Goal: Task Accomplishment & Management: Manage account settings

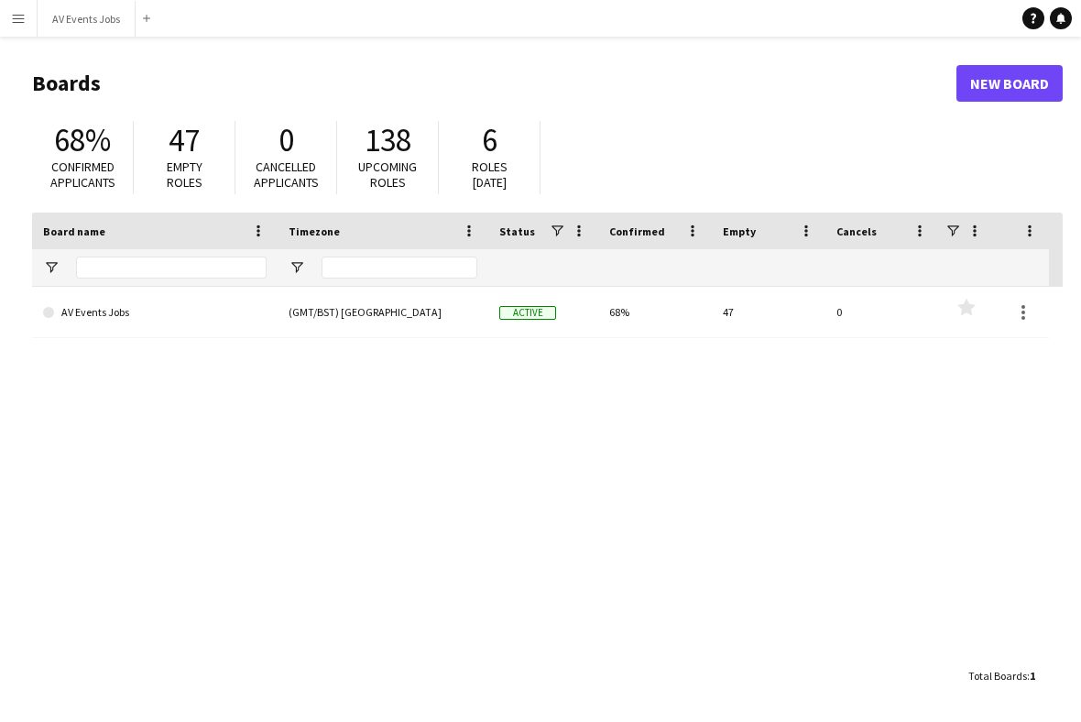
click at [207, 319] on link "AV Events Jobs" at bounding box center [155, 312] width 224 height 51
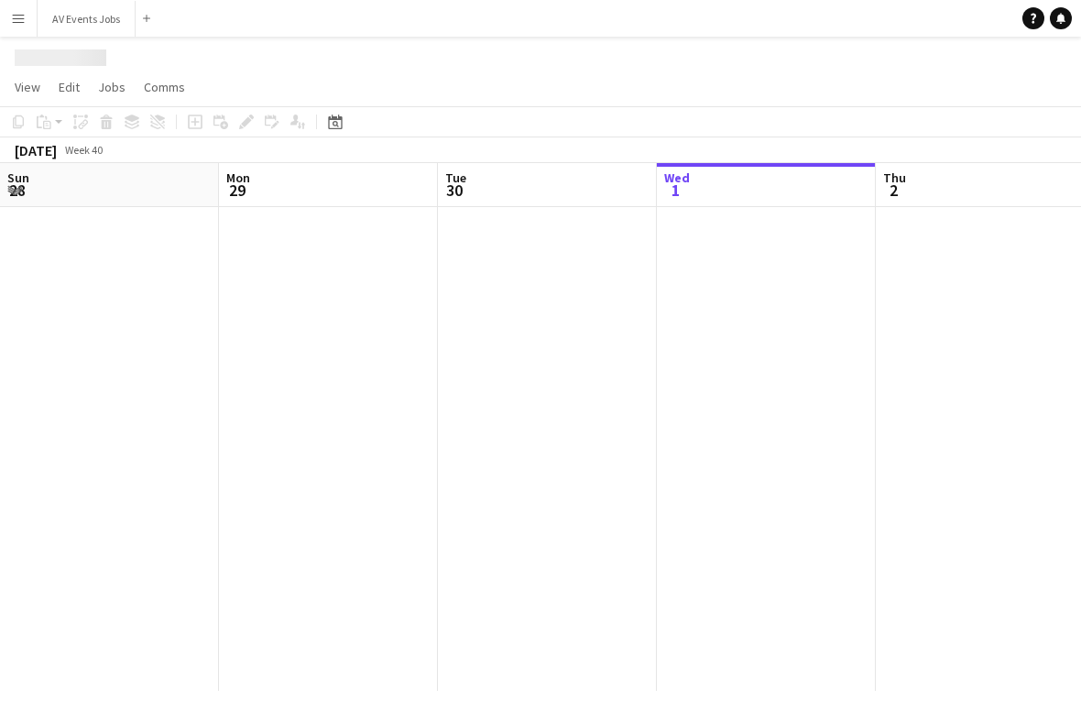
scroll to position [0, 438]
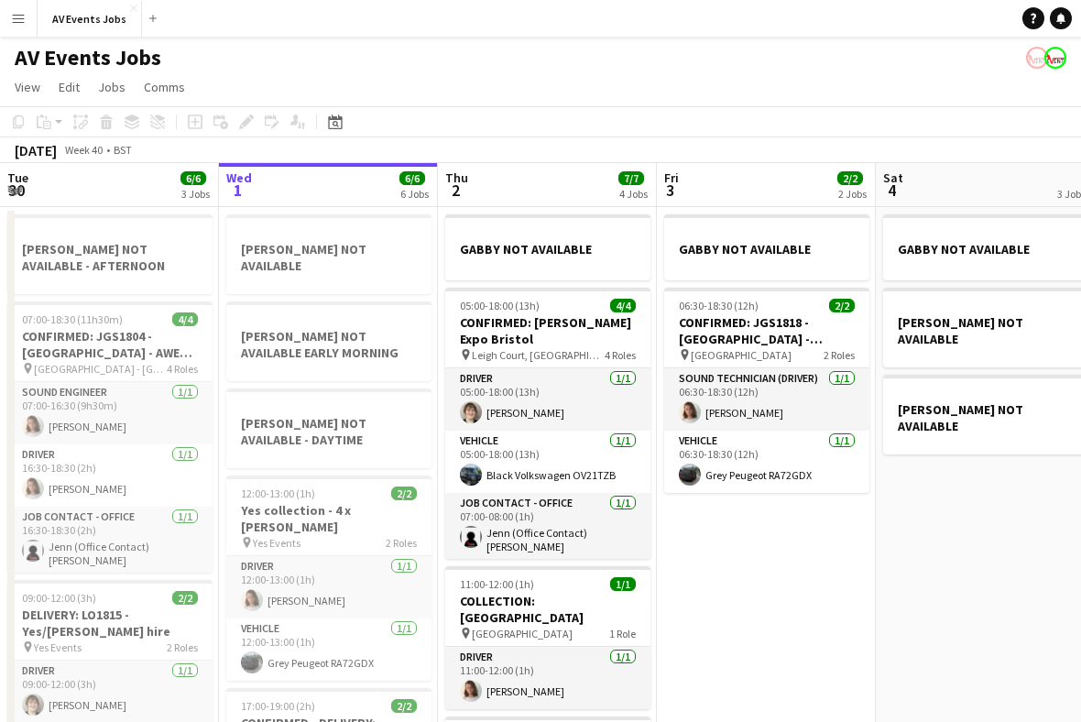
click at [338, 126] on icon "Date picker" at bounding box center [335, 122] width 15 height 15
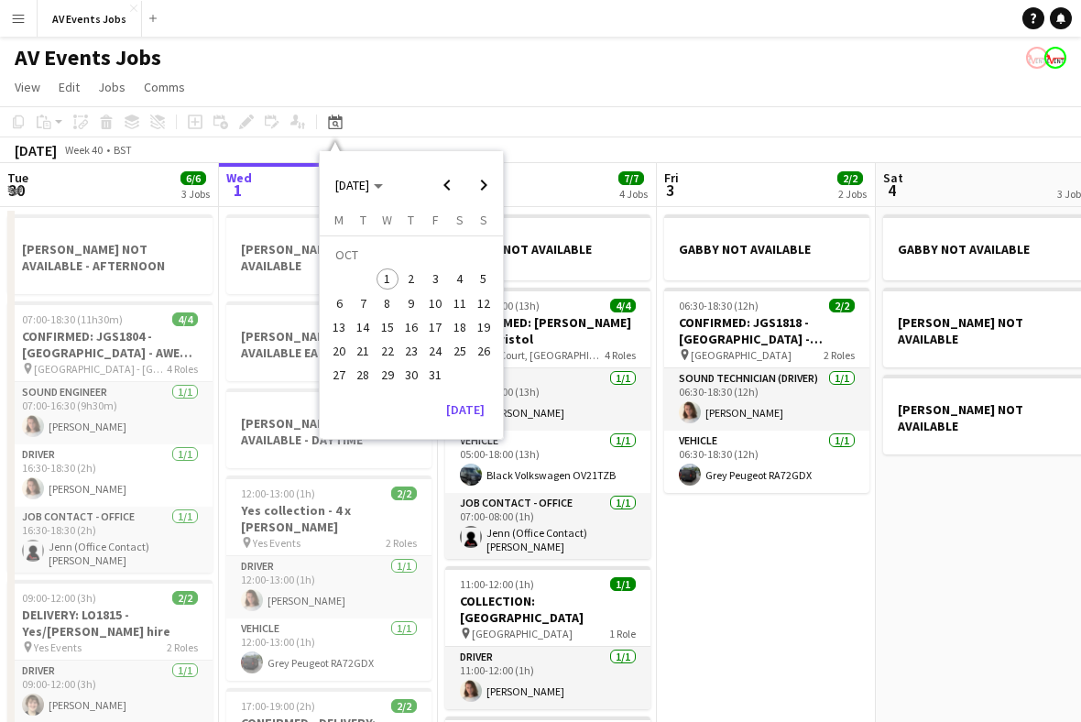
click at [393, 328] on span "15" at bounding box center [388, 327] width 22 height 22
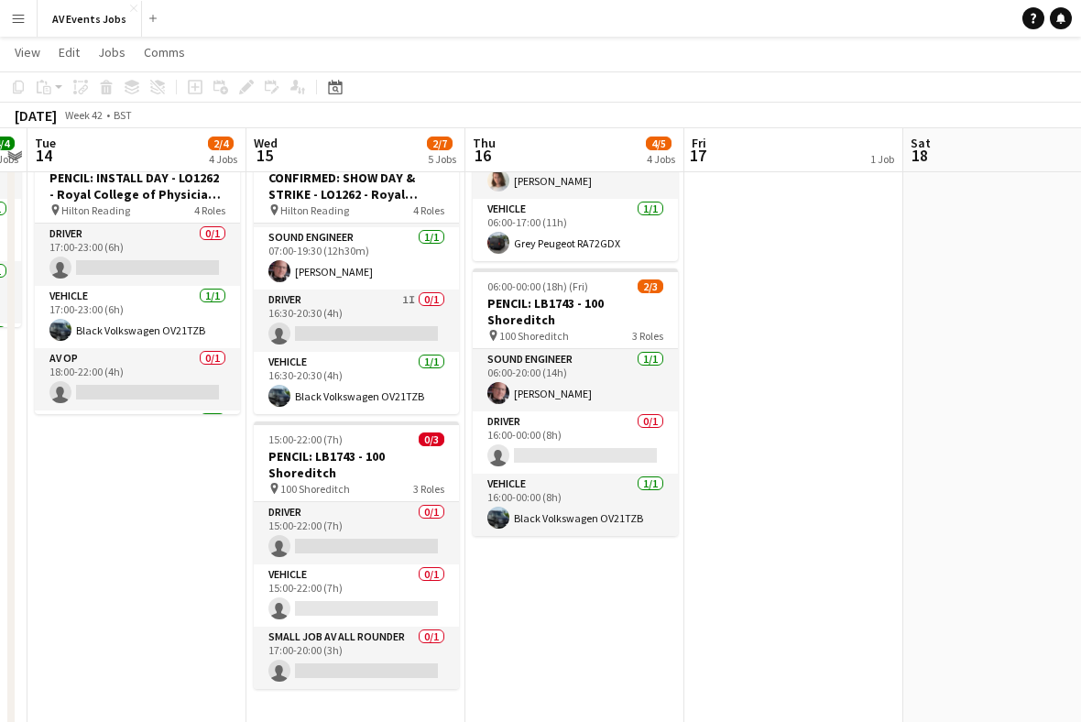
scroll to position [59, 0]
click at [396, 376] on app-card-role "Vehicle 1/1 16:30-20:30 (4h) Black Volkswagen OV21TZB" at bounding box center [356, 383] width 205 height 62
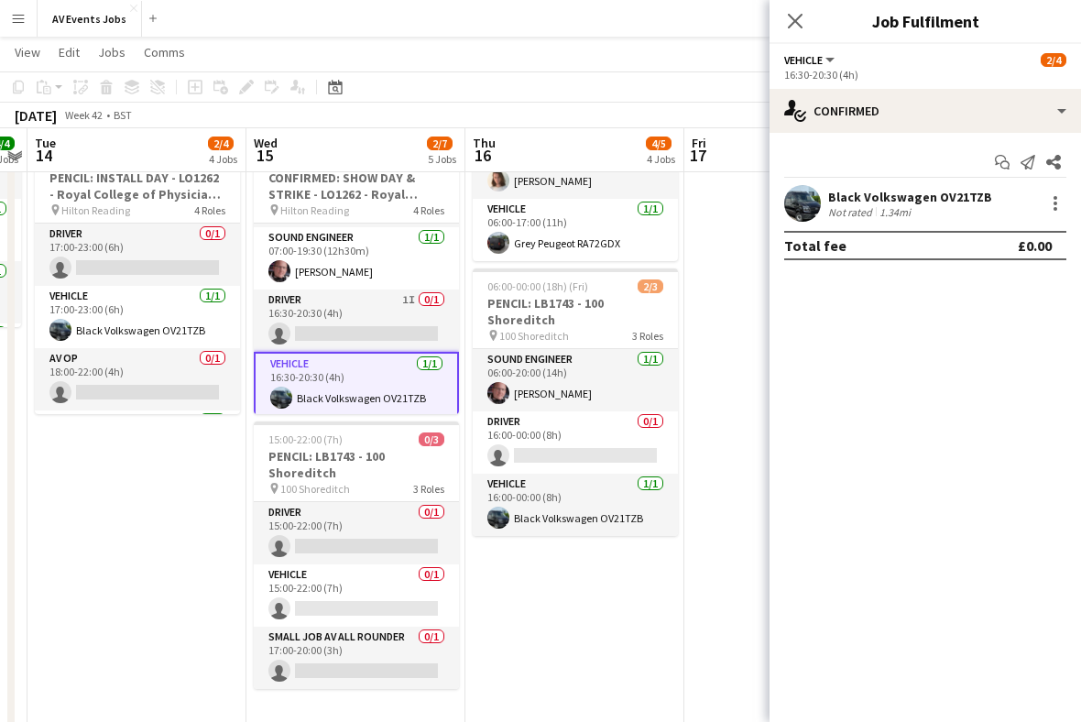
click at [1049, 208] on div at bounding box center [1056, 203] width 22 height 22
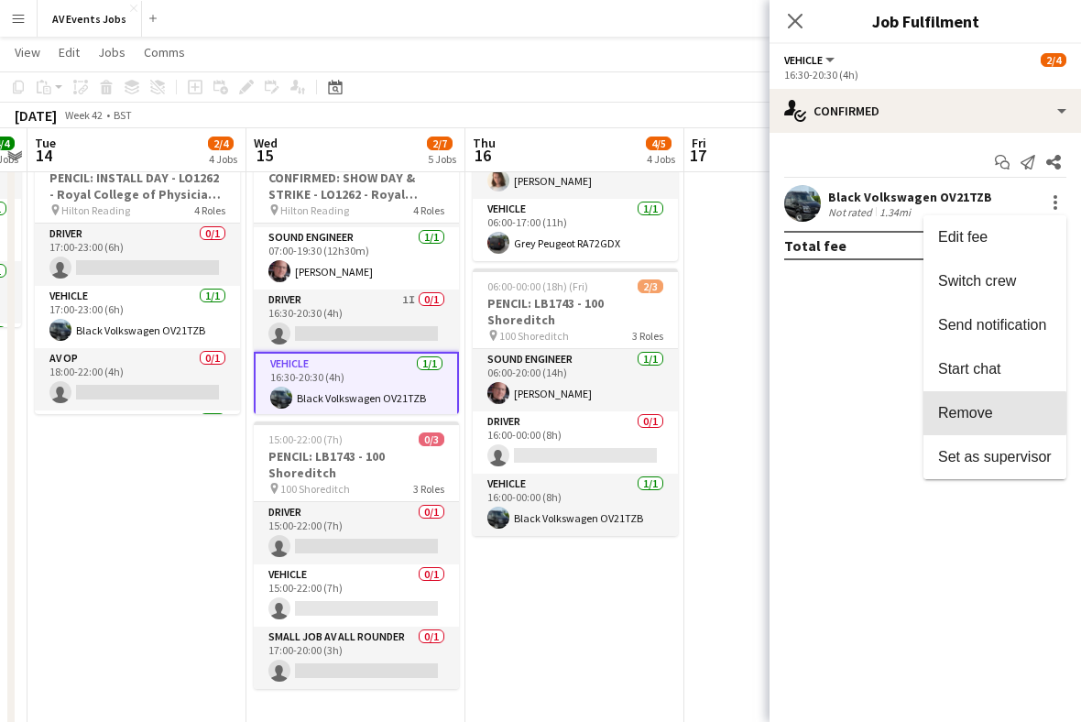
click at [994, 414] on span "Remove" at bounding box center [995, 413] width 114 height 16
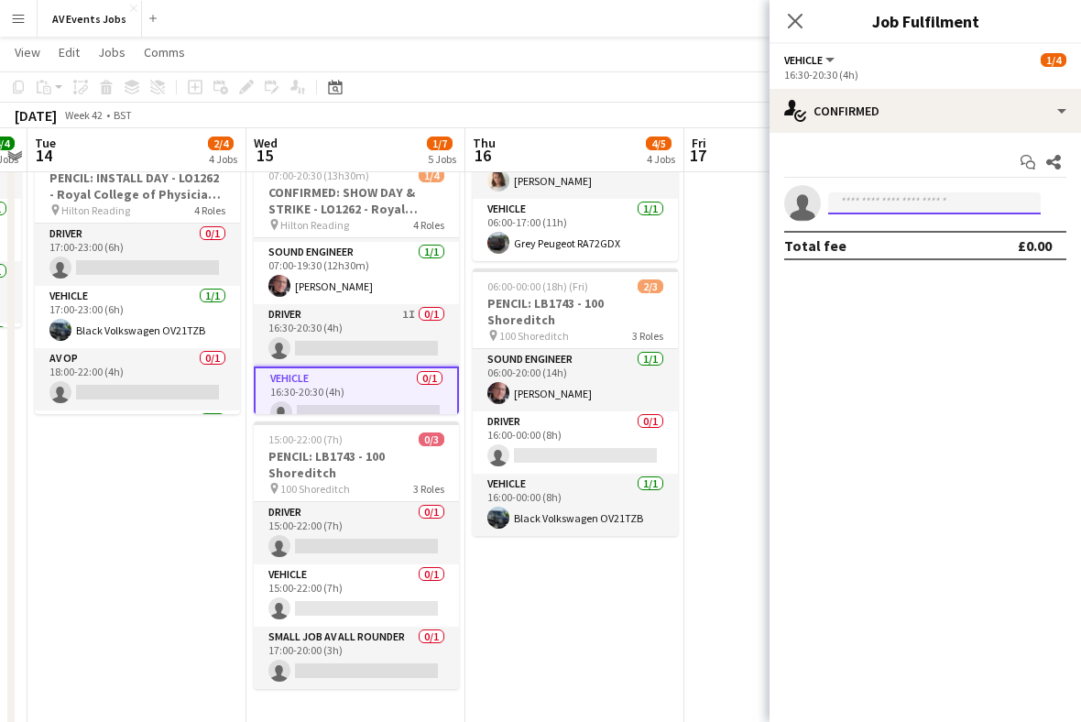
click at [936, 207] on input at bounding box center [934, 203] width 213 height 22
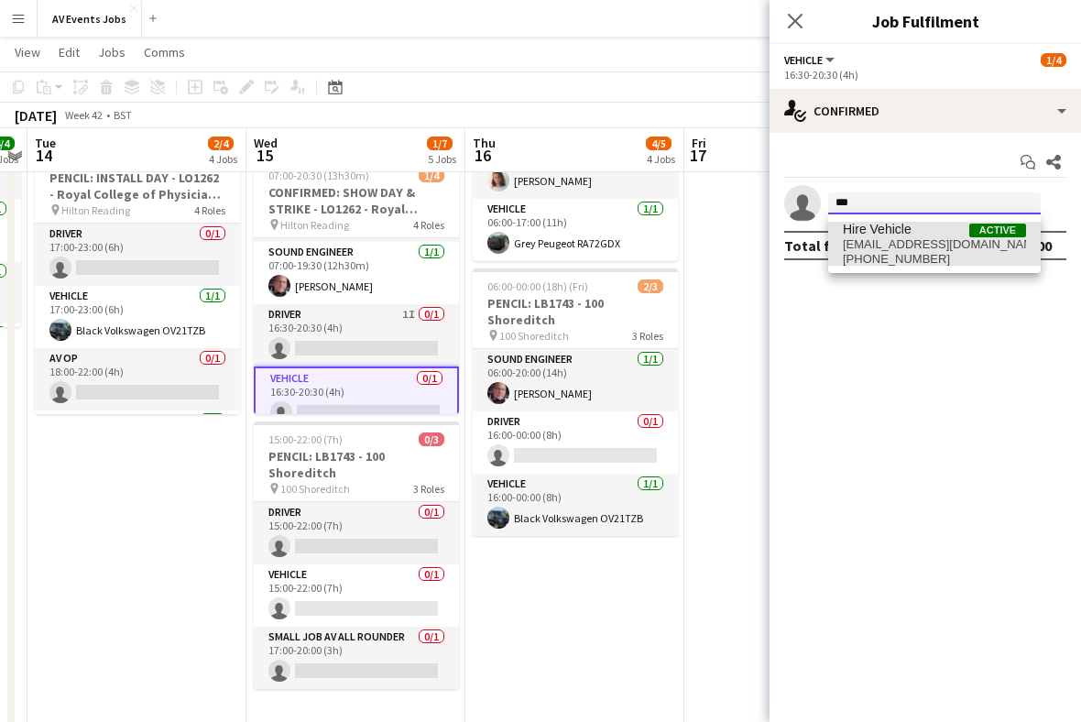
type input "***"
click at [916, 256] on span "+447367634401" at bounding box center [934, 259] width 183 height 15
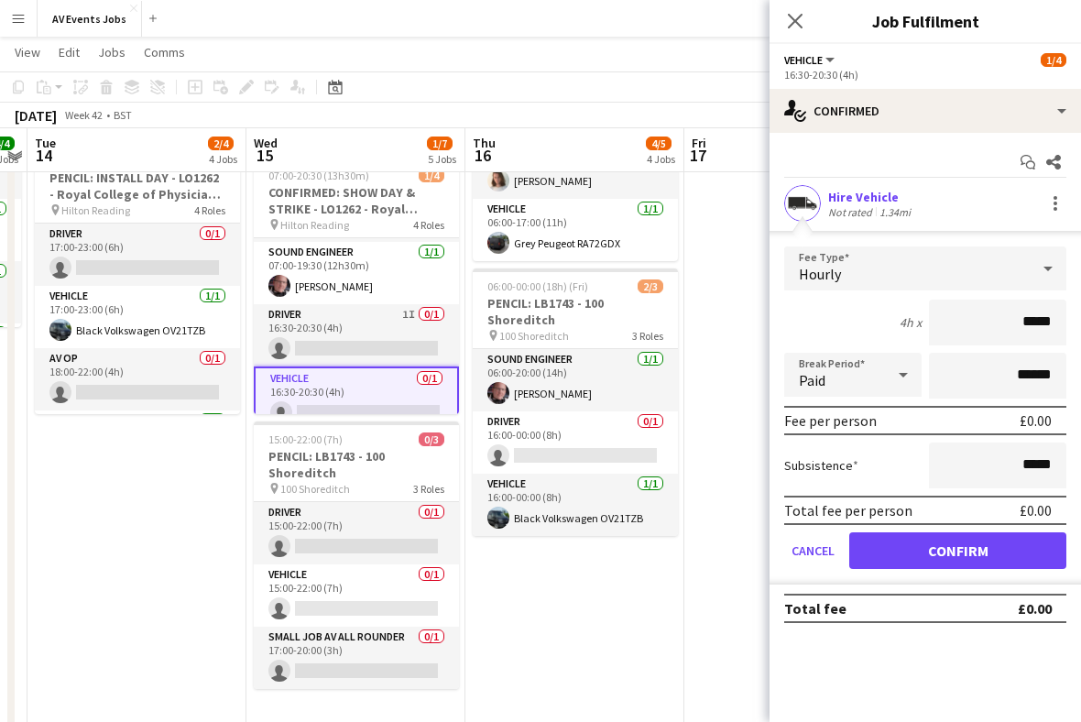
click at [999, 542] on button "Confirm" at bounding box center [957, 550] width 217 height 37
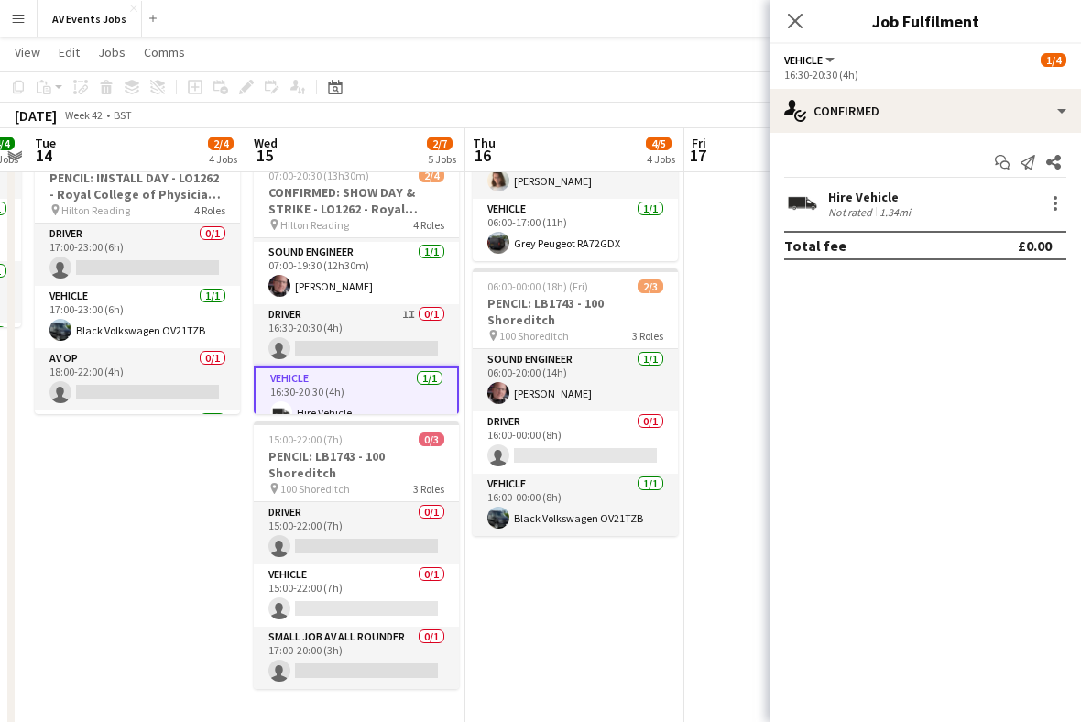
click at [413, 218] on span "4 Roles" at bounding box center [428, 225] width 31 height 14
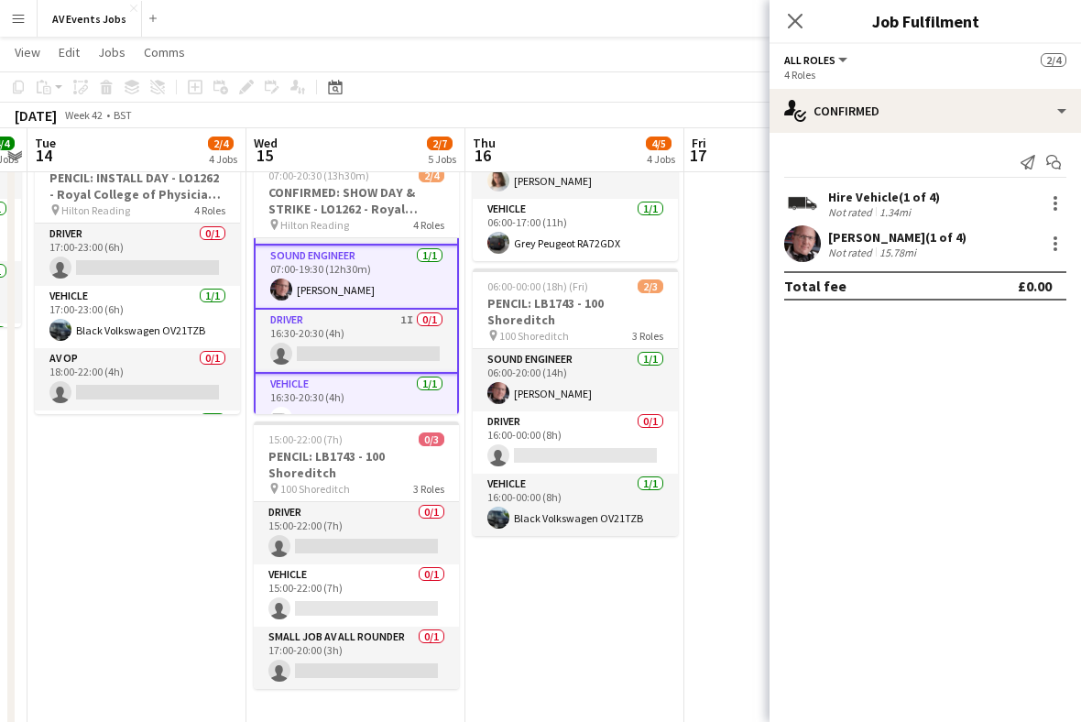
click at [412, 327] on app-card-role "Driver 1I 0/1 16:30-20:30 (4h) single-neutral-actions" at bounding box center [356, 342] width 205 height 64
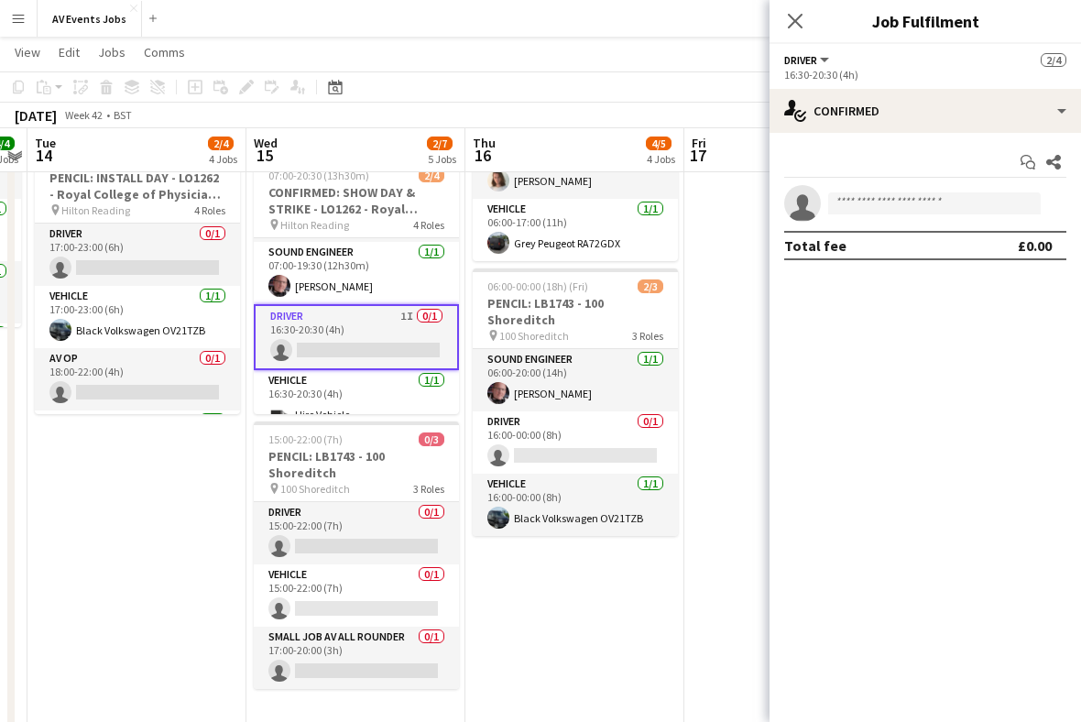
click at [367, 217] on div "pin Hilton Reading 4 Roles" at bounding box center [356, 224] width 205 height 15
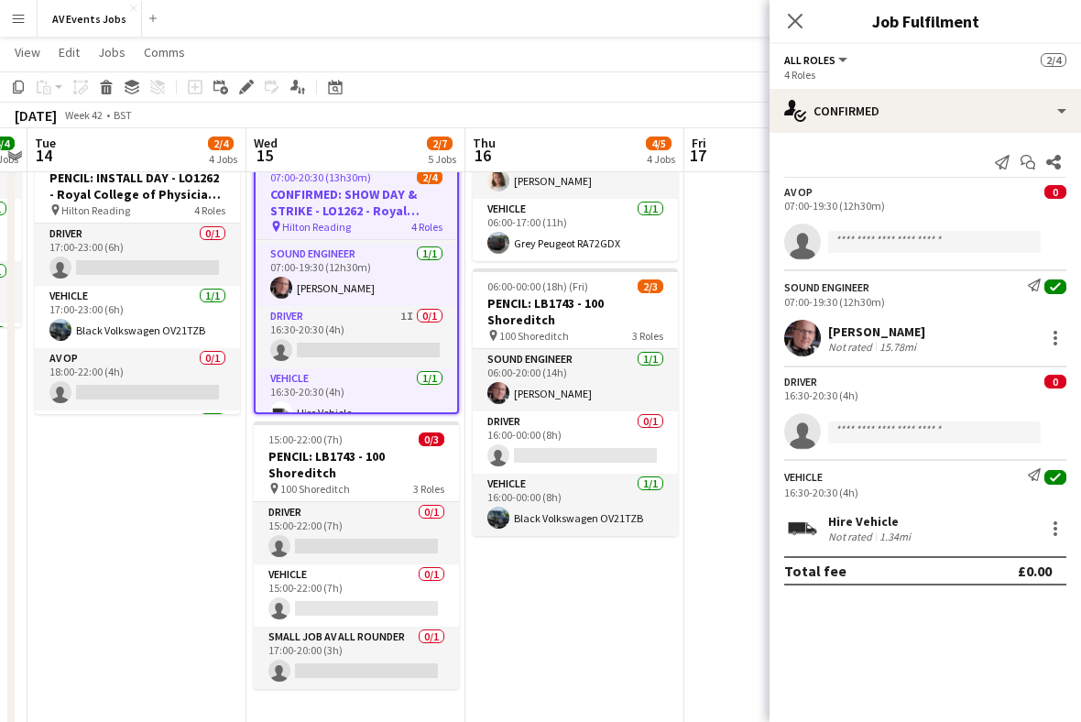
click at [253, 90] on icon "Edit" at bounding box center [246, 87] width 15 height 15
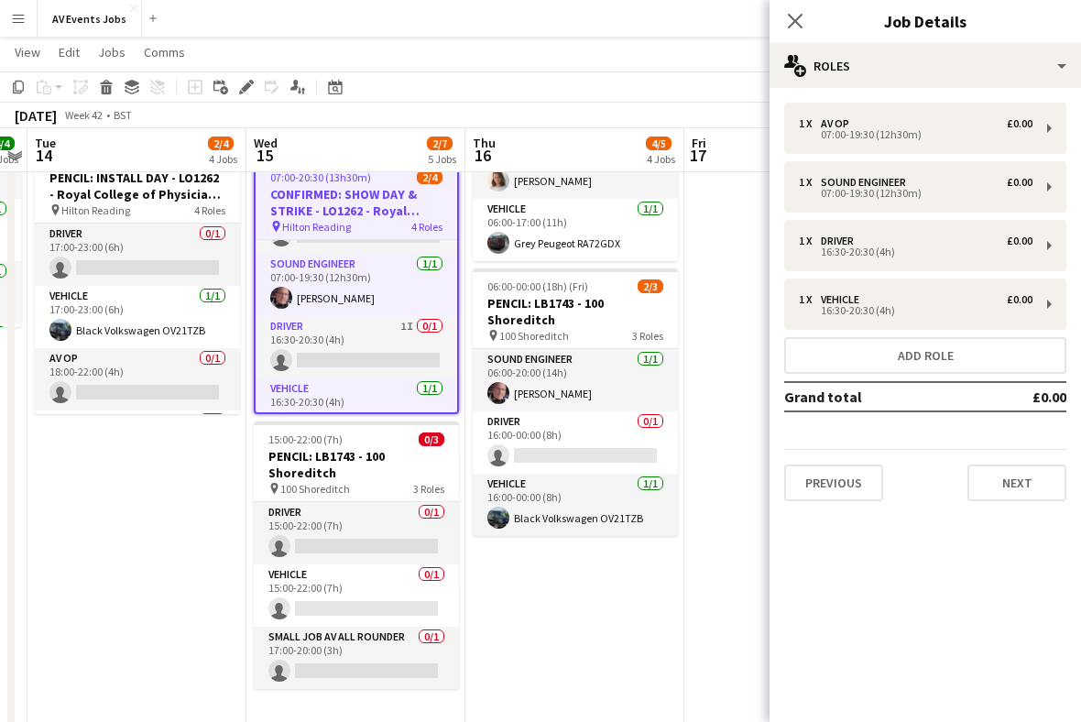
scroll to position [52, 0]
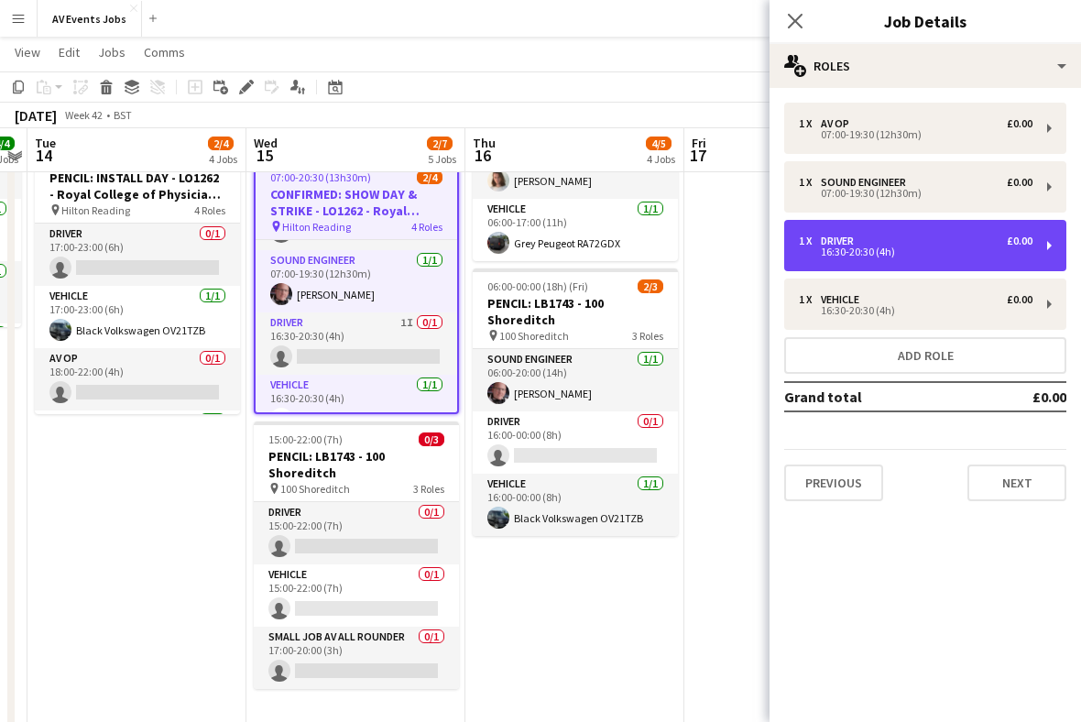
click at [916, 243] on div "1 x Driver £0.00" at bounding box center [916, 241] width 234 height 13
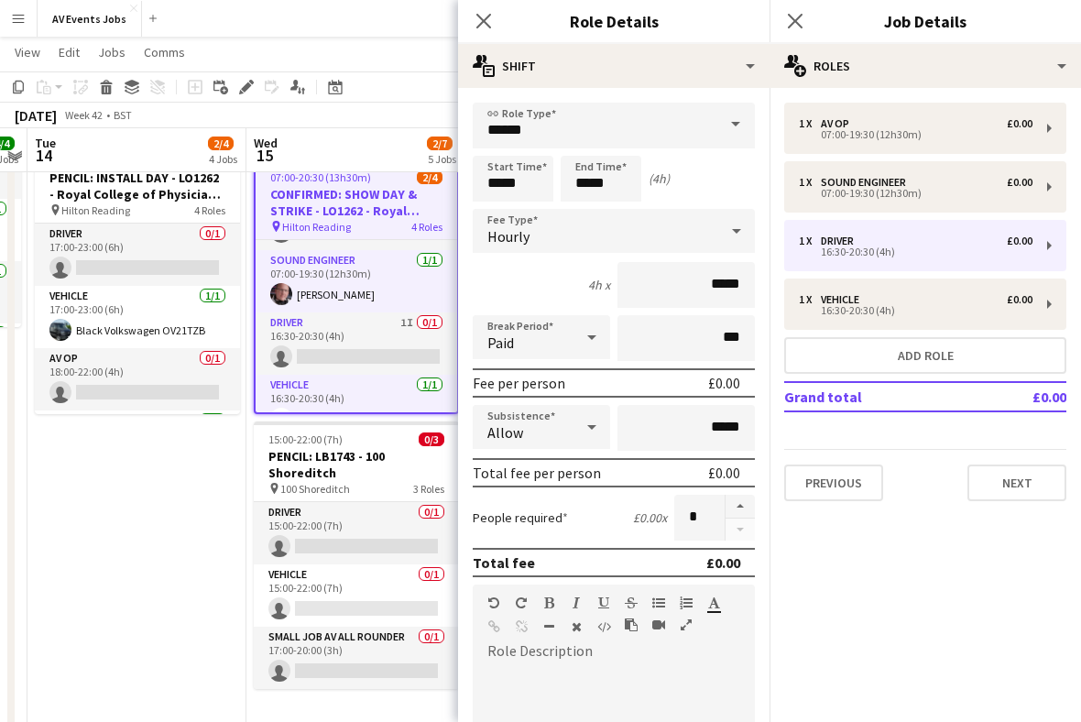
click at [732, 129] on span at bounding box center [736, 125] width 38 height 44
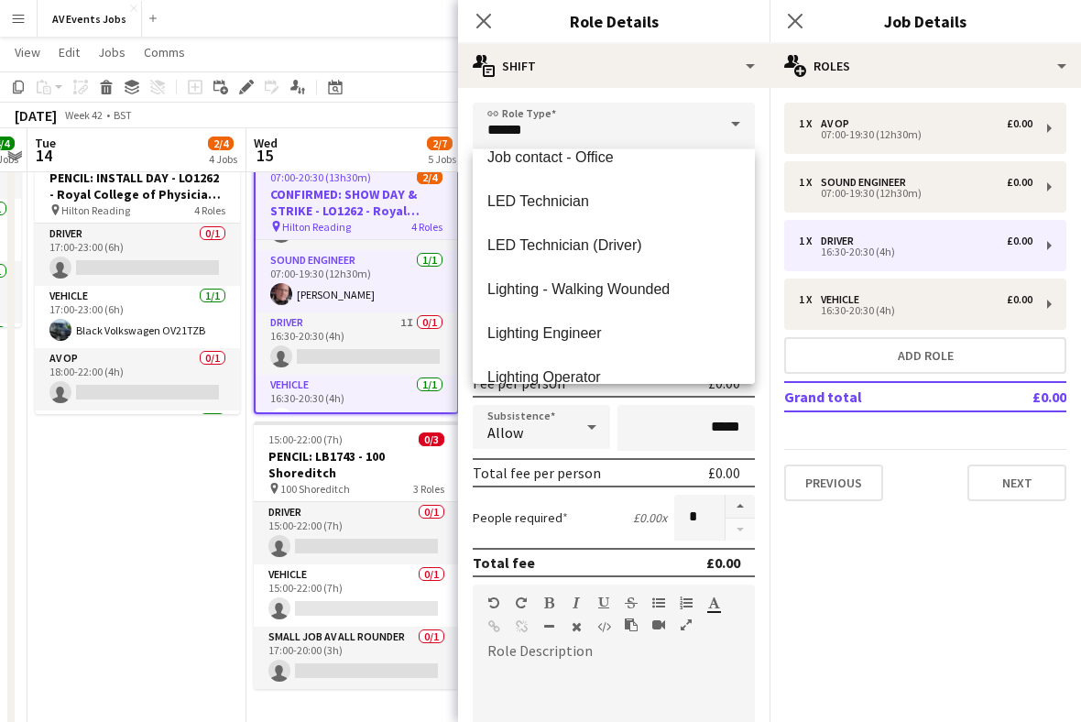
scroll to position [488, 0]
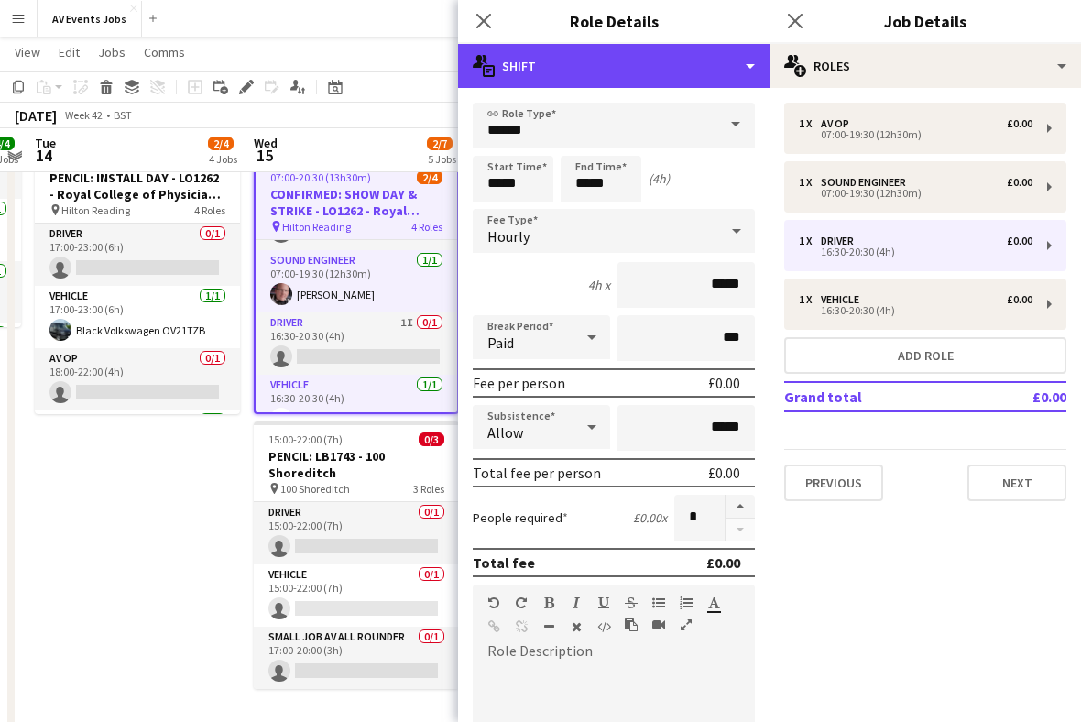
click at [736, 72] on div "multiple-actions-text Shift" at bounding box center [614, 66] width 312 height 44
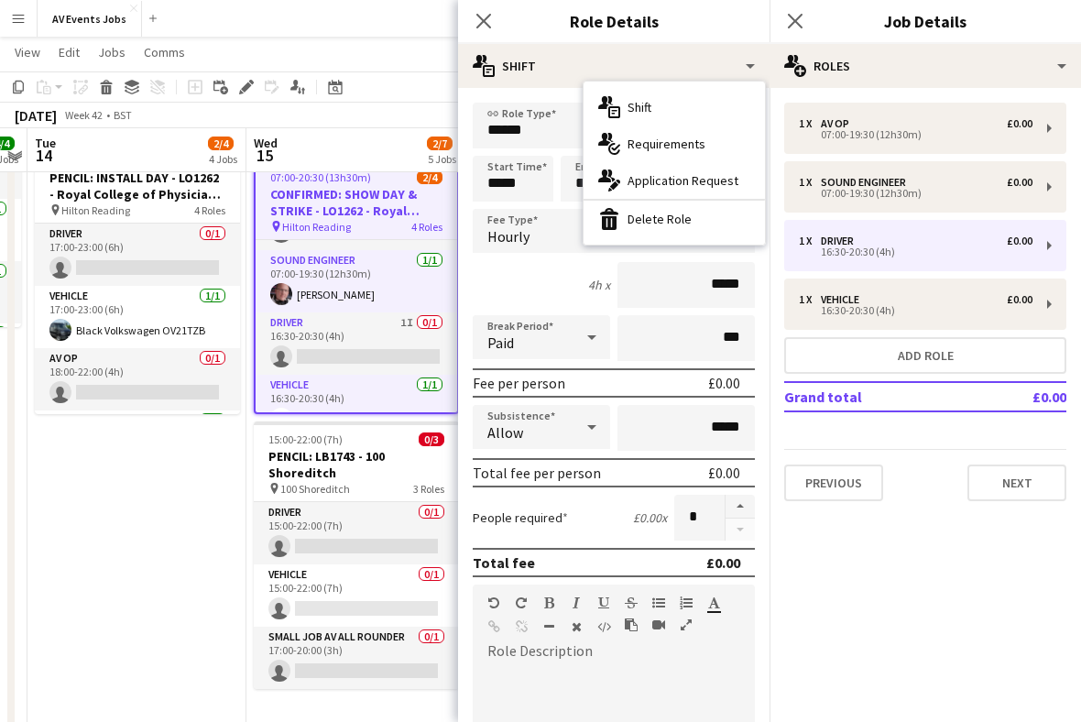
click at [706, 228] on div "bin-2 Delete Role" at bounding box center [674, 219] width 181 height 37
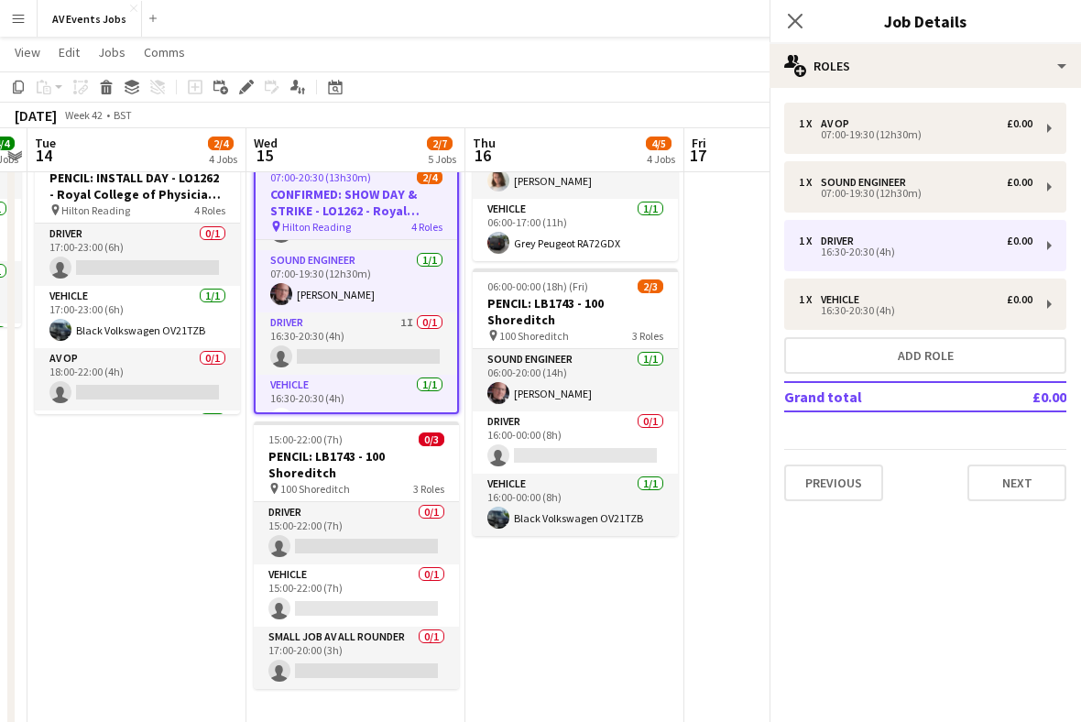
scroll to position [15, 0]
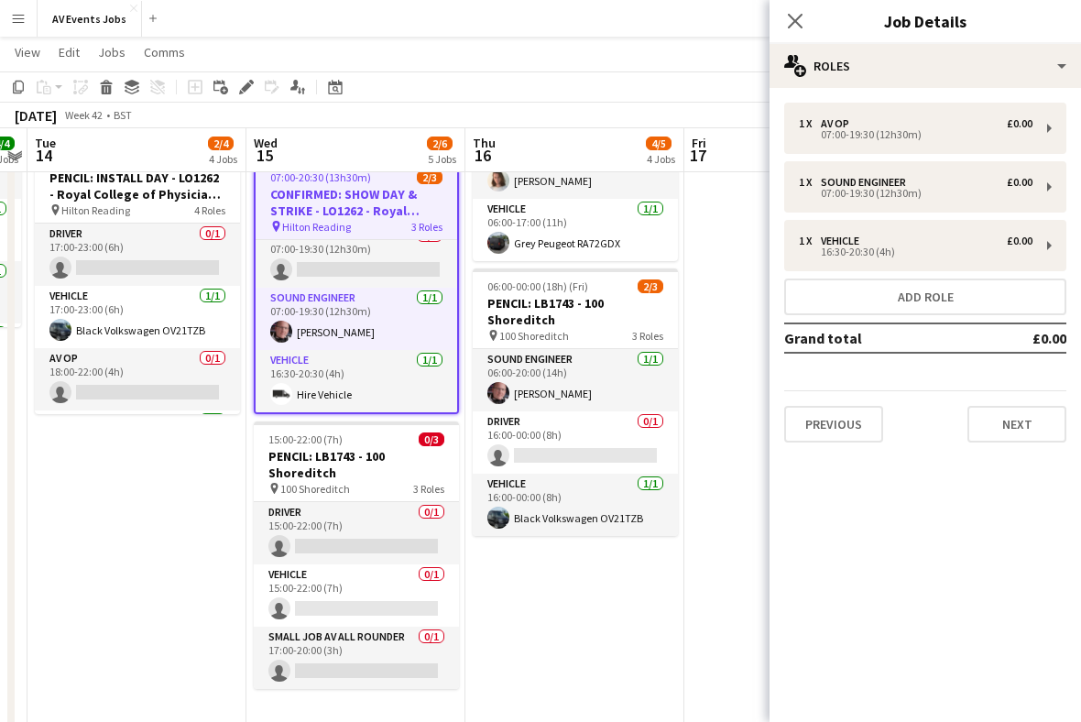
click at [802, 25] on icon "Close pop-in" at bounding box center [795, 21] width 15 height 15
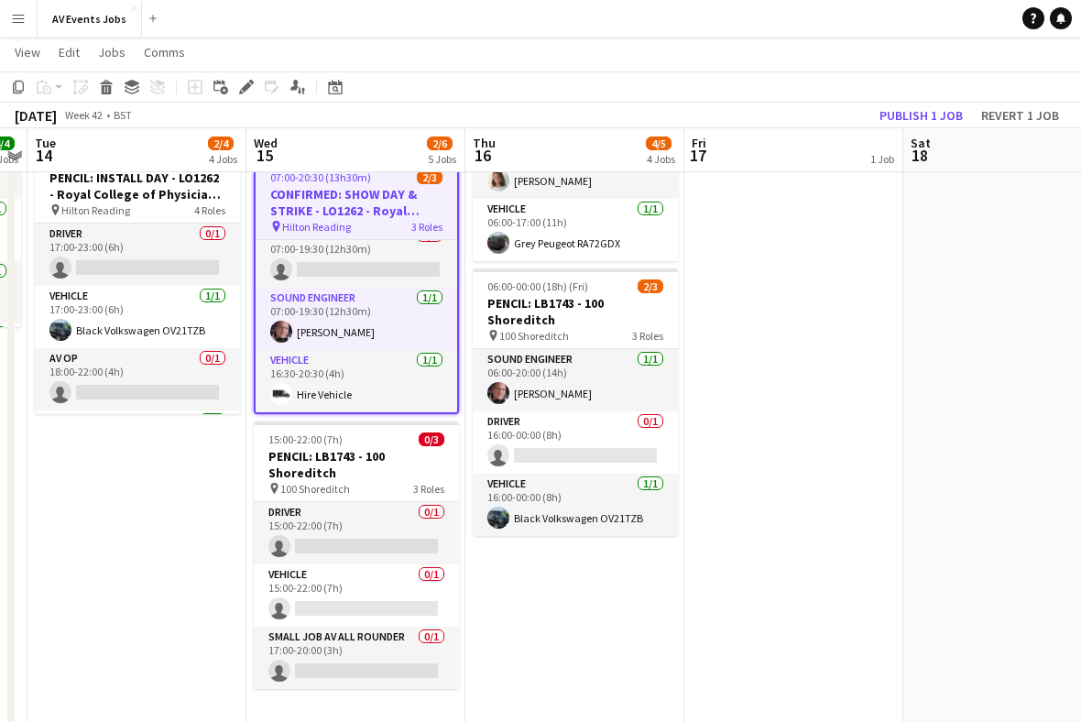
click at [933, 114] on button "Publish 1 job" at bounding box center [921, 116] width 98 height 24
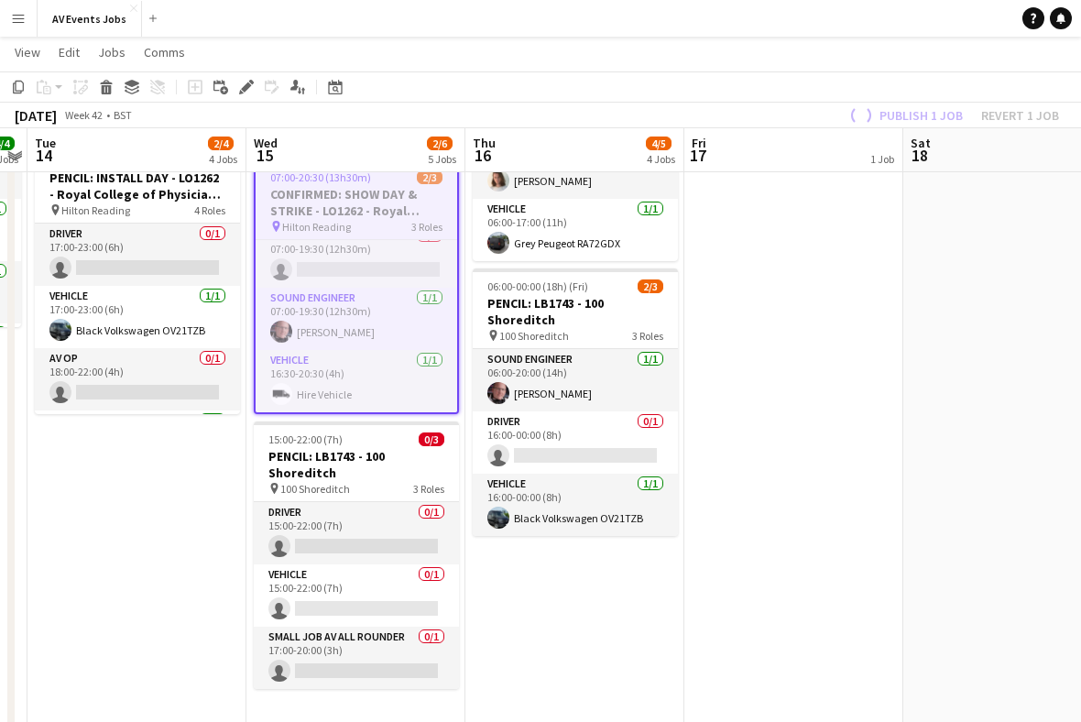
click at [384, 464] on h3 "PENCIL: LB1743 - 100 Shoreditch" at bounding box center [356, 464] width 205 height 33
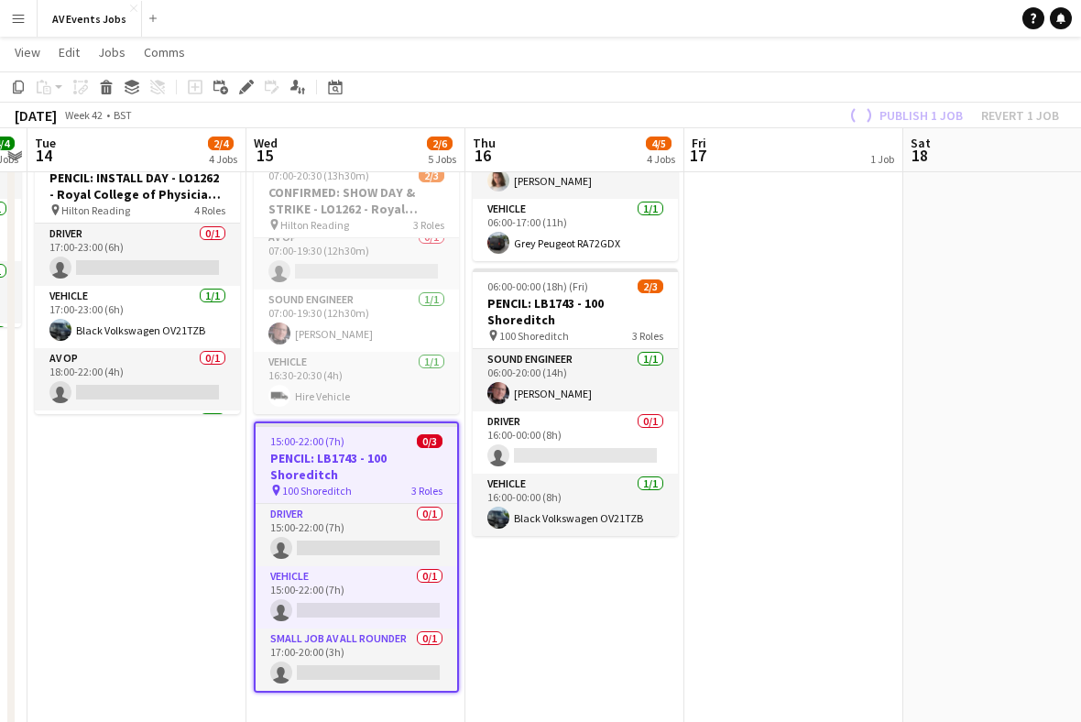
scroll to position [0, 0]
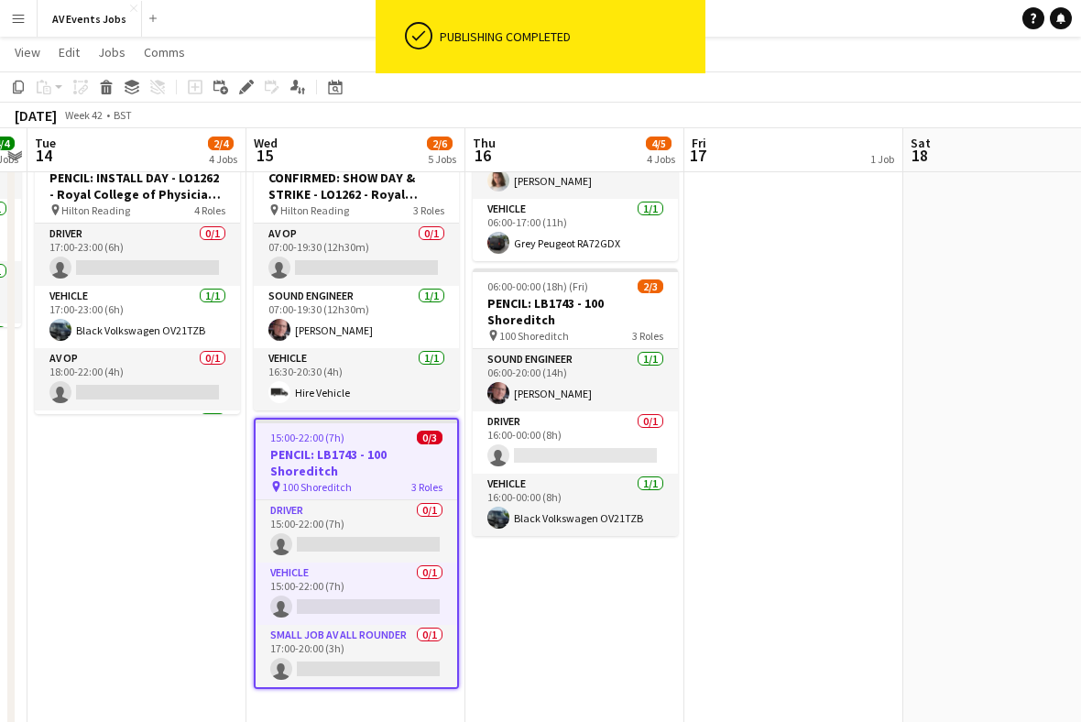
click at [386, 572] on app-card-role "Vehicle 0/1 15:00-22:00 (7h) single-neutral-actions" at bounding box center [357, 594] width 202 height 62
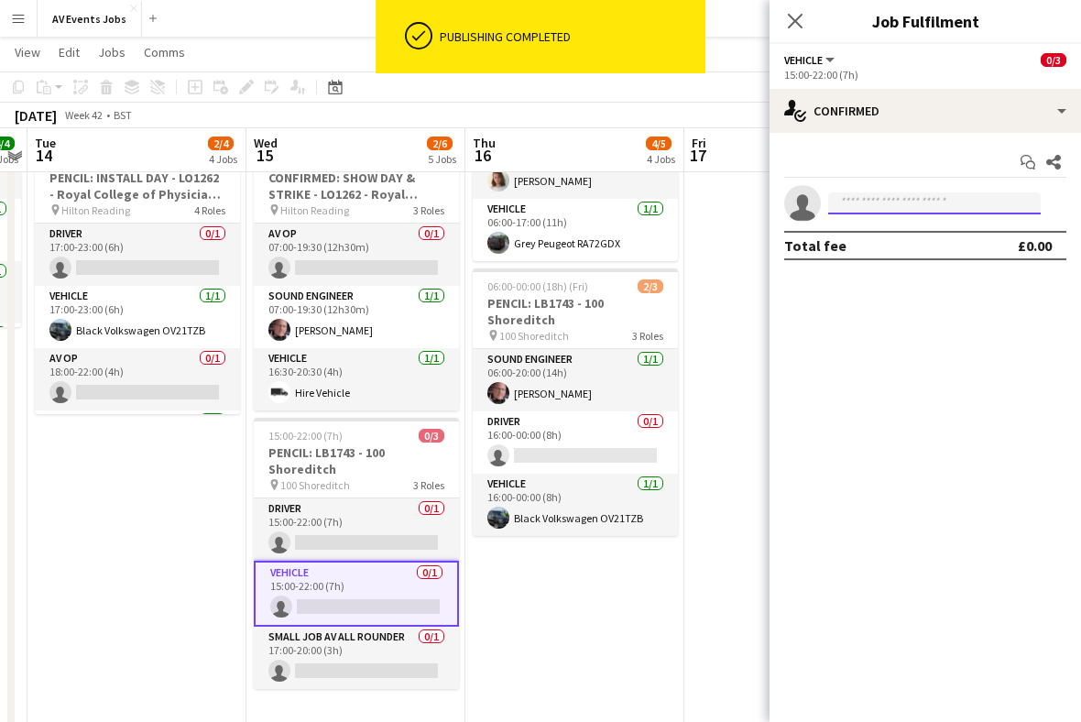
click at [924, 203] on input at bounding box center [934, 203] width 213 height 22
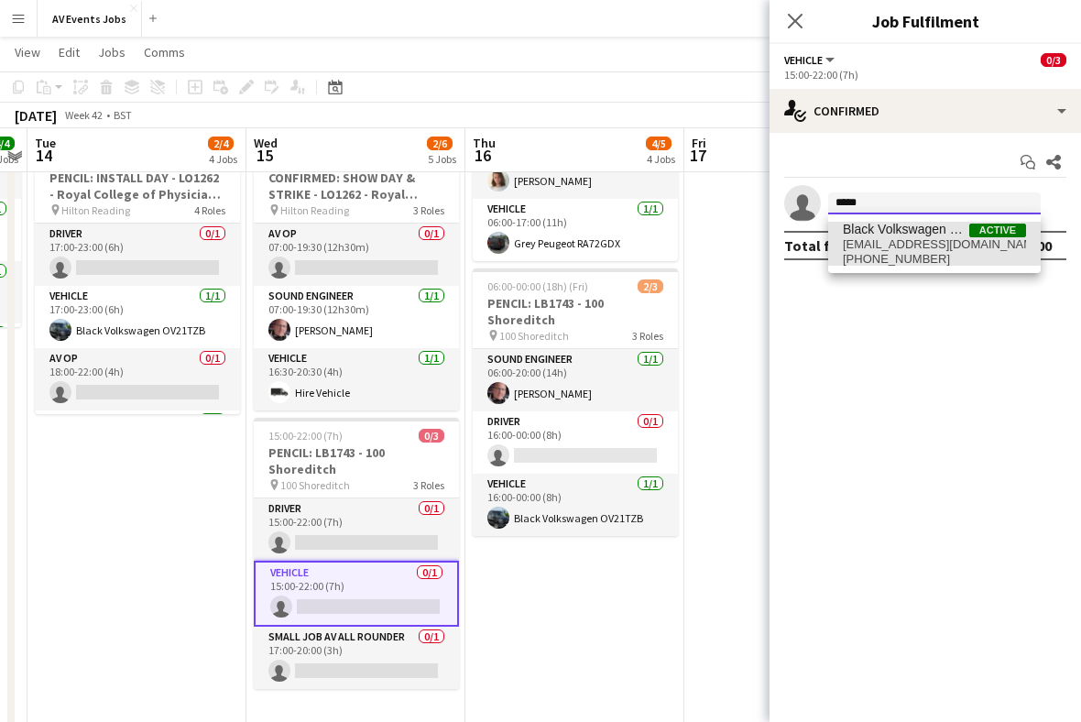
type input "*****"
click at [959, 248] on span "blackvolkswagen_ov21tzb@av-events.co.uk" at bounding box center [934, 244] width 183 height 15
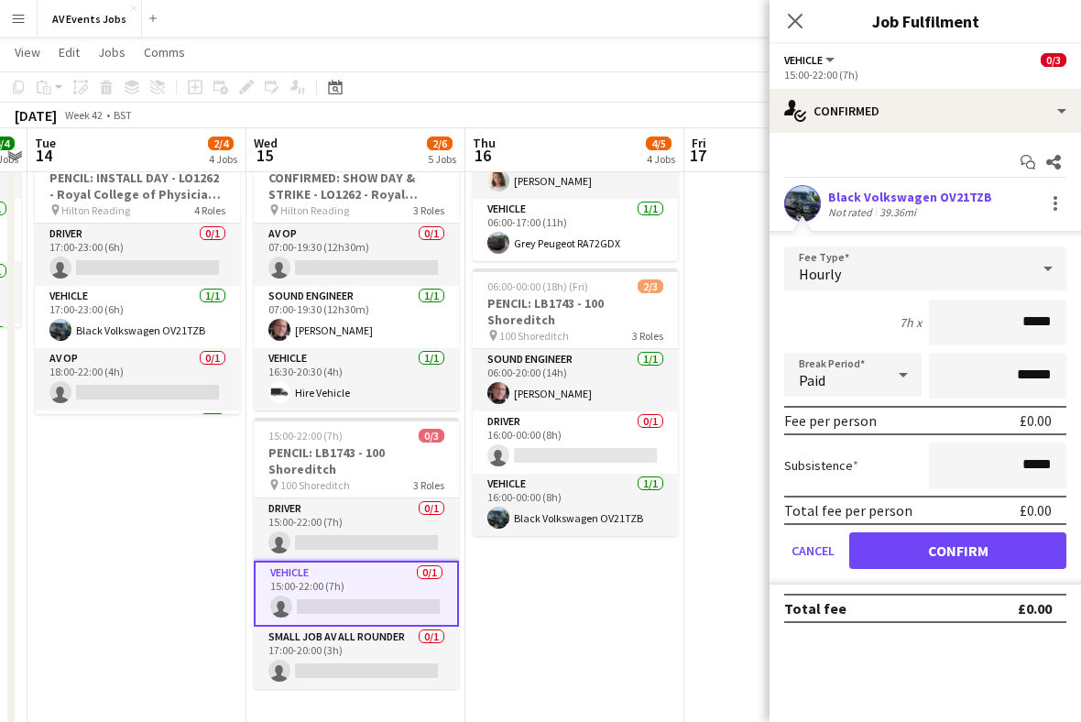
click at [983, 561] on button "Confirm" at bounding box center [957, 550] width 217 height 37
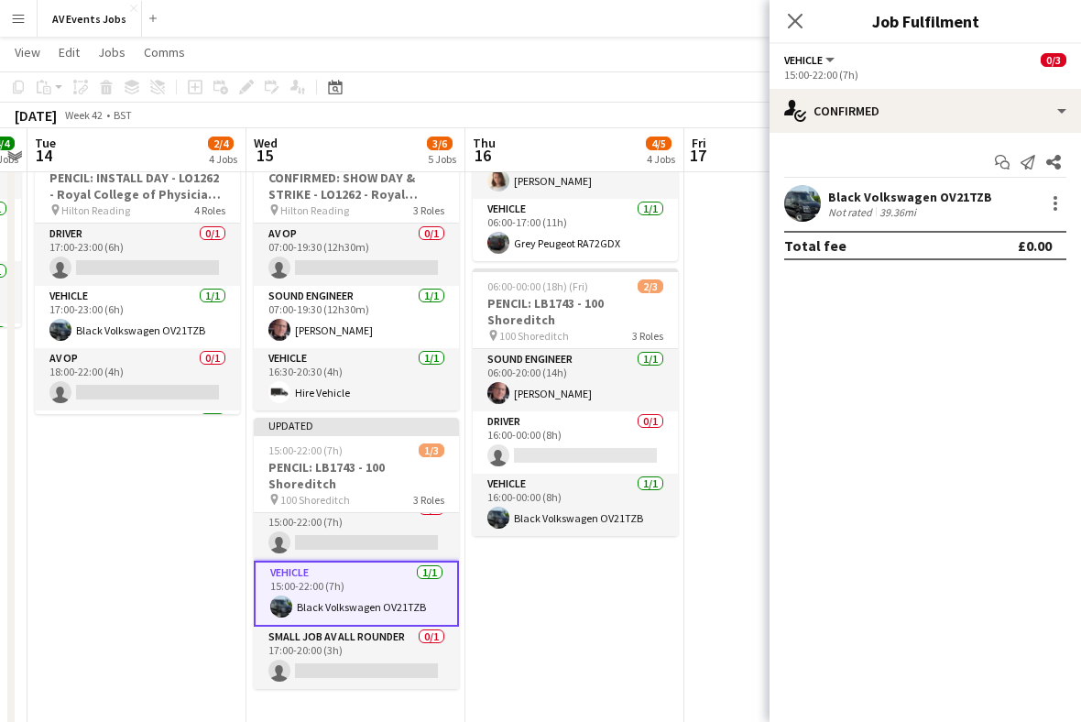
scroll to position [15, 0]
click at [799, 31] on app-icon "Close pop-in" at bounding box center [795, 21] width 22 height 22
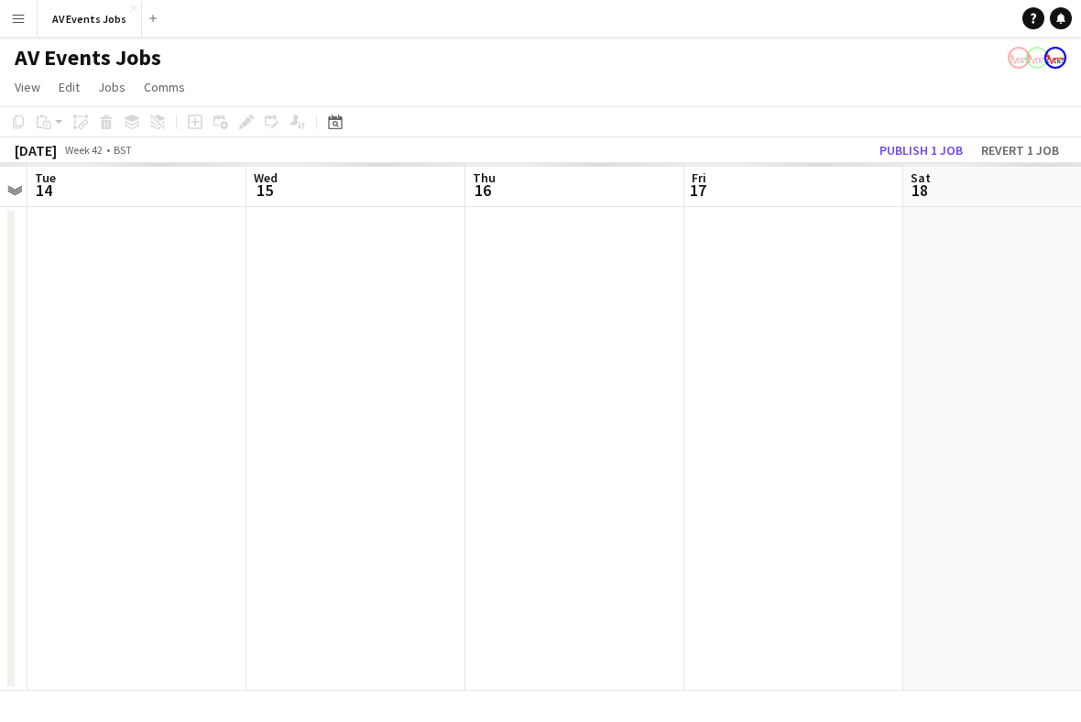
scroll to position [0, 0]
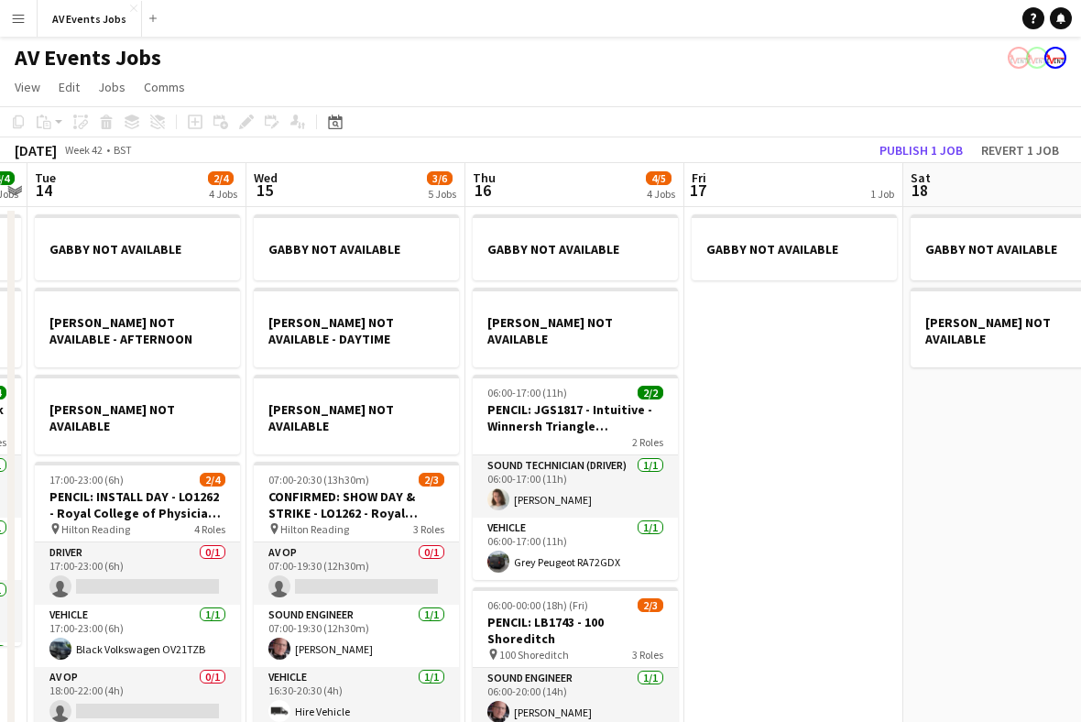
click at [384, 561] on app-card-role "AV Op 0/1 07:00-19:30 (12h30m) single-neutral-actions" at bounding box center [356, 573] width 205 height 62
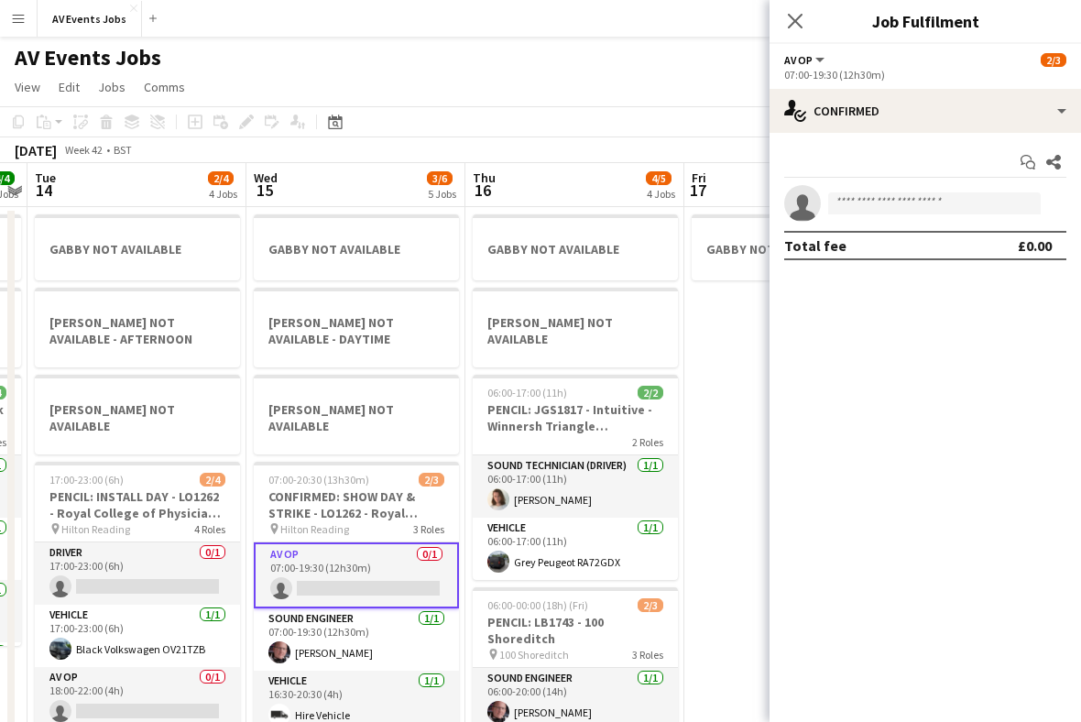
click at [727, 409] on app-date-cell "GABBY NOT AVAILABLE" at bounding box center [793, 620] width 219 height 826
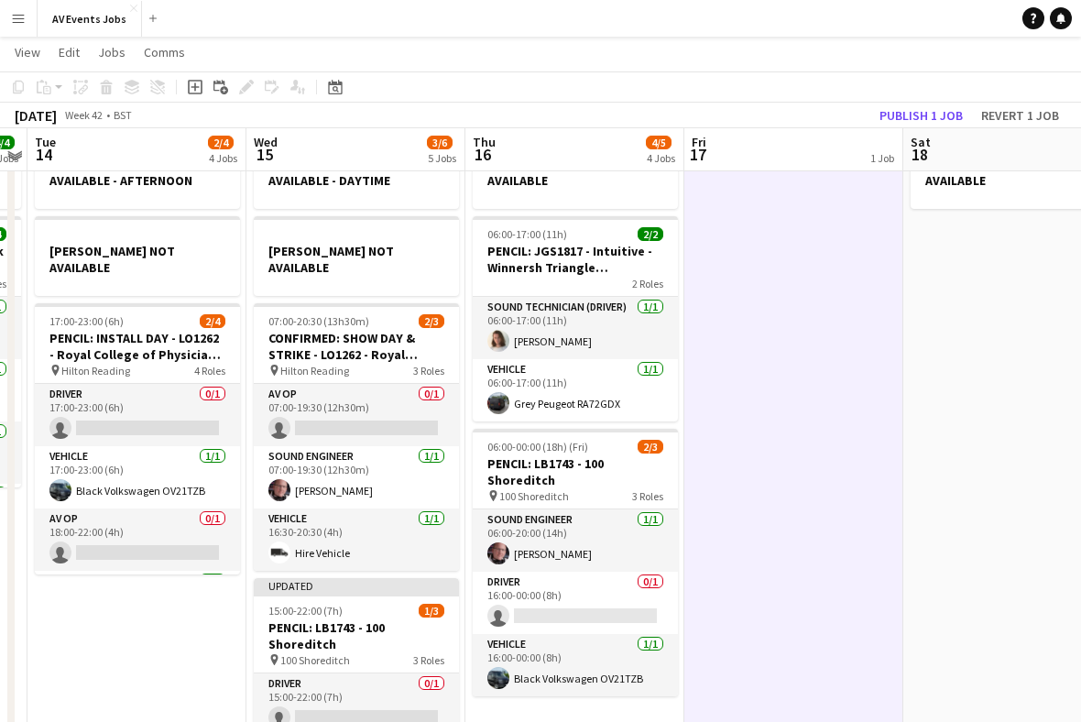
scroll to position [156, 0]
click at [396, 399] on app-card-role "AV Op 0/1 07:00-19:30 (12h30m) single-neutral-actions" at bounding box center [356, 416] width 205 height 62
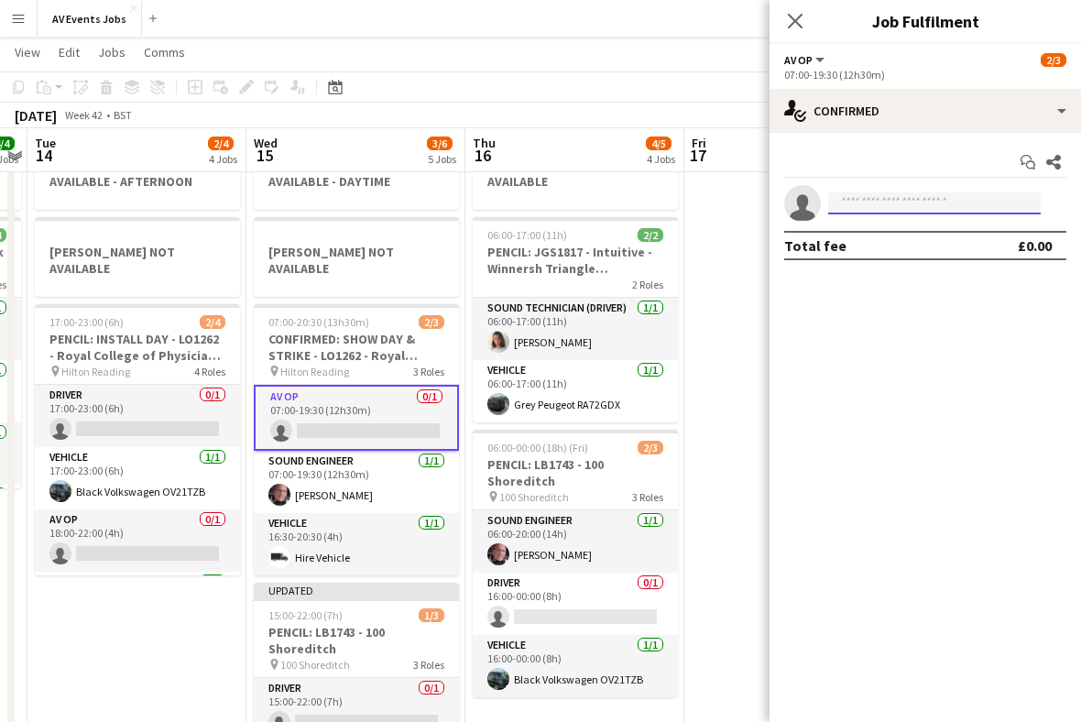
click at [909, 205] on input at bounding box center [934, 203] width 213 height 22
type input "*"
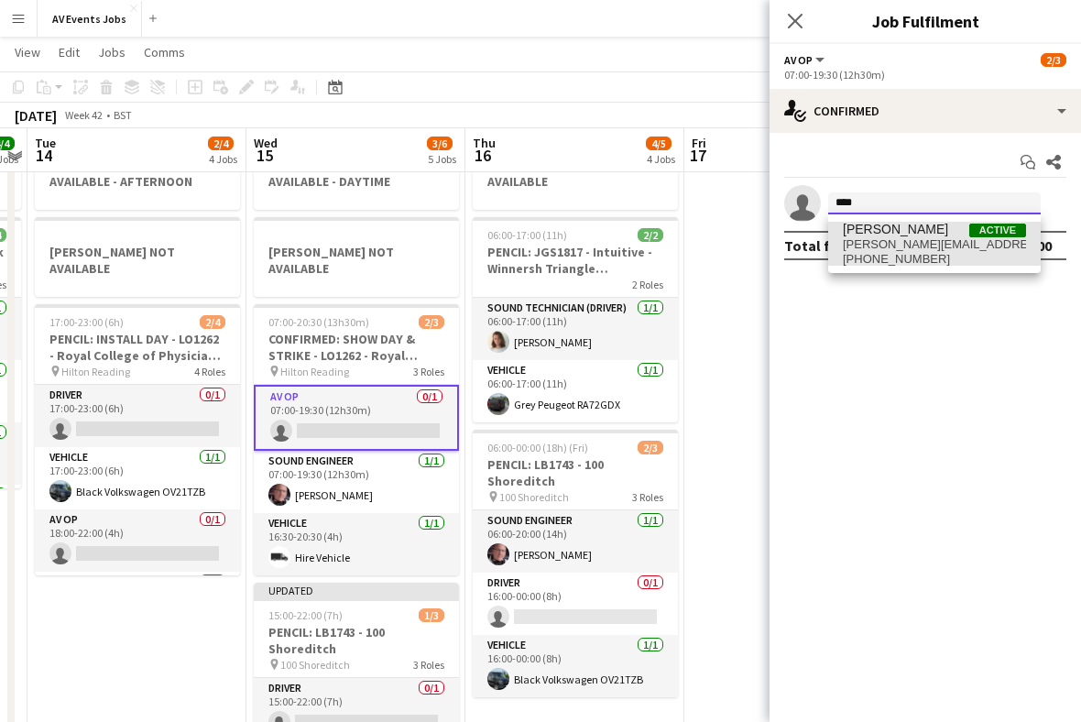
type input "****"
click at [942, 246] on span "liam@av-events.co.uk" at bounding box center [934, 244] width 183 height 15
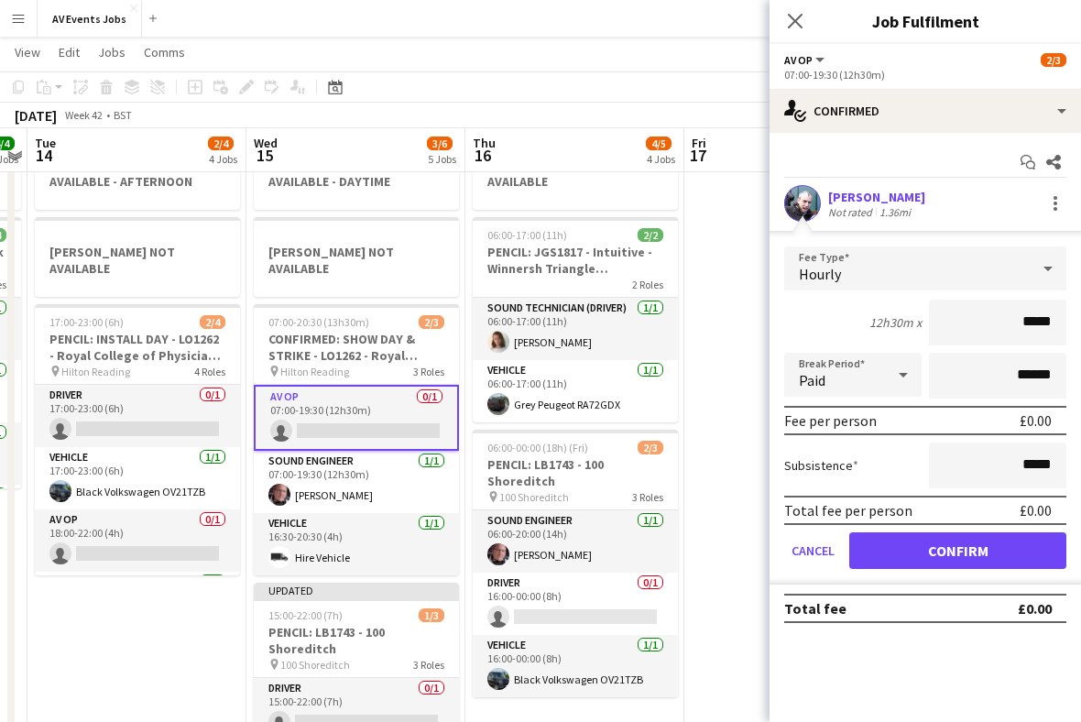
click at [993, 555] on button "Confirm" at bounding box center [957, 550] width 217 height 37
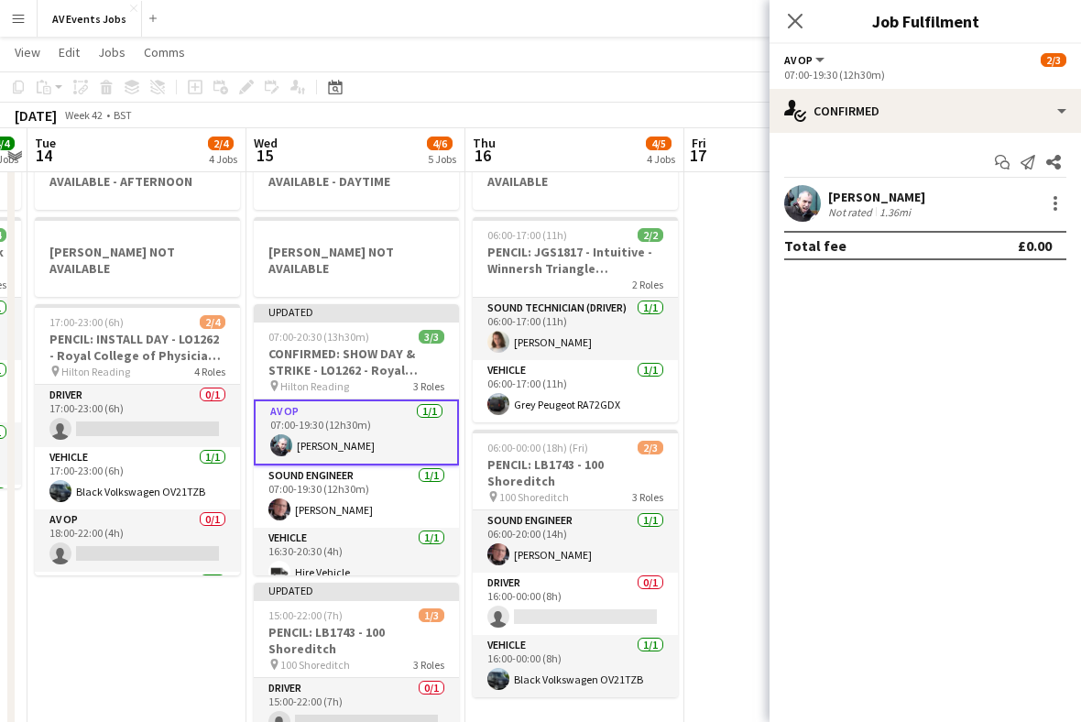
click at [805, 31] on app-icon "Close pop-in" at bounding box center [795, 21] width 22 height 22
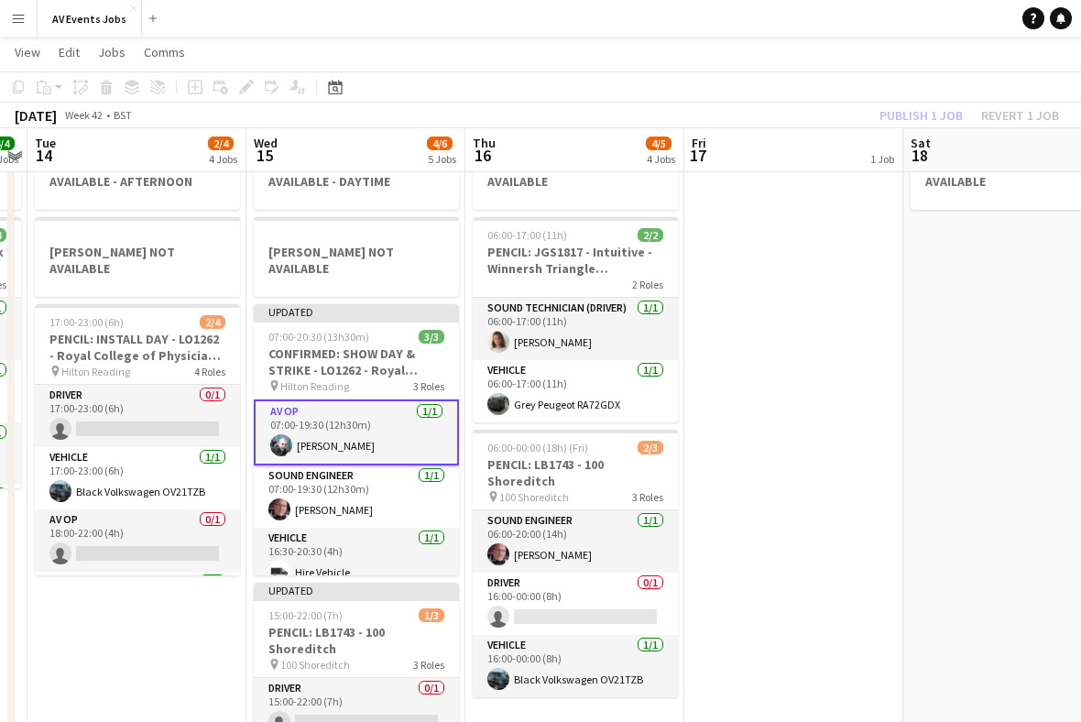
click at [363, 351] on h3 "CONFIRMED: SHOW DAY & STRIKE - LO1262 - Royal College of Physicians - Update in…" at bounding box center [356, 361] width 205 height 33
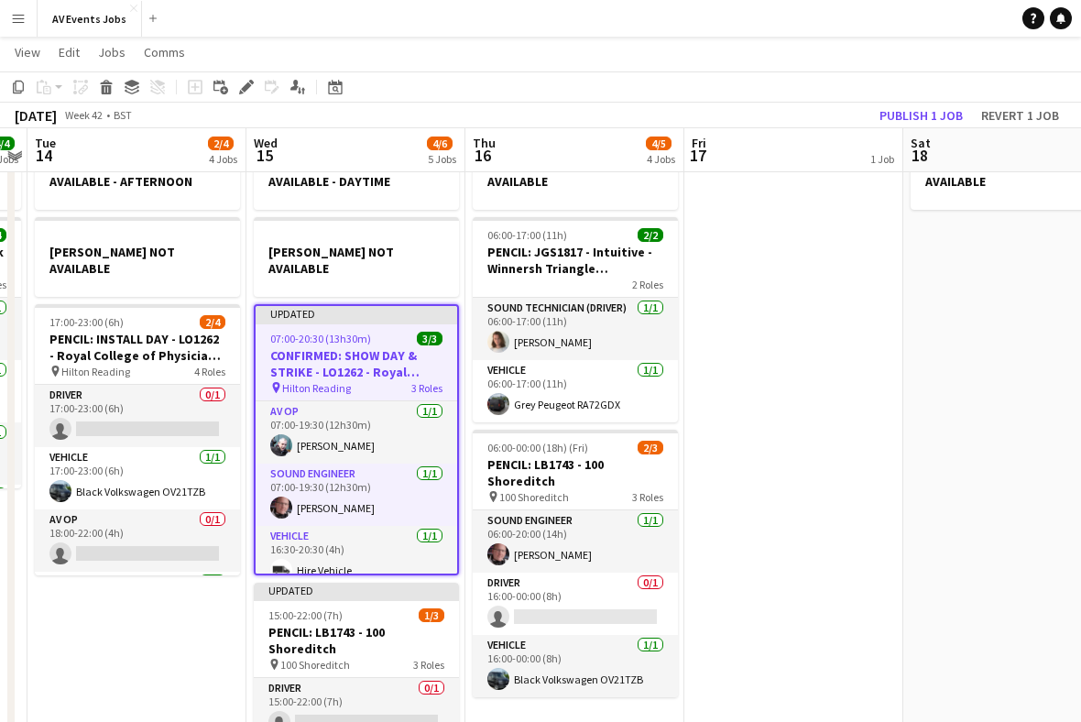
click at [937, 121] on button "Publish 1 job" at bounding box center [921, 116] width 98 height 24
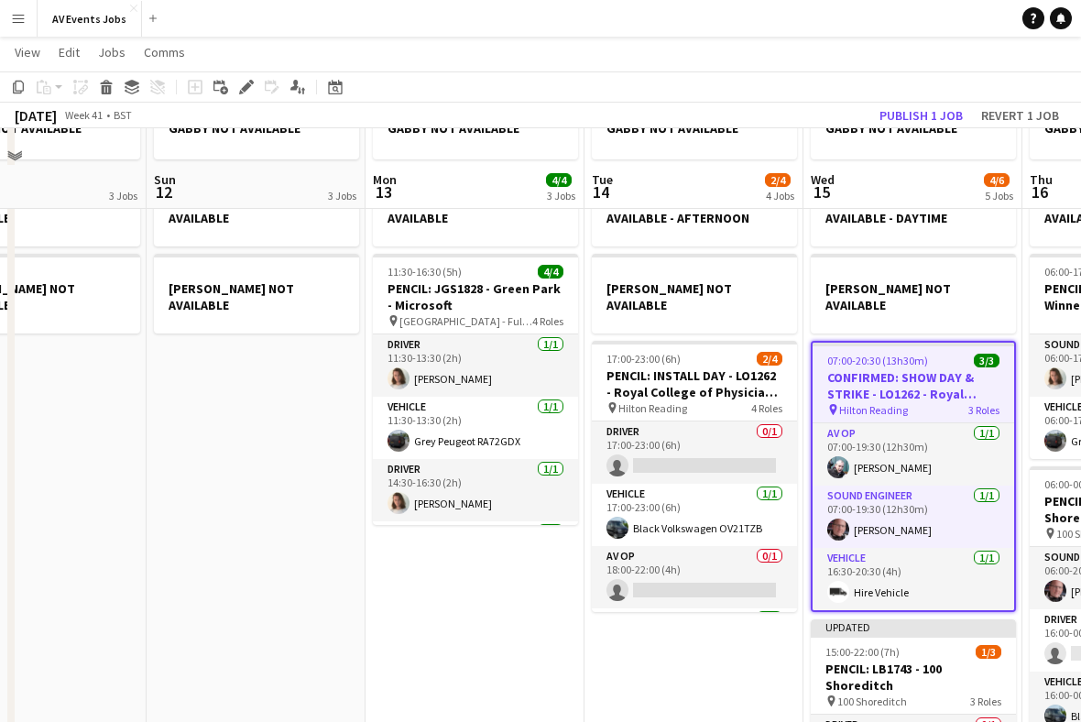
scroll to position [0, 0]
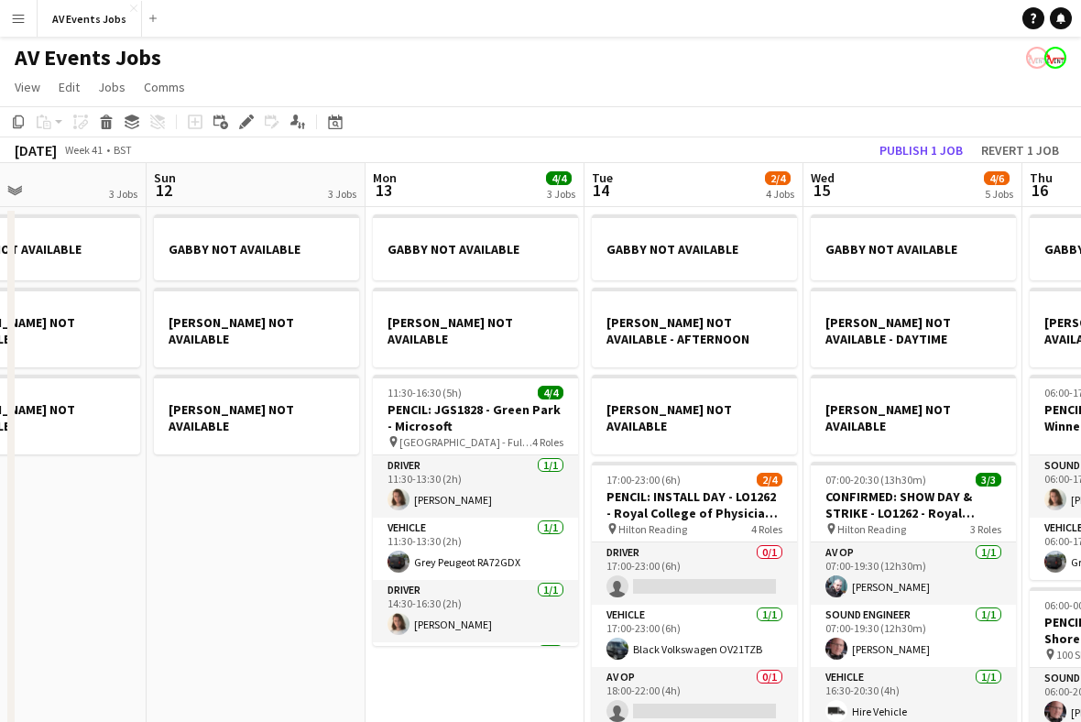
click at [341, 119] on icon at bounding box center [335, 122] width 14 height 15
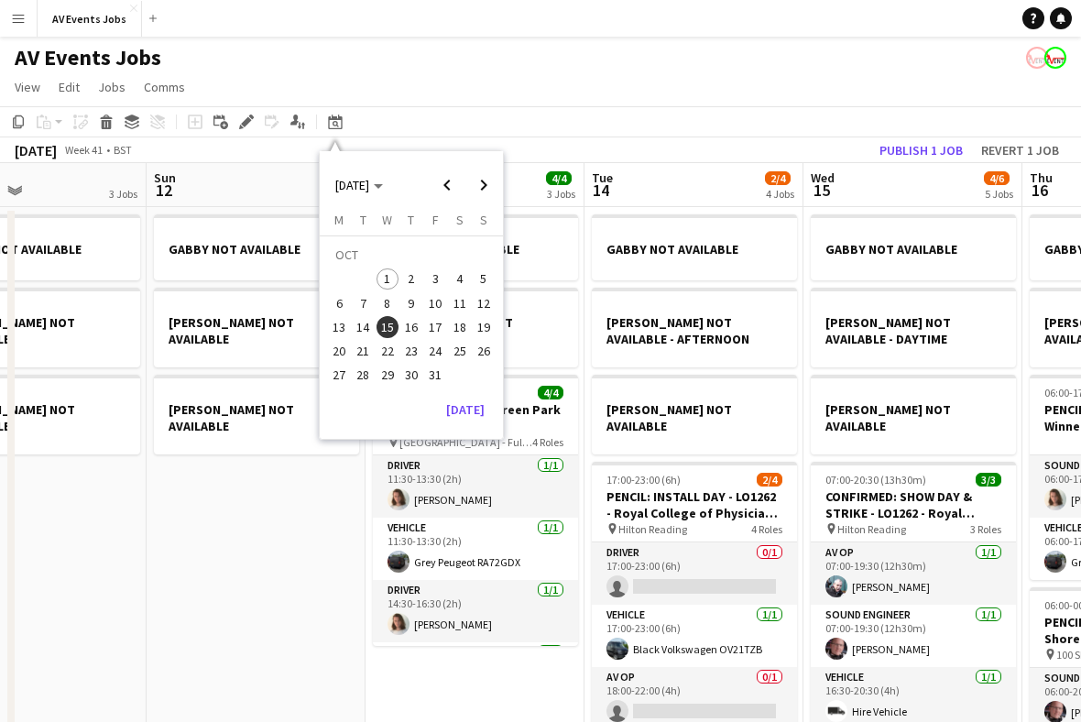
click at [340, 300] on span "6" at bounding box center [339, 303] width 22 height 22
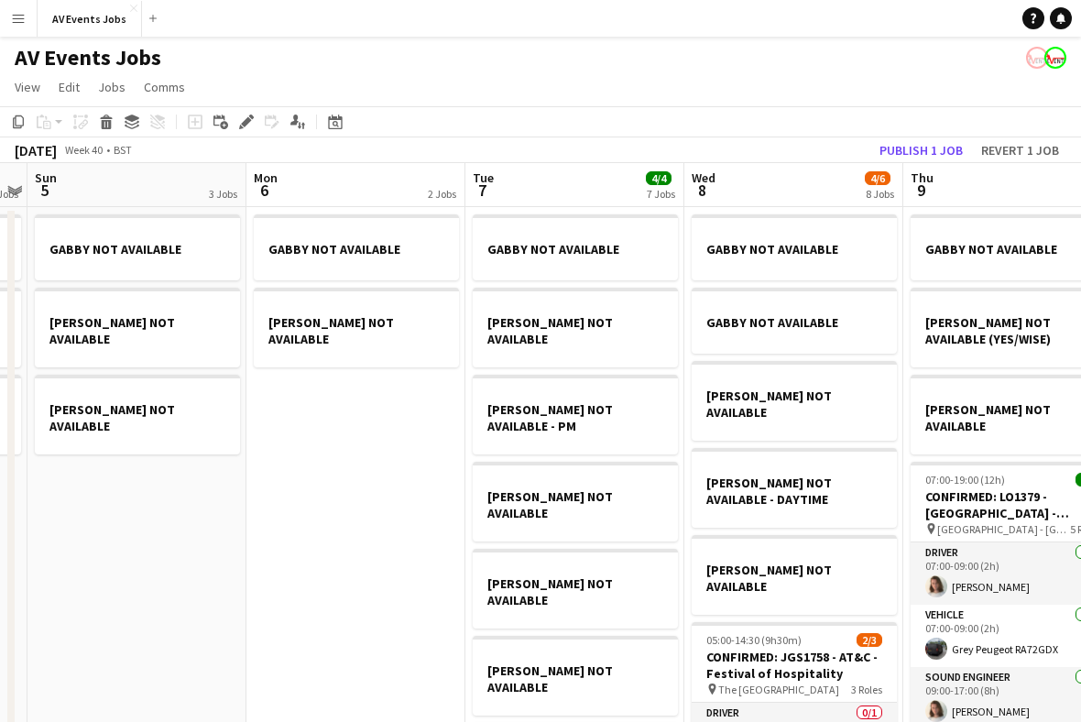
click at [802, 317] on h3 "GABBY NOT AVAILABLE" at bounding box center [794, 322] width 205 height 16
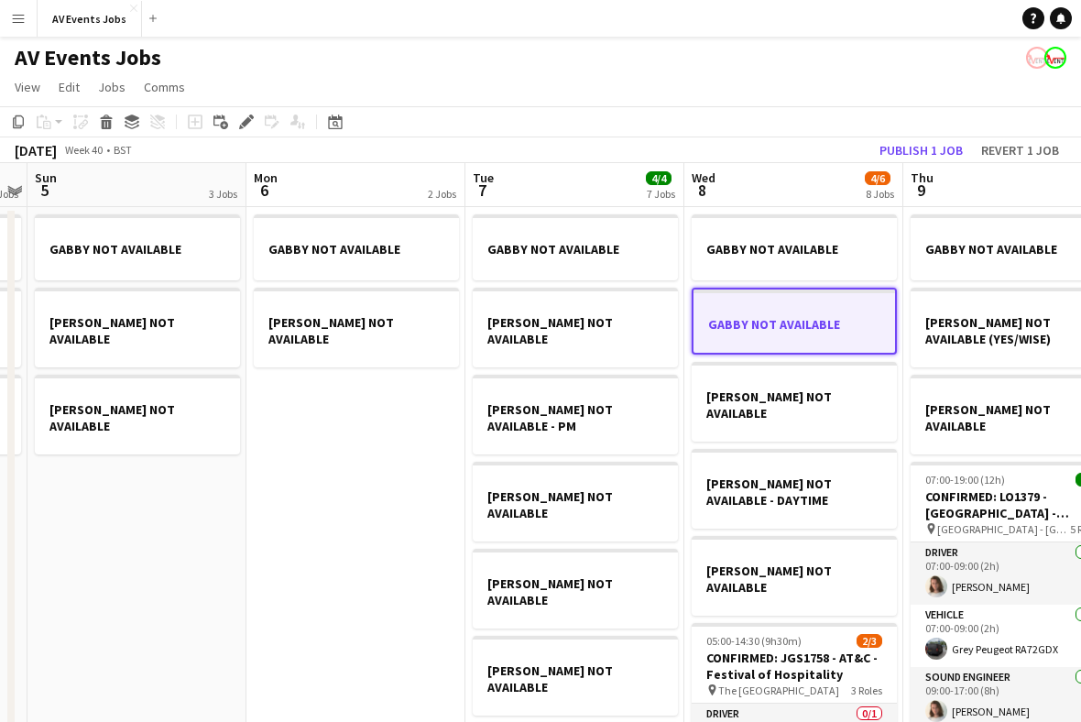
click at [101, 121] on icon "Delete" at bounding box center [106, 122] width 15 height 15
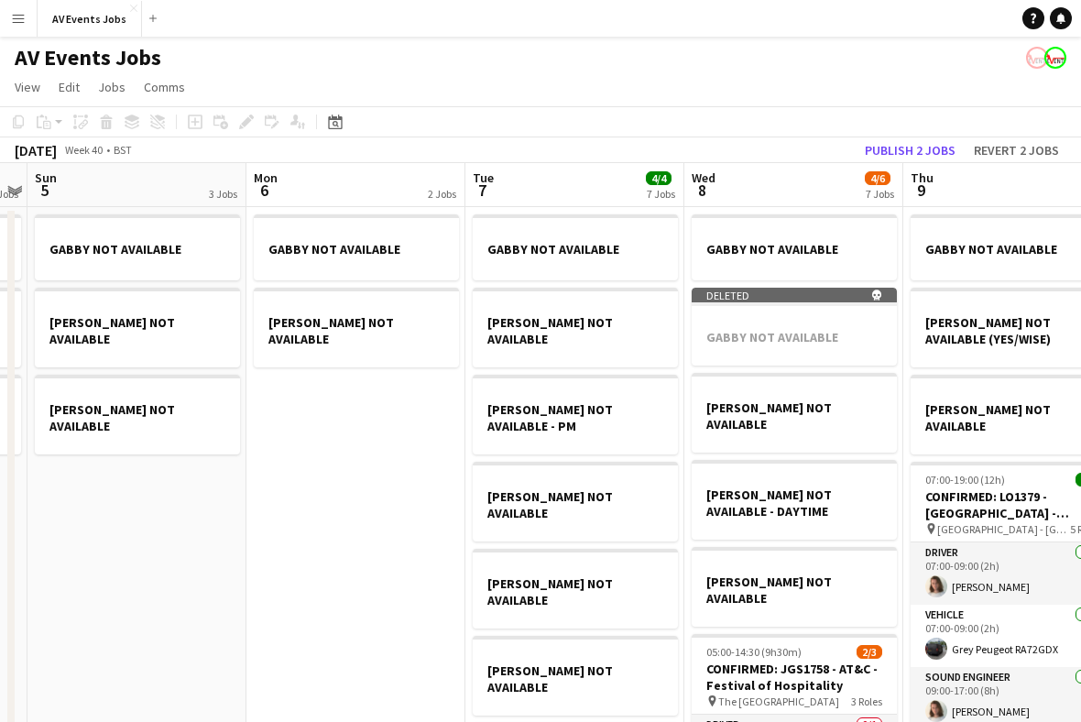
click at [837, 327] on app-job-card "Deleted skull GABBY NOT AVAILABLE" at bounding box center [794, 327] width 205 height 78
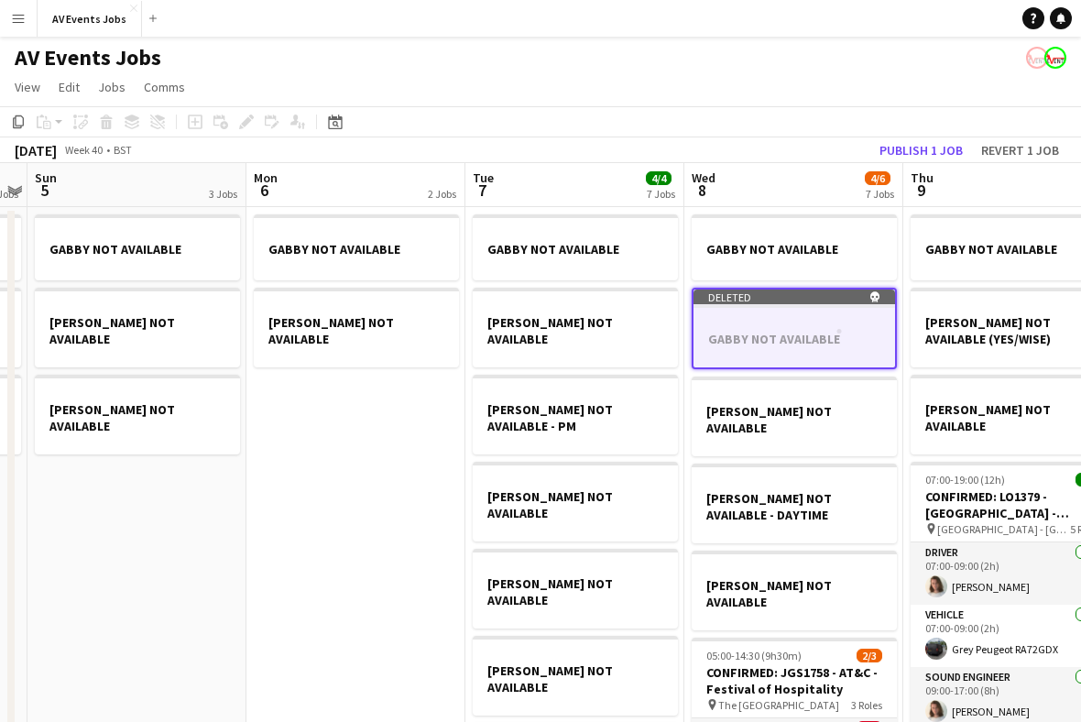
click at [939, 152] on button "Publish 1 job" at bounding box center [921, 150] width 98 height 24
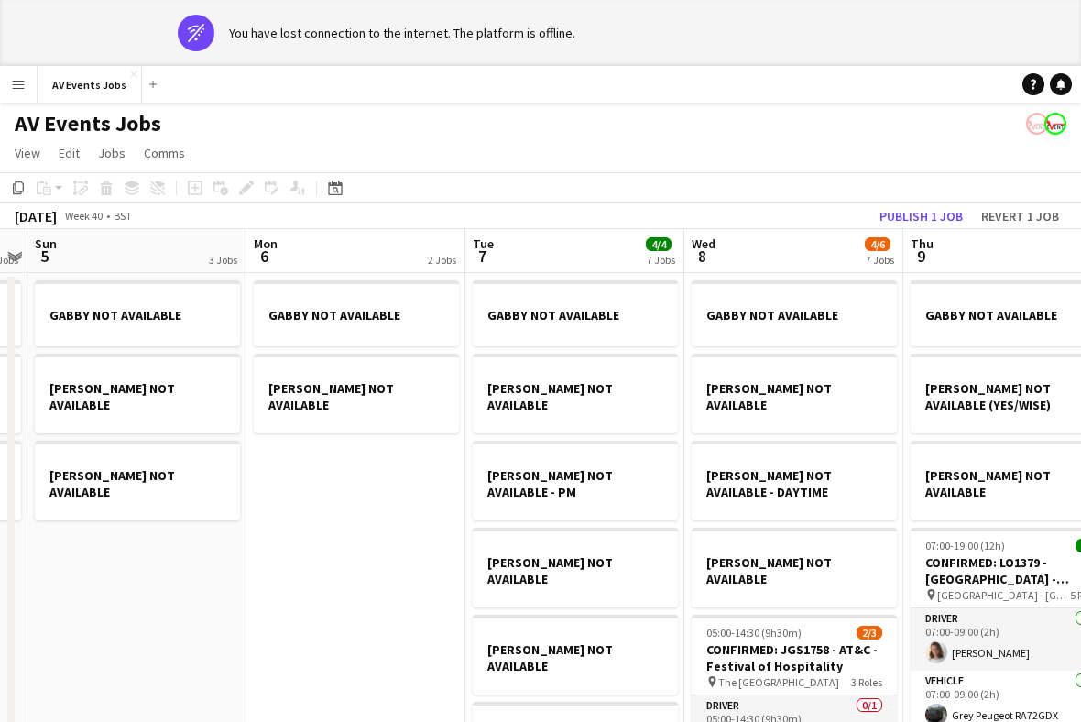
click at [345, 186] on div "Date picker" at bounding box center [335, 188] width 22 height 22
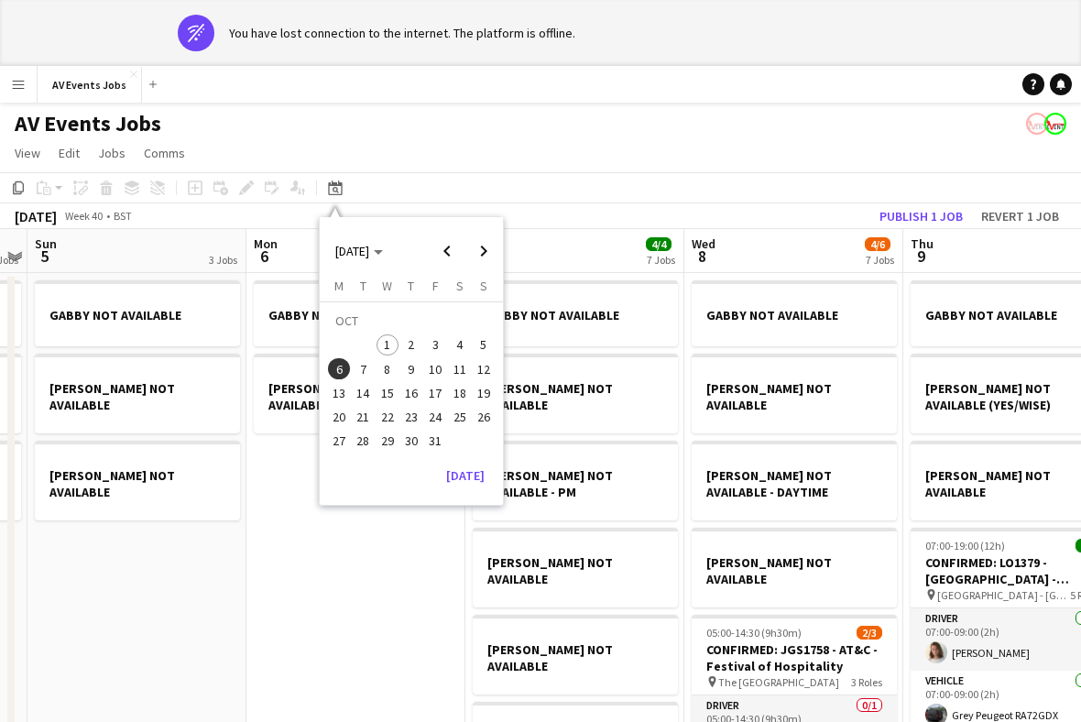
click at [368, 392] on span "14" at bounding box center [364, 393] width 22 height 22
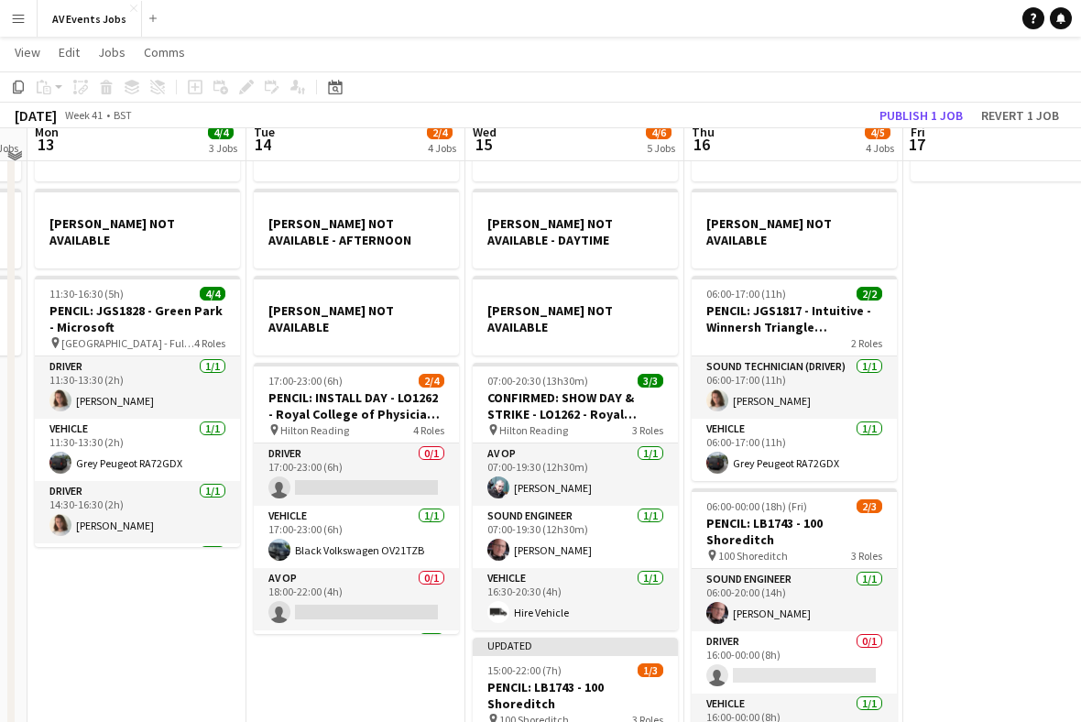
scroll to position [122, 0]
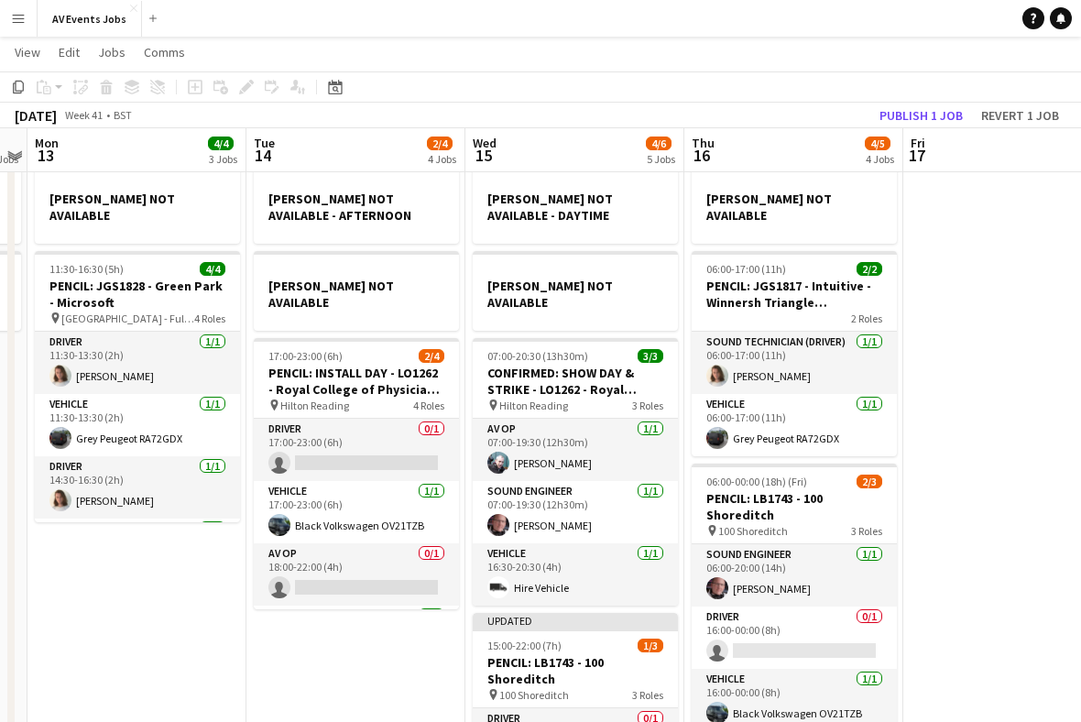
click at [391, 370] on h3 "PENCIL: INSTALL DAY - LO1262 - Royal College of Physicians - Update in Medicine" at bounding box center [356, 381] width 205 height 33
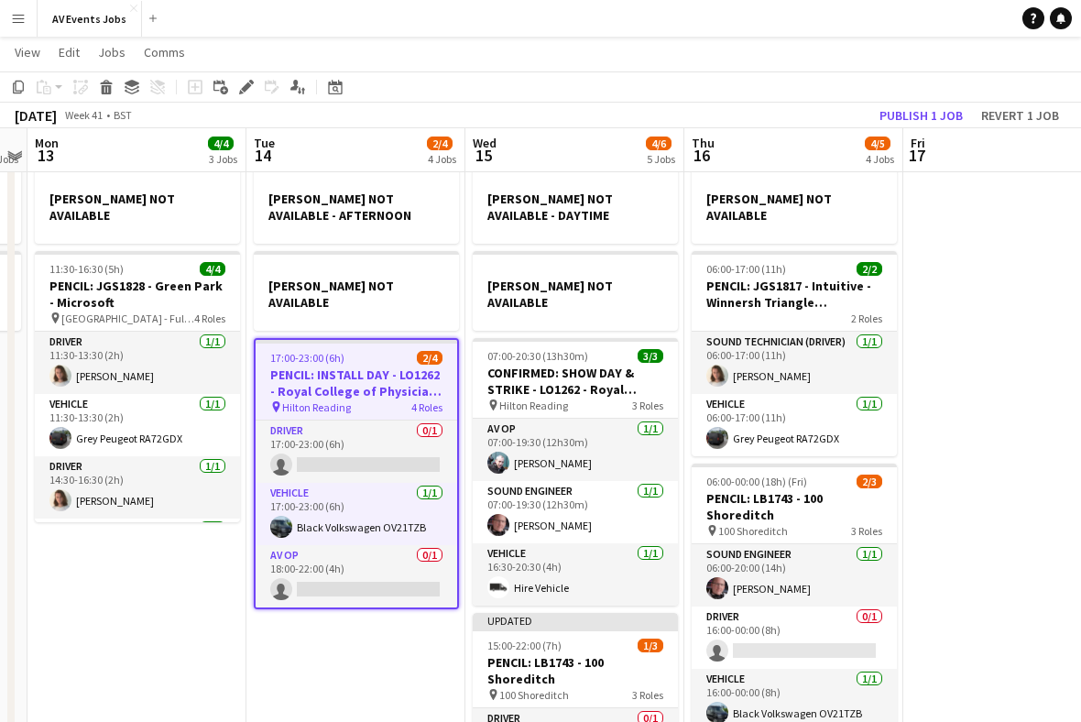
click at [252, 83] on icon at bounding box center [251, 82] width 5 height 5
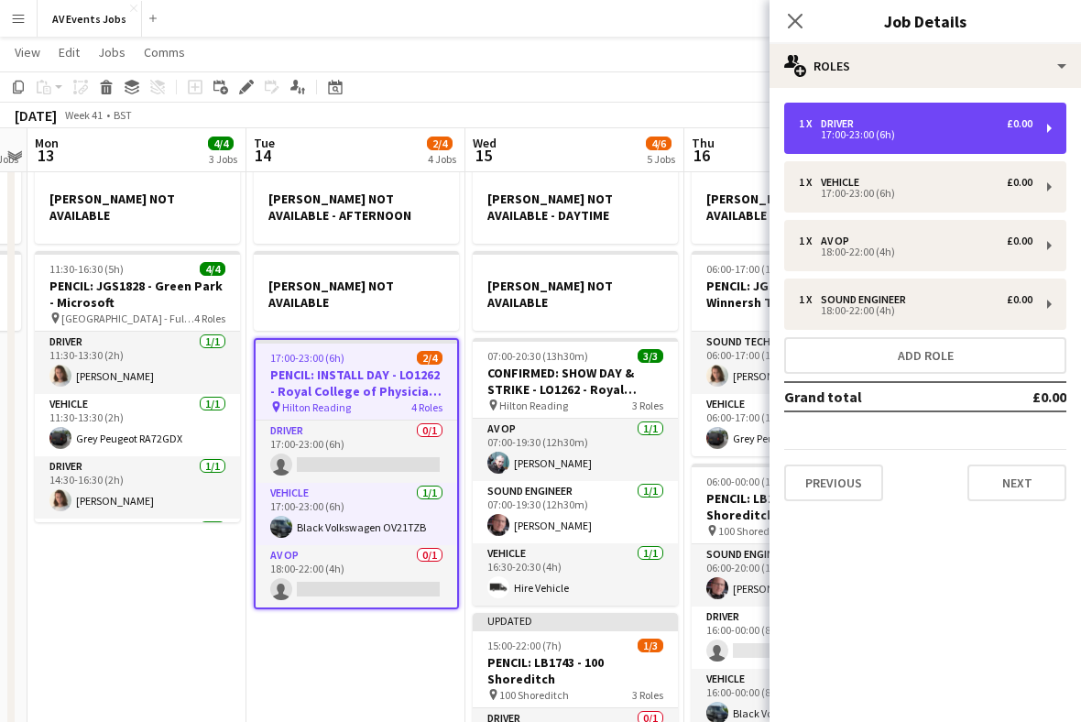
click at [999, 137] on div "17:00-23:00 (6h)" at bounding box center [916, 134] width 234 height 9
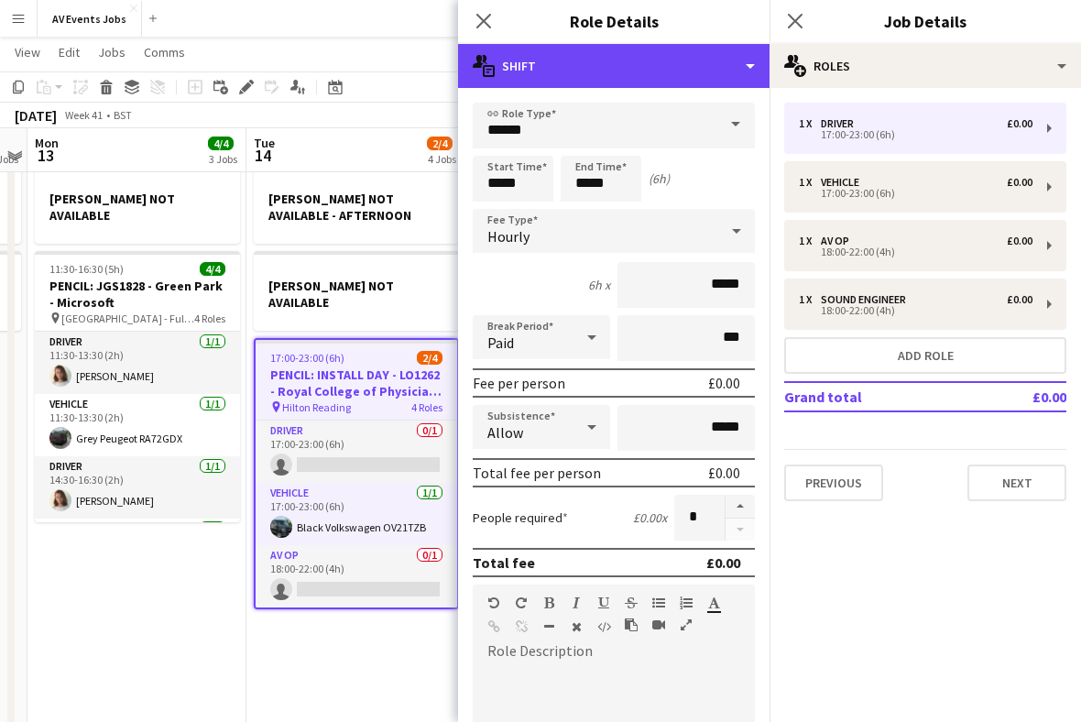
click at [737, 65] on div "multiple-actions-text Shift" at bounding box center [614, 66] width 312 height 44
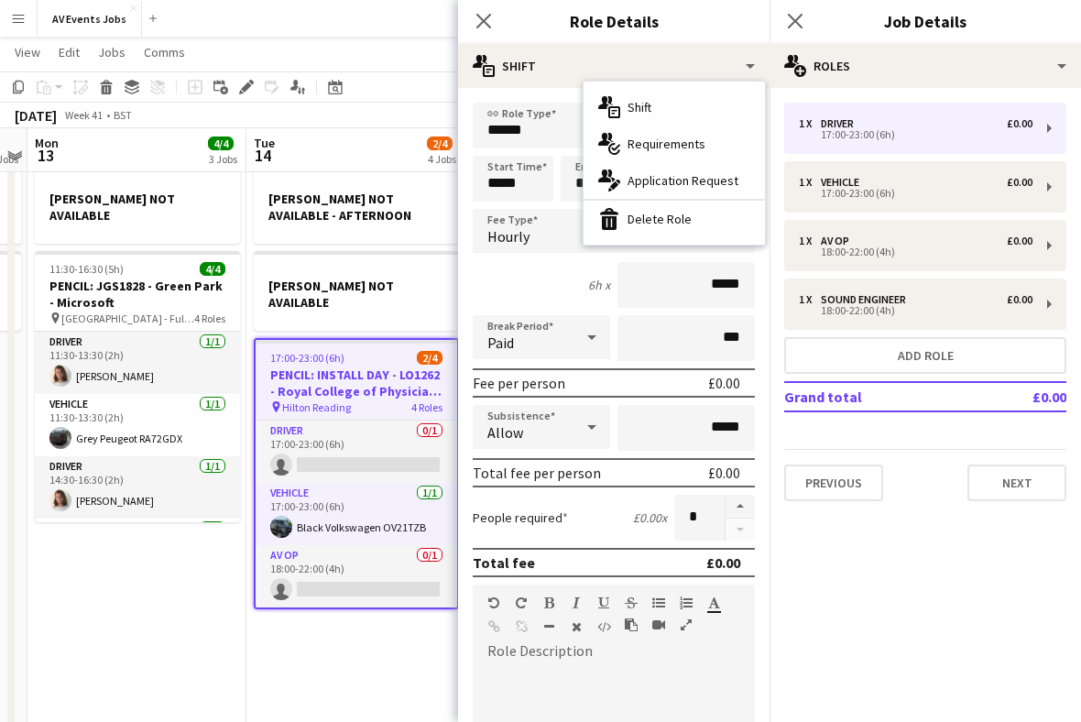
click at [706, 228] on div "bin-2 Delete Role" at bounding box center [674, 219] width 181 height 37
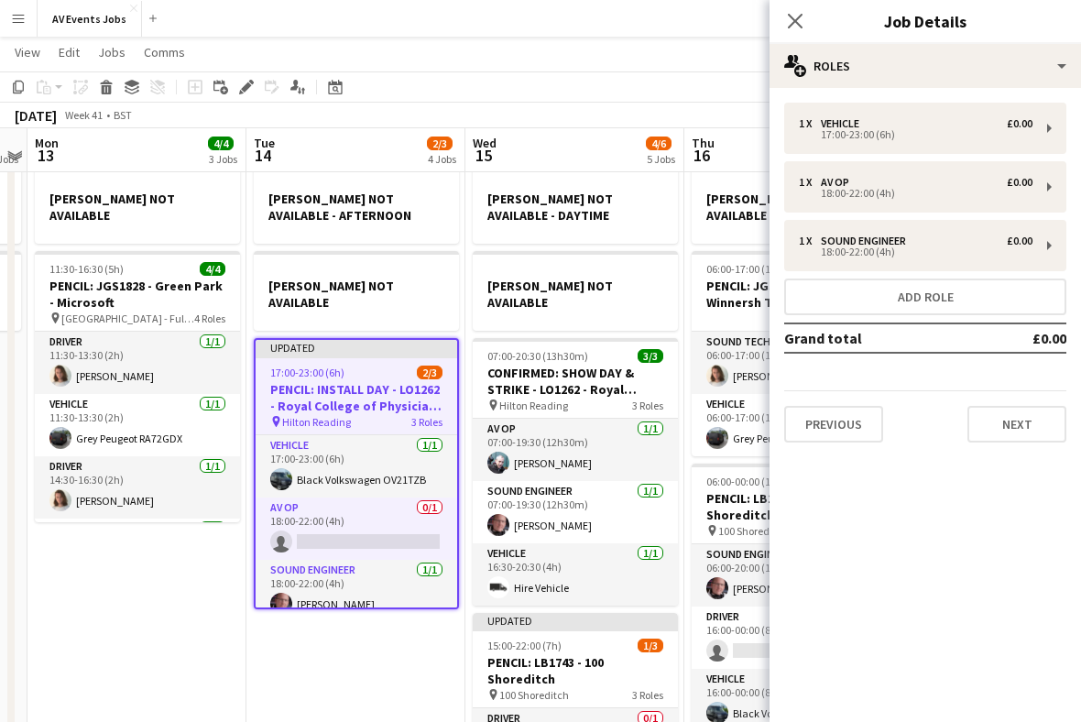
click at [803, 22] on icon "Close pop-in" at bounding box center [795, 21] width 15 height 15
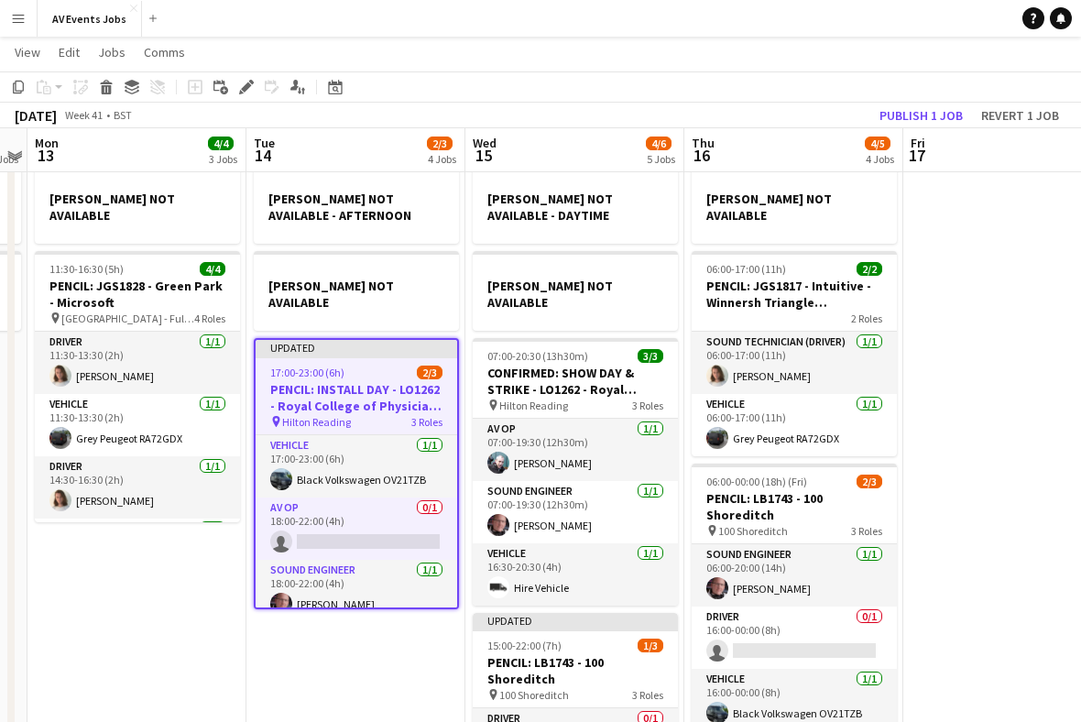
click at [391, 516] on app-card-role "AV Op 0/1 18:00-22:00 (4h) single-neutral-actions" at bounding box center [357, 529] width 202 height 62
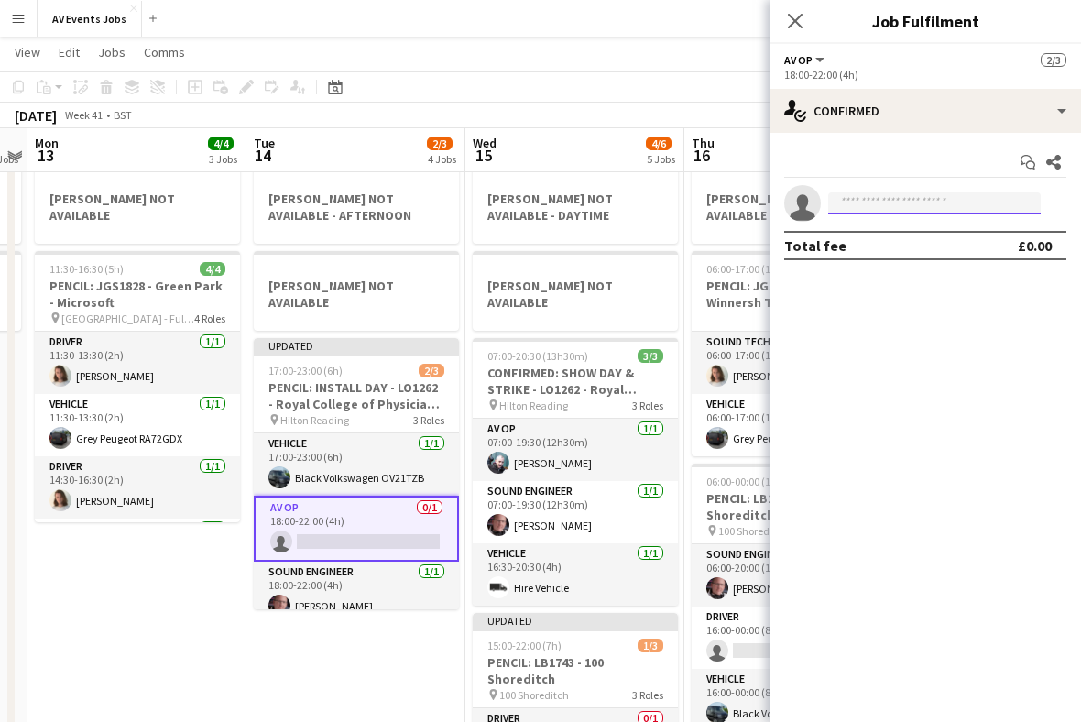
click at [928, 212] on input at bounding box center [934, 203] width 213 height 22
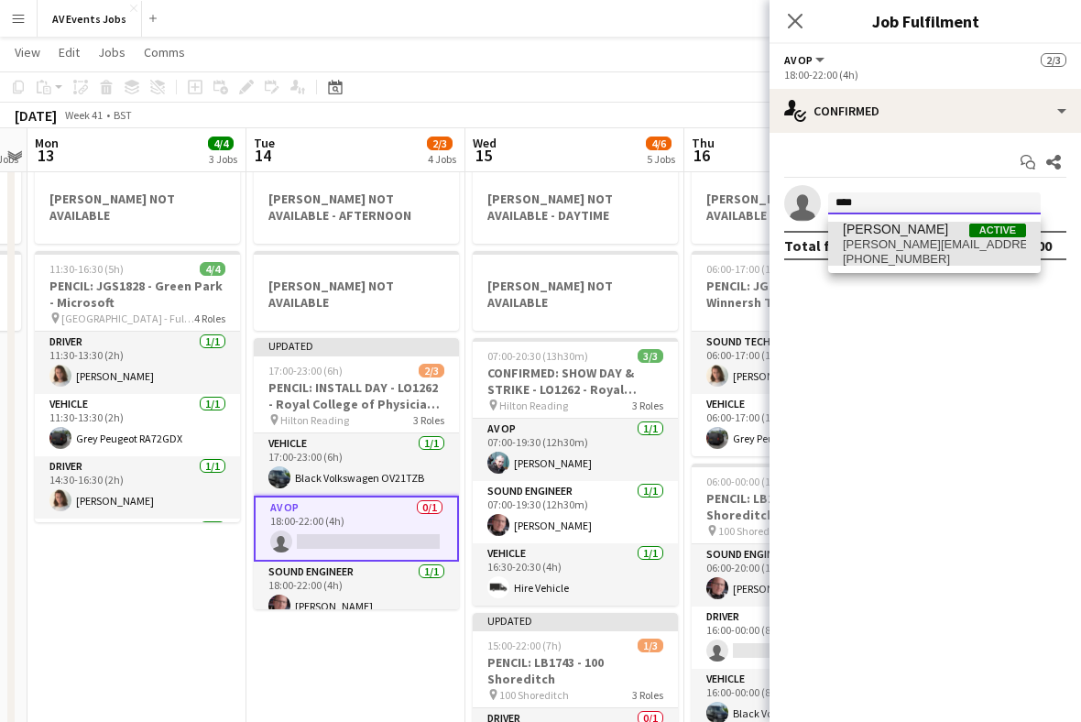
type input "****"
click at [925, 244] on span "liam@av-events.co.uk" at bounding box center [934, 244] width 183 height 15
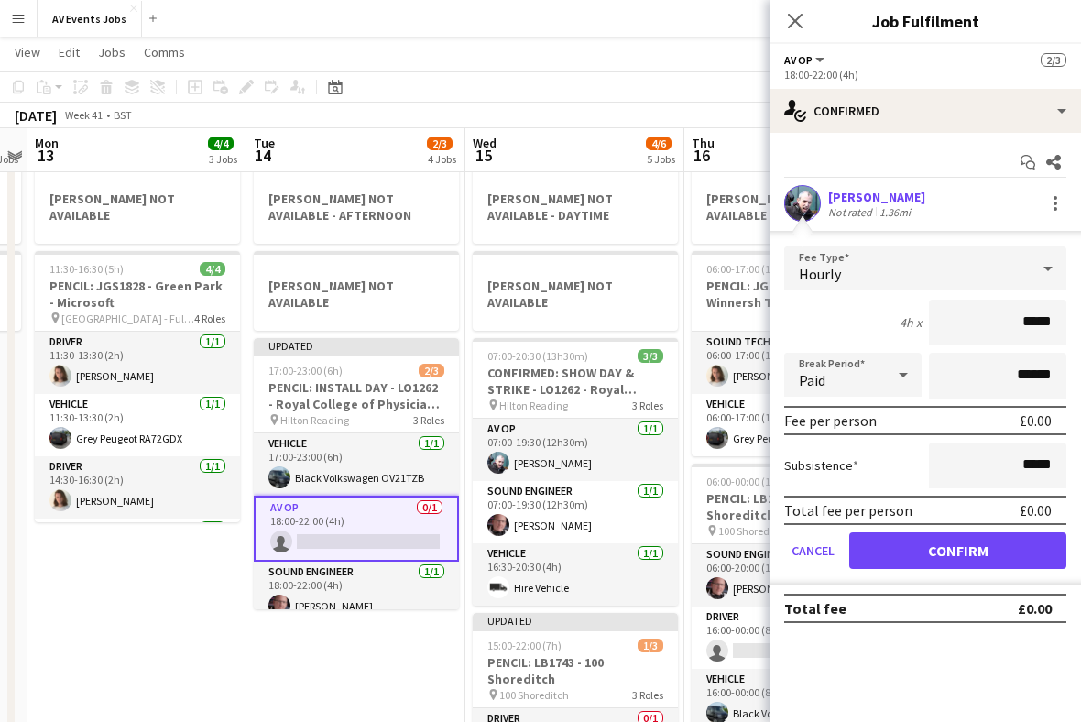
click at [1007, 550] on button "Confirm" at bounding box center [957, 550] width 217 height 37
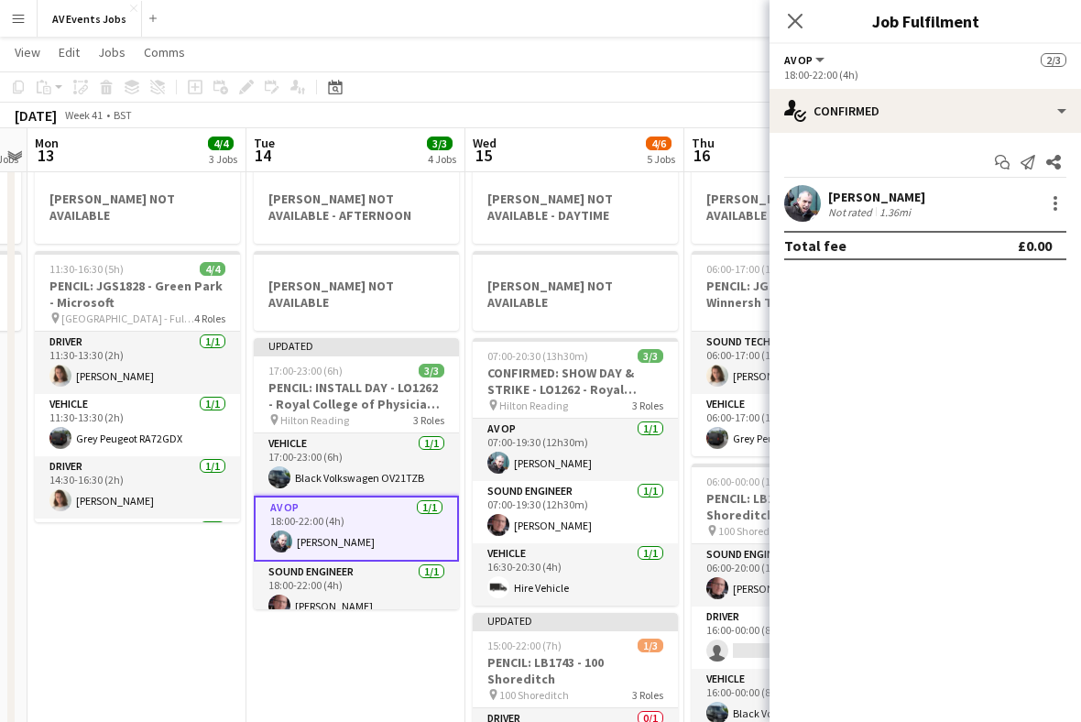
scroll to position [0, 0]
click at [793, 26] on icon "Close pop-in" at bounding box center [795, 21] width 15 height 15
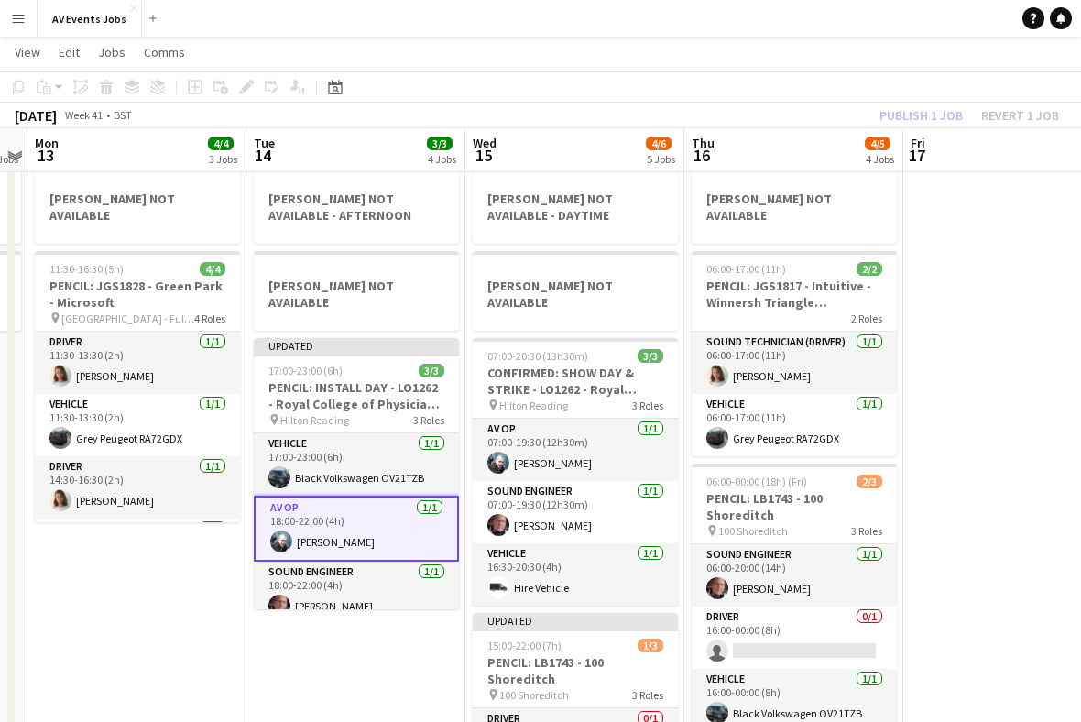
click at [375, 390] on h3 "PENCIL: INSTALL DAY - LO1262 - Royal College of Physicians - Update in Medicine" at bounding box center [356, 395] width 205 height 33
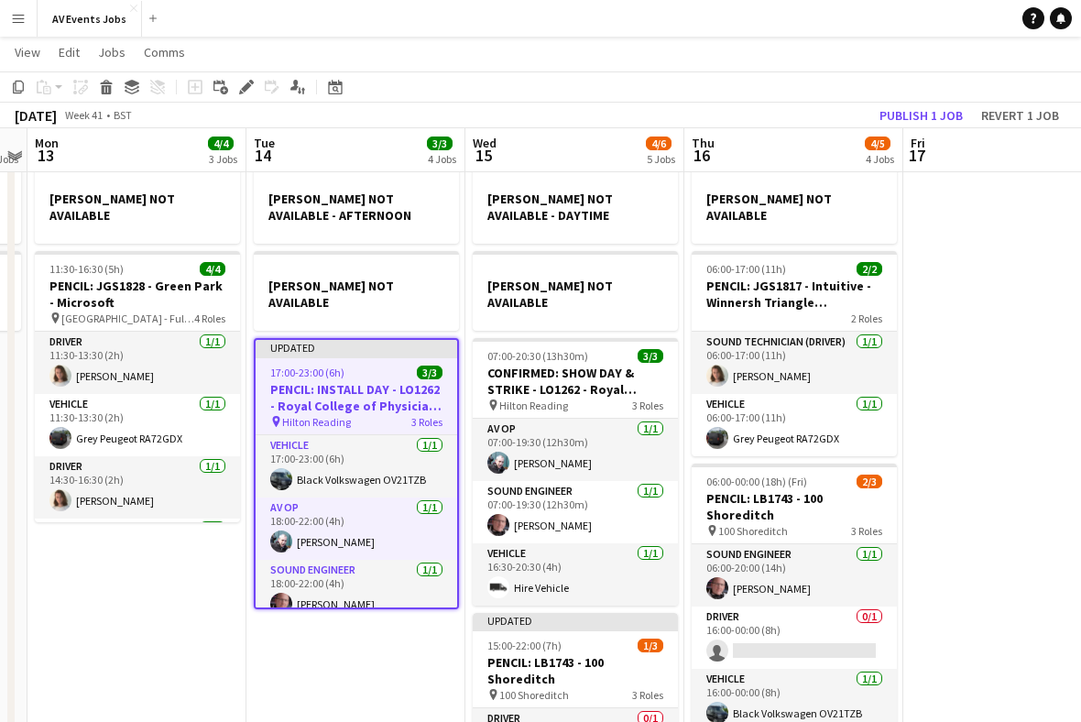
click at [934, 118] on button "Publish 1 job" at bounding box center [921, 116] width 98 height 24
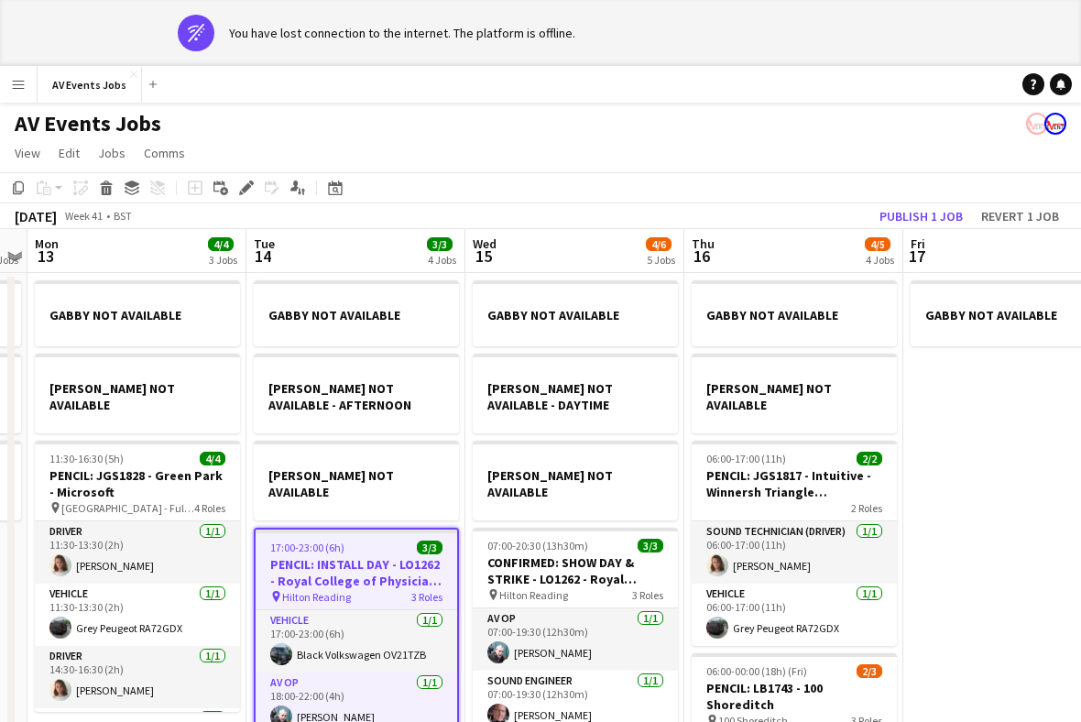
click at [936, 218] on button "Publish 1 job" at bounding box center [921, 216] width 98 height 24
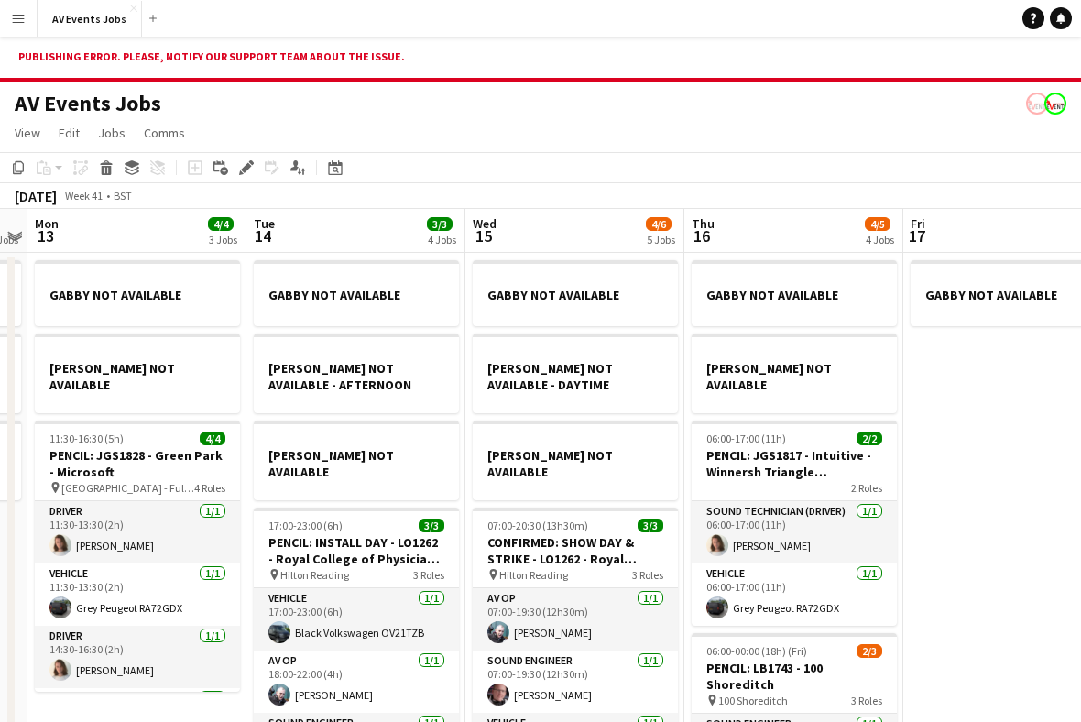
click at [602, 15] on app-navbar "Menu Boards Boards Boards All jobs Status Workforce Workforce My Workforce Recr…" at bounding box center [540, 18] width 1081 height 37
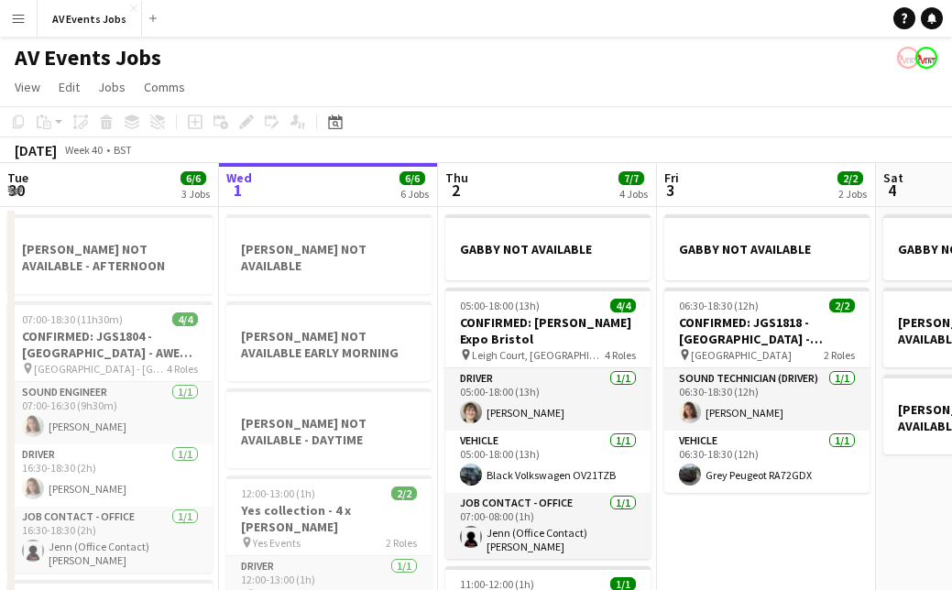
click at [876, 10] on app-navbar "Menu Boards Boards Boards All jobs Status Workforce Workforce My Workforce Recr…" at bounding box center [476, 18] width 952 height 37
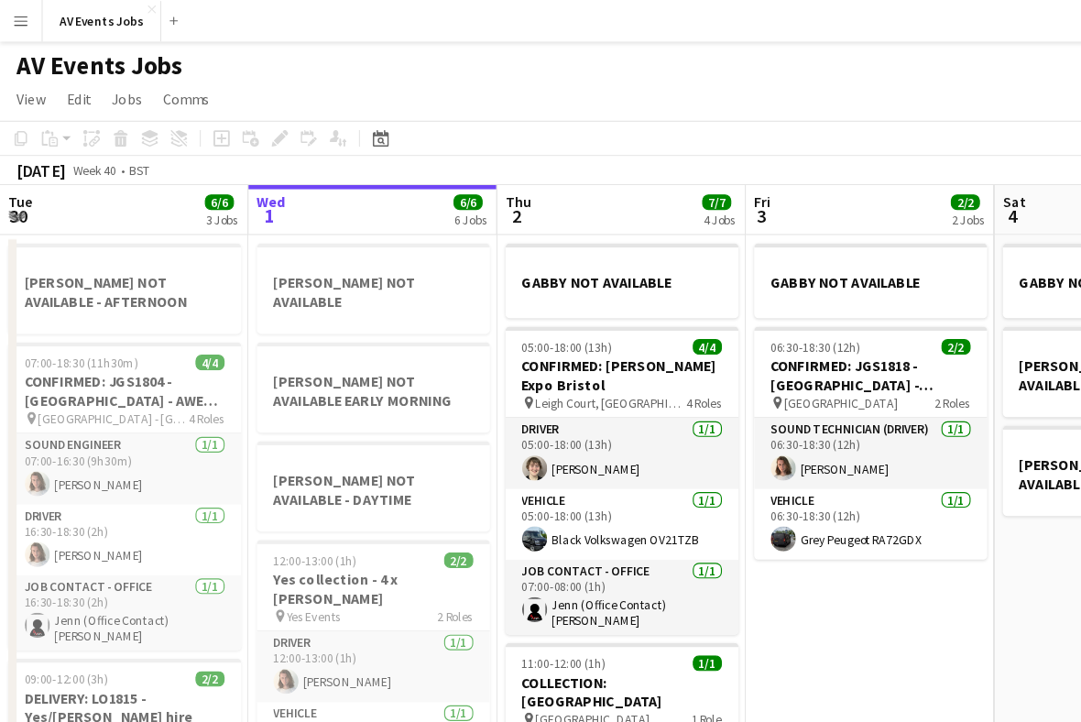
scroll to position [20, 0]
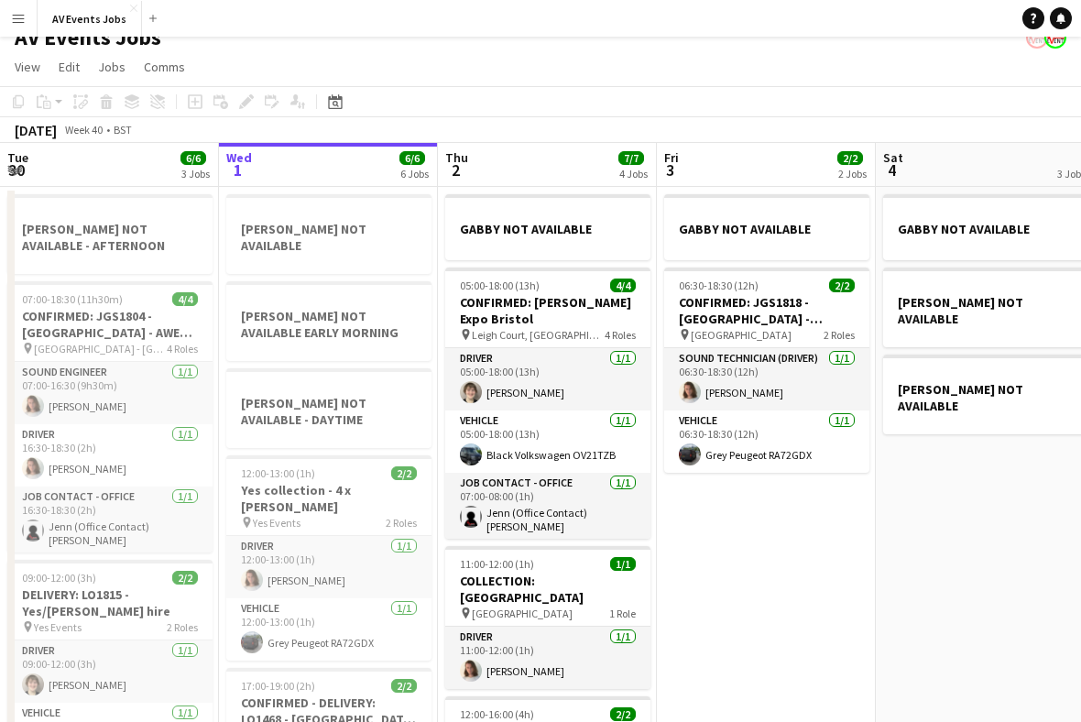
click at [343, 104] on div "Date picker" at bounding box center [335, 102] width 22 height 22
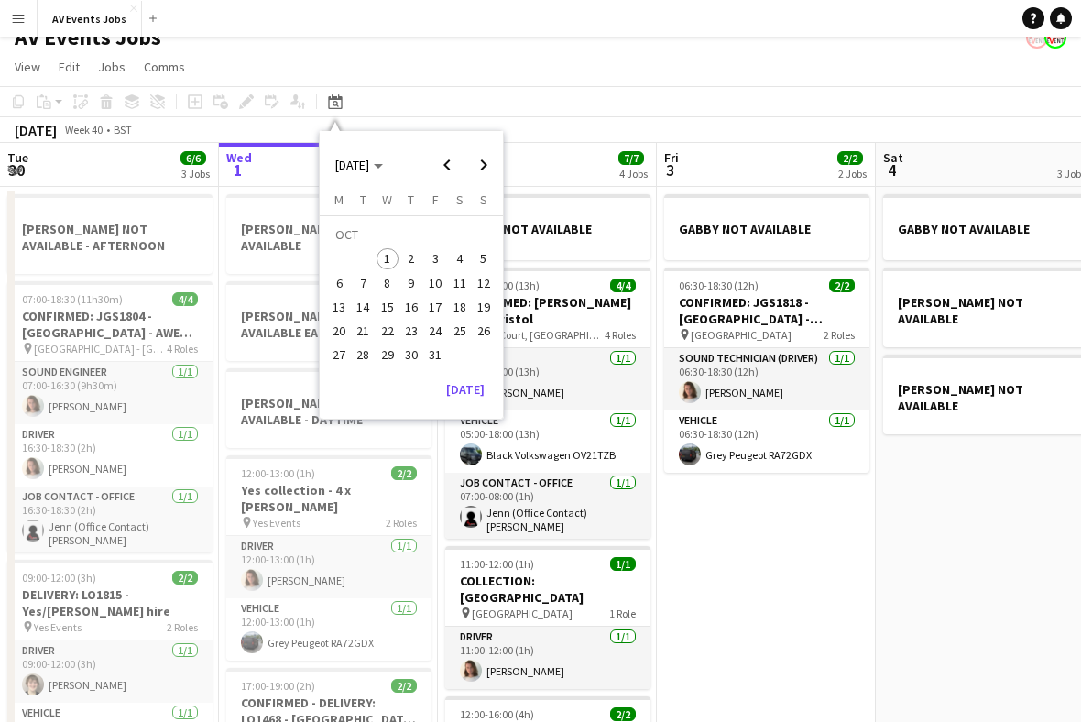
click at [389, 282] on span "8" at bounding box center [388, 283] width 22 height 22
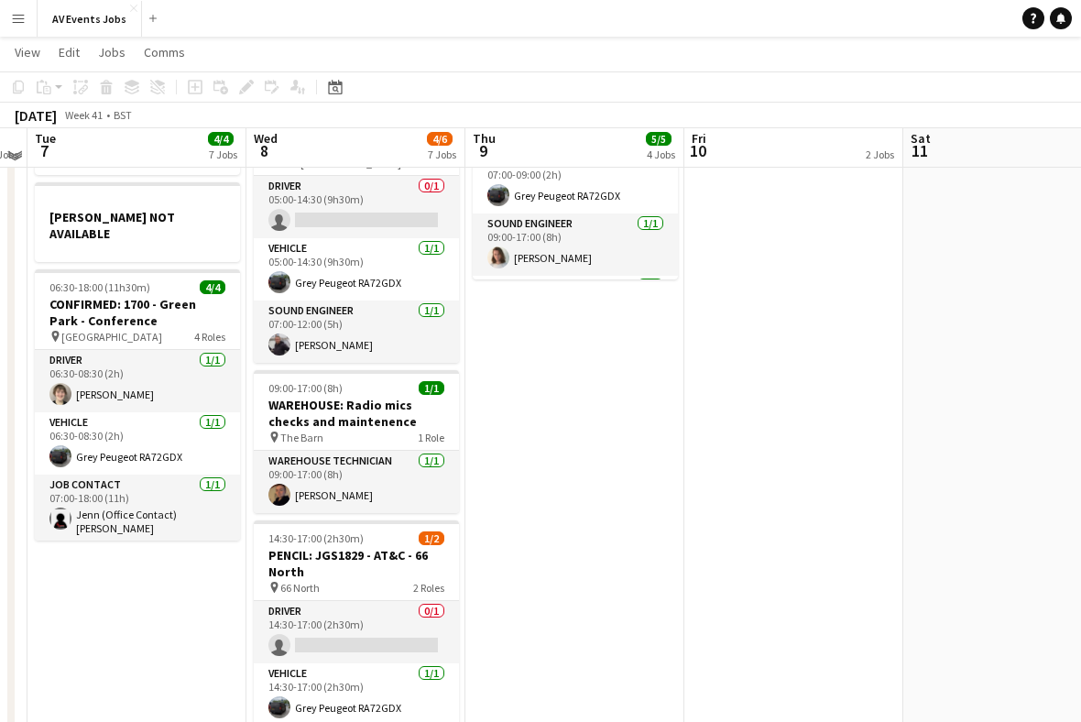
scroll to position [460, 0]
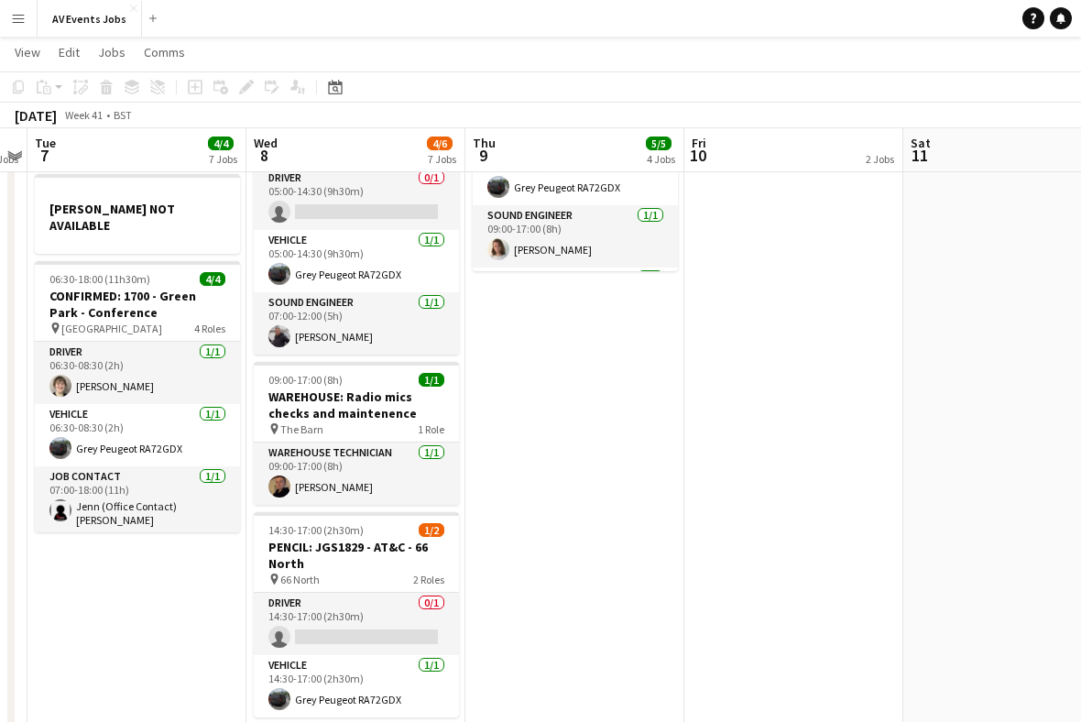
click at [388, 539] on h3 "PENCIL: JGS1829 - AT&C - 66 North" at bounding box center [356, 555] width 205 height 33
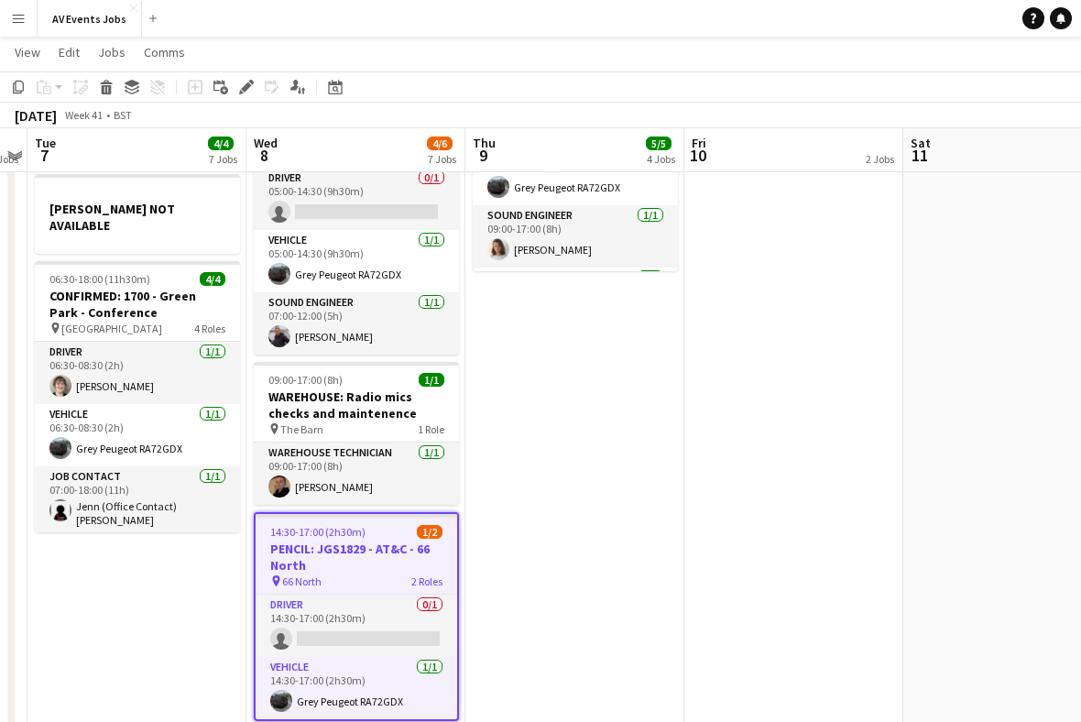
click at [251, 83] on icon at bounding box center [251, 82] width 5 height 5
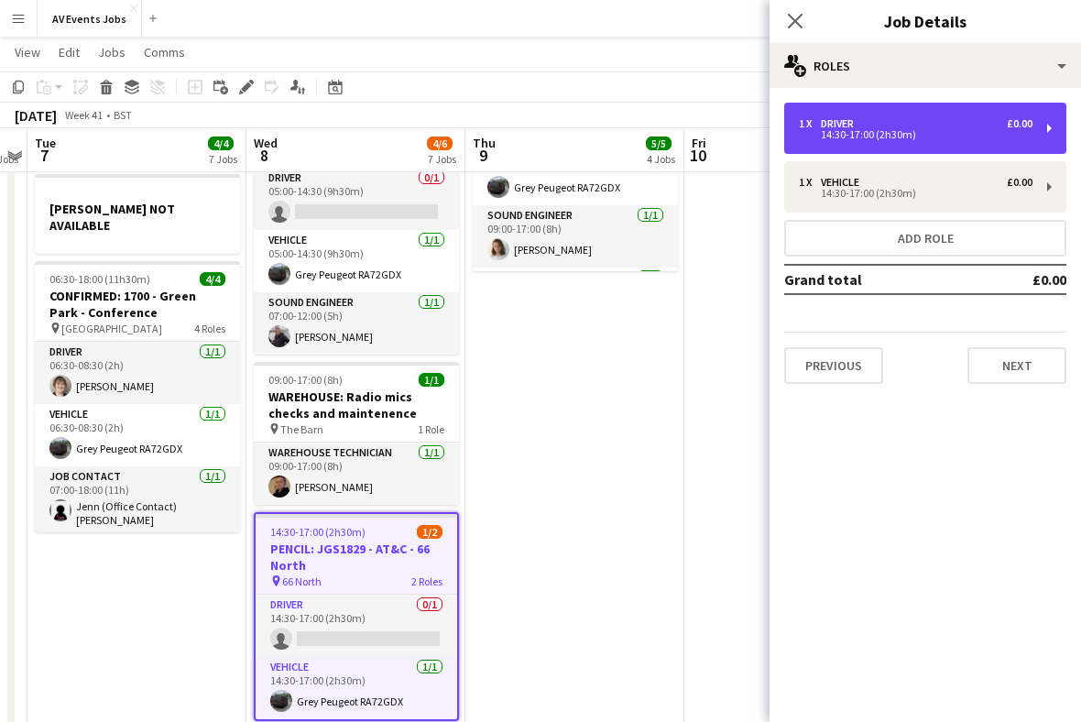
click at [916, 135] on div "14:30-17:00 (2h30m)" at bounding box center [916, 134] width 234 height 9
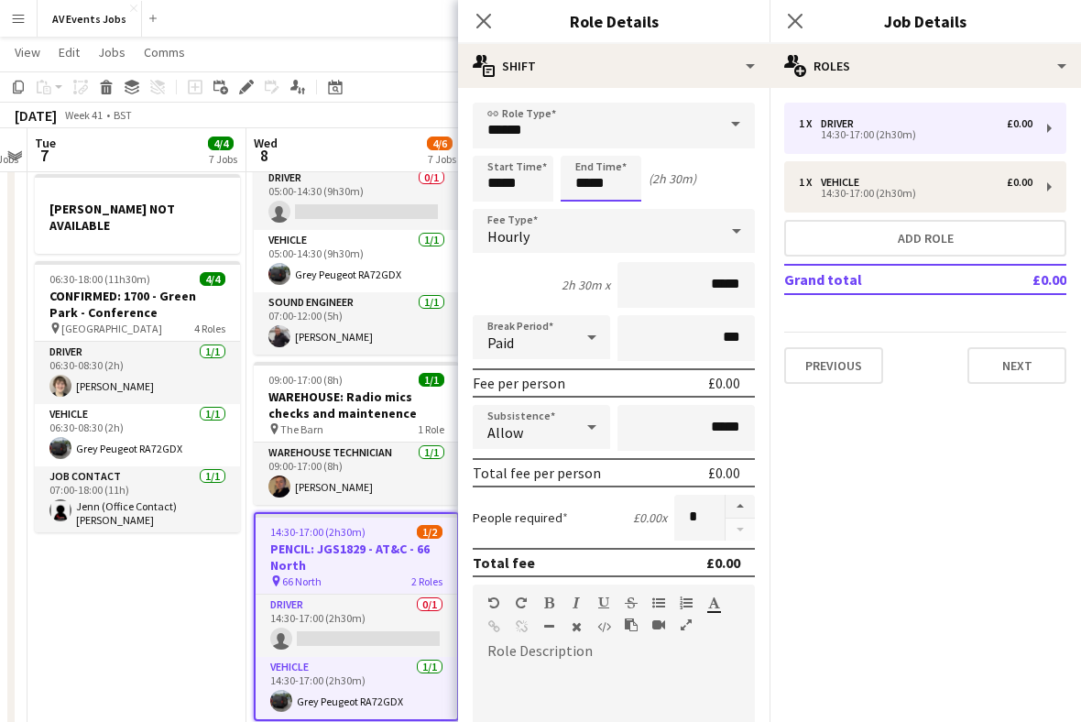
click at [589, 186] on input "*****" at bounding box center [601, 179] width 81 height 46
click at [594, 148] on div at bounding box center [582, 146] width 37 height 18
click at [589, 149] on div at bounding box center [582, 146] width 37 height 18
click at [590, 150] on div at bounding box center [582, 146] width 37 height 18
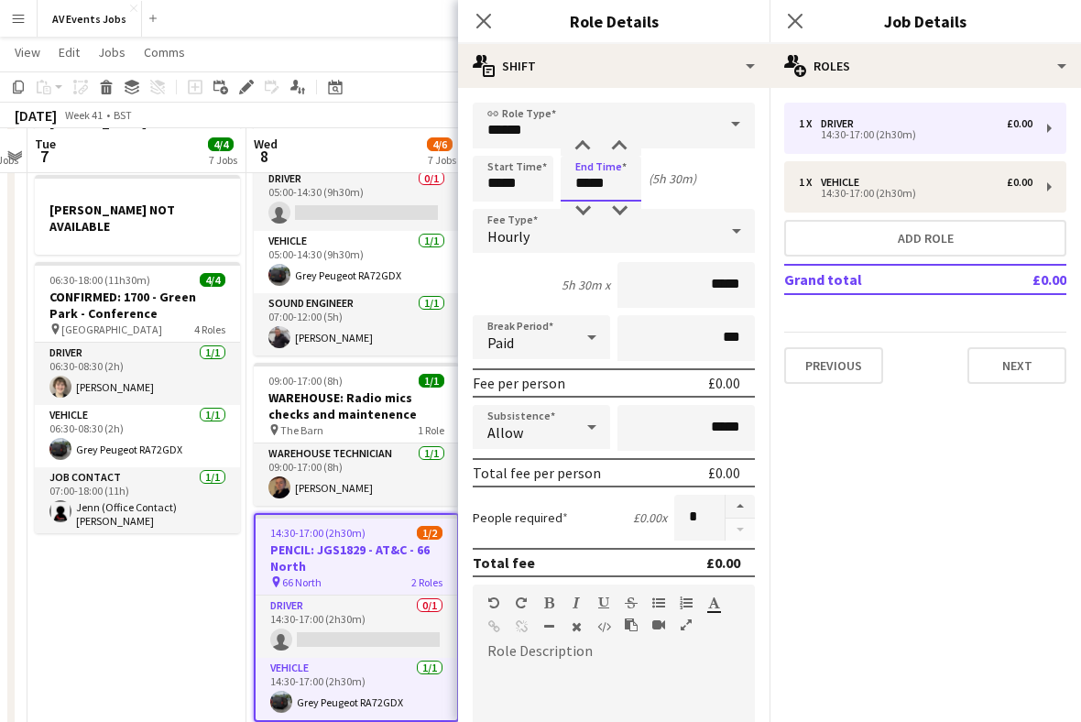
click at [585, 148] on div at bounding box center [582, 146] width 37 height 18
click at [623, 148] on div at bounding box center [619, 146] width 37 height 18
click at [624, 148] on div at bounding box center [619, 146] width 37 height 18
type input "*****"
click at [536, 301] on div "7h x *****" at bounding box center [614, 285] width 282 height 46
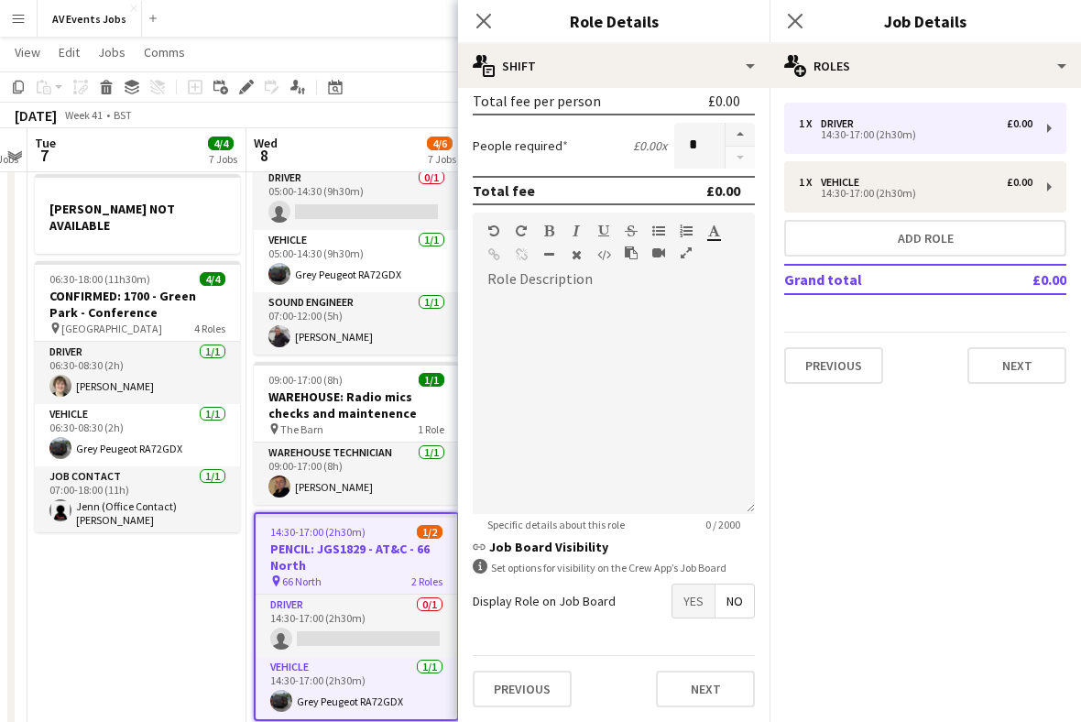
scroll to position [378, 0]
click at [541, 589] on button "Previous" at bounding box center [522, 689] width 99 height 37
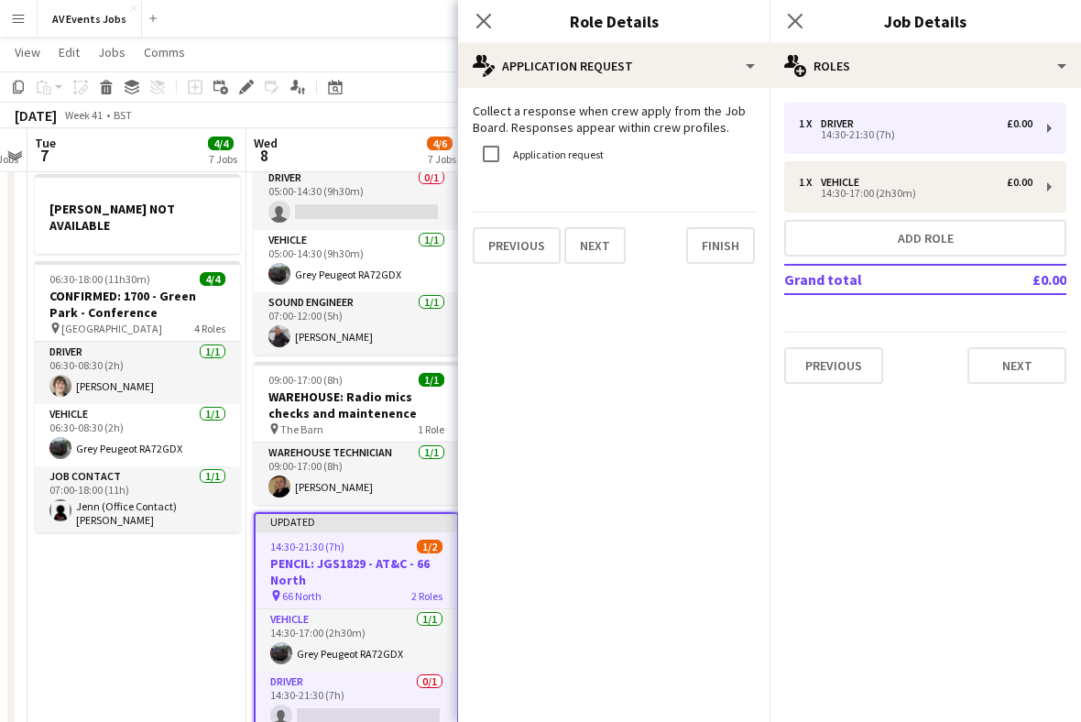
click at [735, 248] on button "Finish" at bounding box center [720, 245] width 69 height 37
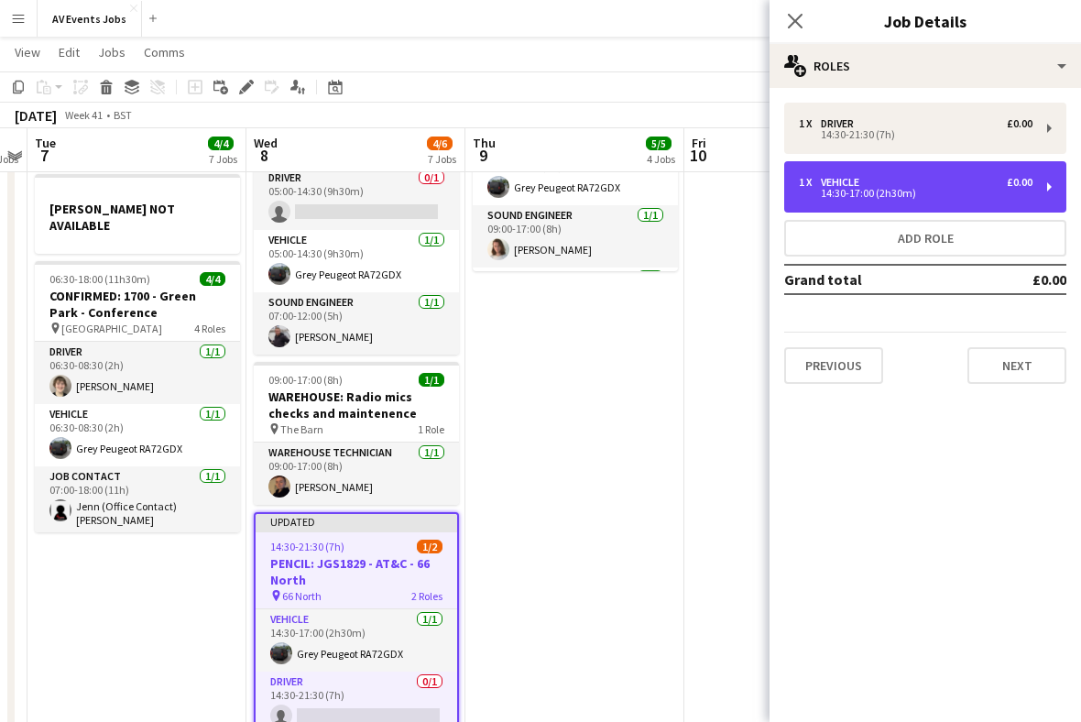
click at [923, 197] on div "14:30-17:00 (2h30m)" at bounding box center [916, 193] width 234 height 9
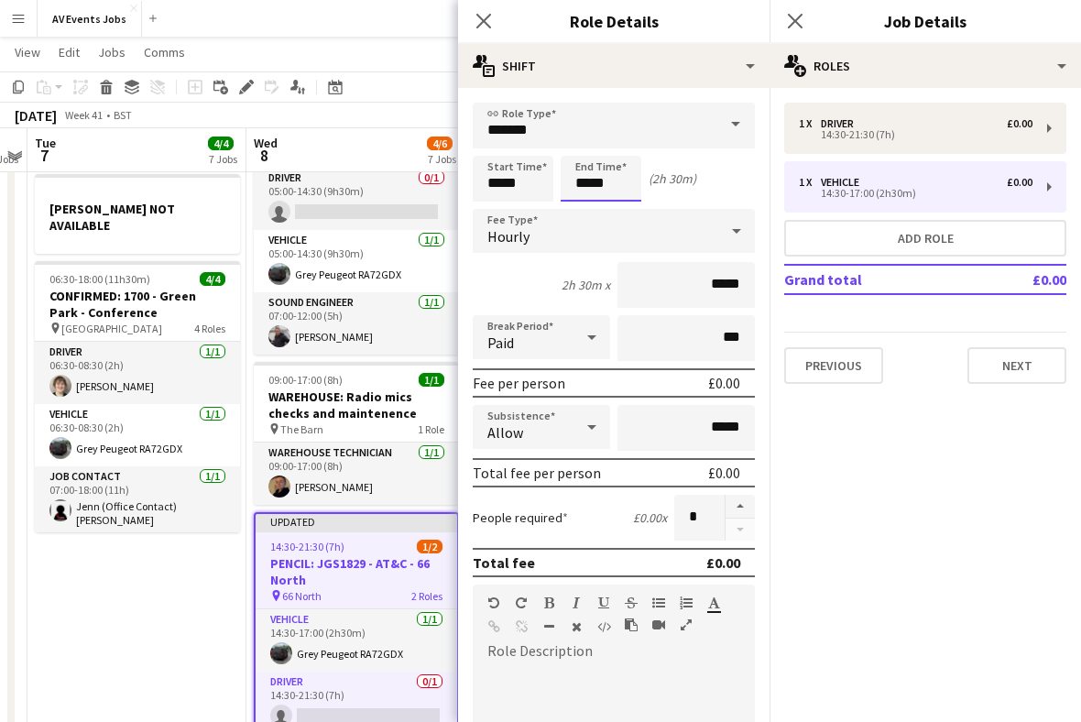
click at [581, 186] on input "*****" at bounding box center [601, 179] width 81 height 46
click at [590, 149] on div at bounding box center [582, 146] width 37 height 18
click at [588, 141] on div at bounding box center [582, 146] width 37 height 18
click at [617, 151] on div at bounding box center [619, 146] width 37 height 18
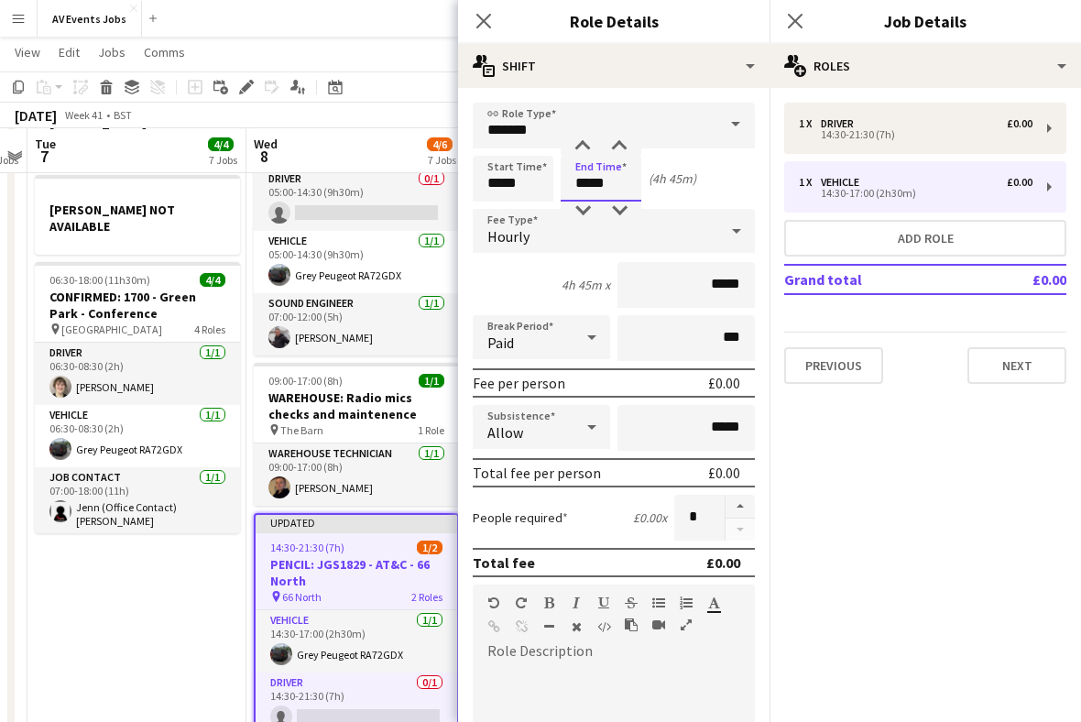
click at [618, 150] on div at bounding box center [619, 146] width 37 height 18
click at [544, 293] on div "5h x *****" at bounding box center [614, 285] width 282 height 46
click at [586, 184] on input "*****" at bounding box center [601, 179] width 81 height 46
click at [588, 149] on div at bounding box center [582, 146] width 37 height 18
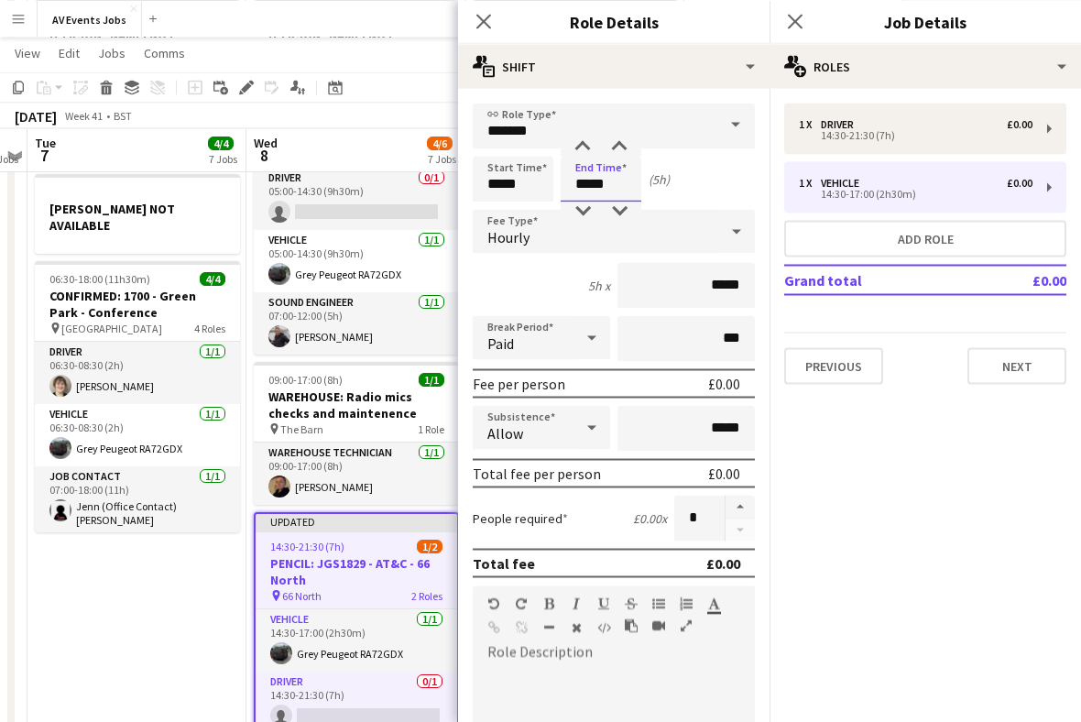
scroll to position [459, 0]
click at [587, 149] on div at bounding box center [582, 146] width 37 height 18
type input "*****"
click at [553, 308] on div "7h x *****" at bounding box center [614, 285] width 282 height 46
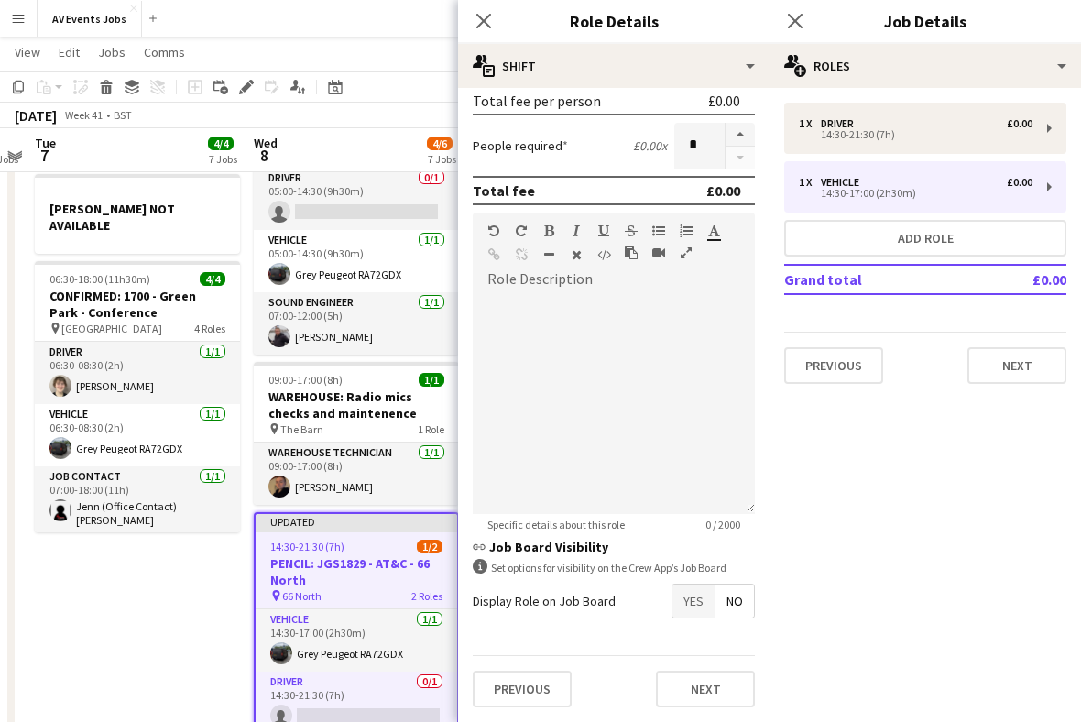
scroll to position [378, 0]
click at [545, 589] on button "Previous" at bounding box center [522, 689] width 99 height 37
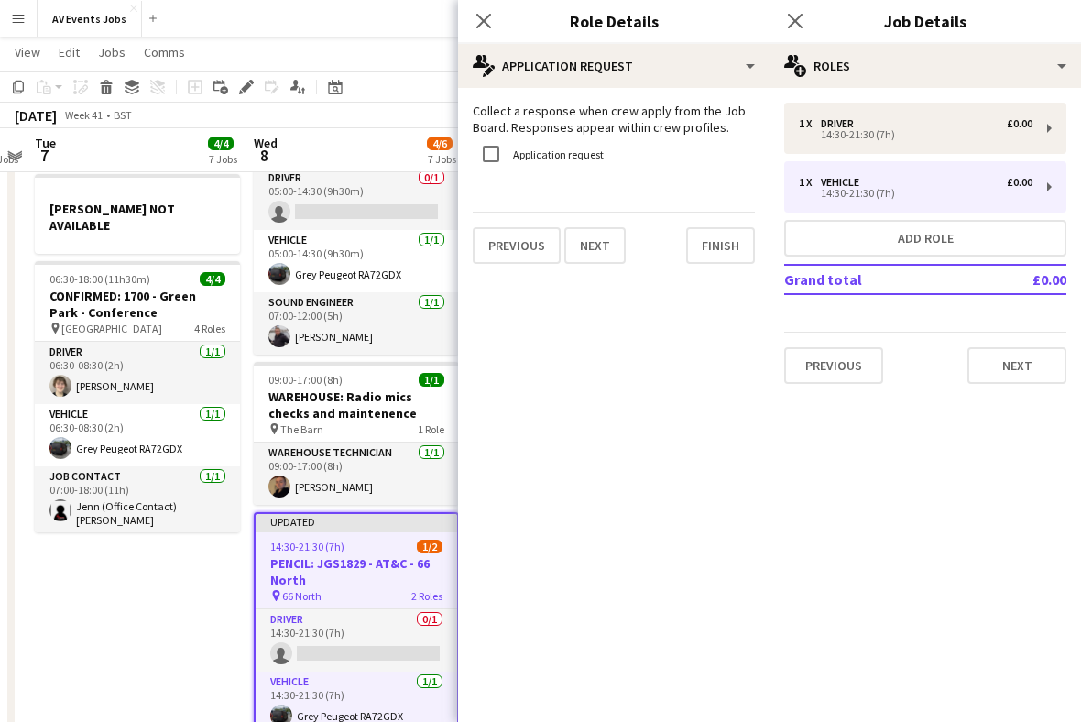
scroll to position [0, 0]
click at [719, 247] on button "Finish" at bounding box center [720, 245] width 69 height 37
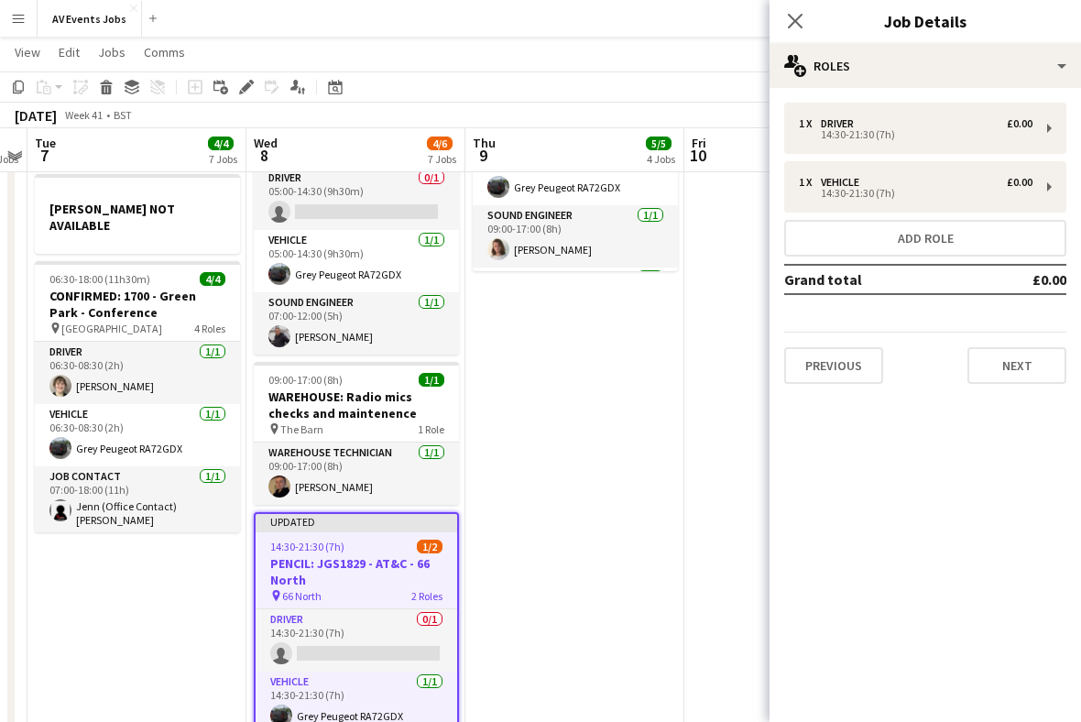
click at [799, 27] on icon "Close pop-in" at bounding box center [795, 21] width 15 height 15
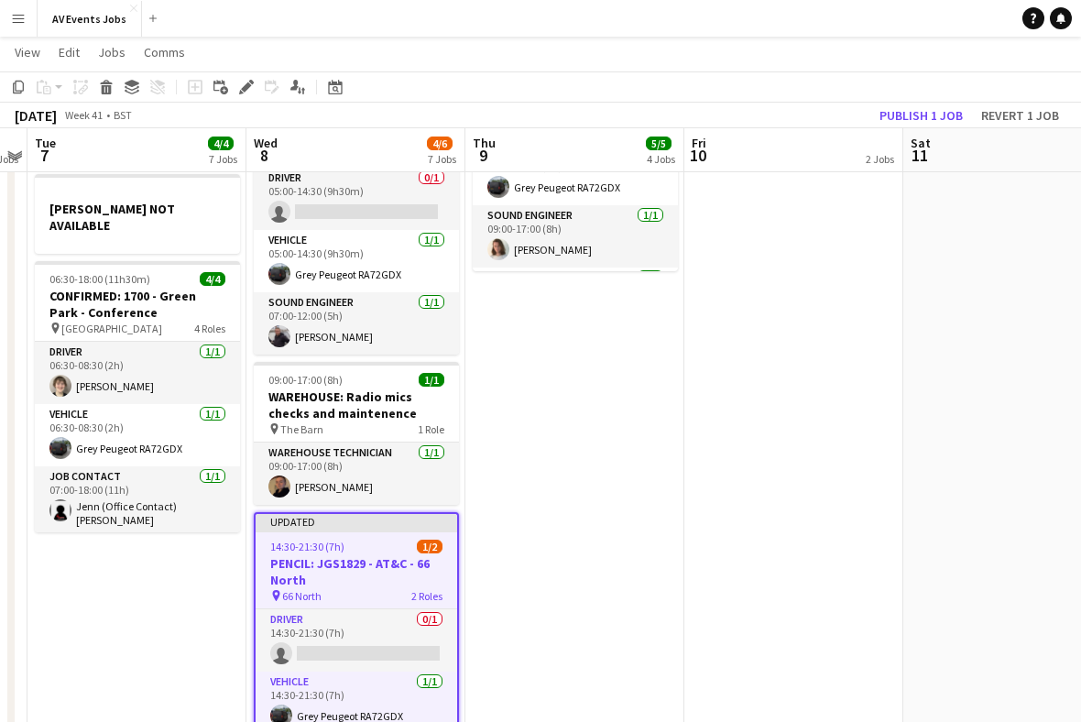
click at [925, 115] on button "Publish 1 job" at bounding box center [921, 116] width 98 height 24
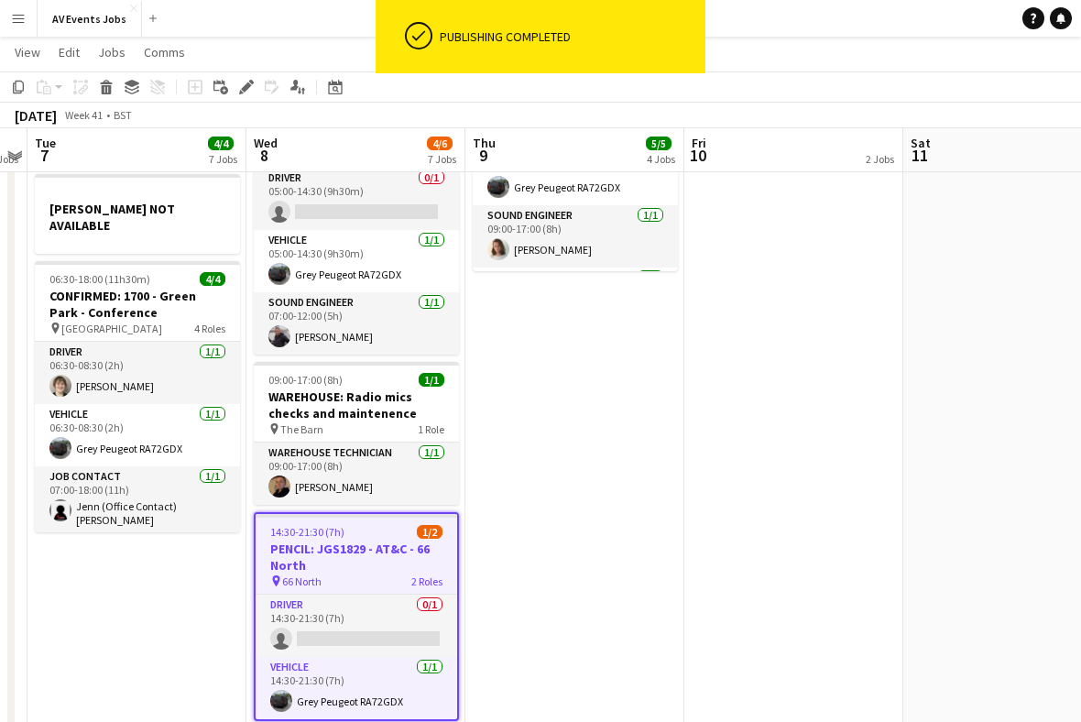
click at [250, 91] on icon "Edit" at bounding box center [246, 87] width 15 height 15
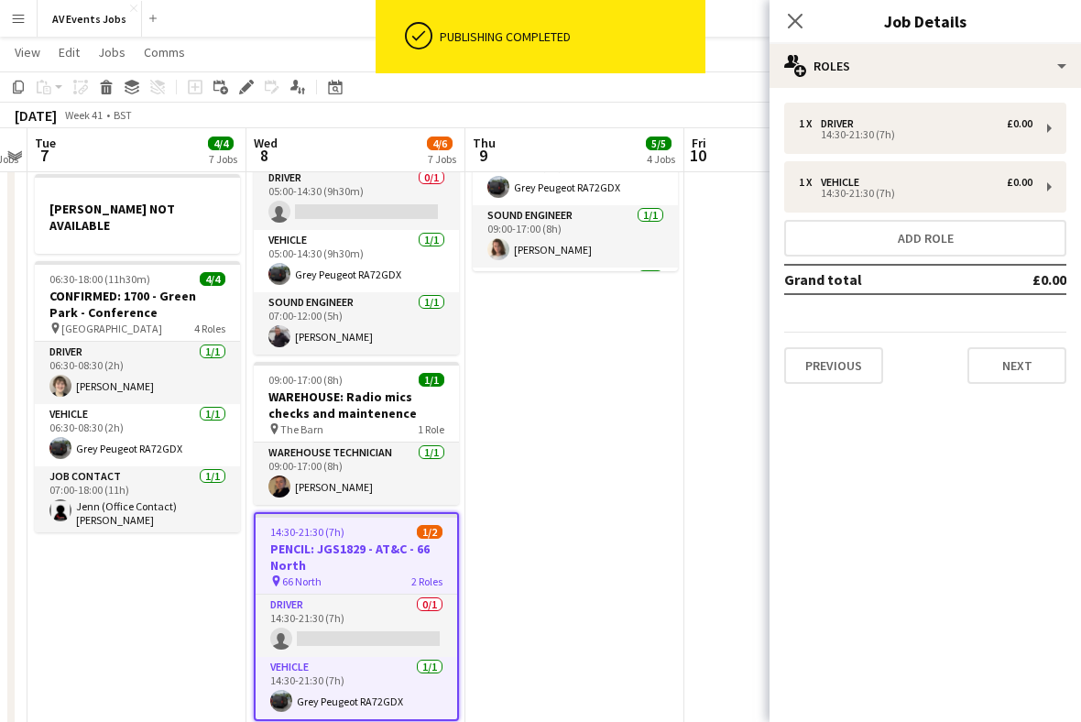
click at [951, 368] on button "Next" at bounding box center [1017, 365] width 99 height 37
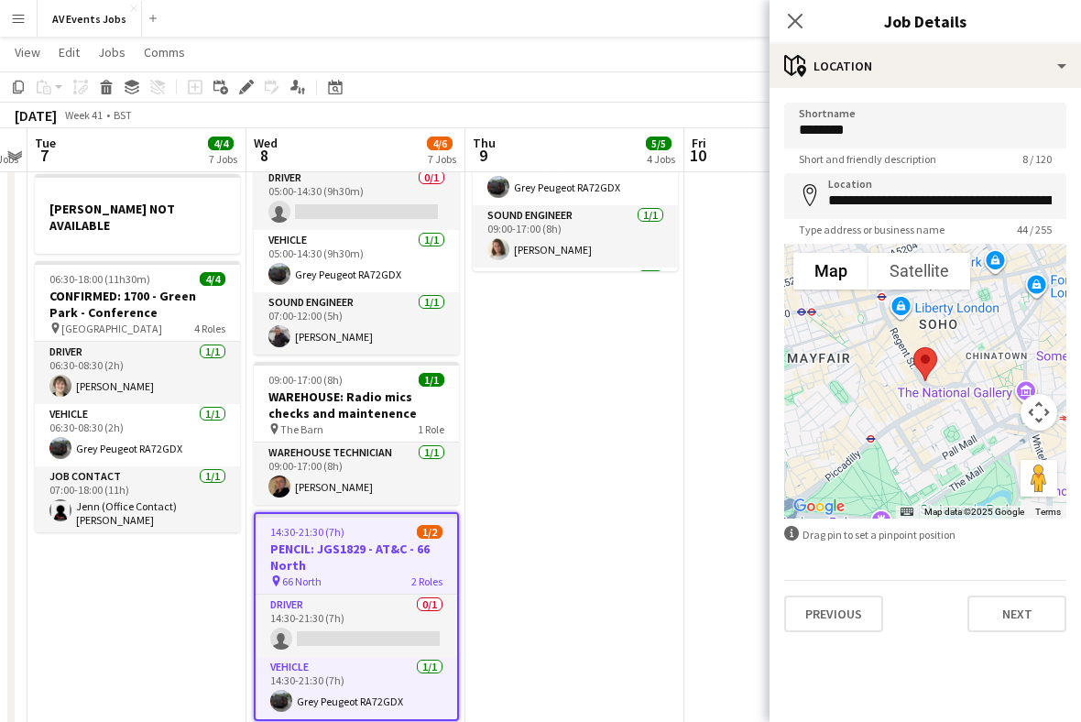
click at [951, 589] on button "Next" at bounding box center [1017, 614] width 99 height 37
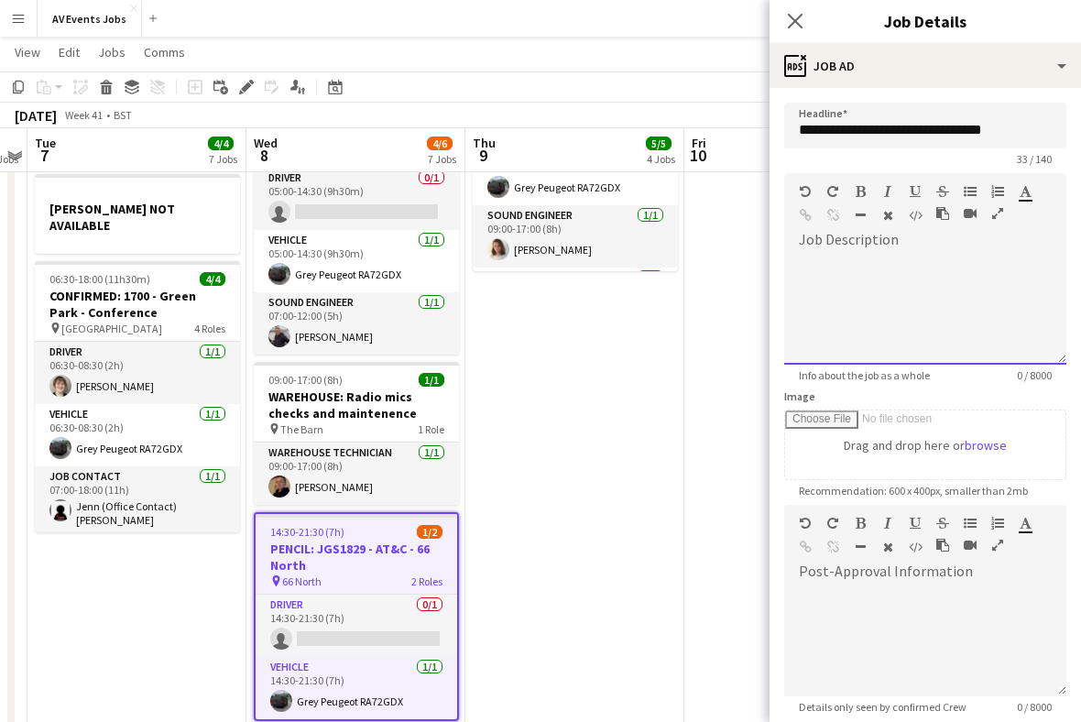
click at [943, 279] on div at bounding box center [925, 310] width 282 height 110
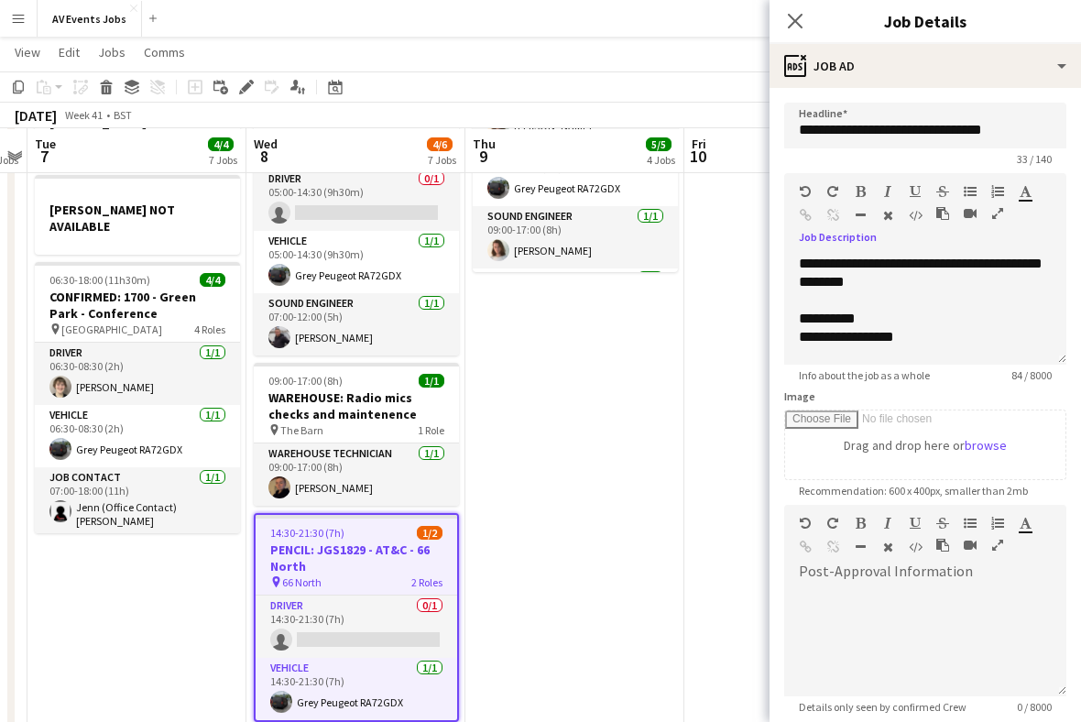
click at [799, 31] on app-icon "Close pop-in" at bounding box center [795, 21] width 22 height 22
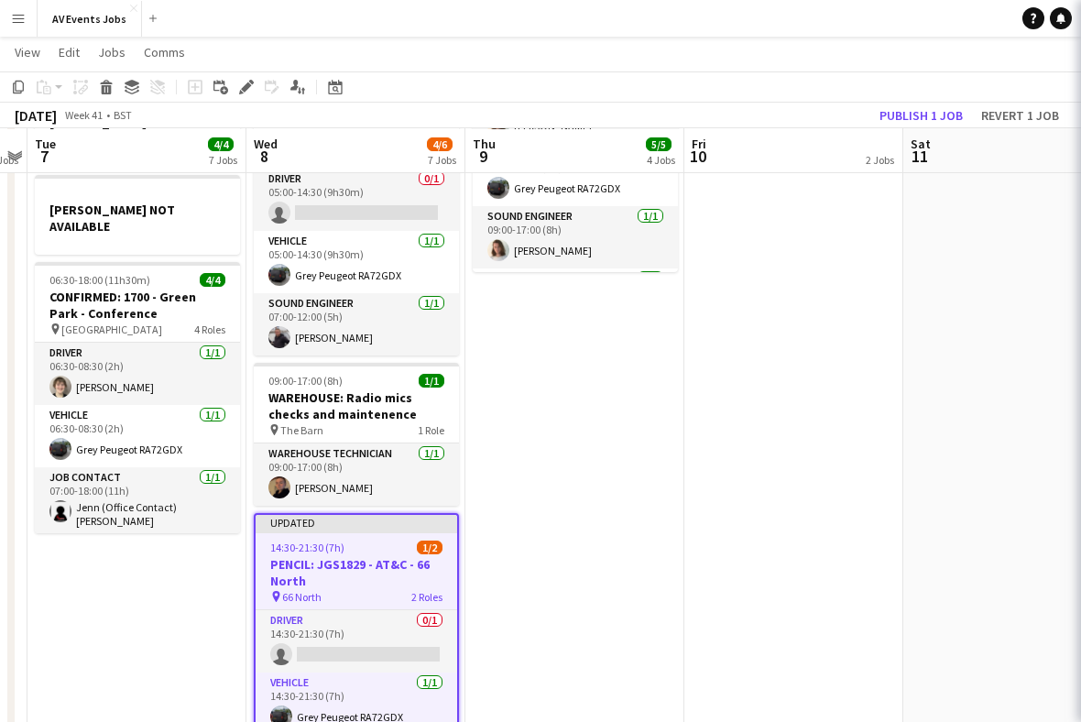
scroll to position [460, 0]
click at [946, 111] on button "Publish 1 job" at bounding box center [921, 116] width 98 height 24
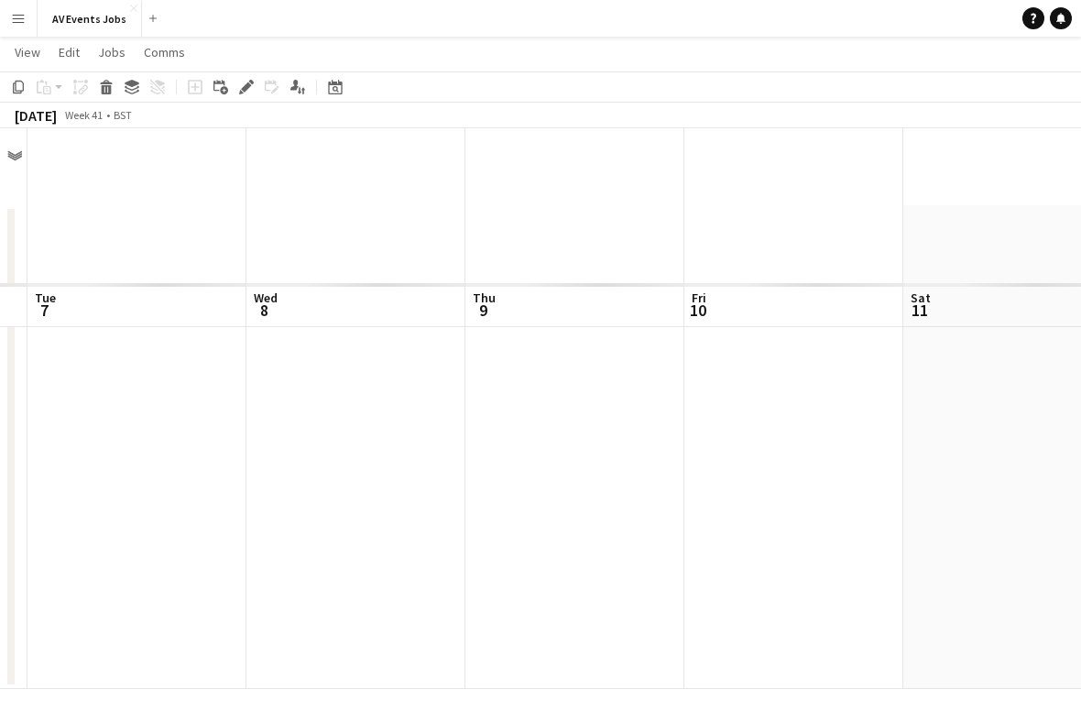
scroll to position [0, 0]
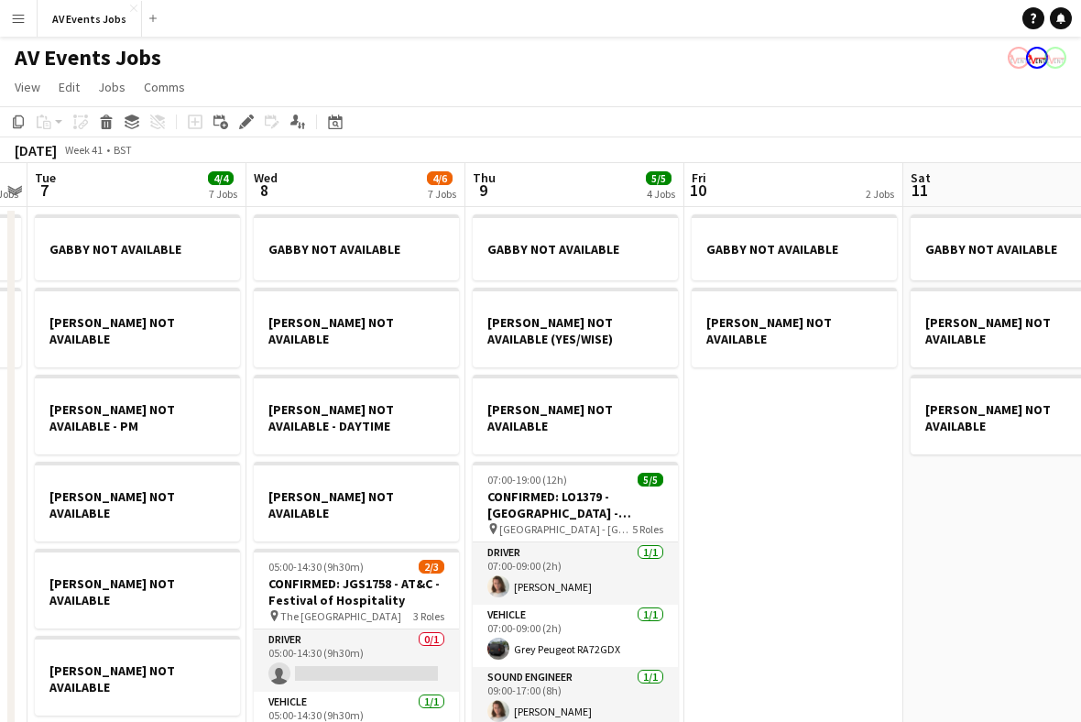
click at [336, 130] on div "Date picker" at bounding box center [335, 122] width 22 height 22
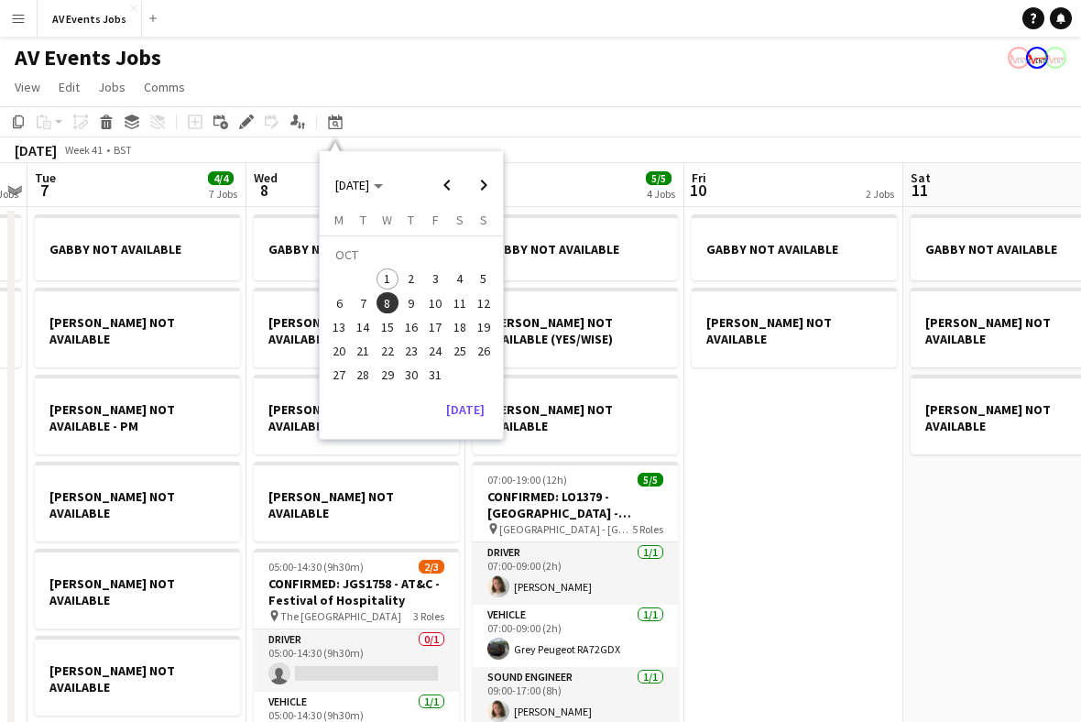
click at [445, 374] on span "31" at bounding box center [435, 376] width 22 height 22
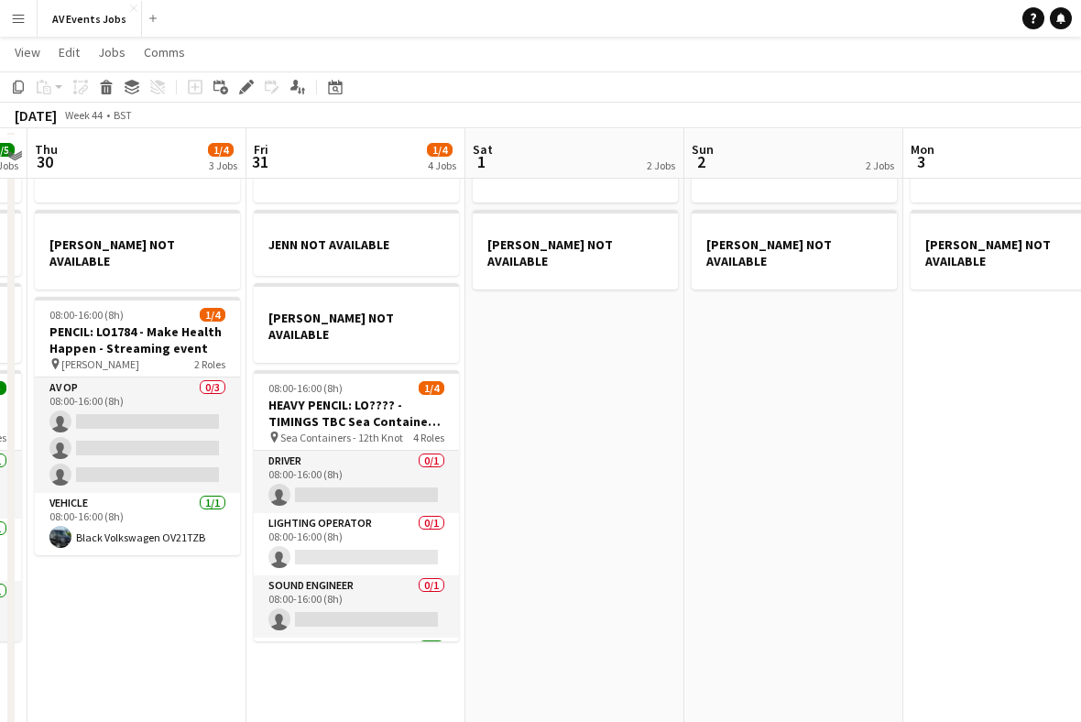
scroll to position [86, 0]
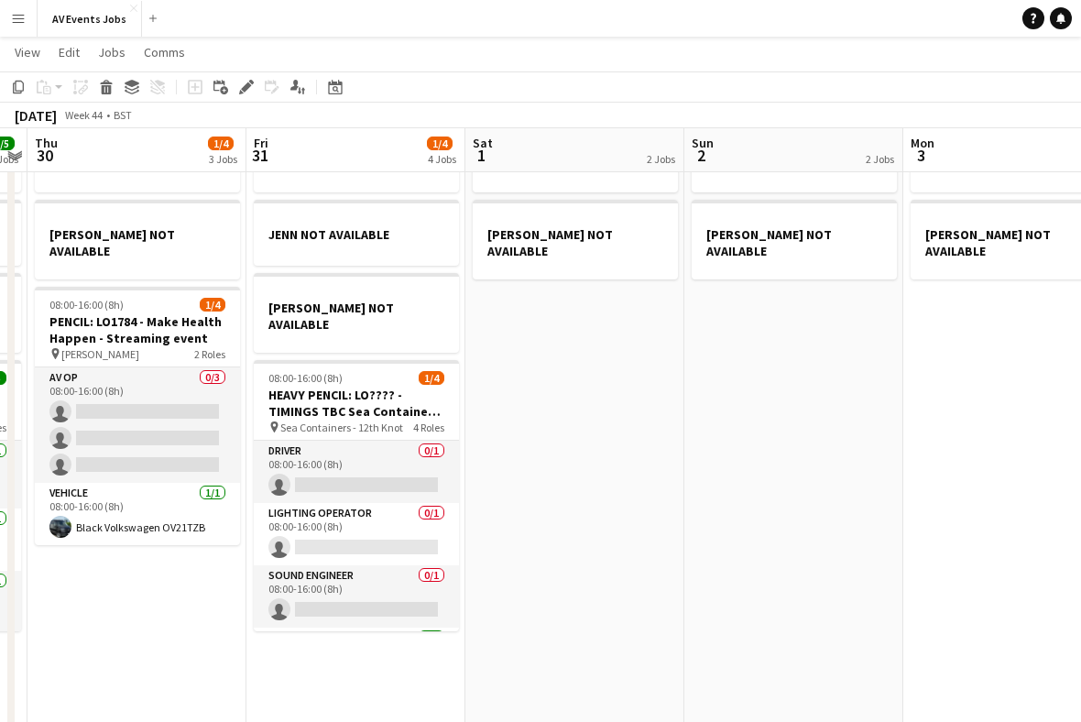
click at [399, 567] on app-card-role "Sound Engineer 0/1 08:00-16:00 (8h) single-neutral-actions" at bounding box center [356, 596] width 205 height 62
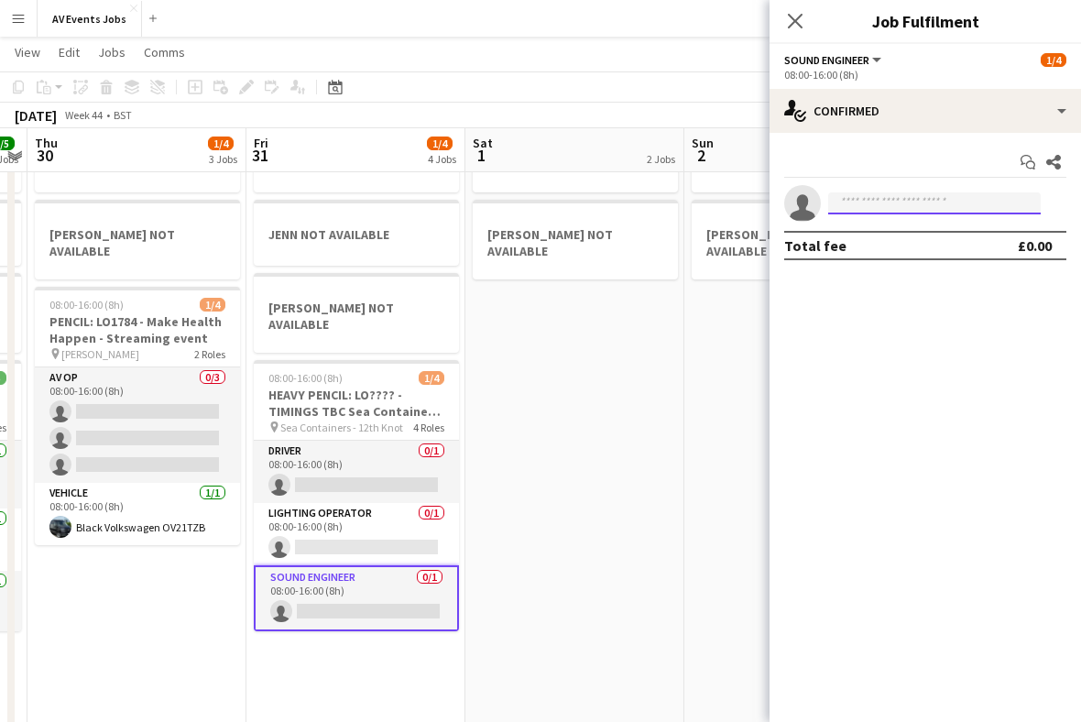
click at [933, 207] on input at bounding box center [934, 203] width 213 height 22
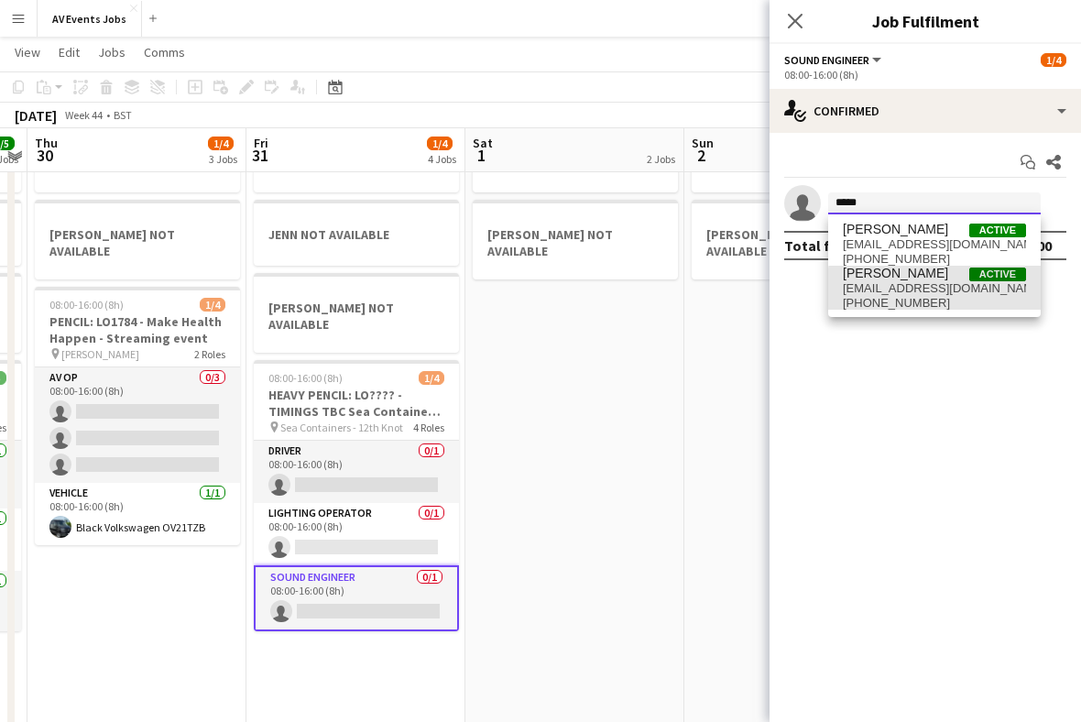
type input "*****"
click at [948, 289] on span "[EMAIL_ADDRESS][DOMAIN_NAME]" at bounding box center [934, 288] width 183 height 15
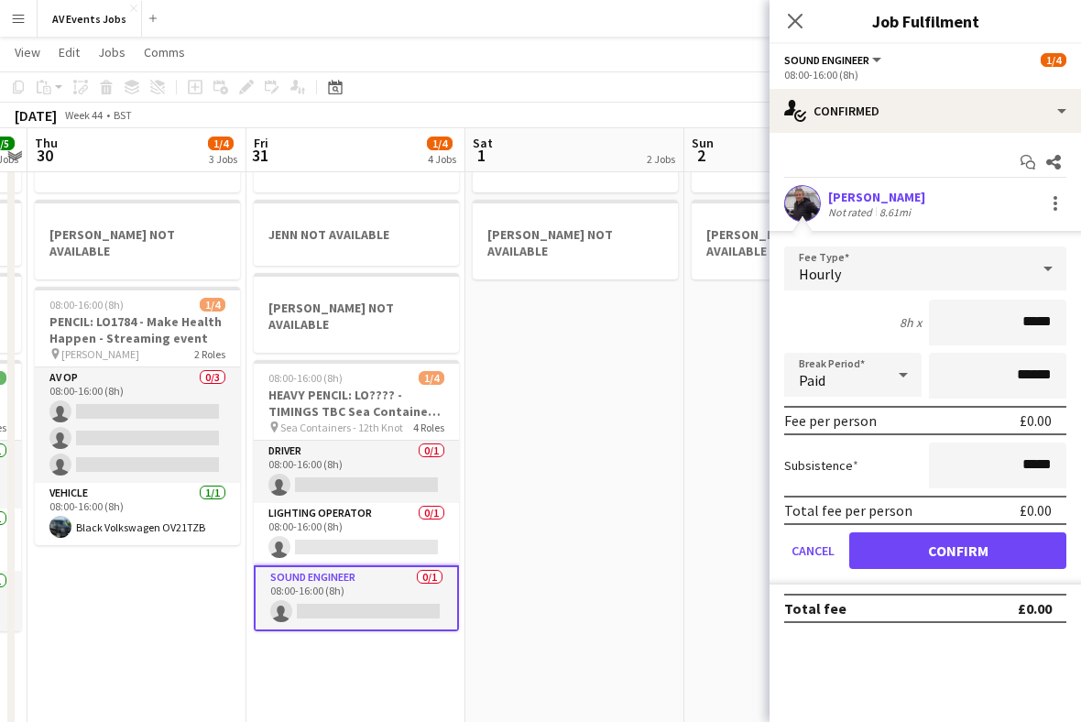
click at [951, 555] on button "Confirm" at bounding box center [957, 550] width 217 height 37
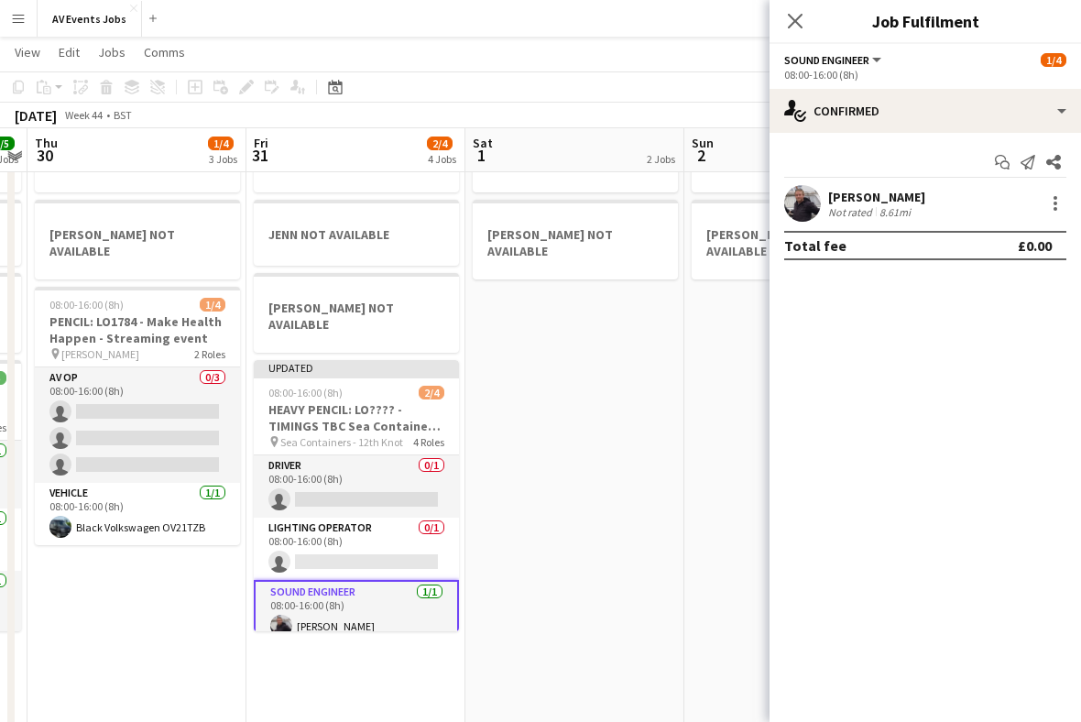
click at [805, 26] on app-icon "Close pop-in" at bounding box center [795, 21] width 22 height 22
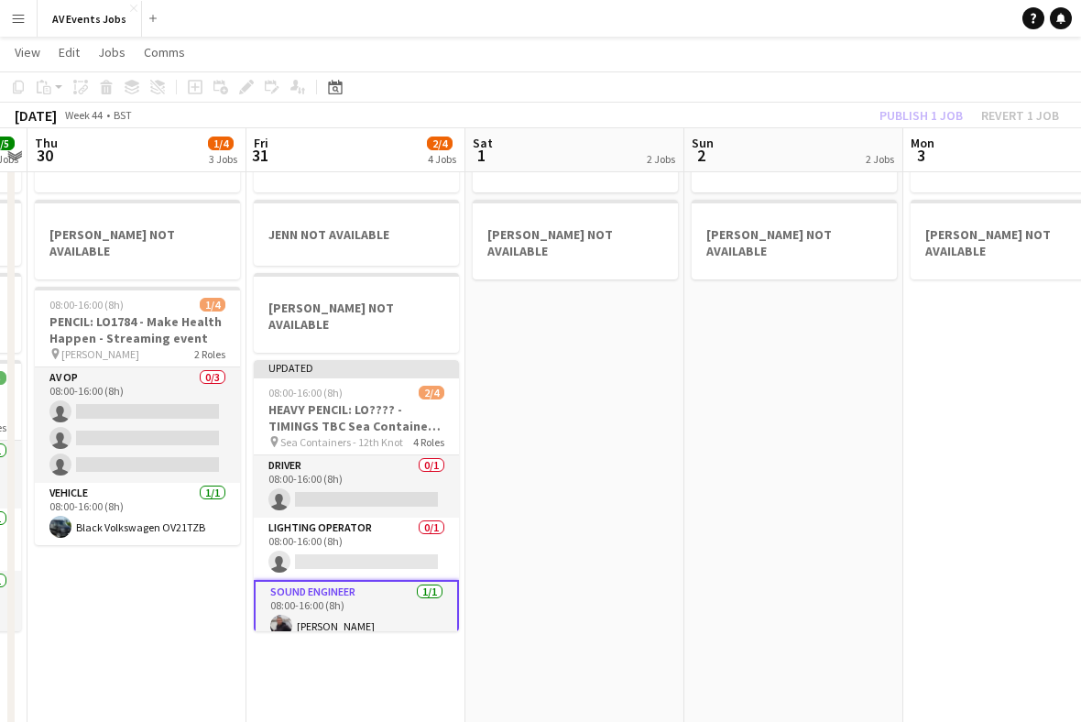
click at [377, 403] on h3 "HEAVY PENCIL: LO???? - TIMINGS TBC Sea Containers - 12th Knot [DATE] Party" at bounding box center [356, 417] width 205 height 33
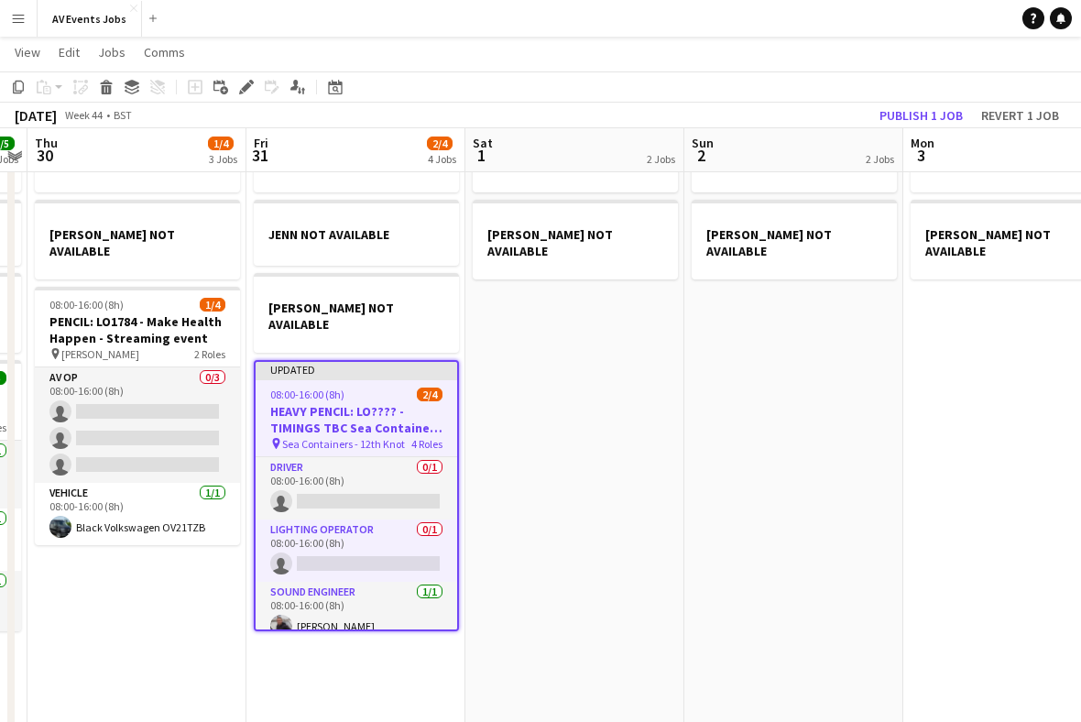
click at [936, 108] on button "Publish 1 job" at bounding box center [921, 116] width 98 height 24
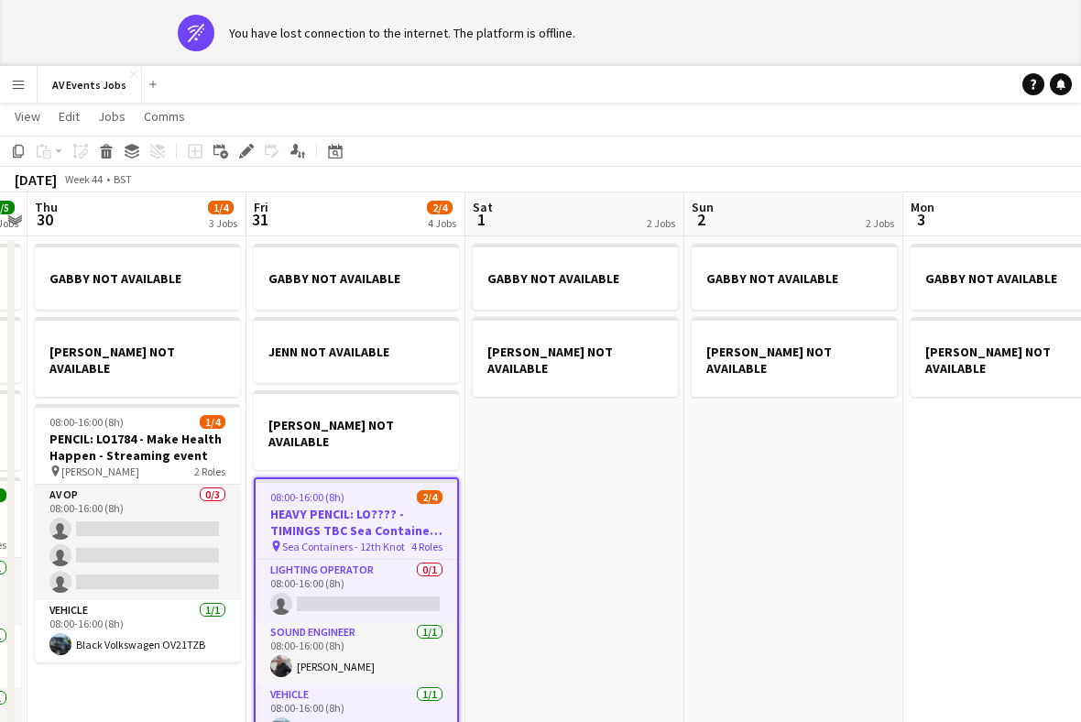
scroll to position [0, 0]
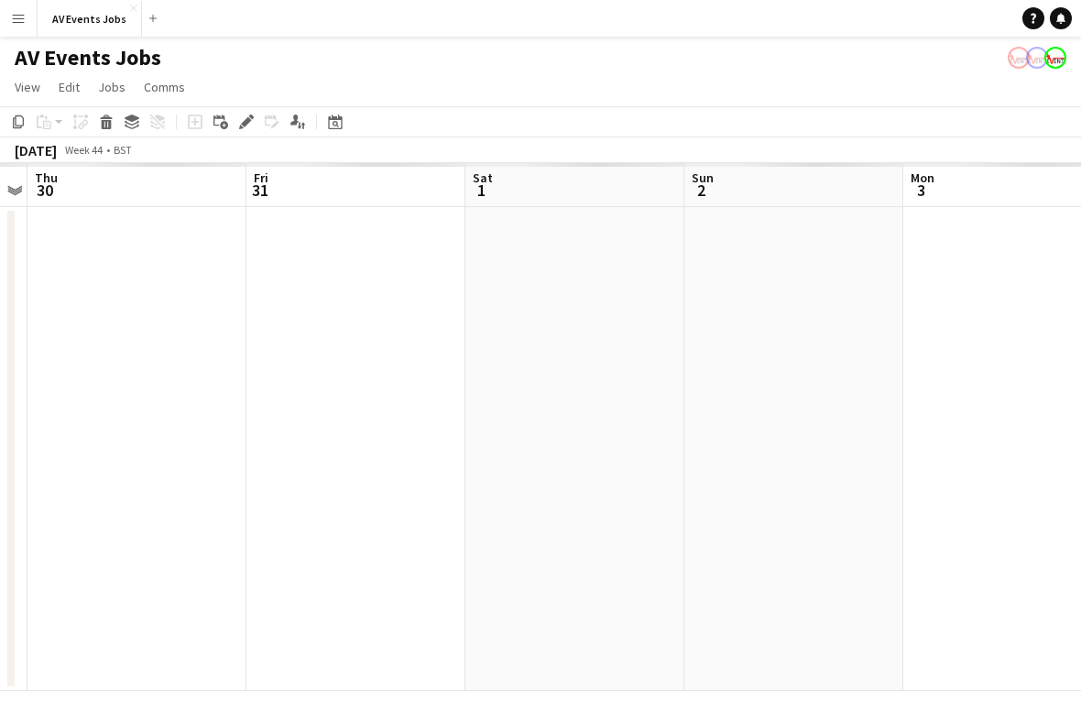
click at [339, 152] on div "[DATE] Week 44 • BST" at bounding box center [540, 150] width 1081 height 26
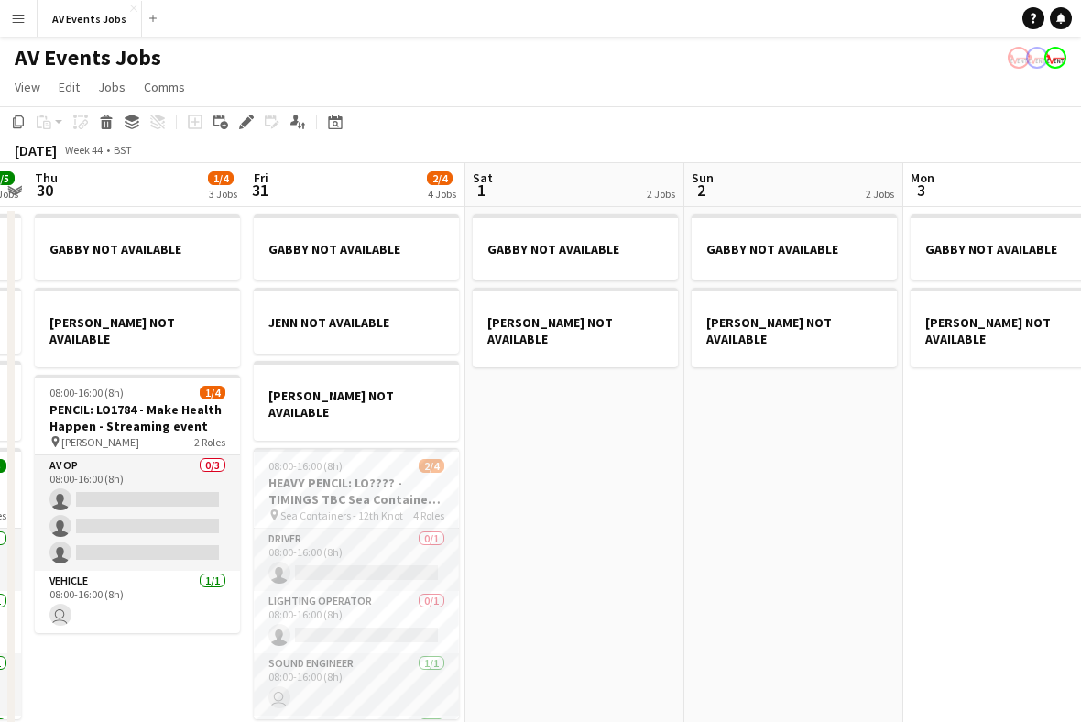
click at [342, 126] on icon at bounding box center [335, 122] width 14 height 15
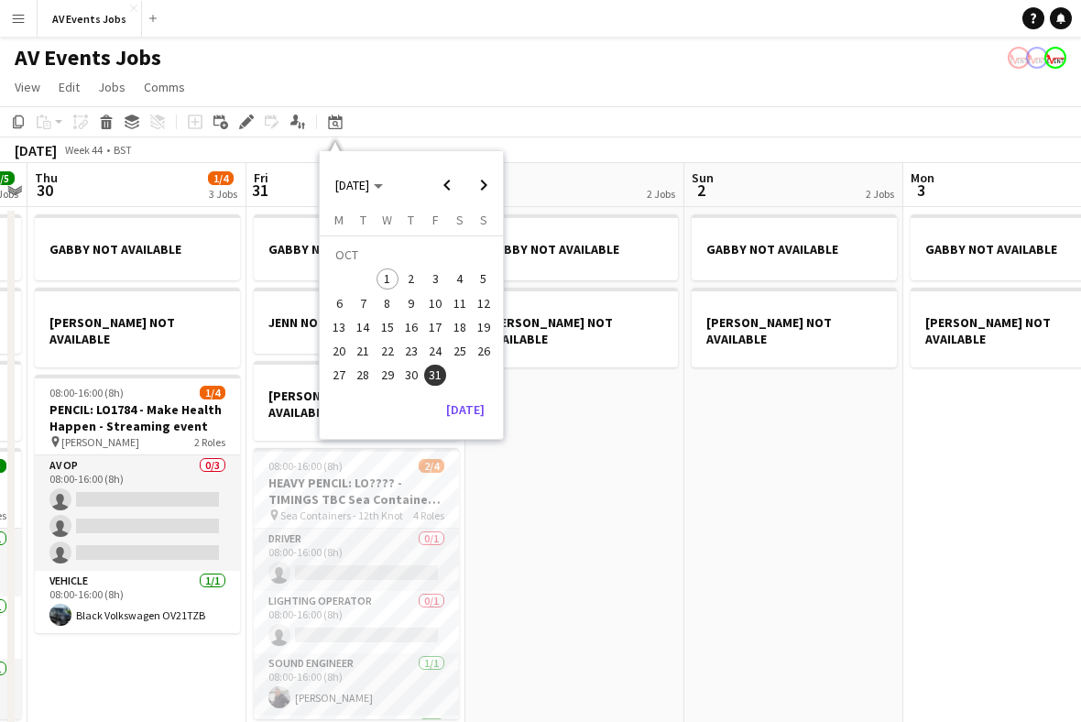
click at [640, 109] on app-toolbar "Copy Paste Paste Command V Paste with crew Command Shift V Paste linked Job [GE…" at bounding box center [540, 121] width 1081 height 31
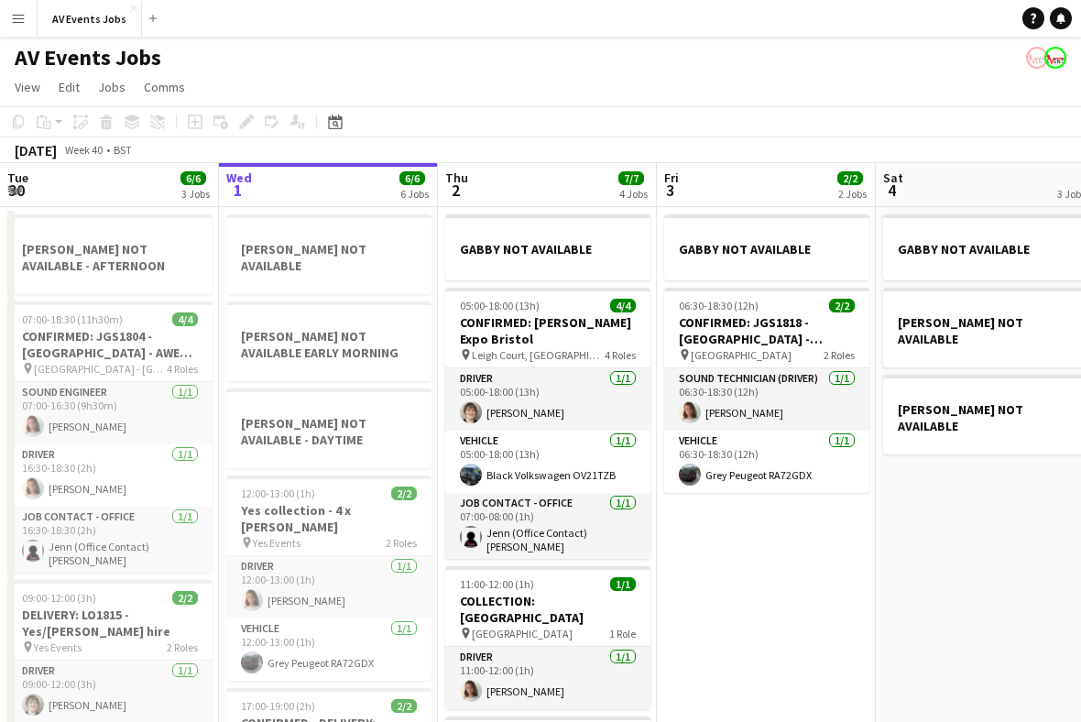
click at [339, 126] on icon "Date picker" at bounding box center [335, 122] width 15 height 15
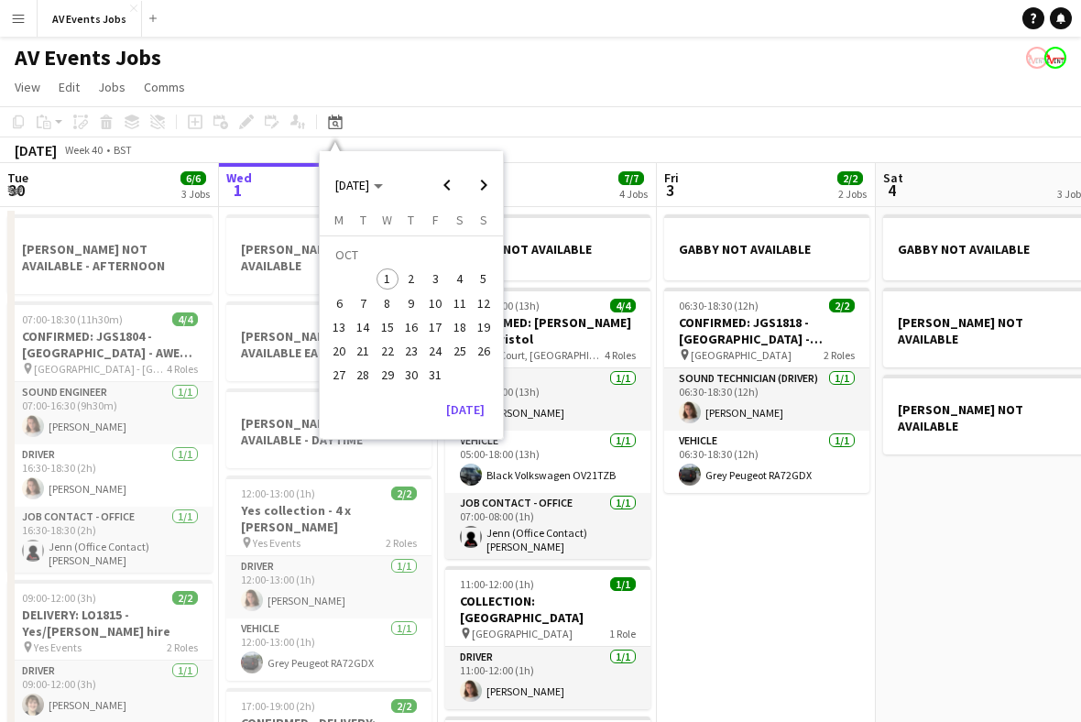
click at [393, 300] on span "8" at bounding box center [388, 303] width 22 height 22
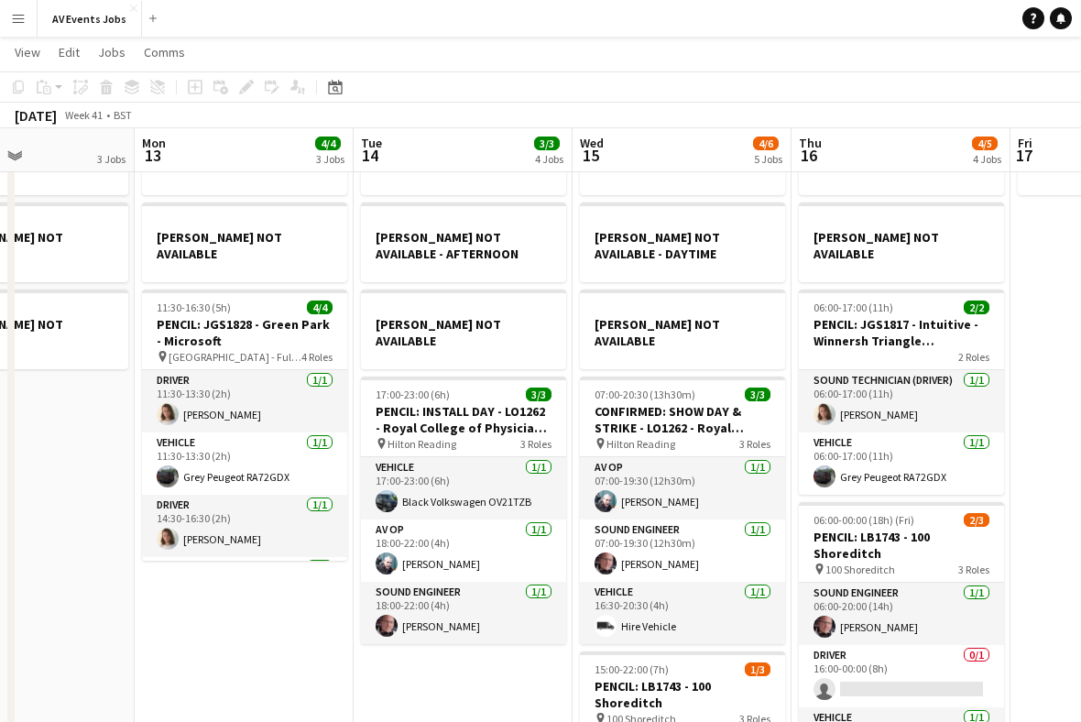
scroll to position [0, 530]
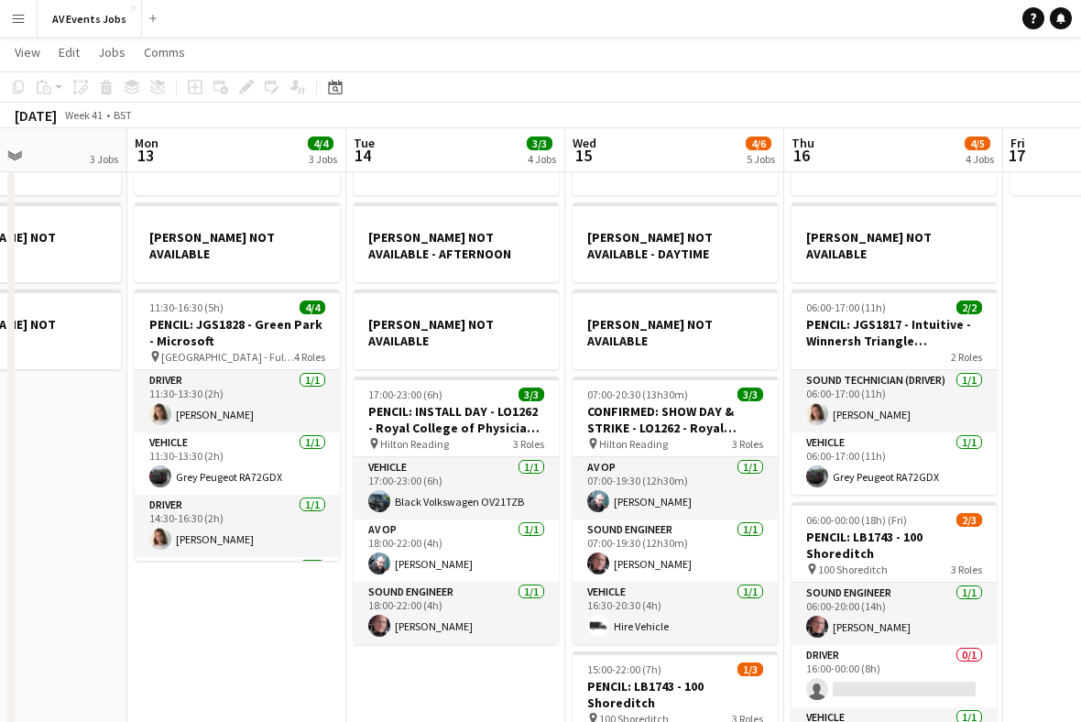
click at [723, 678] on h3 "PENCIL: LB1743 - 100 Shoreditch" at bounding box center [675, 694] width 205 height 33
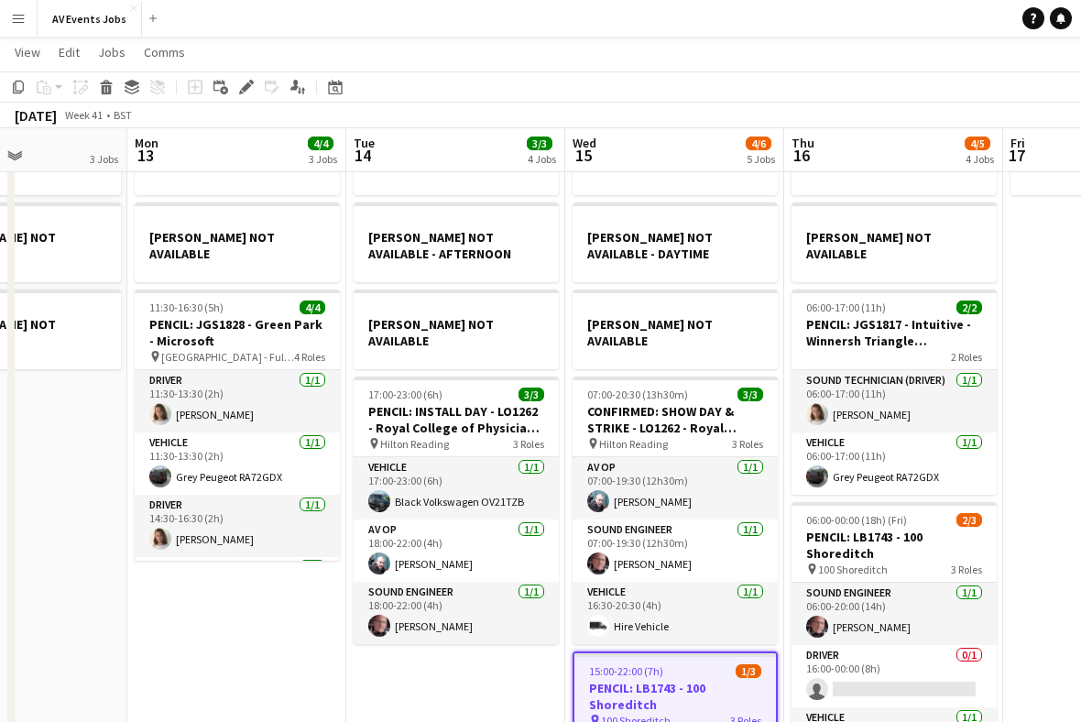
click at [247, 81] on icon "Edit" at bounding box center [246, 87] width 15 height 15
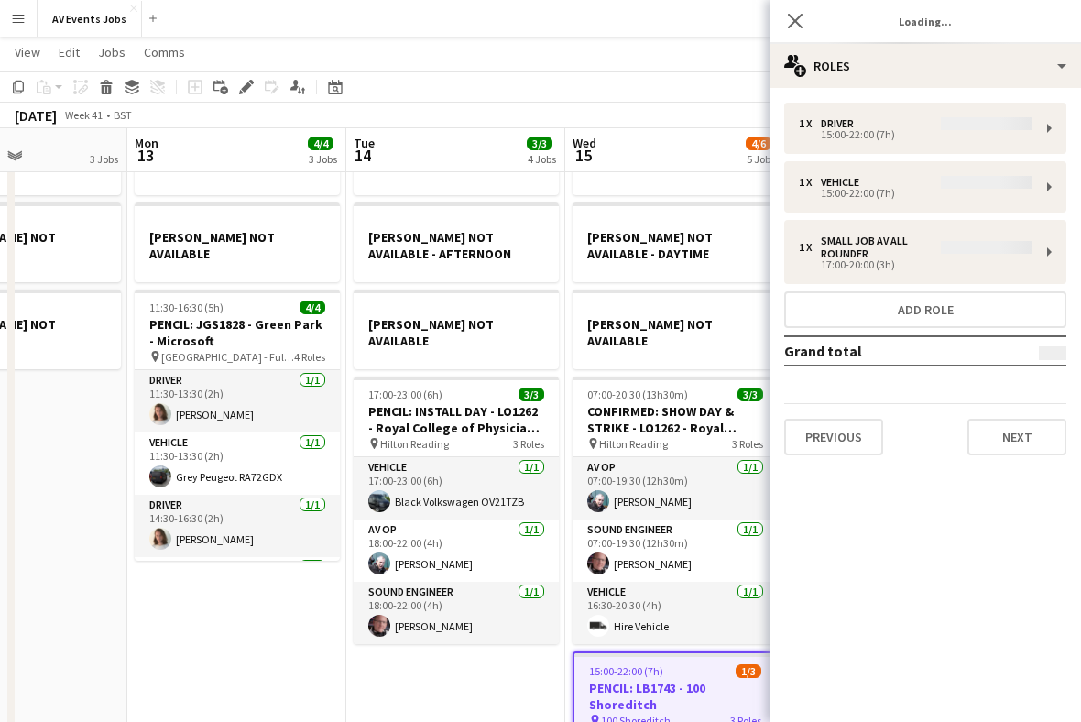
type input "*******"
click at [855, 447] on button "Previous" at bounding box center [833, 437] width 99 height 37
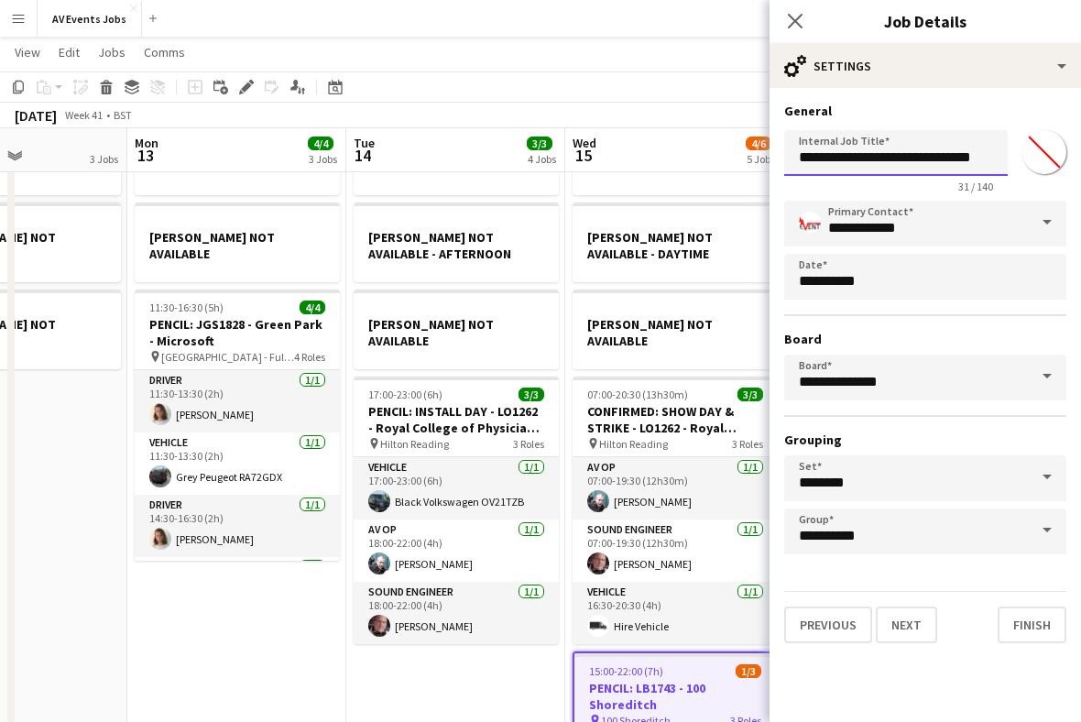
click at [859, 162] on input "**********" at bounding box center [896, 153] width 224 height 46
click at [843, 159] on input "**********" at bounding box center [896, 153] width 224 height 46
type input "**********"
click at [1038, 621] on button "Finish" at bounding box center [1032, 625] width 69 height 37
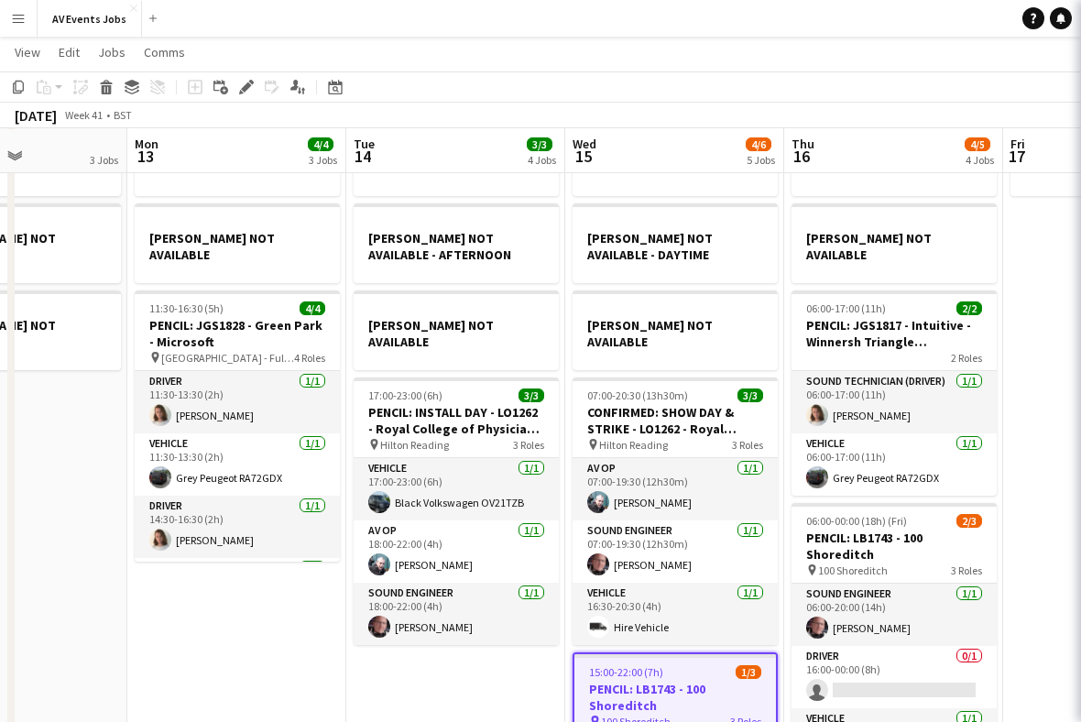
scroll to position [83, 0]
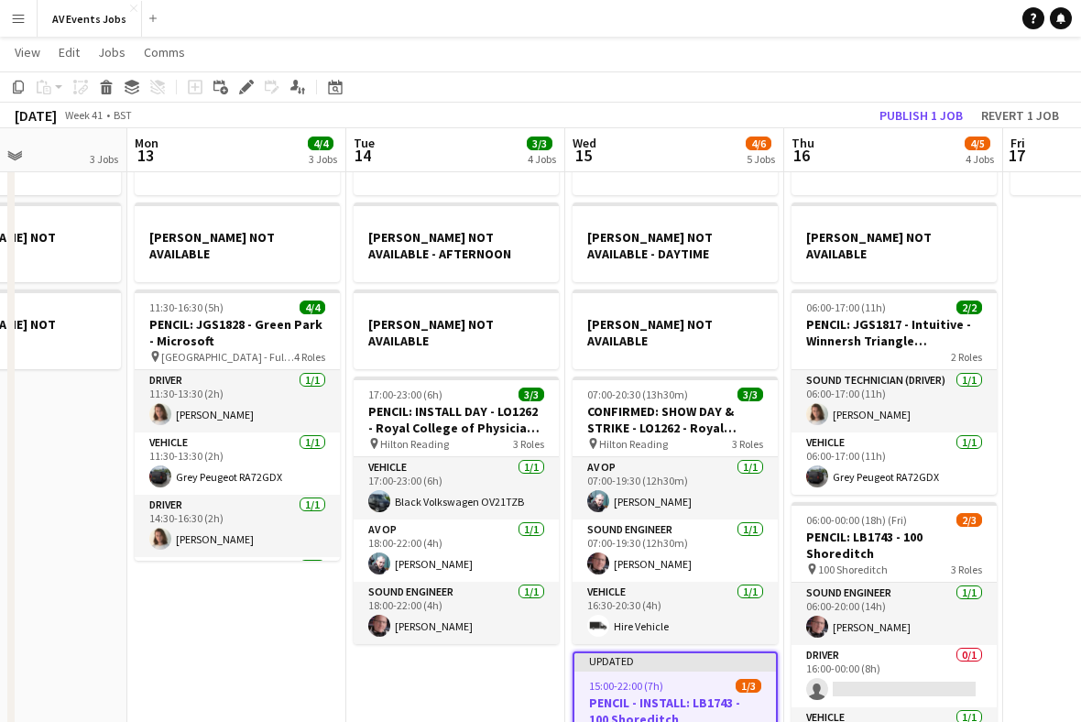
click at [940, 115] on button "Publish 1 job" at bounding box center [921, 116] width 98 height 24
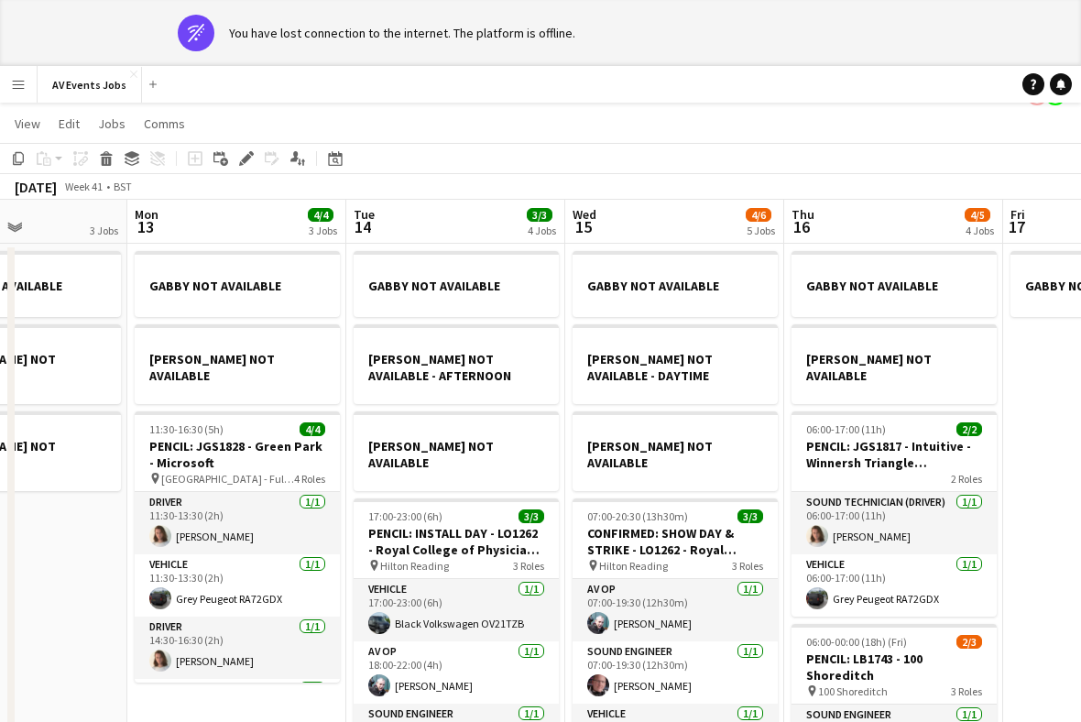
scroll to position [0, 0]
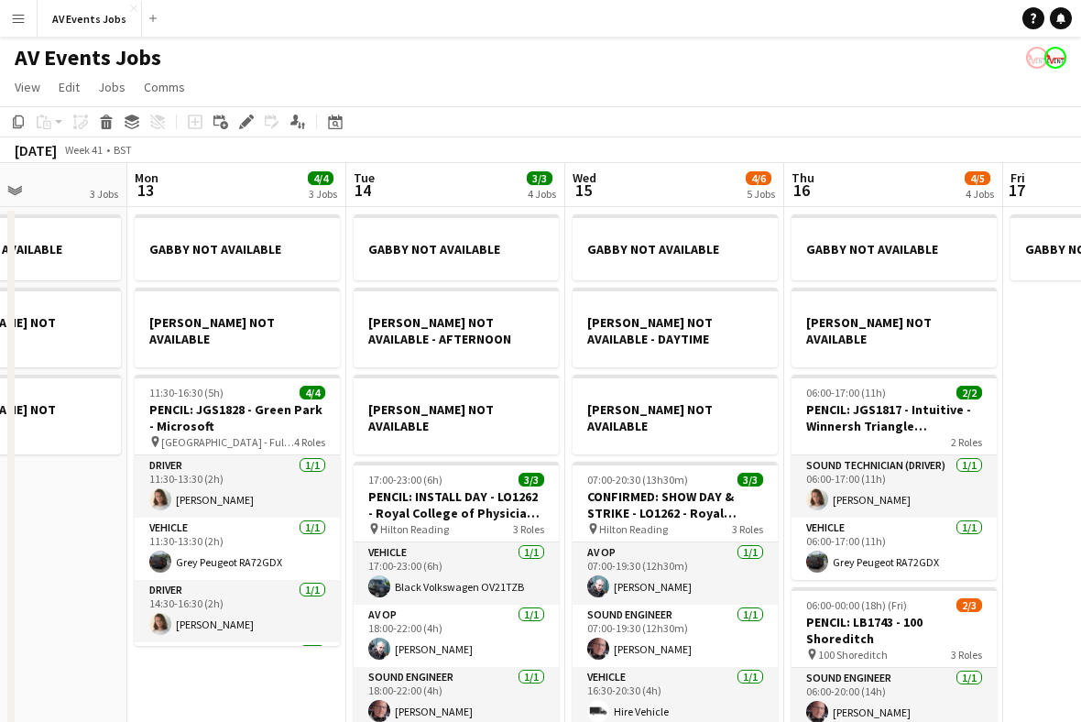
click at [345, 125] on div "Date picker" at bounding box center [335, 122] width 22 height 22
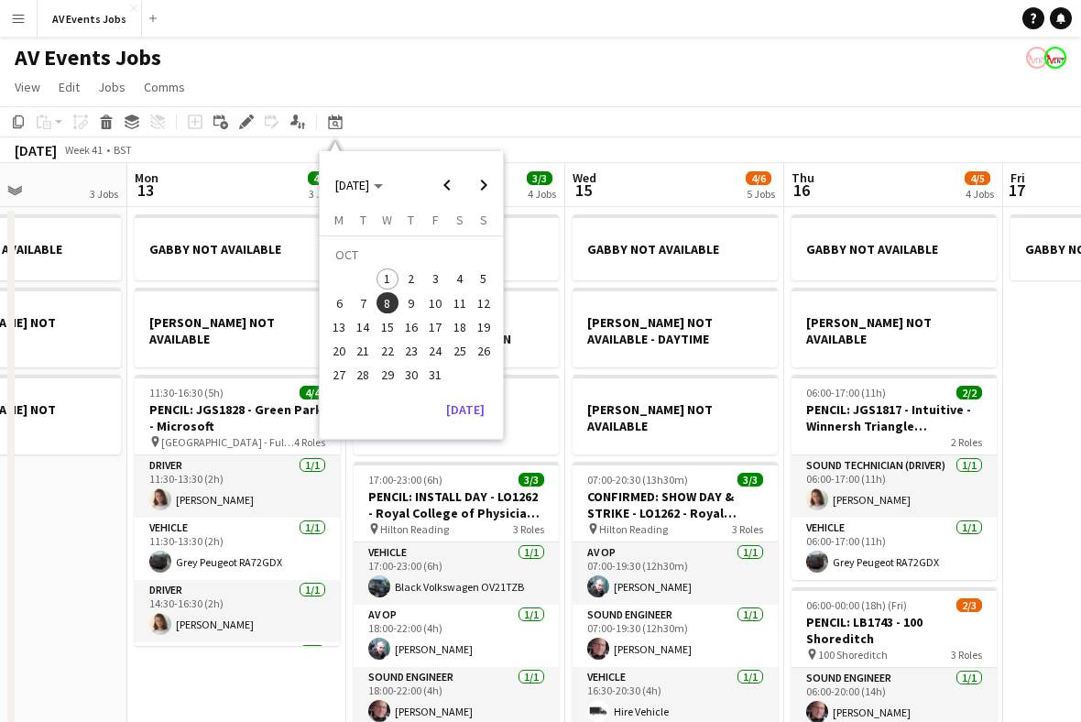
click at [397, 304] on span "8" at bounding box center [388, 303] width 22 height 22
click at [389, 303] on span "8" at bounding box center [388, 303] width 22 height 22
click at [477, 418] on button "[DATE]" at bounding box center [465, 409] width 53 height 29
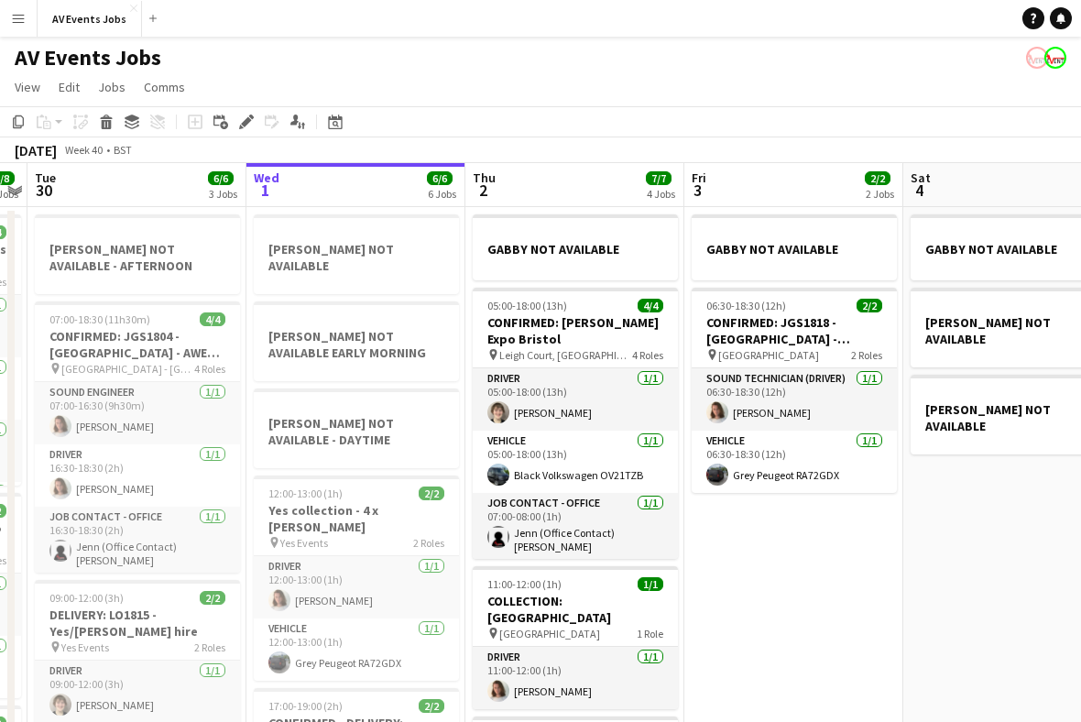
click at [328, 127] on icon "Date picker" at bounding box center [335, 122] width 15 height 15
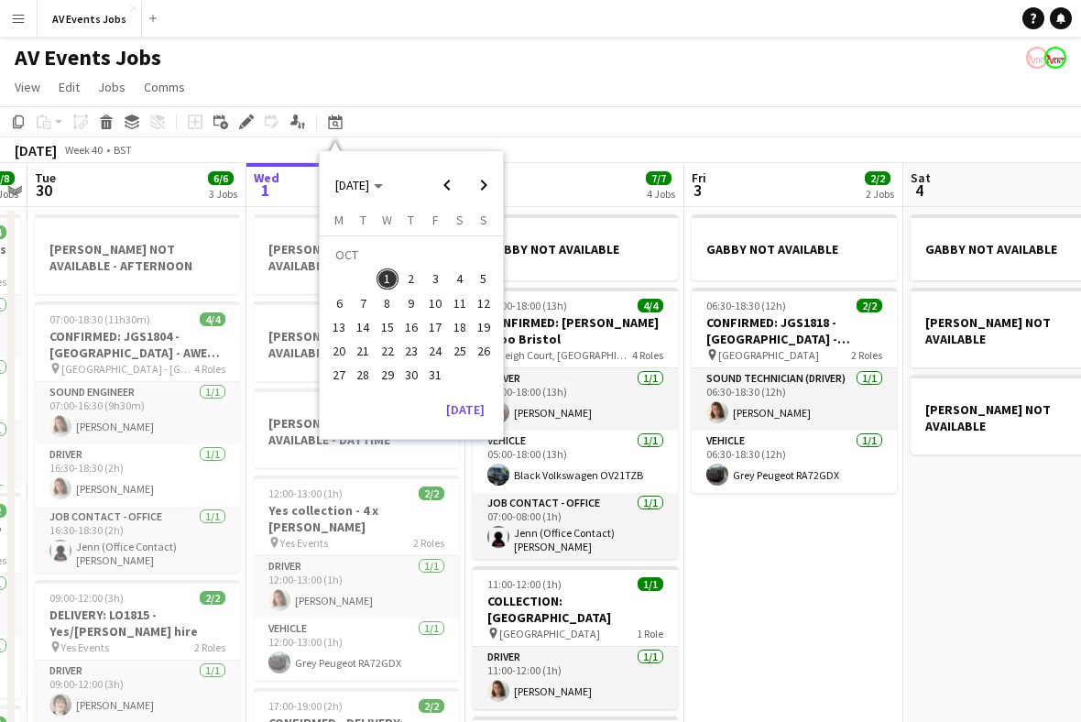
click at [393, 303] on span "8" at bounding box center [388, 303] width 22 height 22
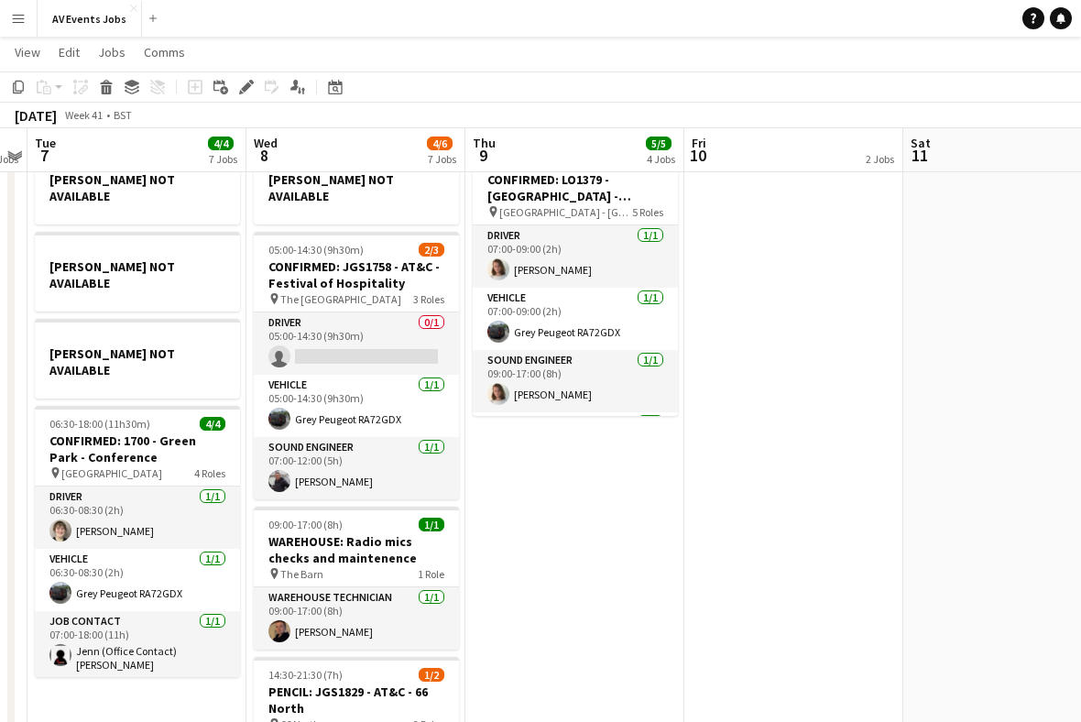
scroll to position [345, 0]
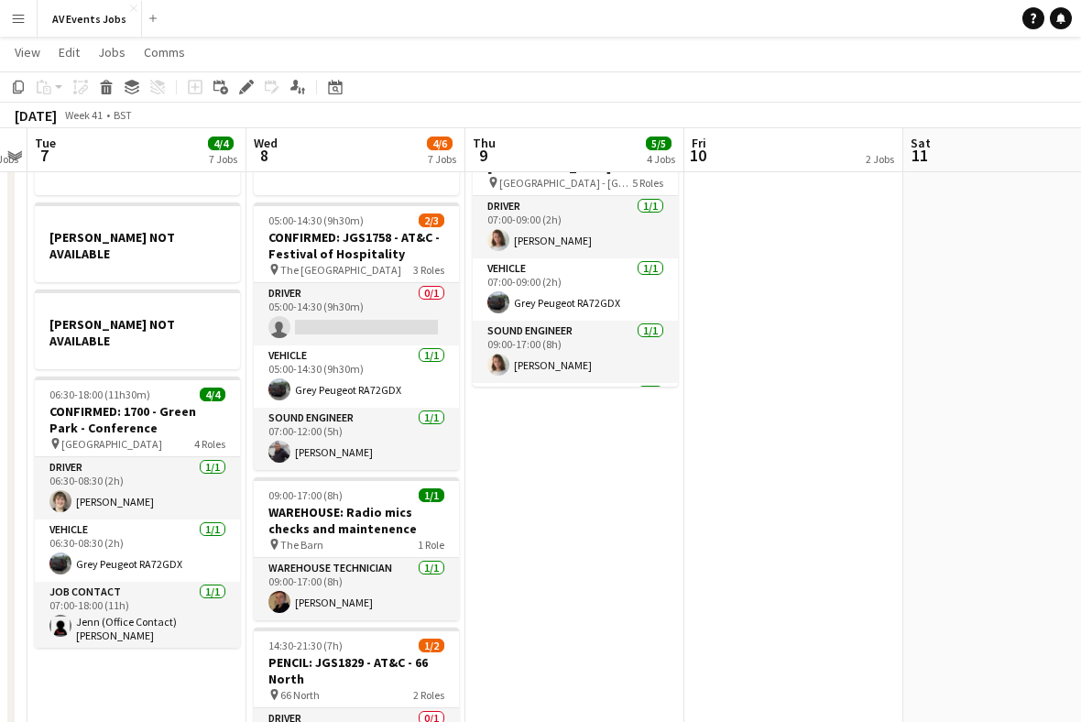
click at [390, 504] on h3 "WAREHOUSE: Radio mics checks and maintenence" at bounding box center [356, 520] width 205 height 33
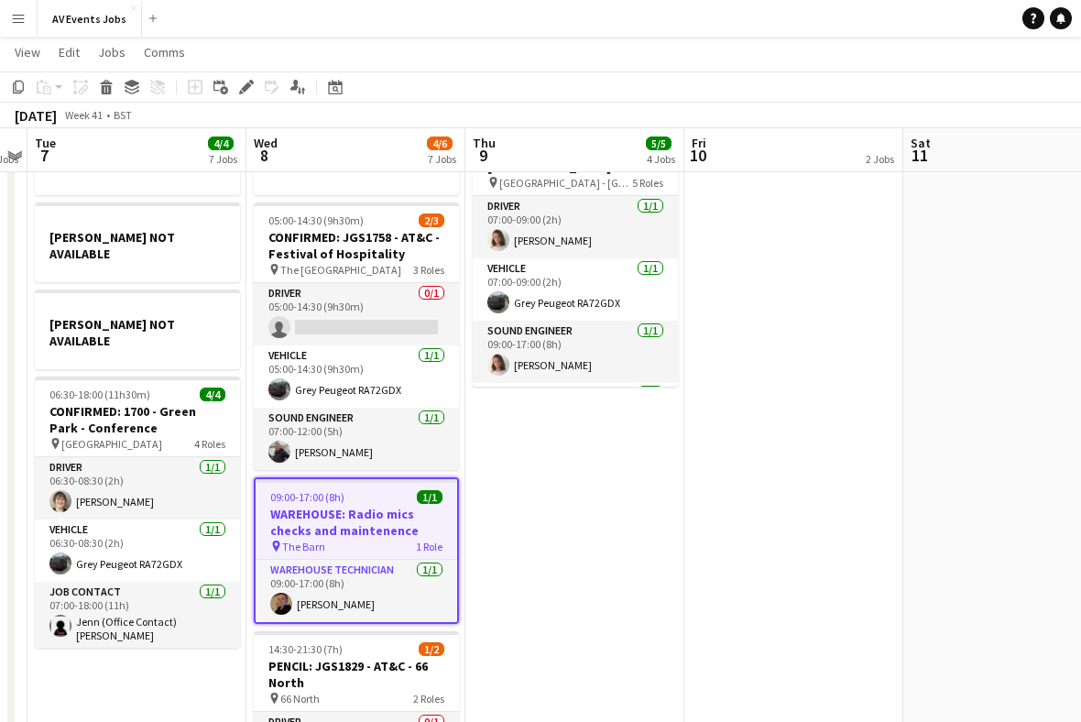
click at [250, 93] on icon "Edit" at bounding box center [246, 87] width 15 height 15
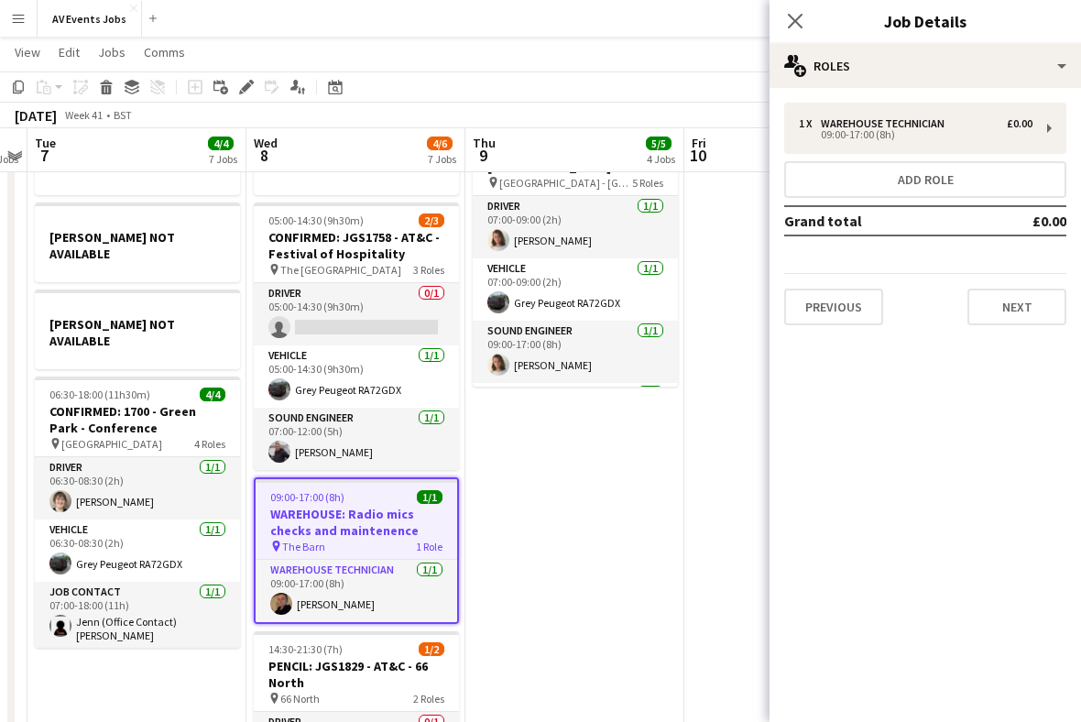
click at [941, 183] on button "Add role" at bounding box center [925, 179] width 282 height 37
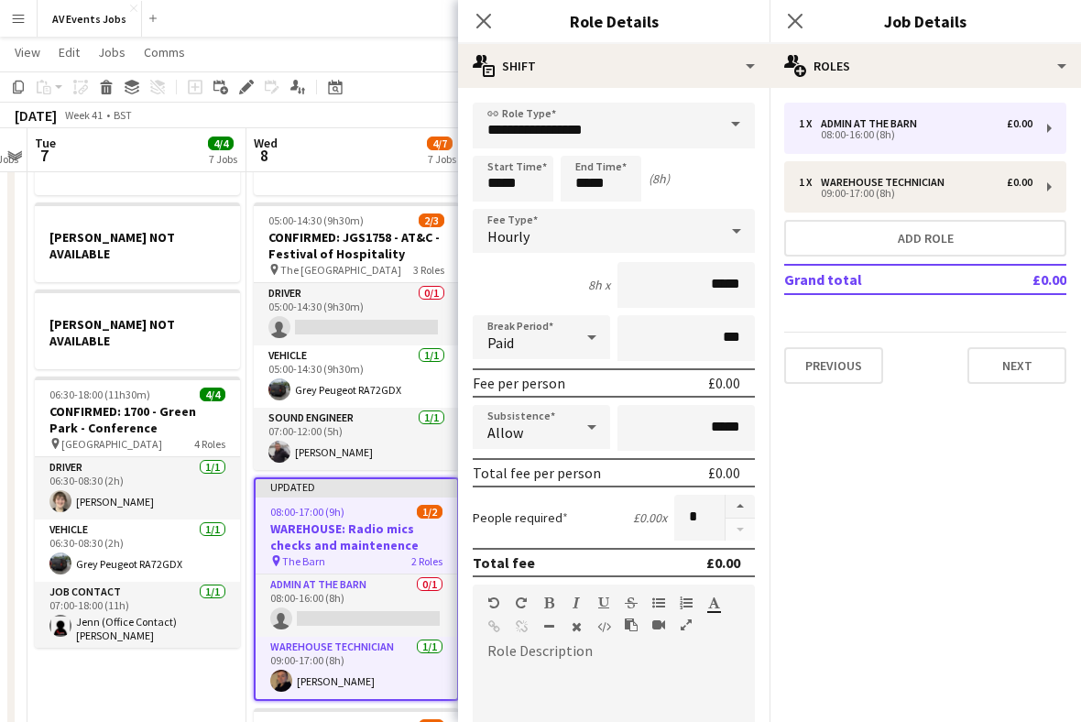
click at [732, 128] on span at bounding box center [736, 125] width 38 height 44
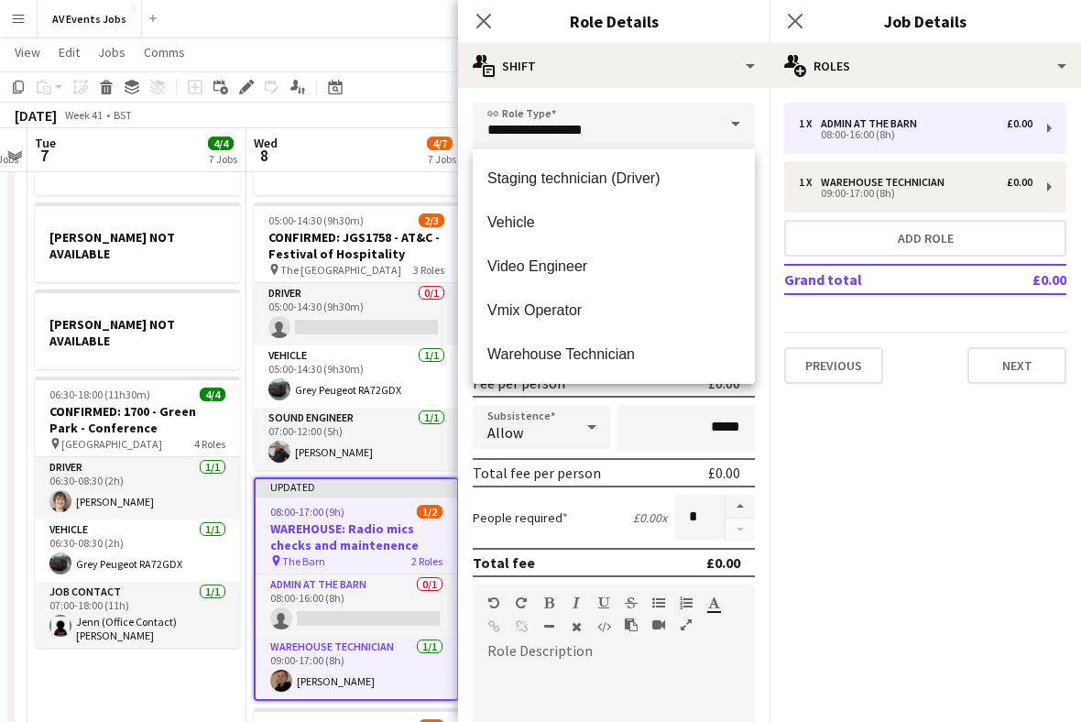
scroll to position [924, 0]
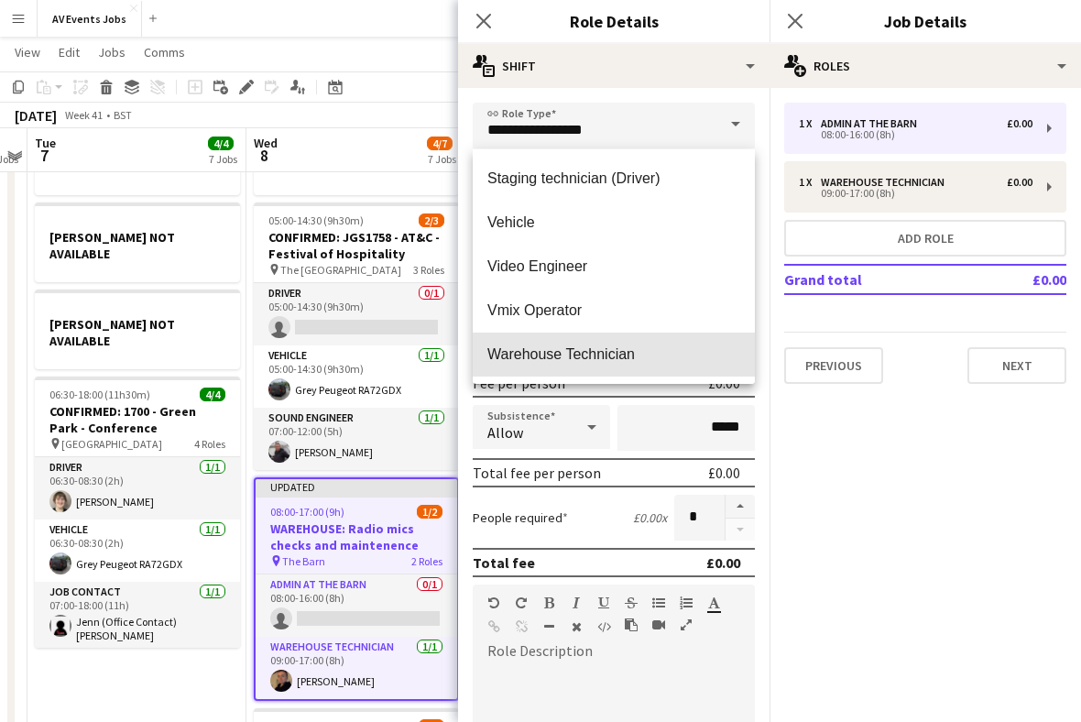
click at [634, 361] on span "Warehouse Technician" at bounding box center [613, 353] width 253 height 17
type input "**********"
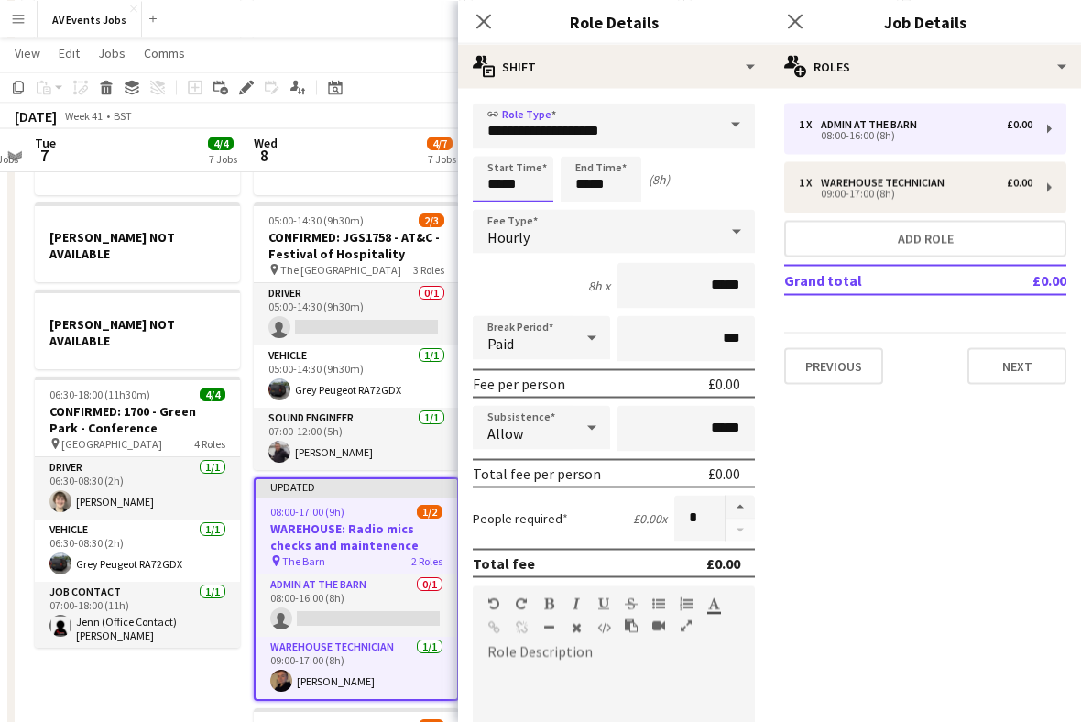
click at [500, 187] on input "*****" at bounding box center [513, 179] width 81 height 46
click at [498, 148] on div at bounding box center [494, 146] width 37 height 18
type input "*****"
click at [584, 191] on input "*****" at bounding box center [601, 179] width 81 height 46
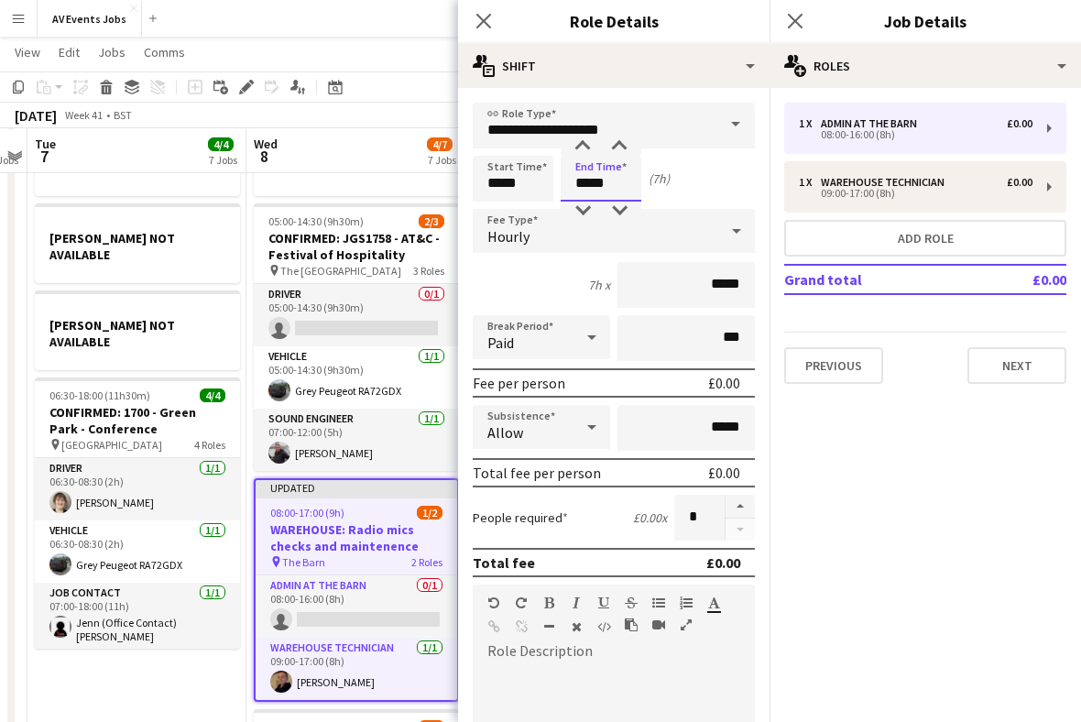
click at [587, 220] on div at bounding box center [582, 211] width 37 height 18
click at [588, 216] on div at bounding box center [582, 211] width 37 height 18
click at [587, 216] on div at bounding box center [582, 211] width 37 height 18
click at [587, 223] on div "Hourly" at bounding box center [596, 231] width 246 height 44
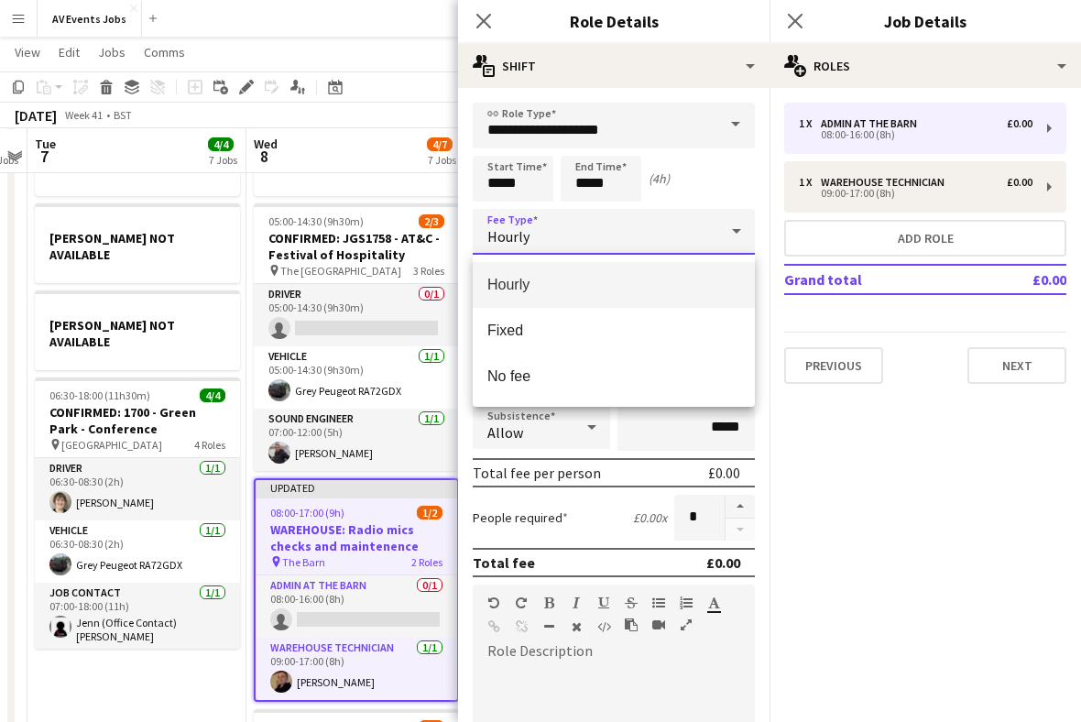
scroll to position [345, 0]
click at [585, 225] on div at bounding box center [540, 361] width 1081 height 722
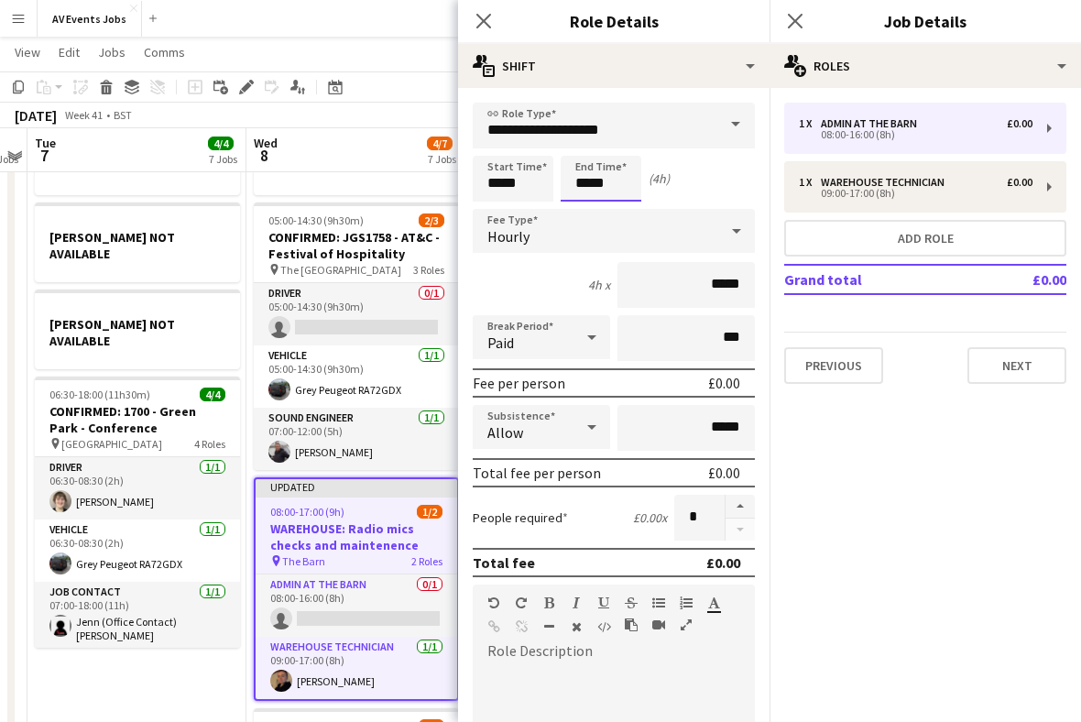
click at [599, 177] on input "*****" at bounding box center [601, 179] width 81 height 46
click at [583, 209] on div at bounding box center [582, 211] width 37 height 18
click at [577, 215] on div at bounding box center [582, 211] width 37 height 18
click at [577, 216] on div at bounding box center [582, 211] width 37 height 18
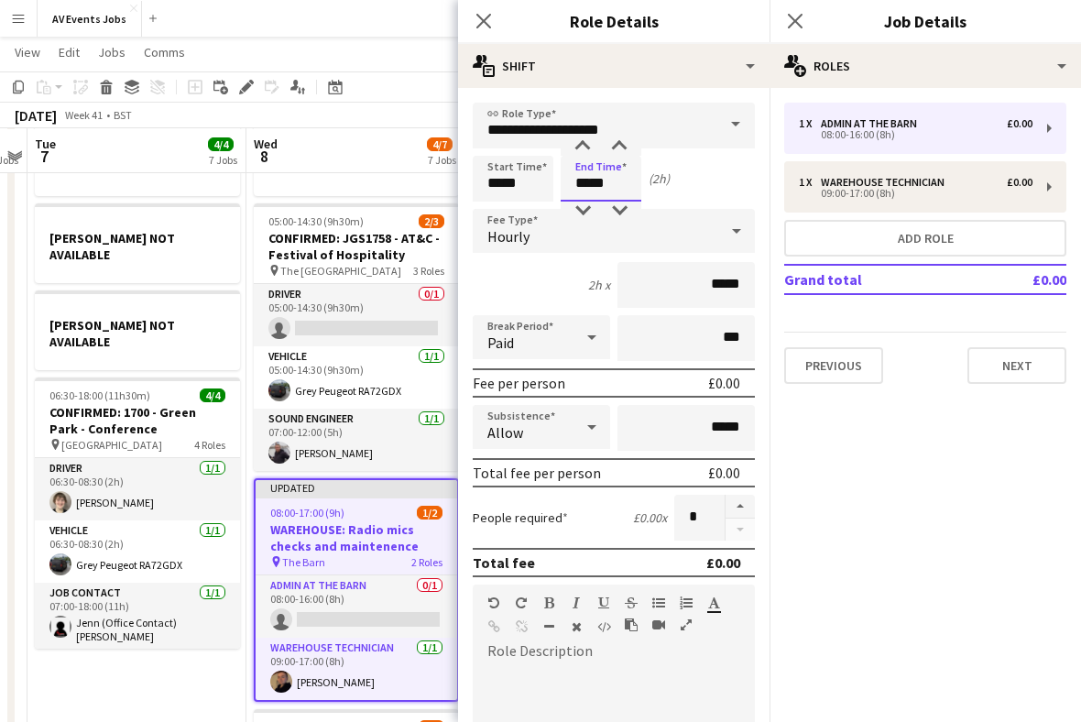
type input "*****"
click at [561, 278] on div "1h x *****" at bounding box center [614, 285] width 282 height 46
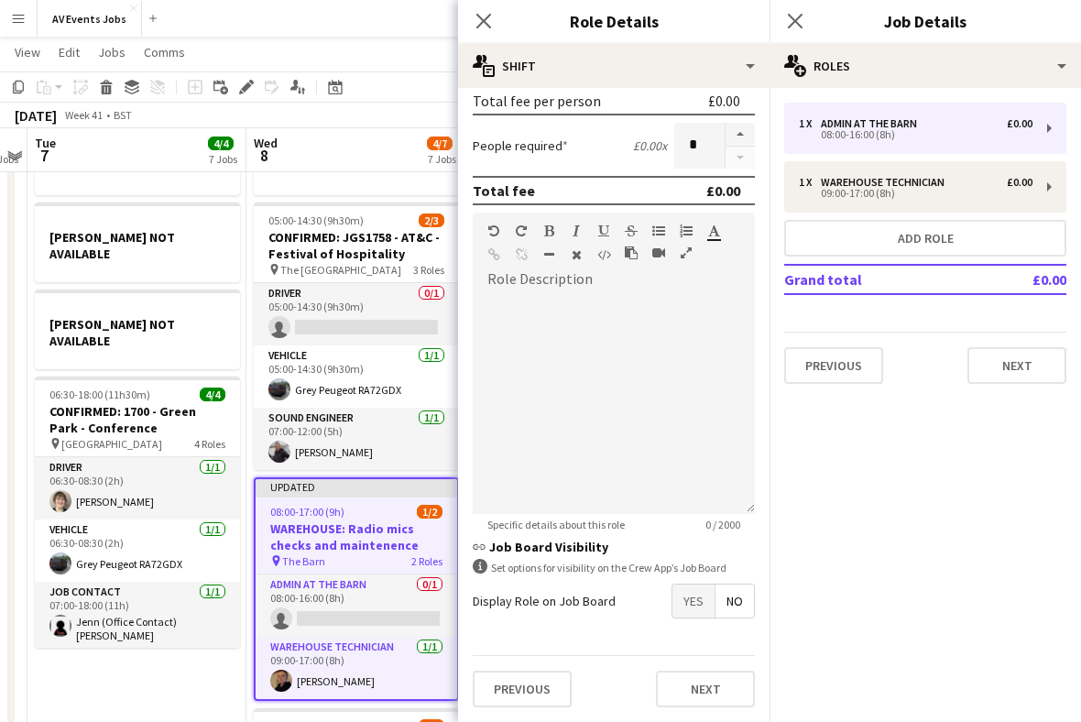
scroll to position [378, 0]
click at [546, 688] on button "Previous" at bounding box center [522, 689] width 99 height 37
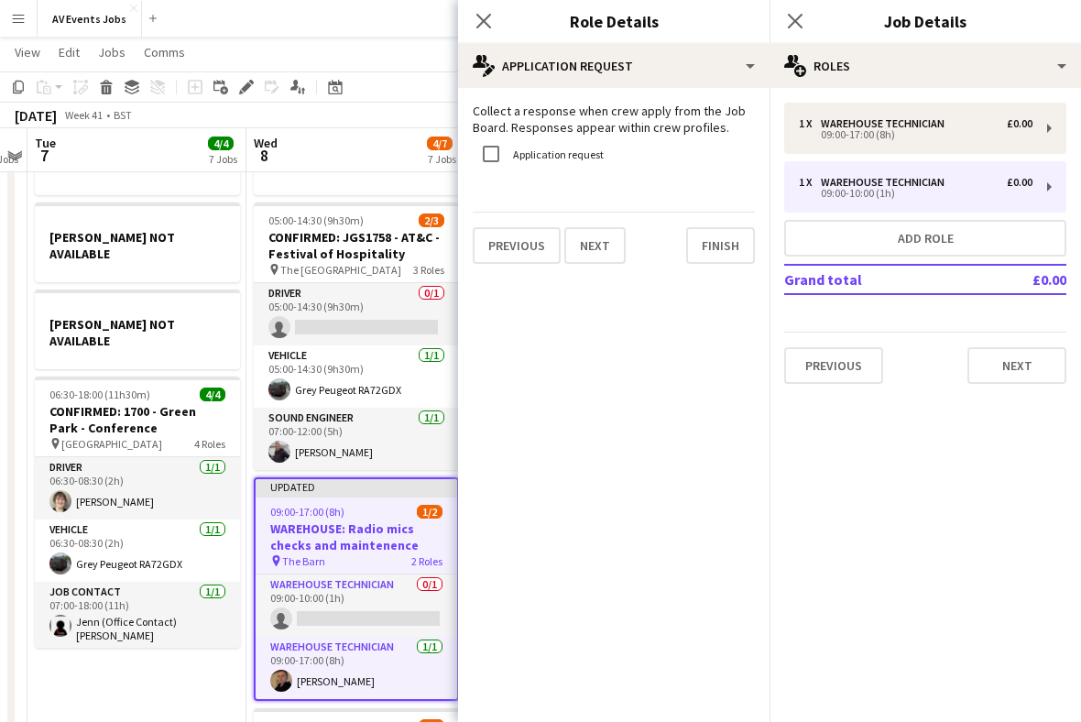
scroll to position [0, 0]
click at [722, 255] on button "Finish" at bounding box center [720, 245] width 69 height 37
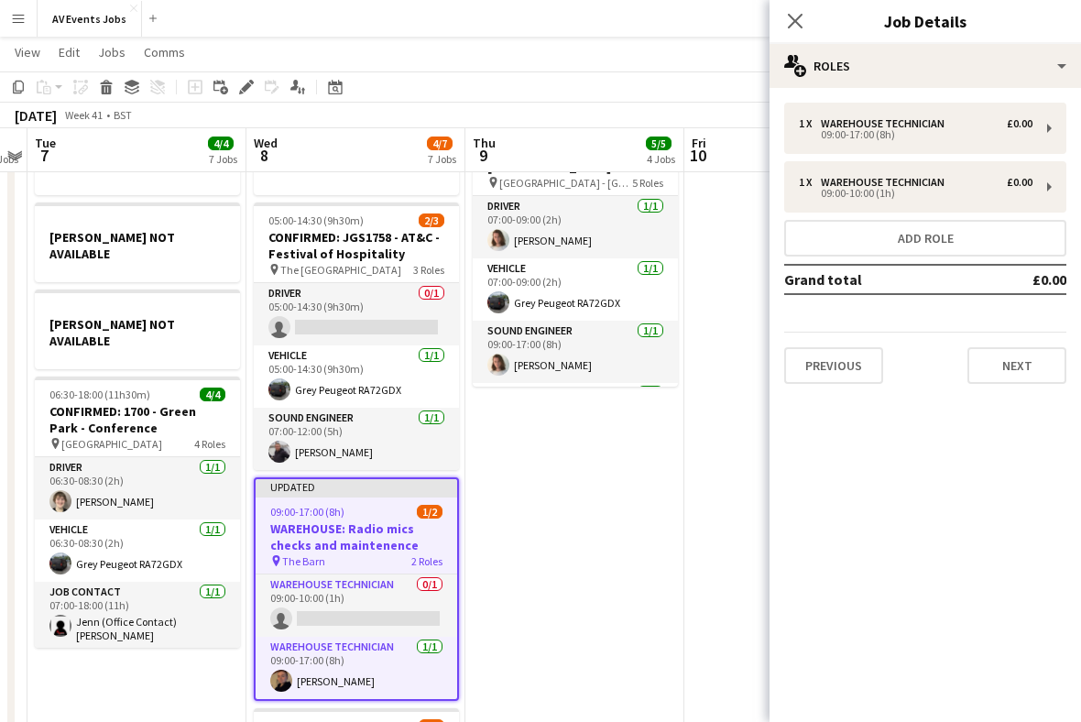
click at [793, 31] on app-icon "Close pop-in" at bounding box center [795, 21] width 22 height 22
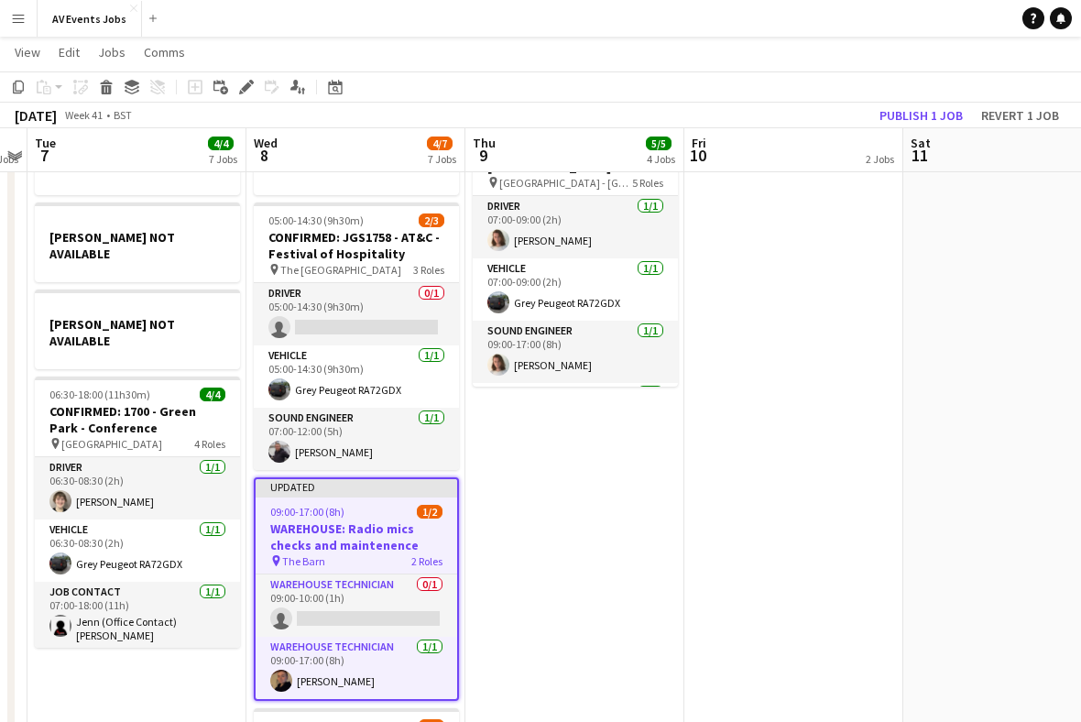
click at [407, 576] on app-card-role "Warehouse Technician 0/1 09:00-10:00 (1h) single-neutral-actions" at bounding box center [357, 605] width 202 height 62
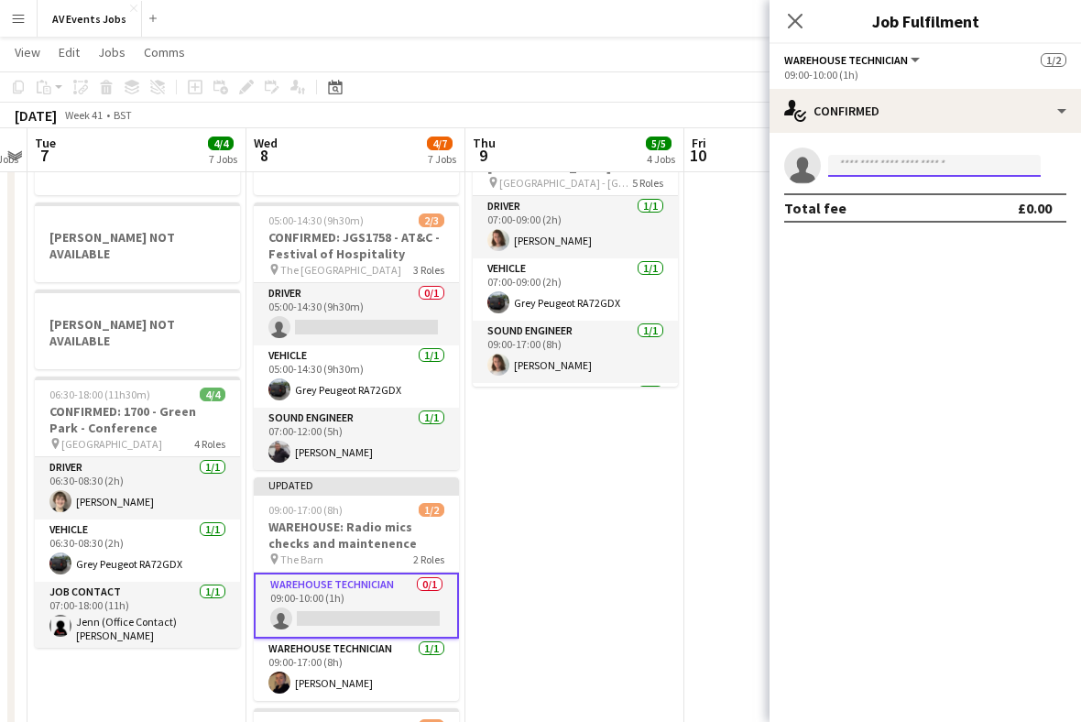
click at [876, 168] on input at bounding box center [934, 166] width 213 height 22
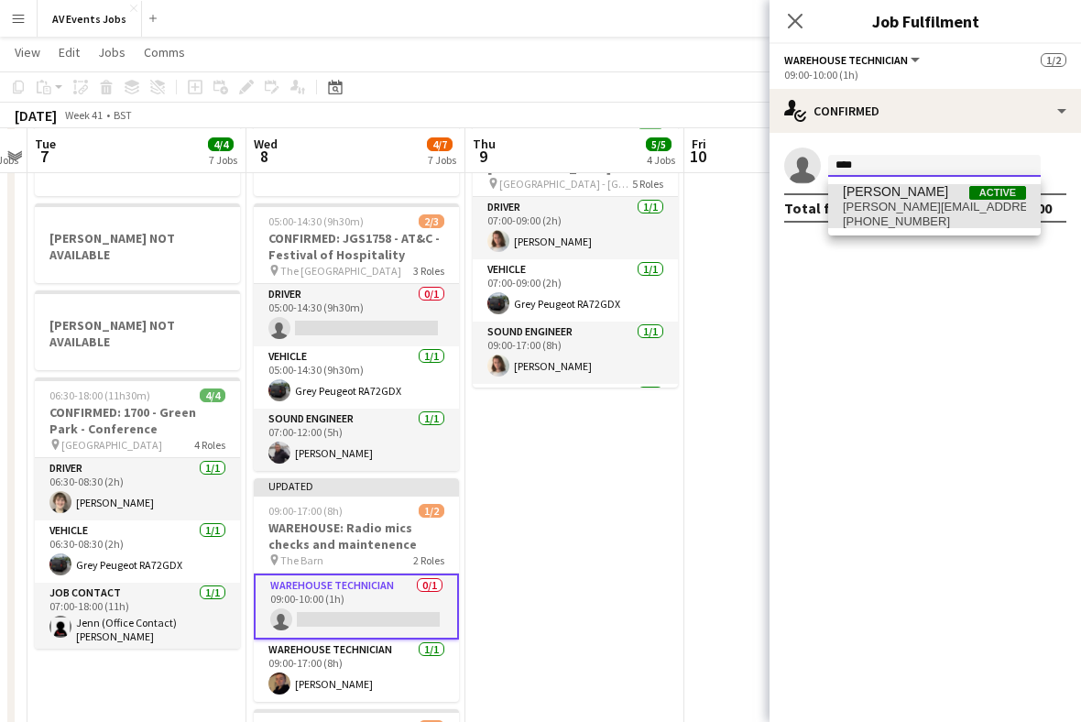
type input "****"
click at [936, 209] on span "liam@av-events.co.uk" at bounding box center [934, 207] width 183 height 15
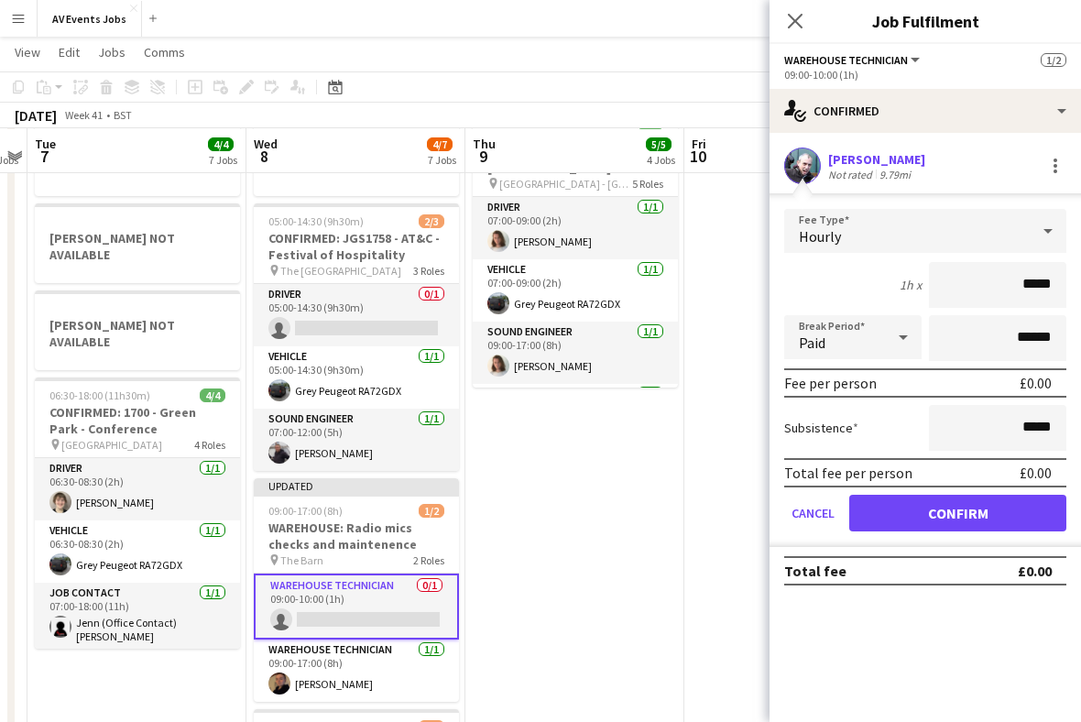
click at [998, 517] on button "Confirm" at bounding box center [957, 513] width 217 height 37
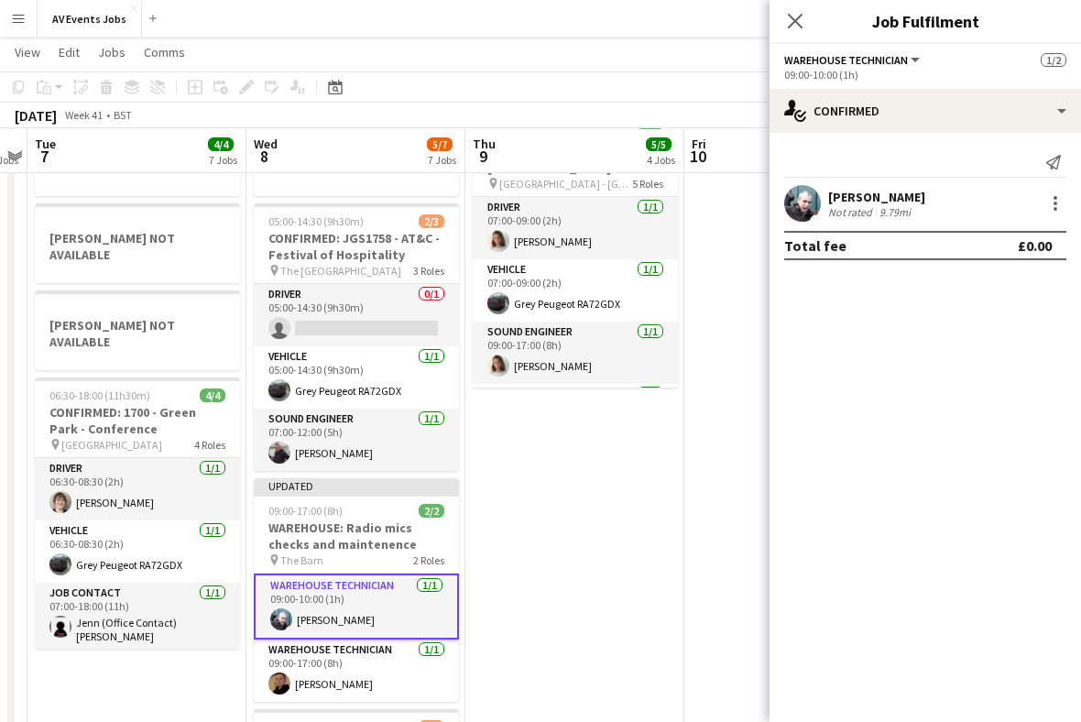
scroll to position [345, 0]
click at [797, 25] on icon "Close pop-in" at bounding box center [795, 21] width 15 height 15
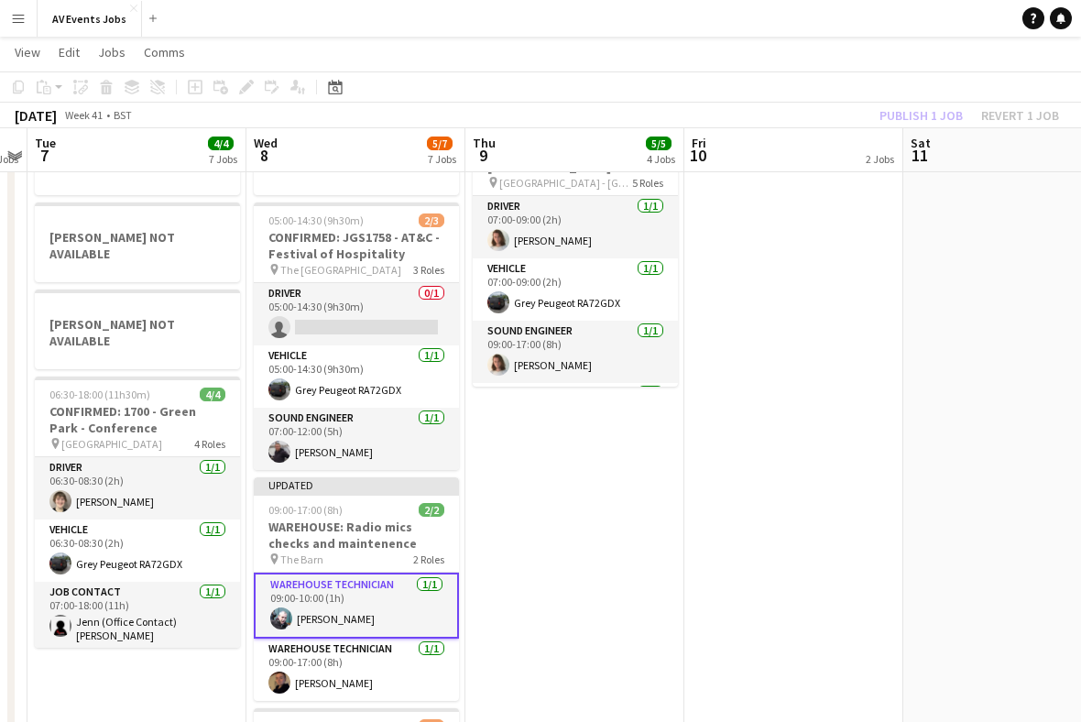
click at [398, 519] on h3 "WAREHOUSE: Radio mics checks and maintenence" at bounding box center [356, 535] width 205 height 33
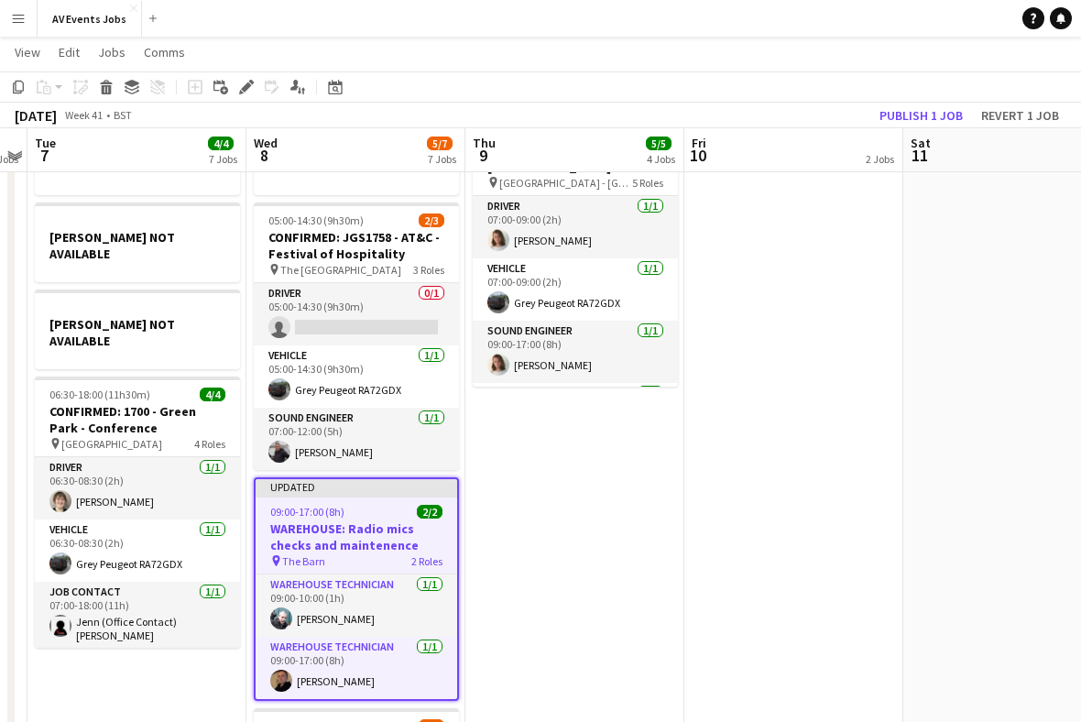
click at [943, 117] on button "Publish 1 job" at bounding box center [921, 116] width 98 height 24
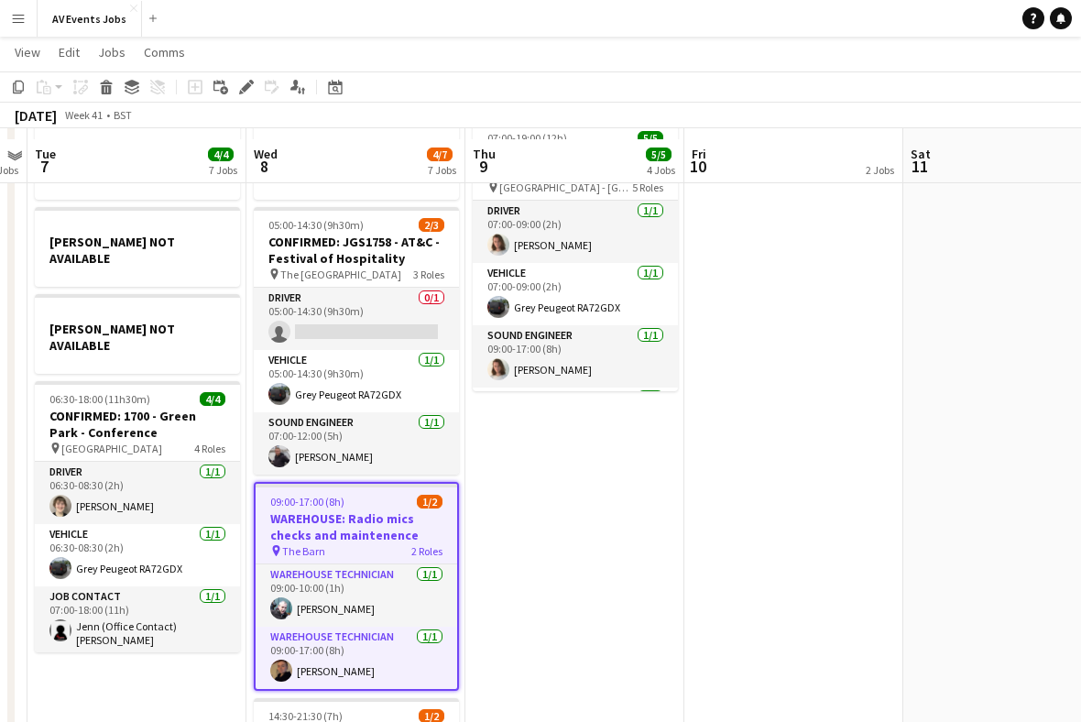
scroll to position [292, 0]
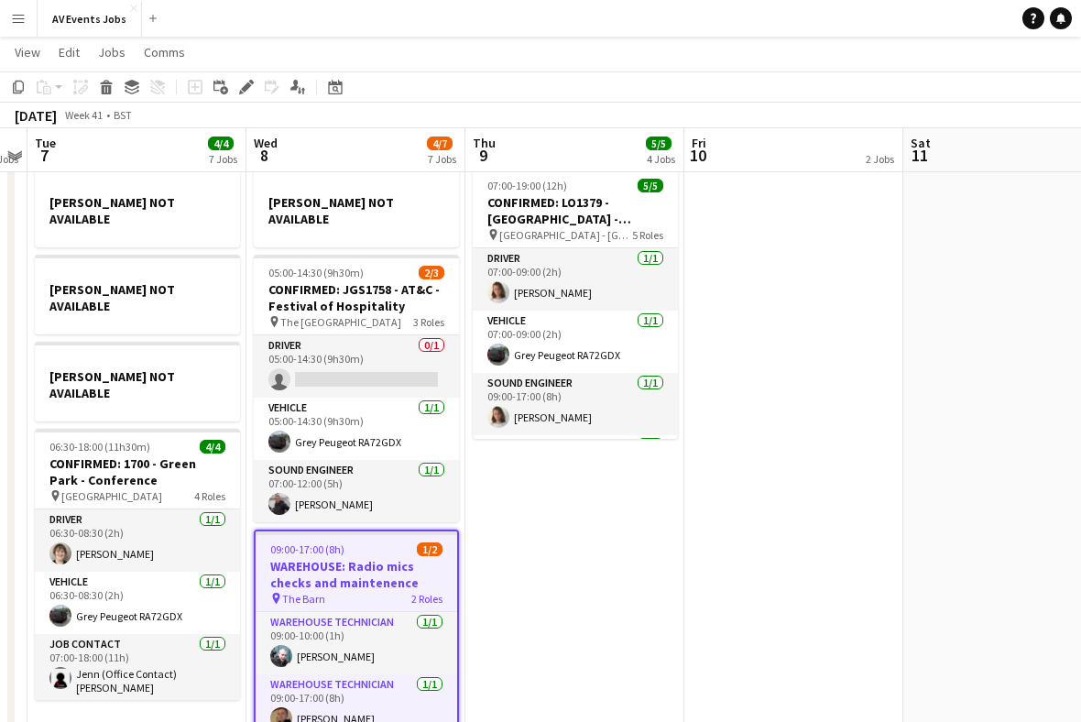
click at [406, 281] on h3 "CONFIRMED: JGS1758 - AT&C - Festival of Hospitality" at bounding box center [356, 297] width 205 height 33
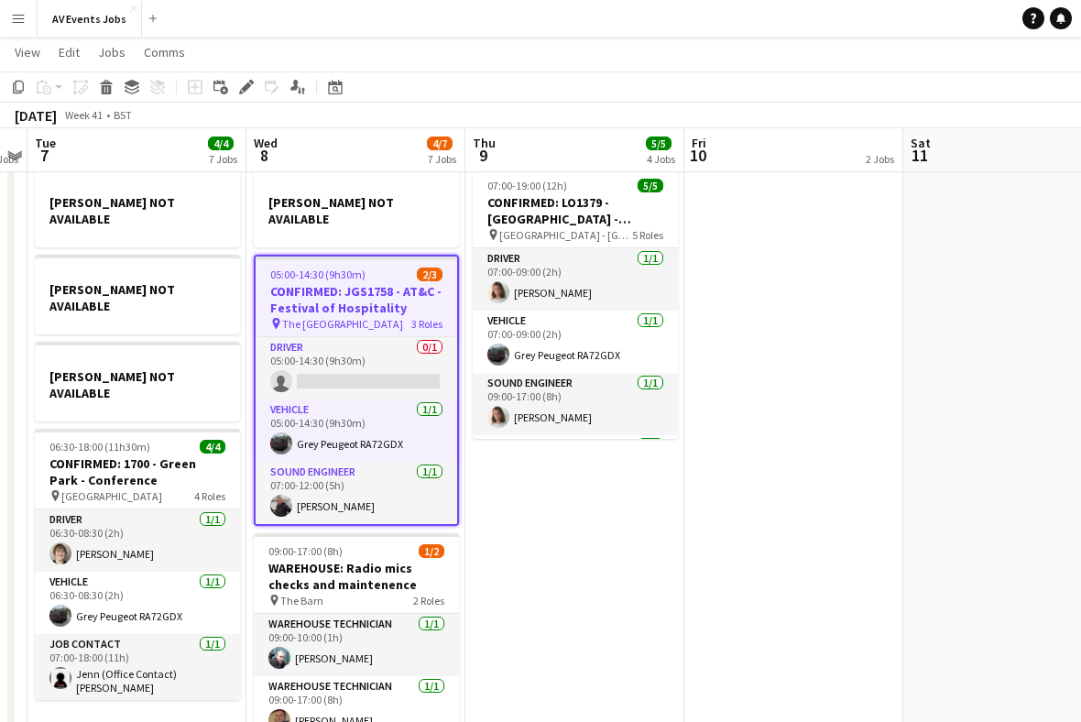
click at [255, 82] on div "Edit" at bounding box center [246, 87] width 22 height 22
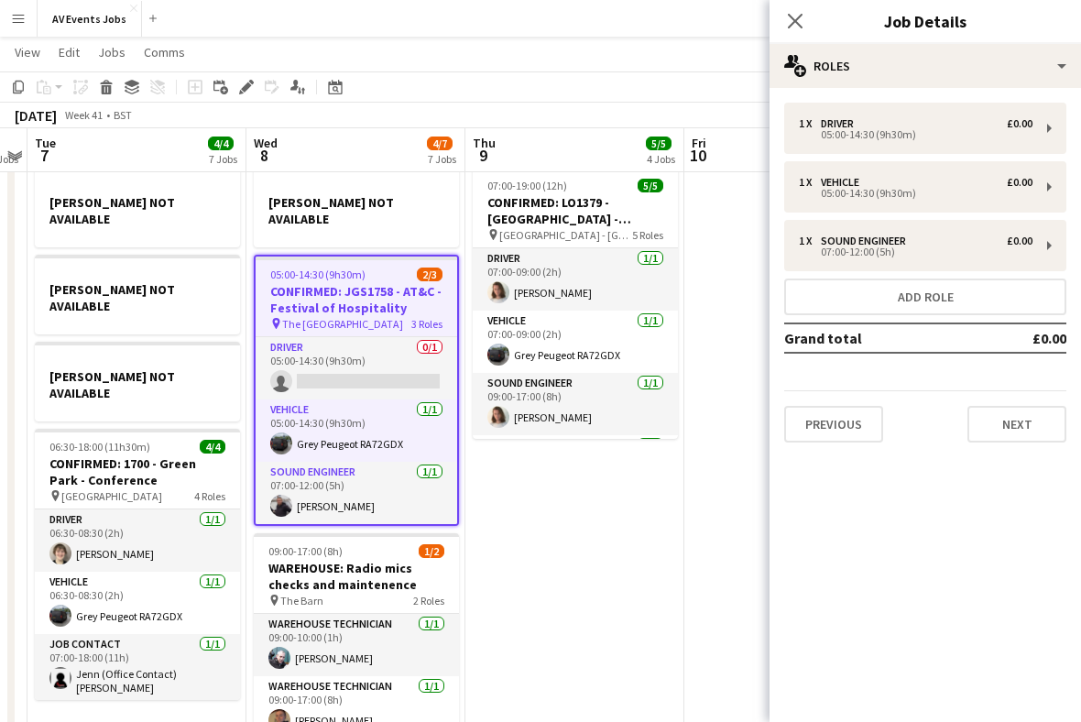
click at [943, 311] on button "Add role" at bounding box center [925, 297] width 282 height 37
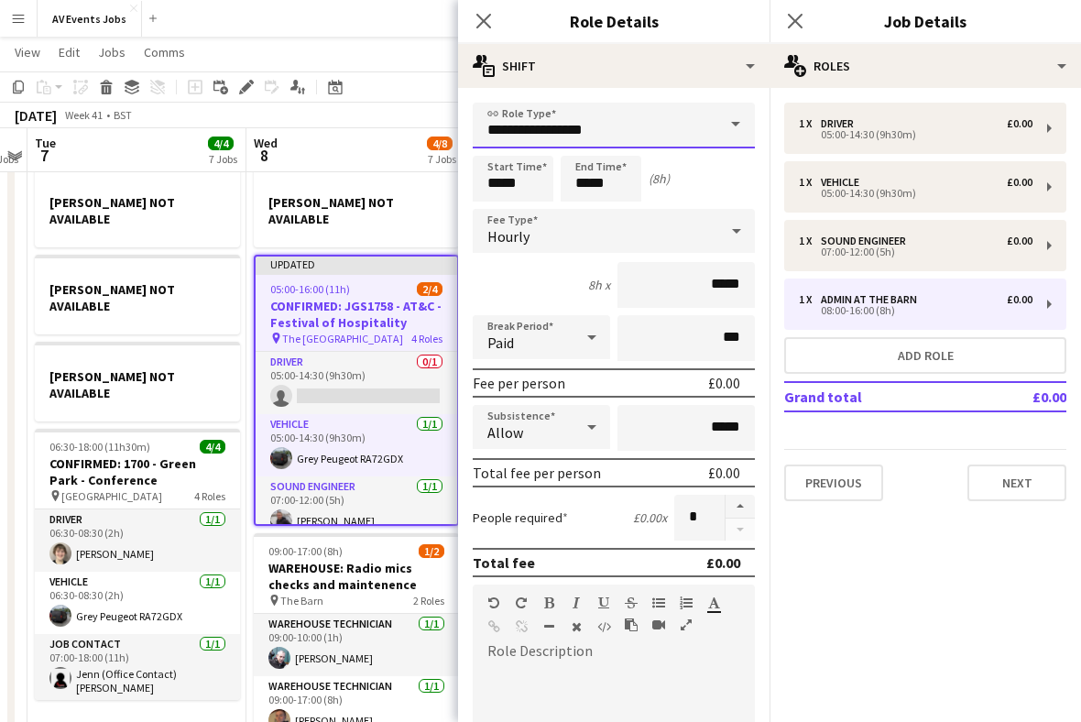
click at [704, 126] on input "**********" at bounding box center [614, 126] width 282 height 46
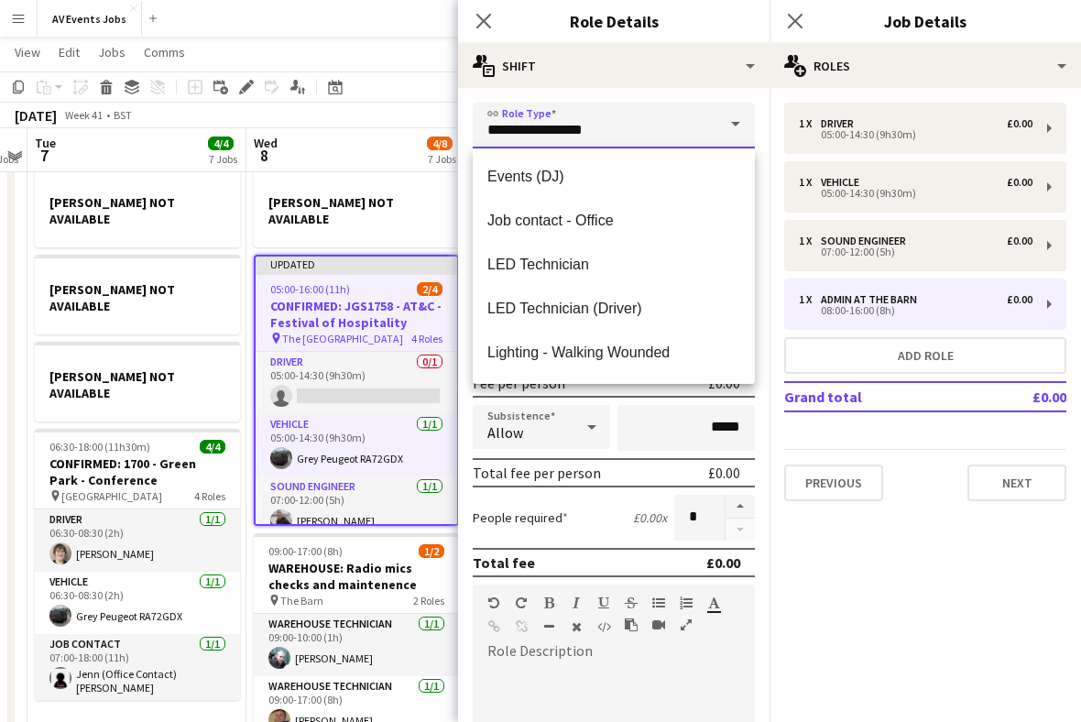
scroll to position [397, 0]
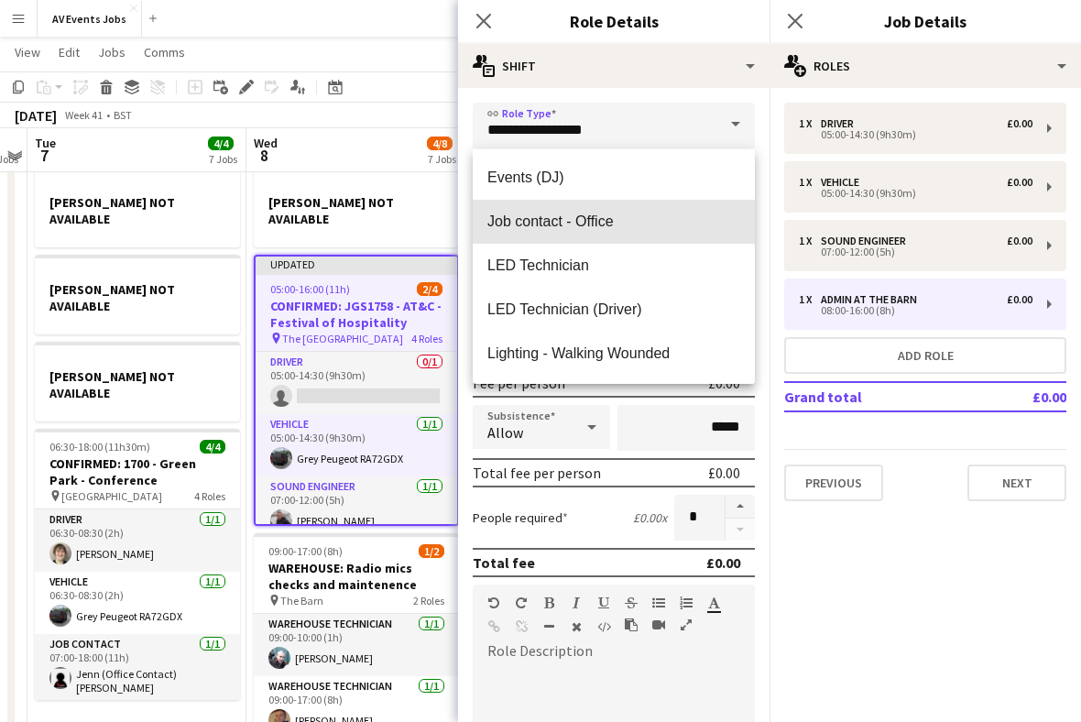
click at [640, 224] on span "Job contact - Office" at bounding box center [613, 221] width 253 height 17
type input "**********"
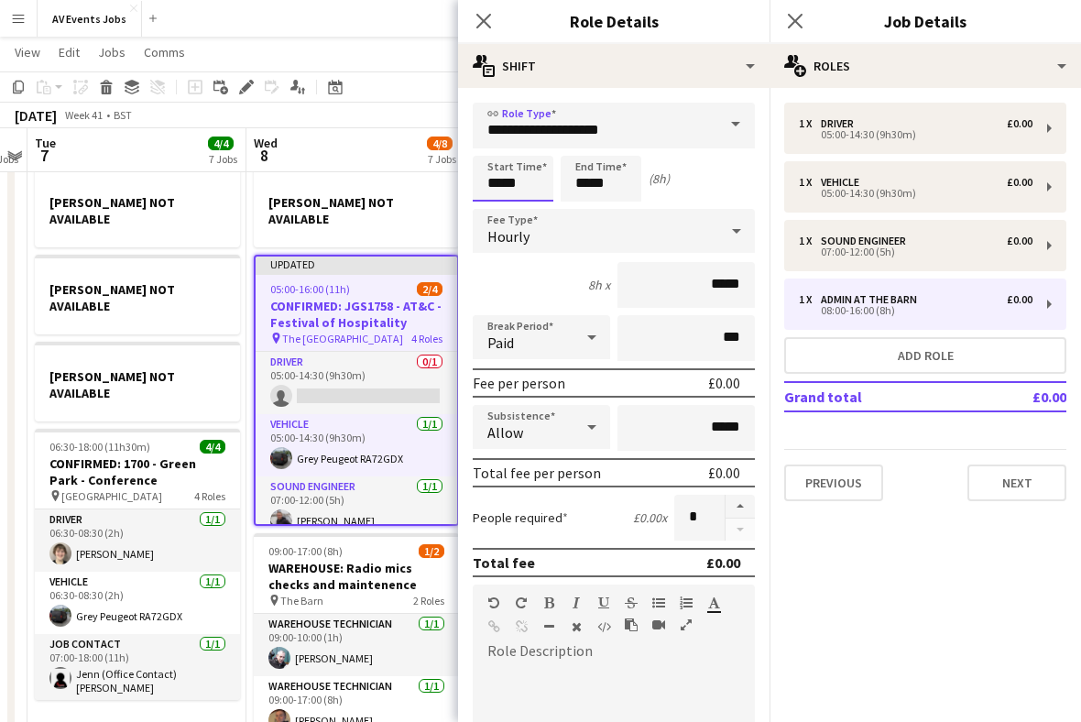
click at [509, 189] on input "*****" at bounding box center [513, 179] width 81 height 46
click at [501, 220] on div at bounding box center [494, 211] width 37 height 18
click at [538, 211] on div at bounding box center [531, 211] width 37 height 18
click at [527, 158] on input "*****" at bounding box center [513, 179] width 81 height 46
click at [545, 147] on div at bounding box center [531, 146] width 37 height 18
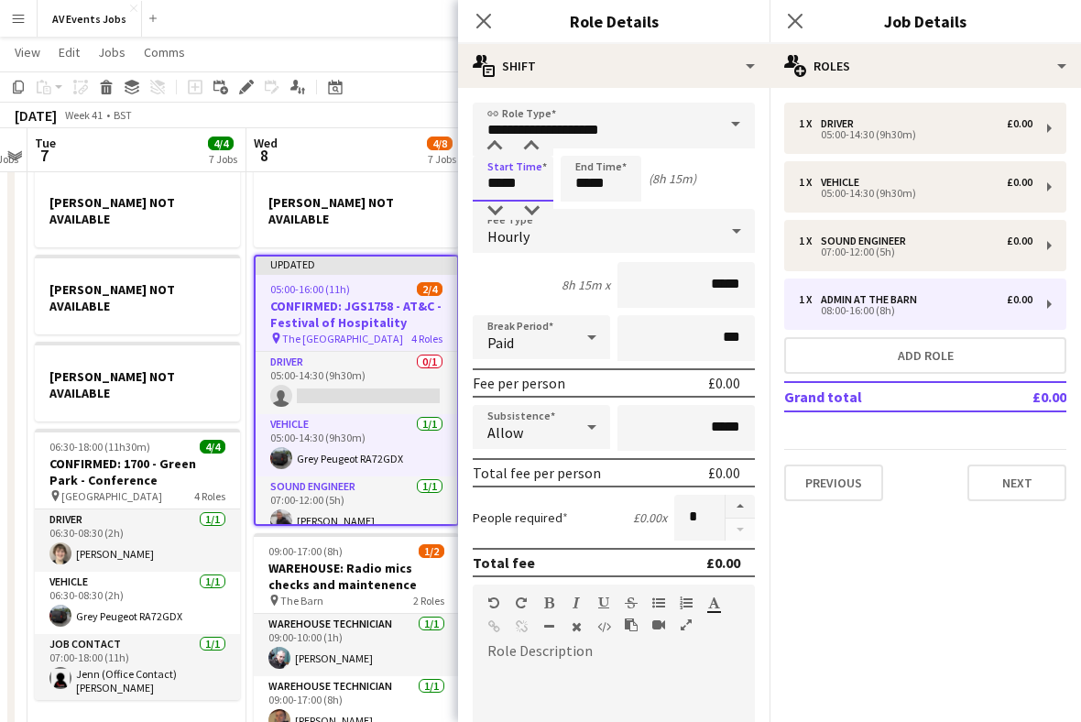
type input "*****"
click at [584, 181] on input "*****" at bounding box center [601, 179] width 81 height 46
click at [589, 213] on div at bounding box center [582, 211] width 37 height 18
click at [591, 213] on div at bounding box center [582, 211] width 37 height 18
click at [592, 212] on div at bounding box center [582, 211] width 37 height 18
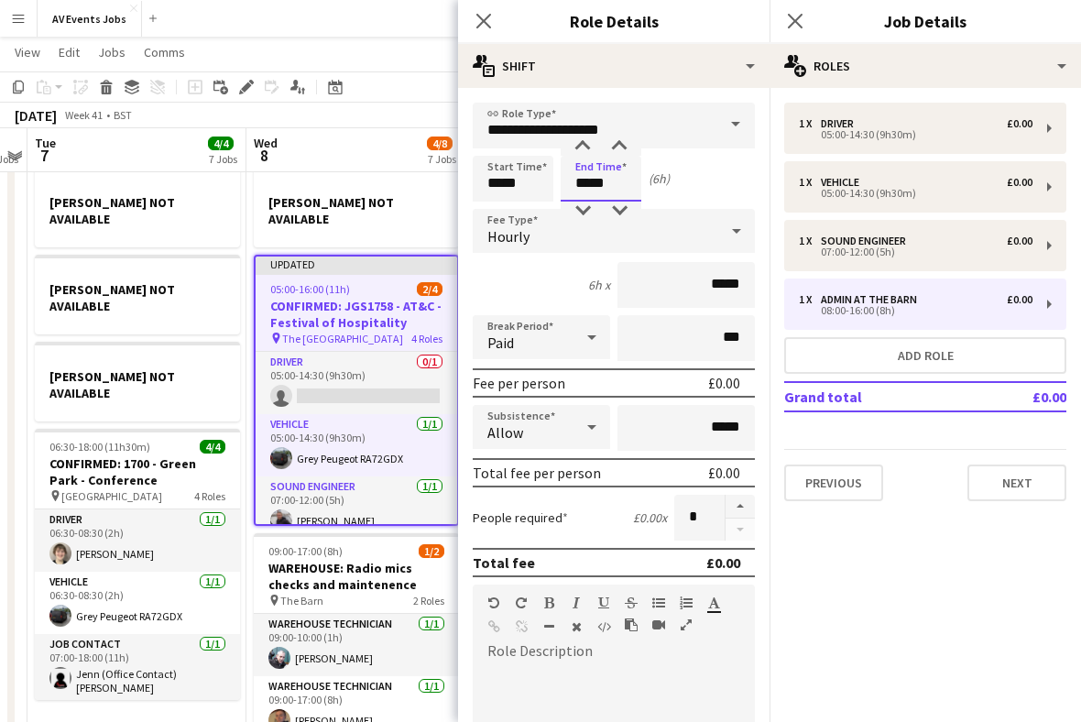
click at [589, 212] on div at bounding box center [582, 211] width 37 height 18
click at [591, 211] on div at bounding box center [582, 211] width 37 height 18
click at [589, 210] on div at bounding box center [582, 211] width 37 height 18
click at [585, 209] on div at bounding box center [582, 211] width 37 height 18
click at [586, 210] on div at bounding box center [582, 211] width 37 height 18
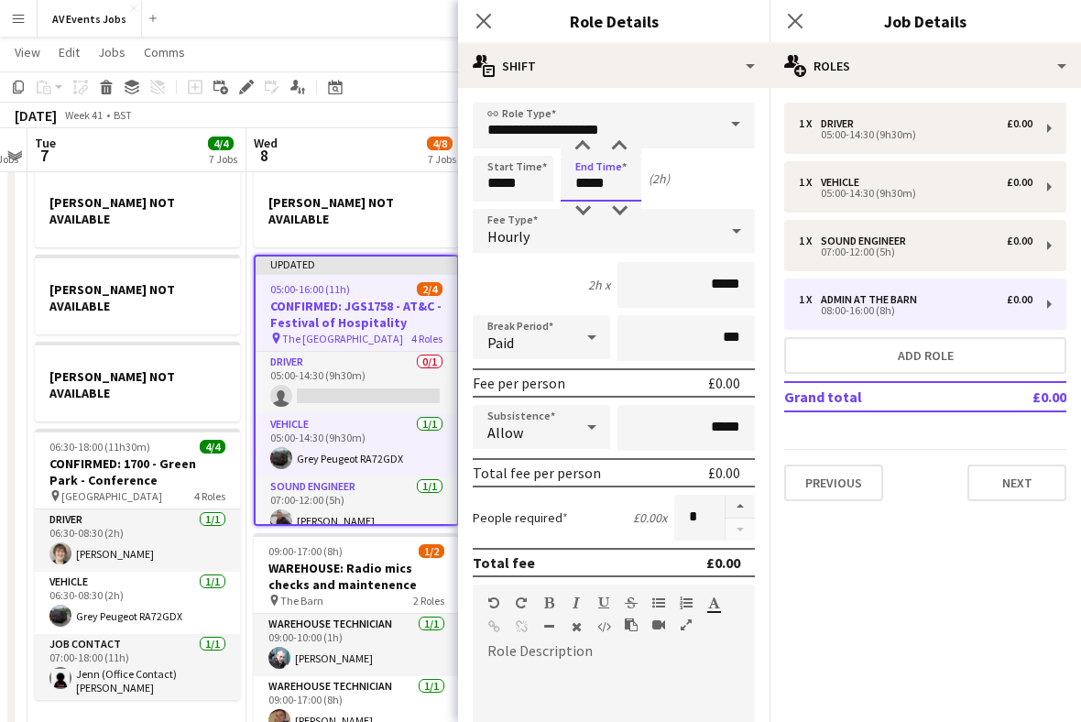
type input "*****"
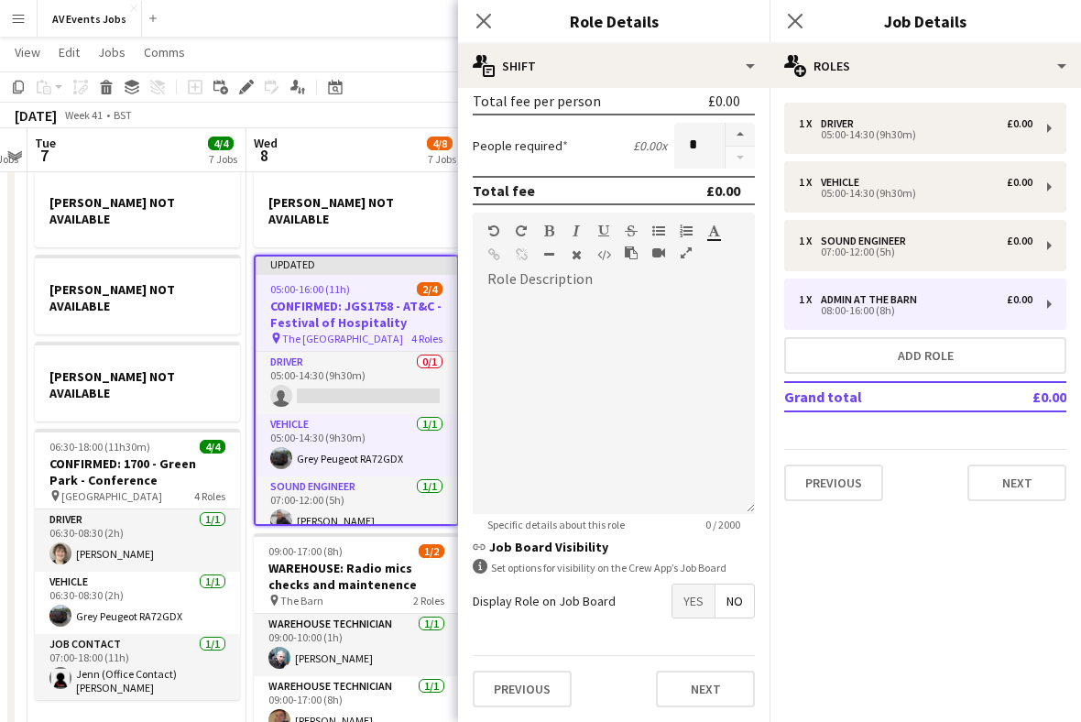
scroll to position [378, 0]
click at [641, 615] on div "Display Role on Job Board Yes No" at bounding box center [614, 601] width 282 height 35
click at [629, 613] on div "Display Role on Job Board Yes No" at bounding box center [614, 601] width 282 height 35
click at [531, 692] on button "Previous" at bounding box center [522, 689] width 99 height 37
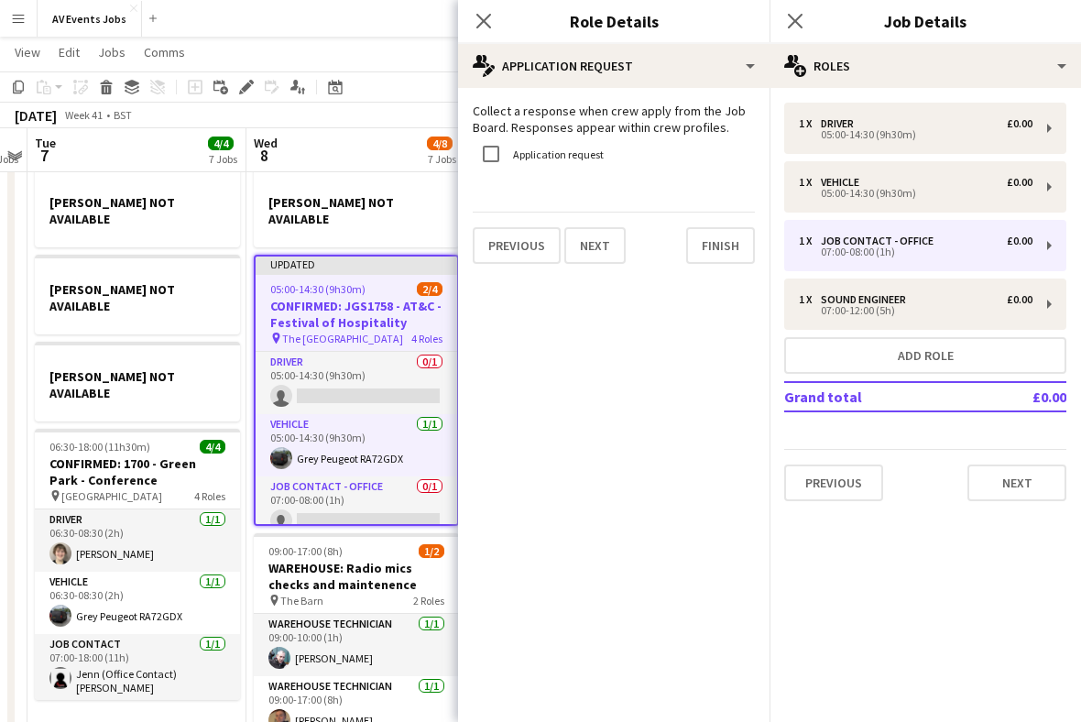
click at [720, 250] on button "Finish" at bounding box center [720, 245] width 69 height 37
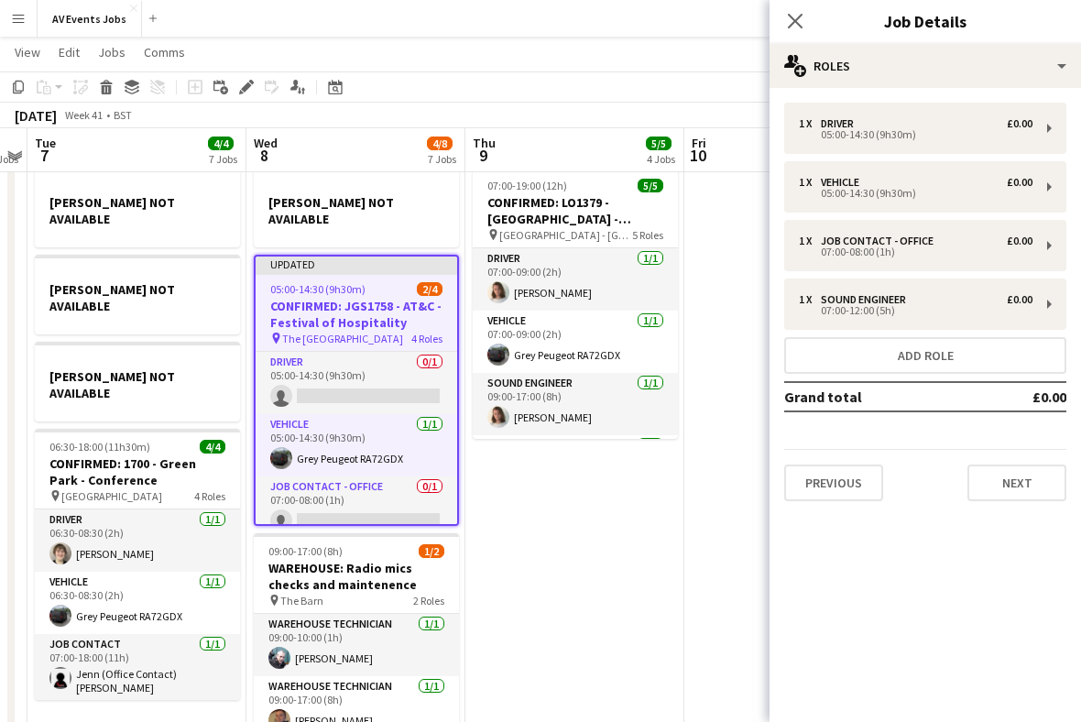
click at [397, 476] on app-card-role "Job contact - Office 0/1 07:00-08:00 (1h) single-neutral-actions" at bounding box center [357, 507] width 202 height 62
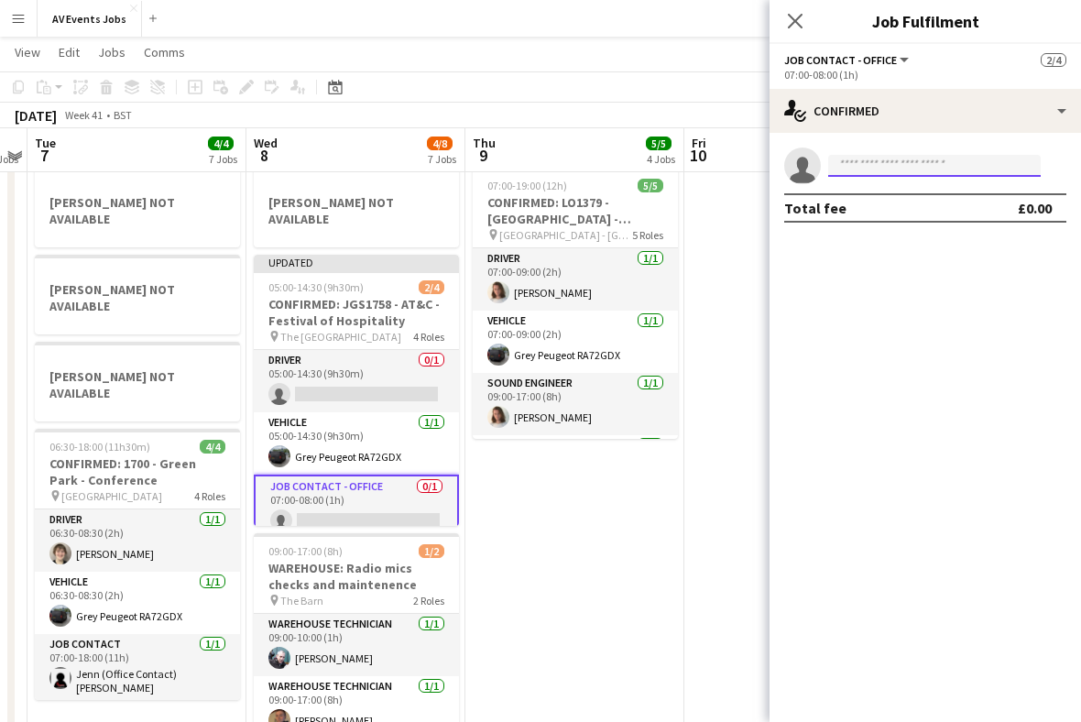
click at [852, 165] on input at bounding box center [934, 166] width 213 height 22
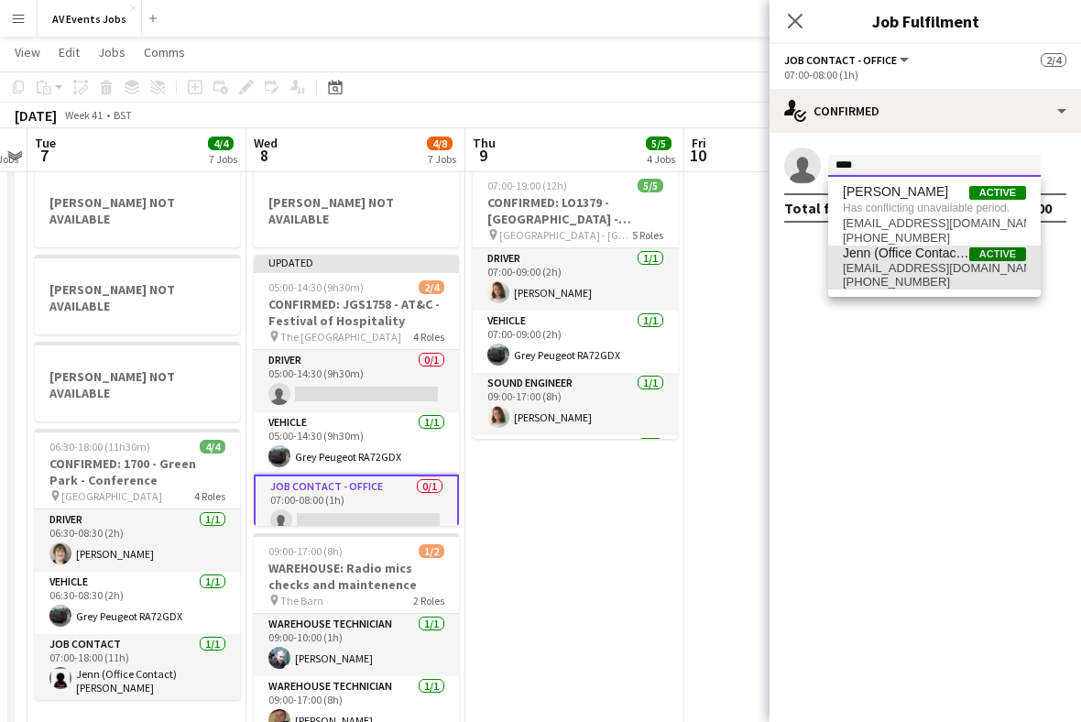
type input "****"
click at [943, 269] on span "jenn@av-events.co.uk" at bounding box center [934, 268] width 183 height 15
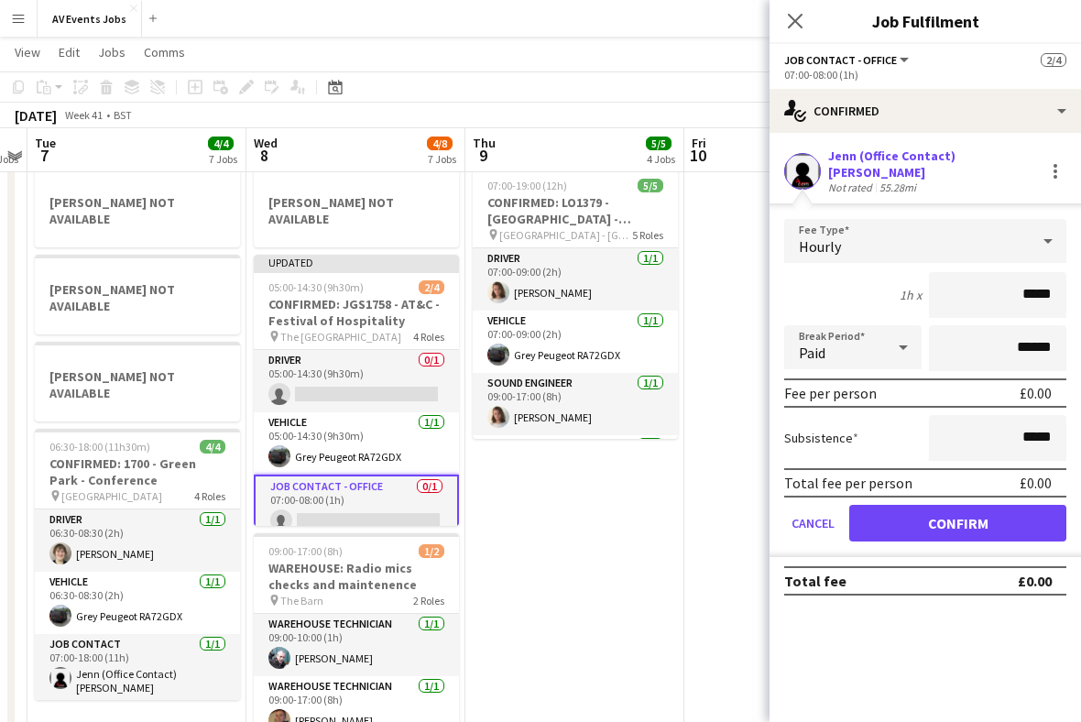
click at [971, 536] on button "Confirm" at bounding box center [957, 523] width 217 height 37
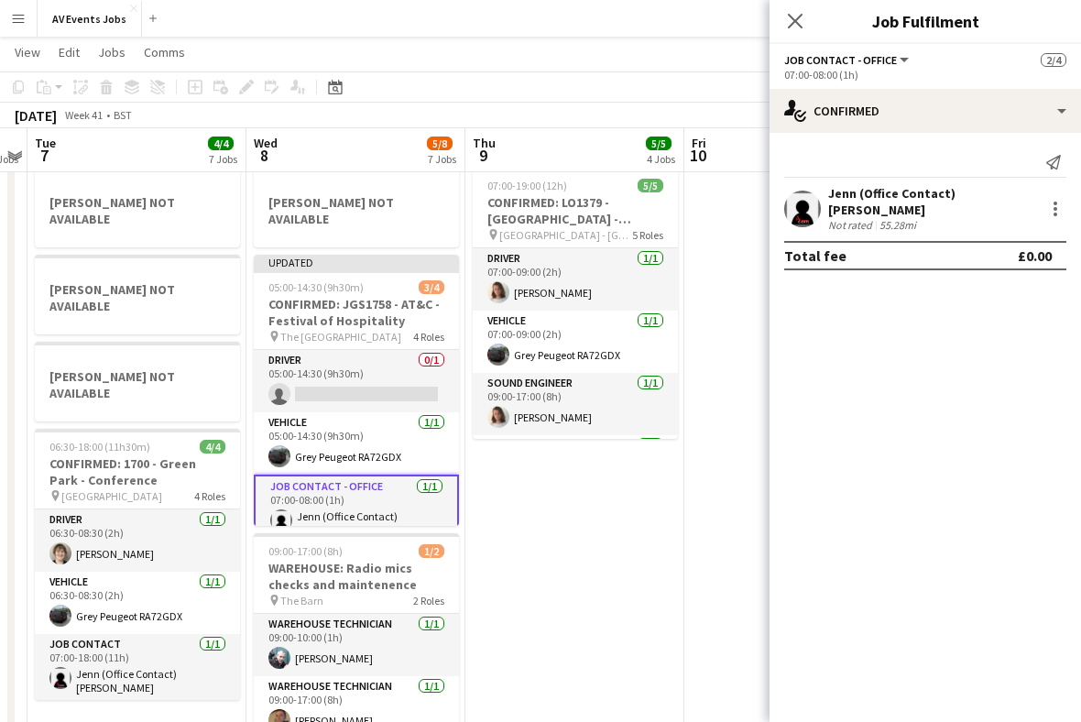
click at [385, 296] on h3 "CONFIRMED: JGS1758 - AT&C - Festival of Hospitality" at bounding box center [356, 312] width 205 height 33
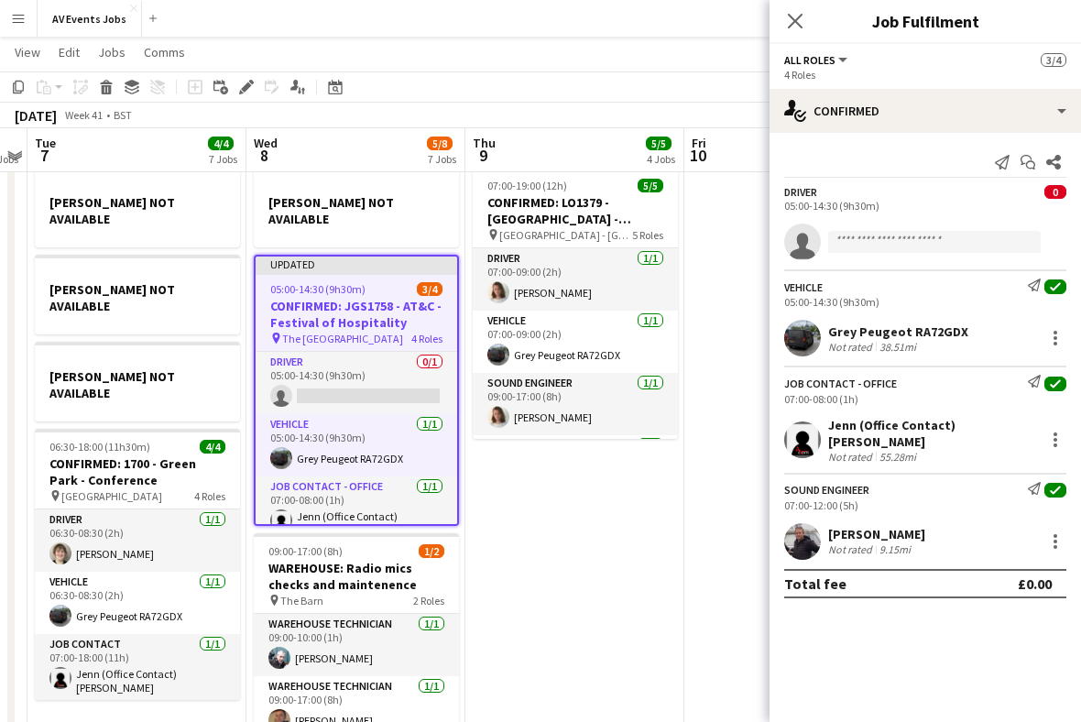
click at [793, 28] on icon "Close pop-in" at bounding box center [795, 21] width 15 height 15
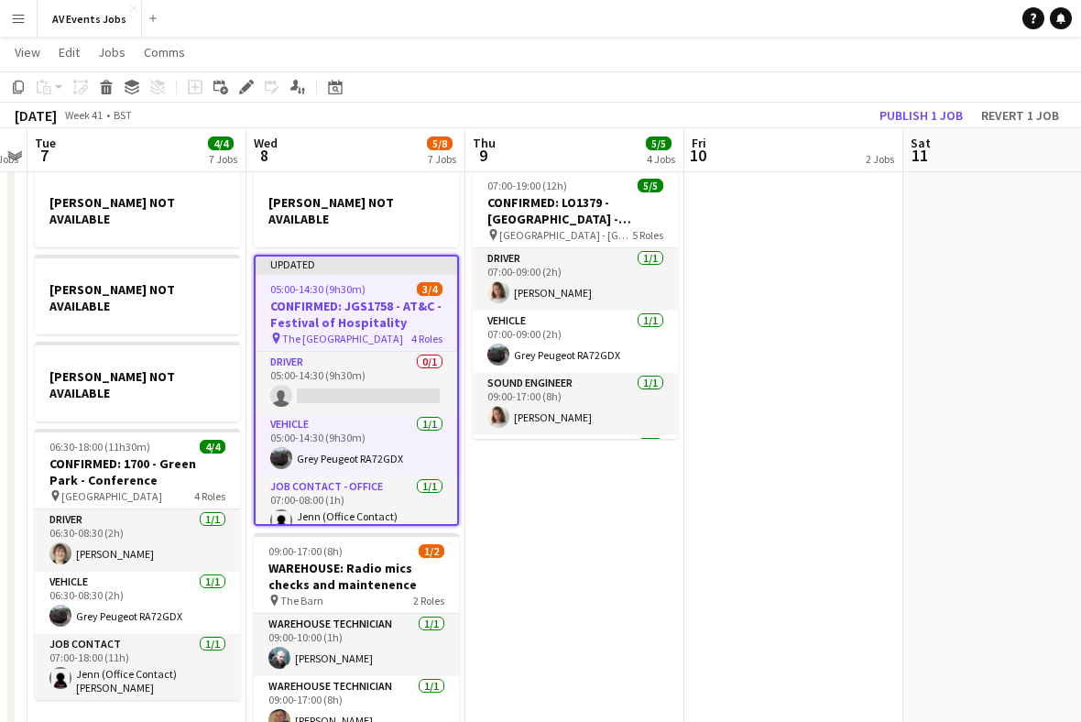
click at [942, 117] on button "Publish 1 job" at bounding box center [921, 116] width 98 height 24
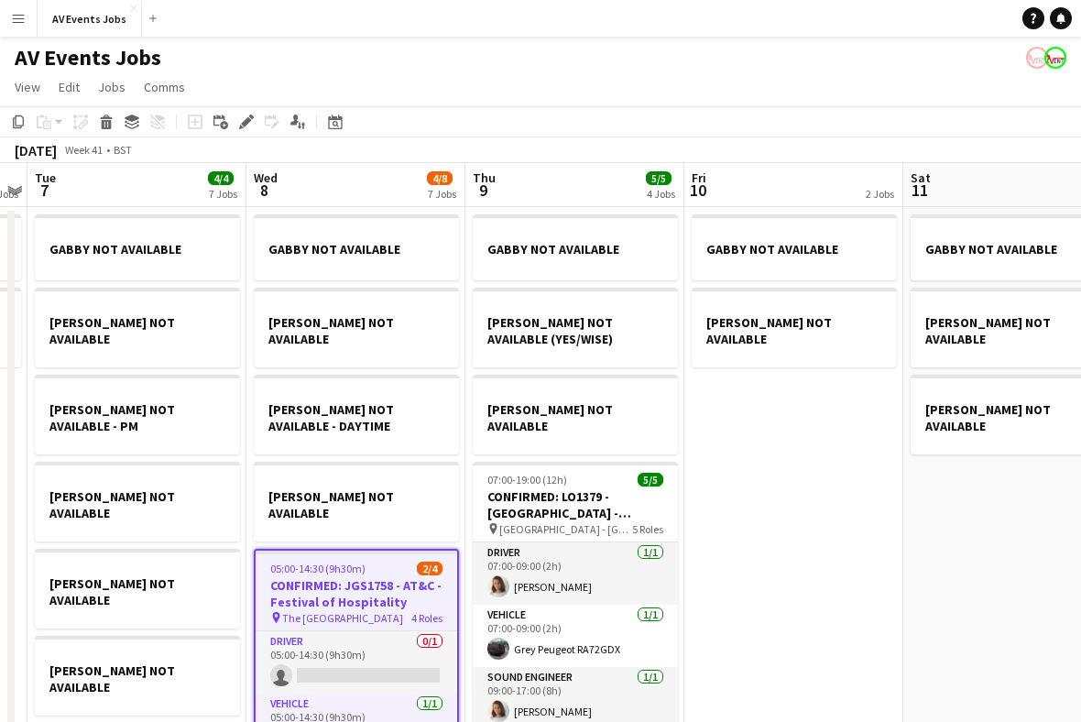
click at [344, 115] on div "Date picker" at bounding box center [335, 122] width 22 height 22
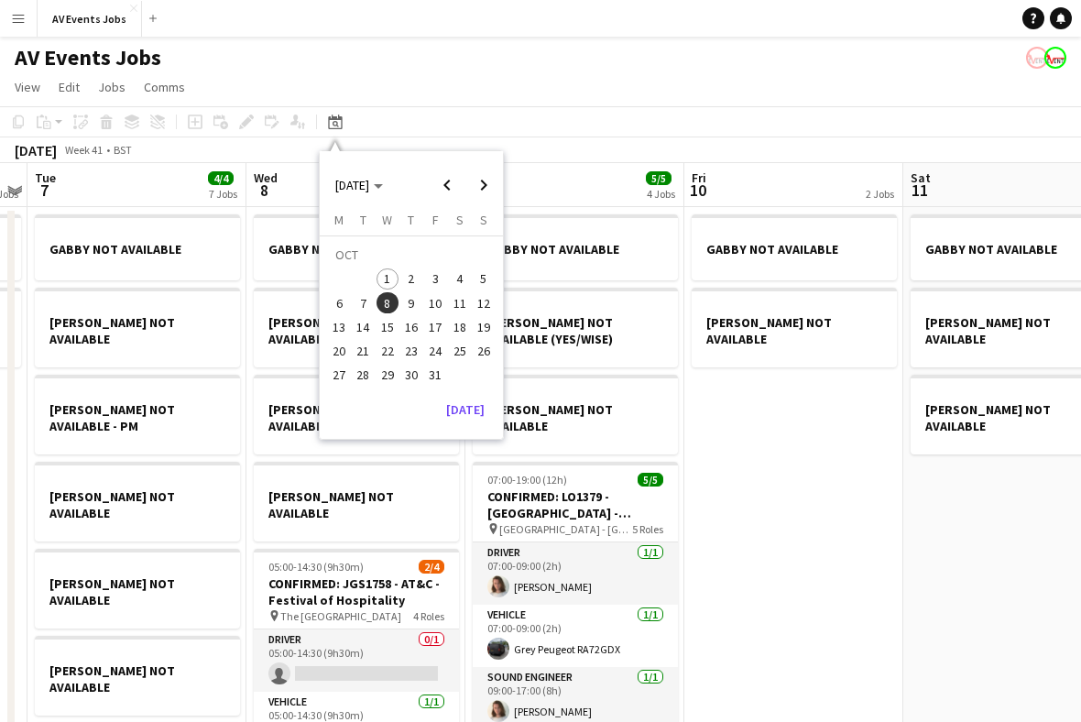
click at [396, 329] on span "15" at bounding box center [388, 327] width 22 height 22
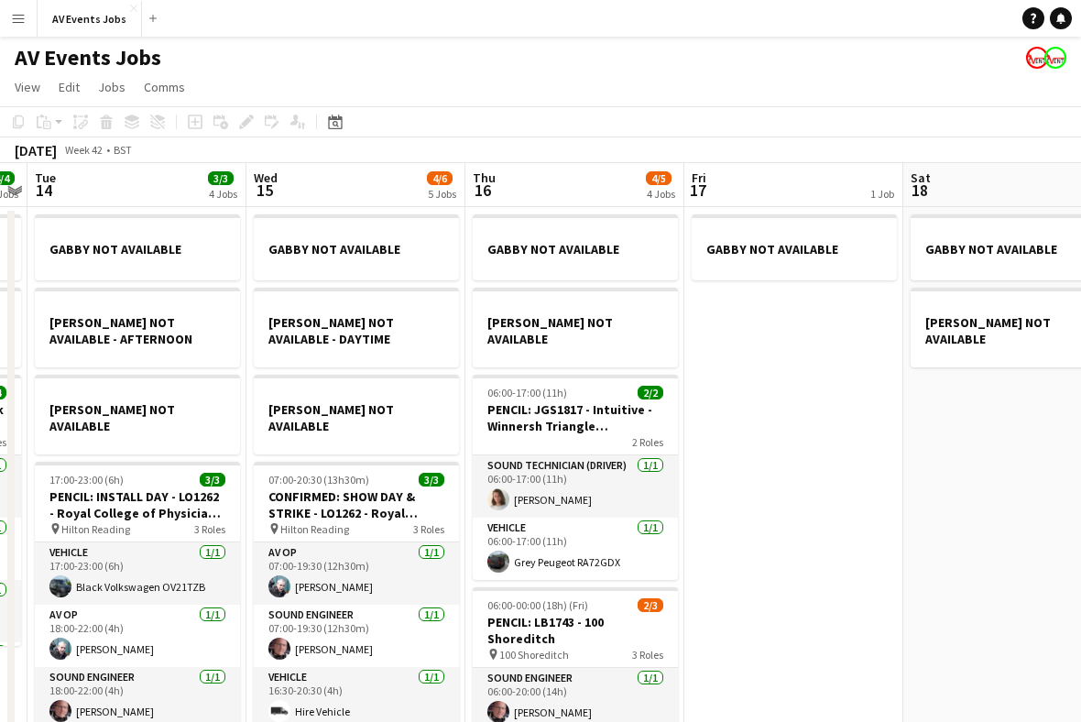
click at [334, 114] on div "Date picker" at bounding box center [335, 122] width 22 height 22
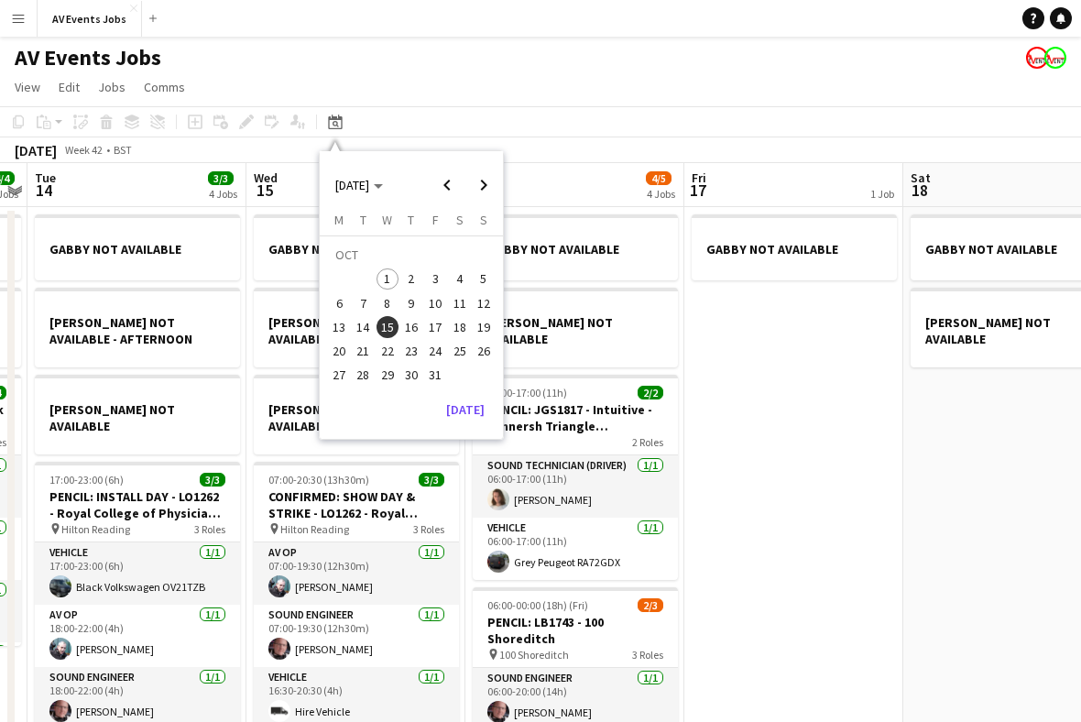
click at [473, 412] on button "[DATE]" at bounding box center [465, 409] width 53 height 29
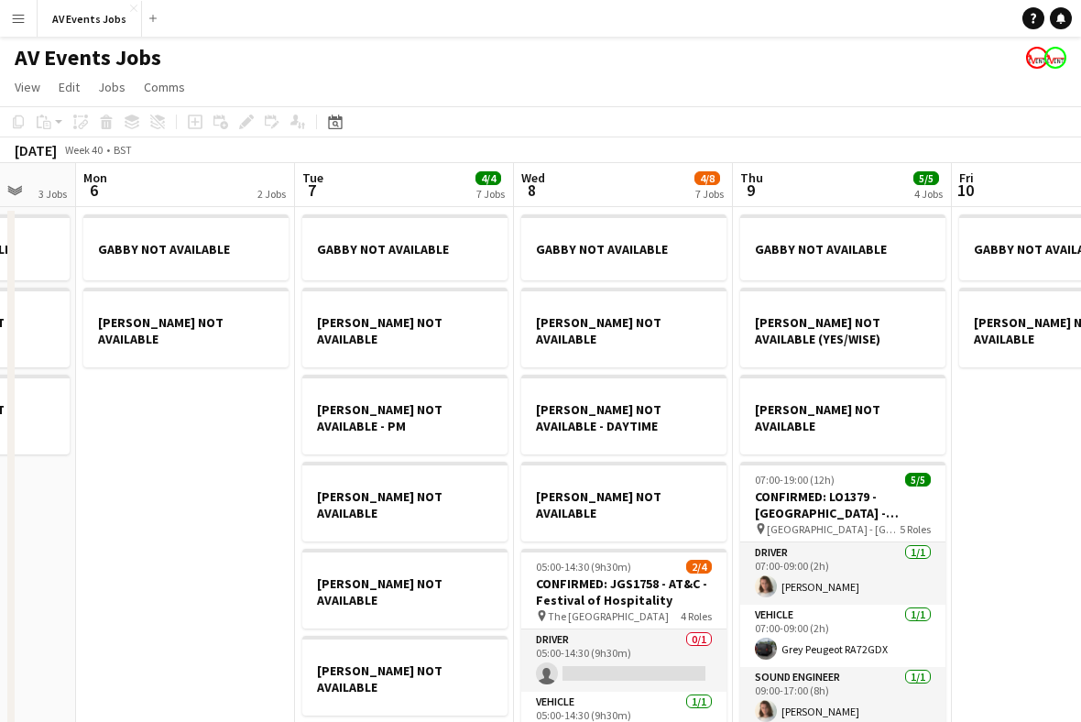
scroll to position [0, 581]
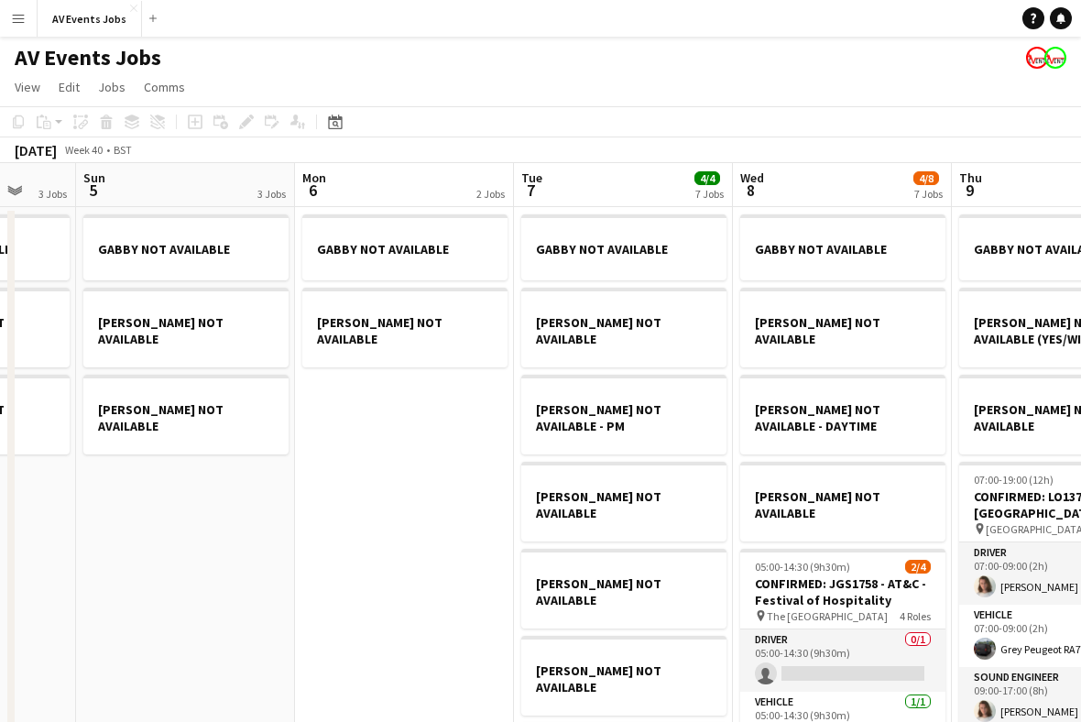
click at [334, 127] on icon "Date picker" at bounding box center [335, 122] width 15 height 15
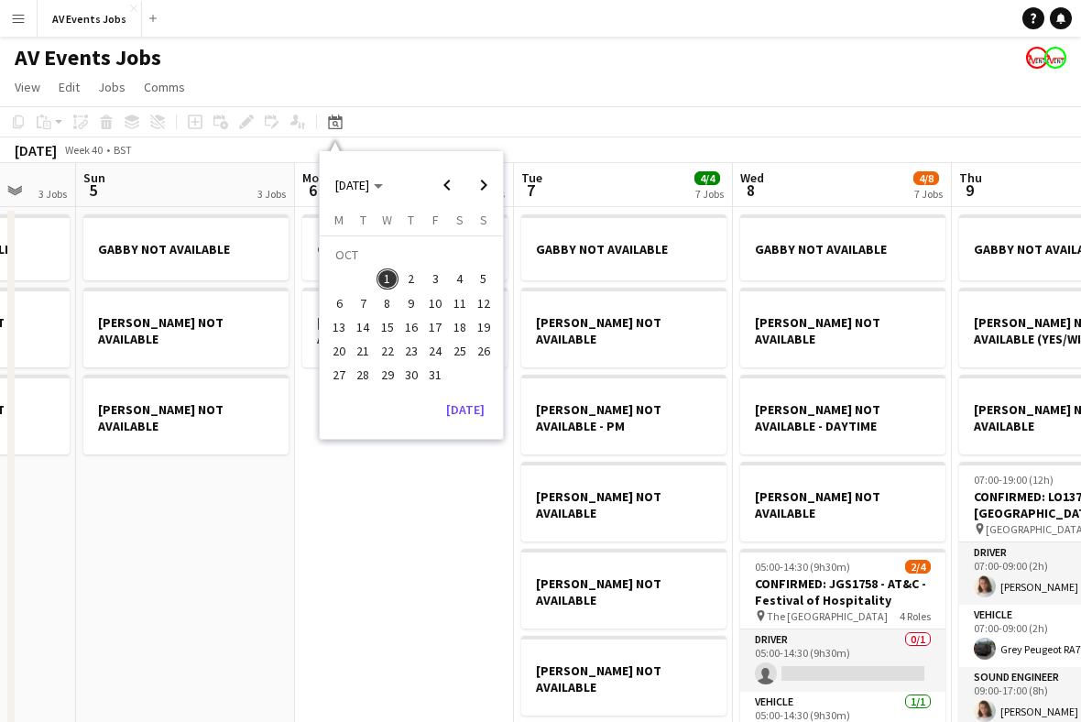
click at [438, 277] on span "3" at bounding box center [435, 279] width 22 height 22
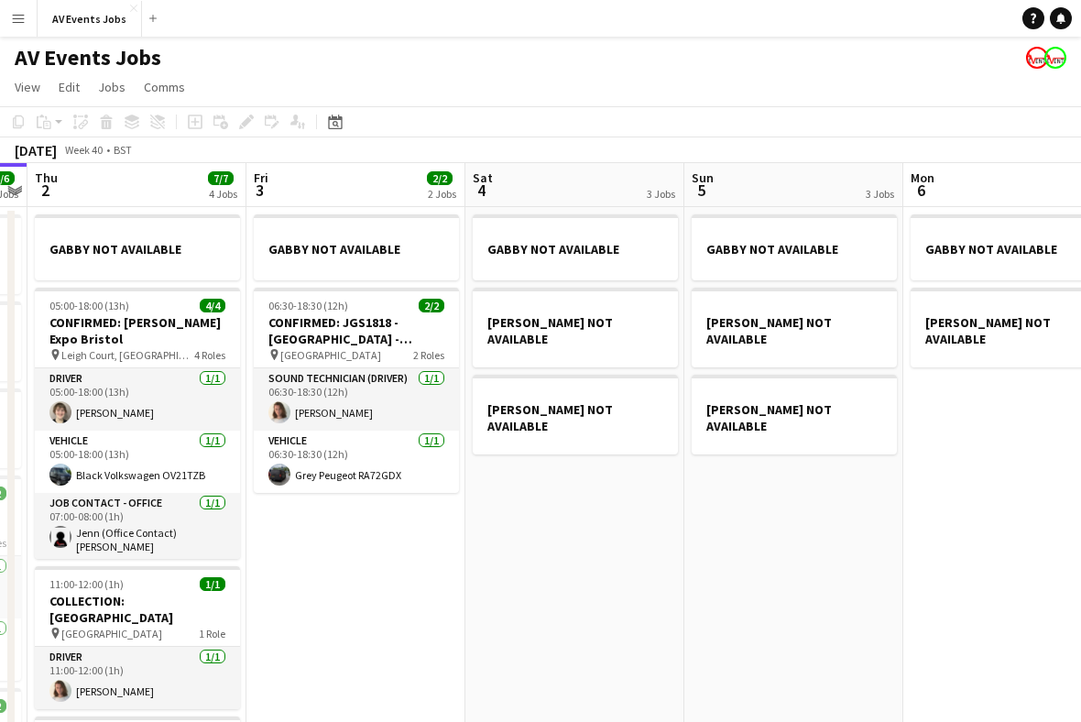
click at [339, 125] on icon "Date picker" at bounding box center [335, 122] width 15 height 15
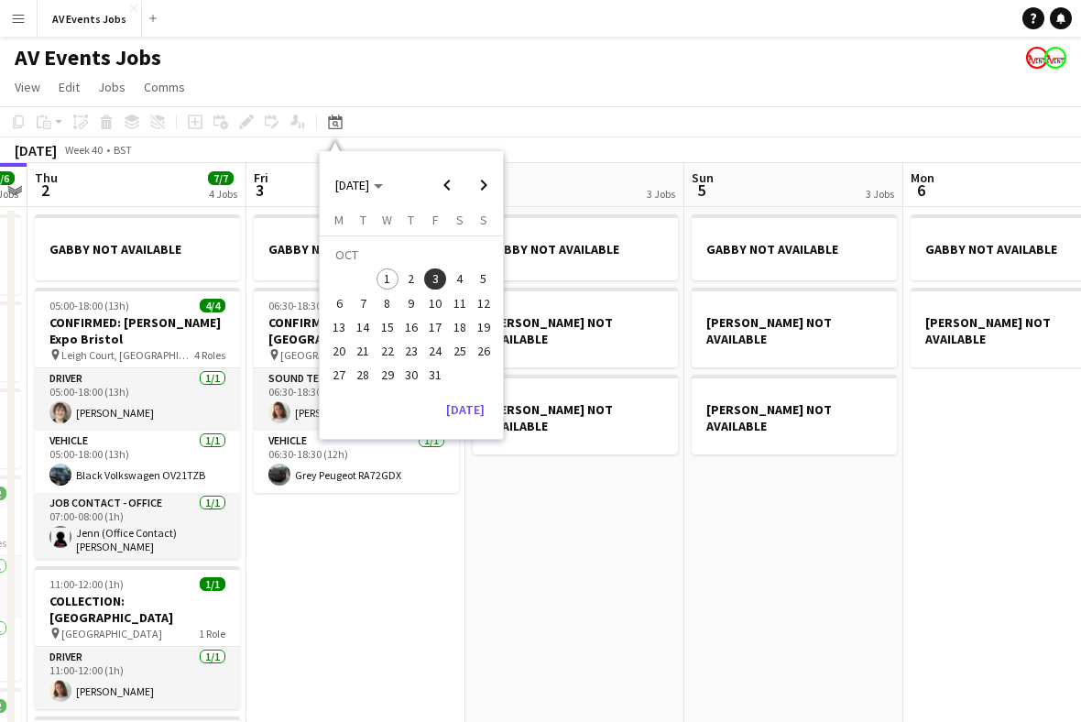
click at [343, 302] on span "6" at bounding box center [339, 303] width 22 height 22
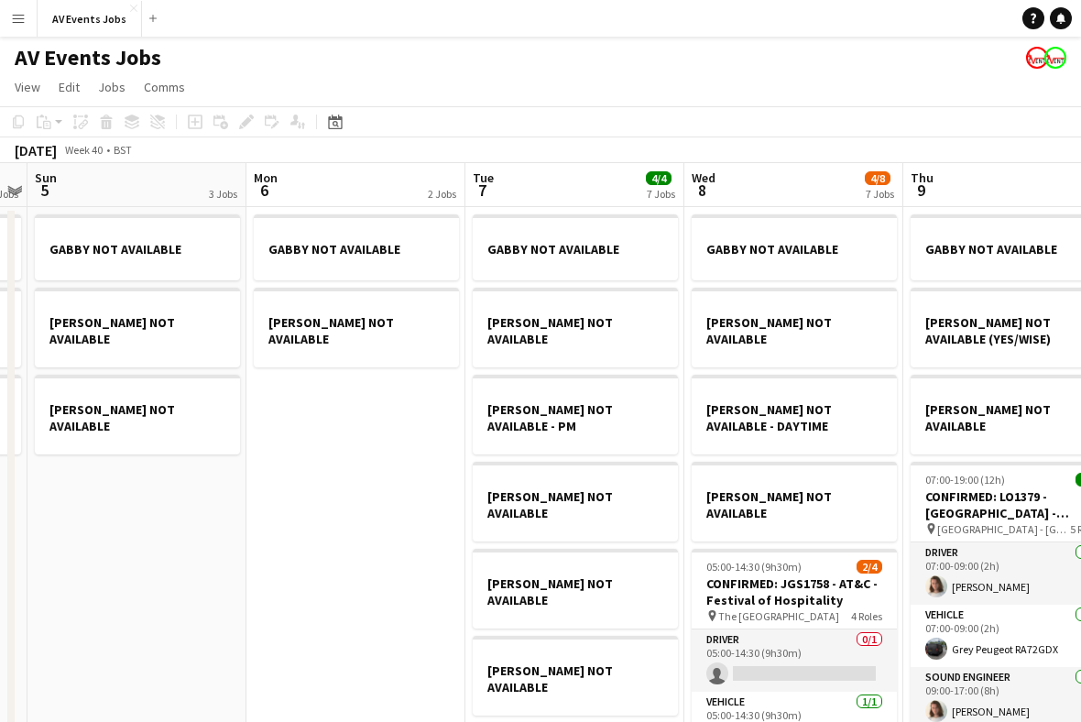
click at [345, 121] on div "Date picker" at bounding box center [335, 122] width 22 height 22
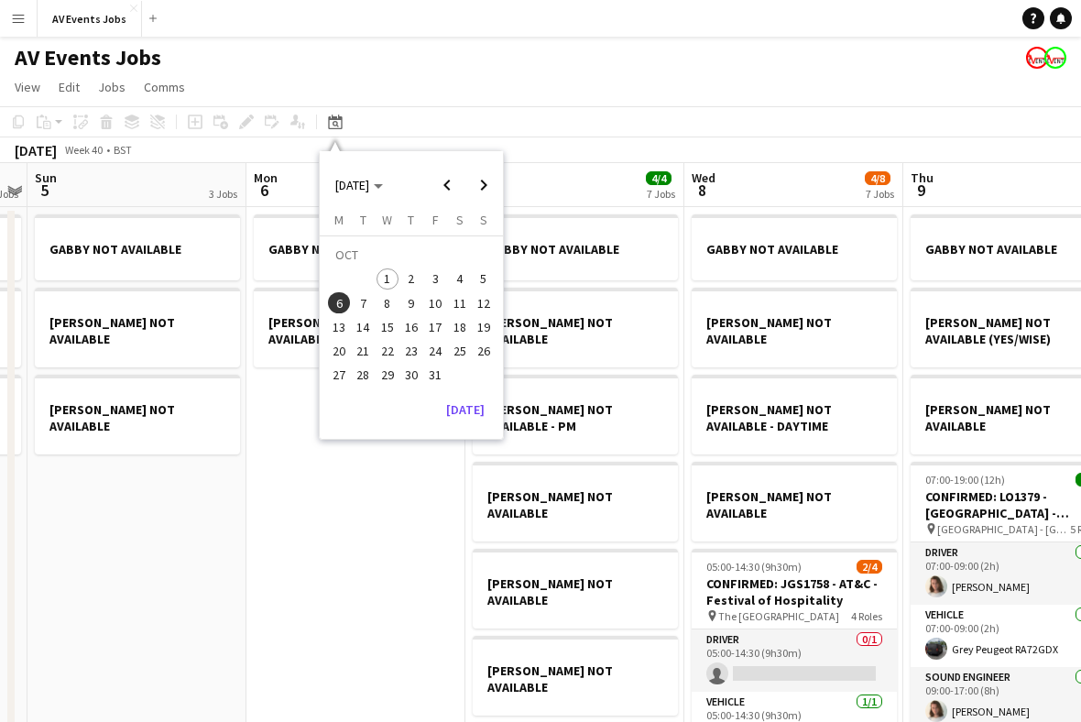
click at [361, 301] on span "7" at bounding box center [364, 303] width 22 height 22
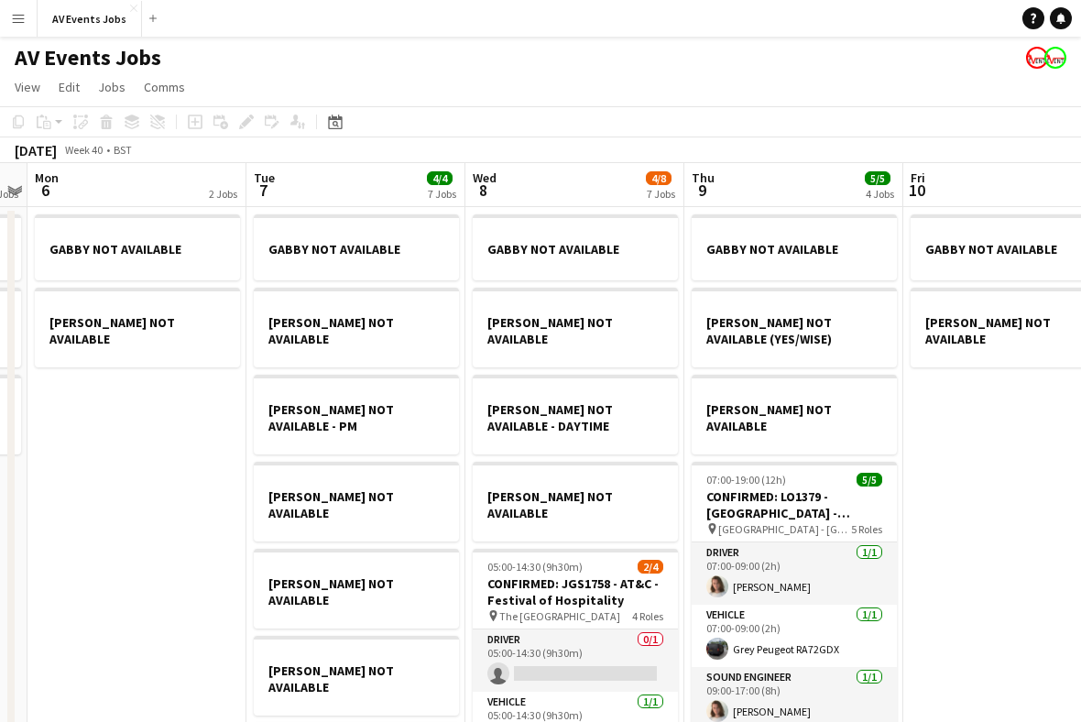
click at [337, 125] on icon at bounding box center [336, 124] width 6 height 6
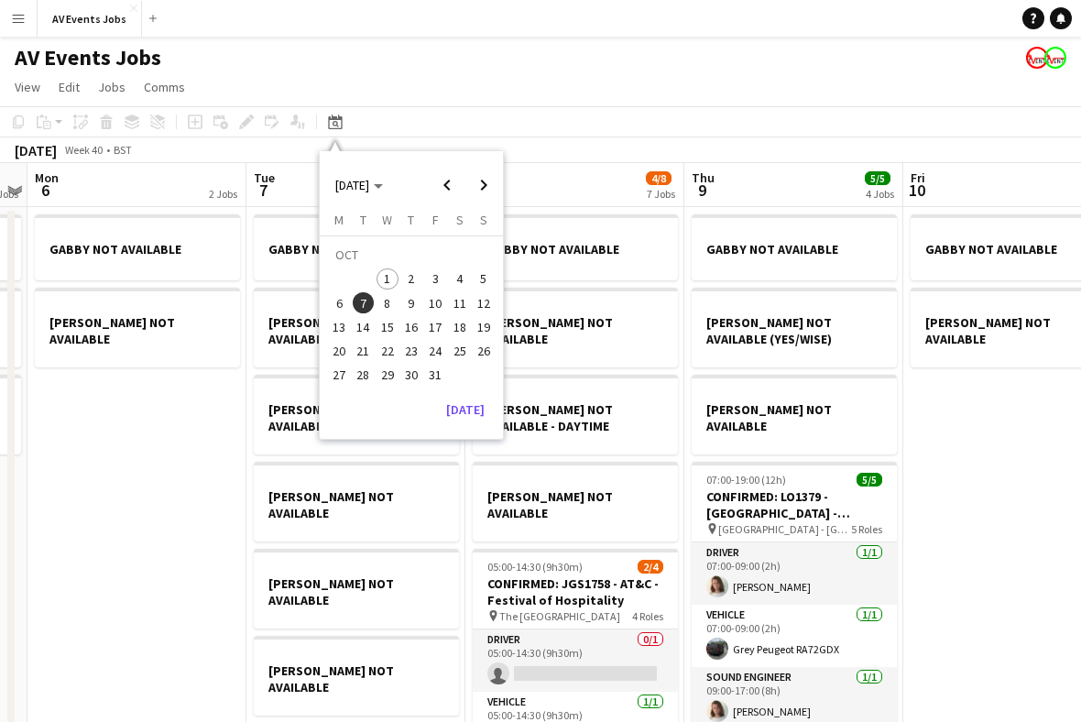
click at [390, 302] on span "8" at bounding box center [388, 303] width 22 height 22
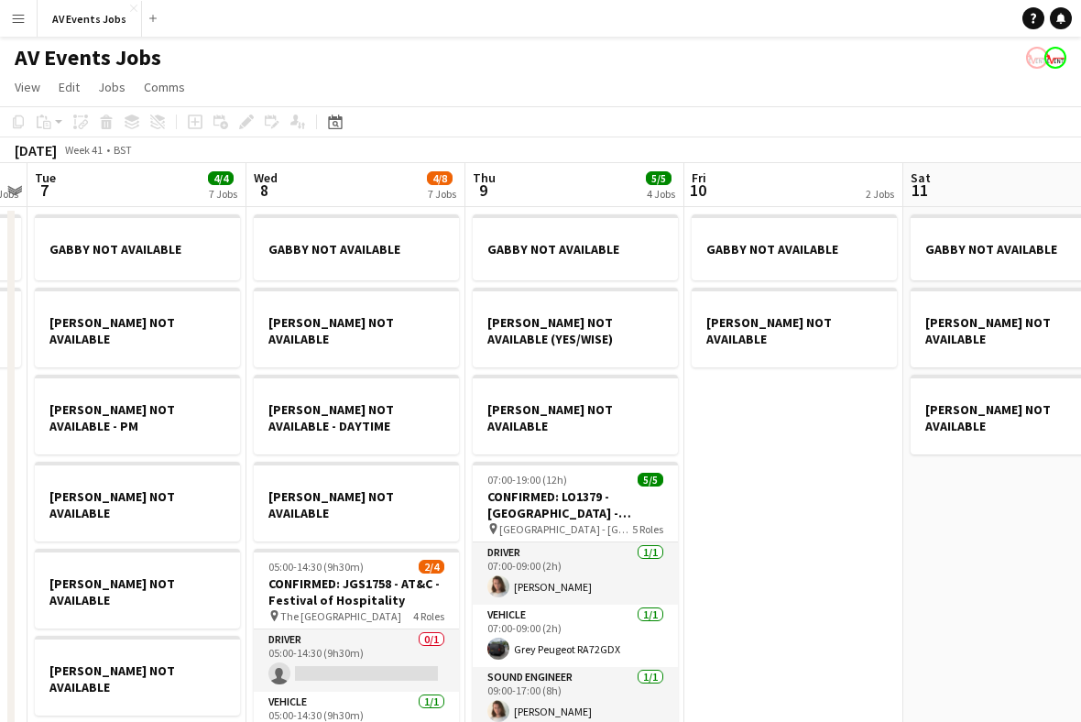
click at [338, 127] on icon "Date picker" at bounding box center [335, 122] width 15 height 15
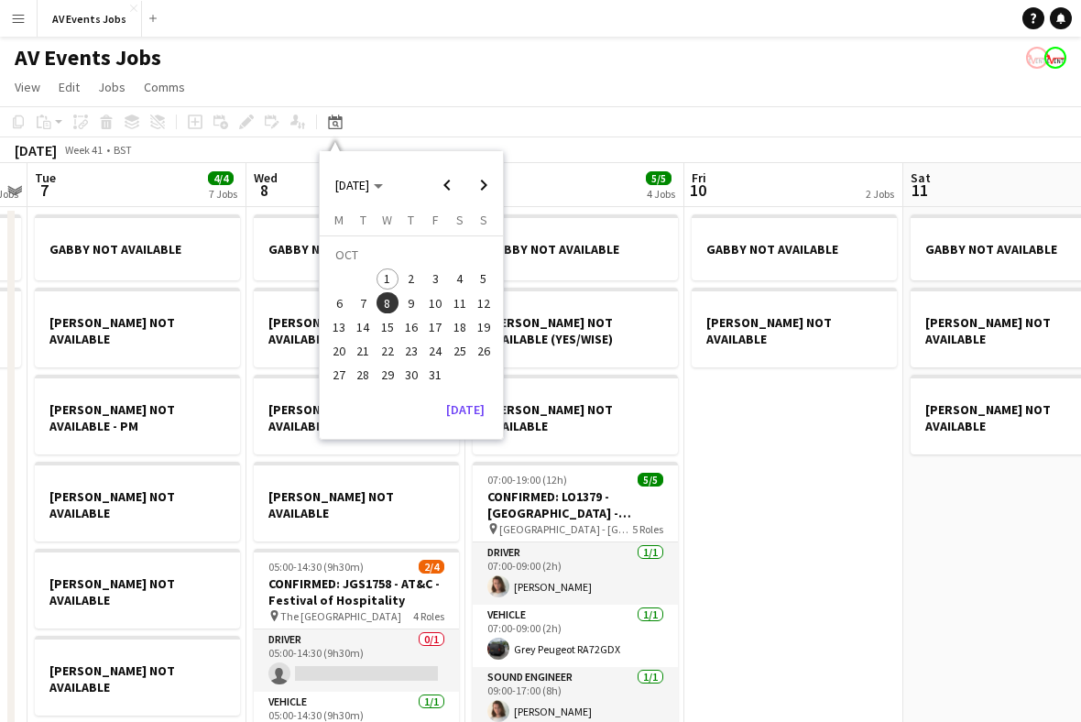
click at [373, 324] on span "14" at bounding box center [364, 327] width 22 height 22
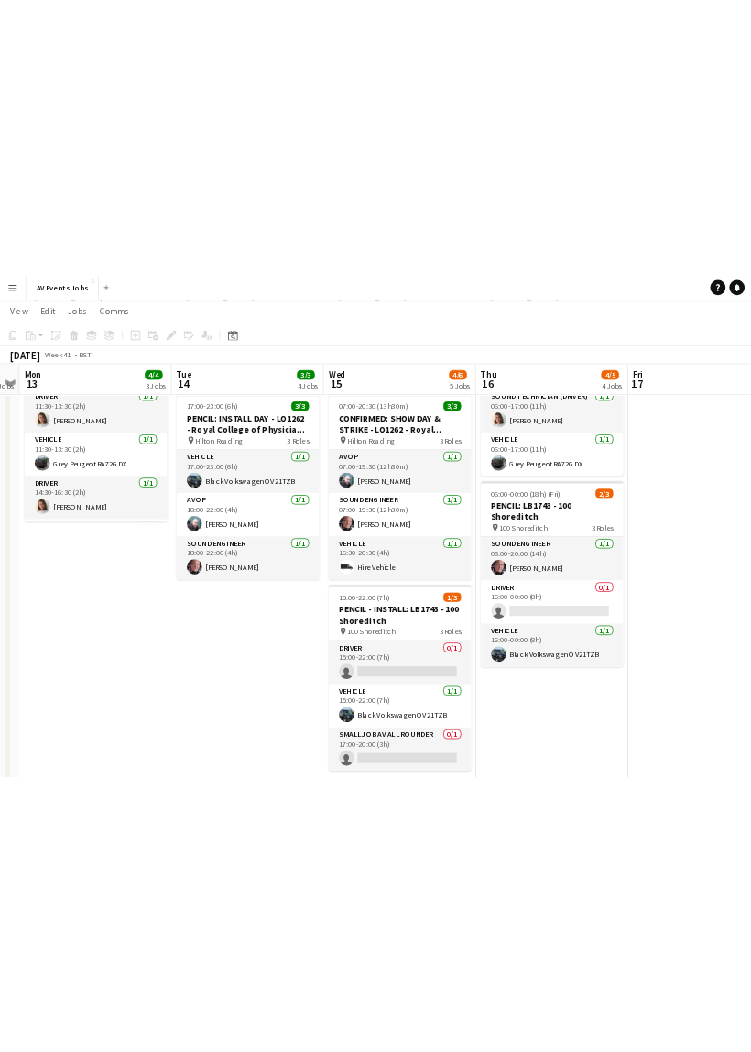
scroll to position [290, 0]
